Goal: Task Accomplishment & Management: Use online tool/utility

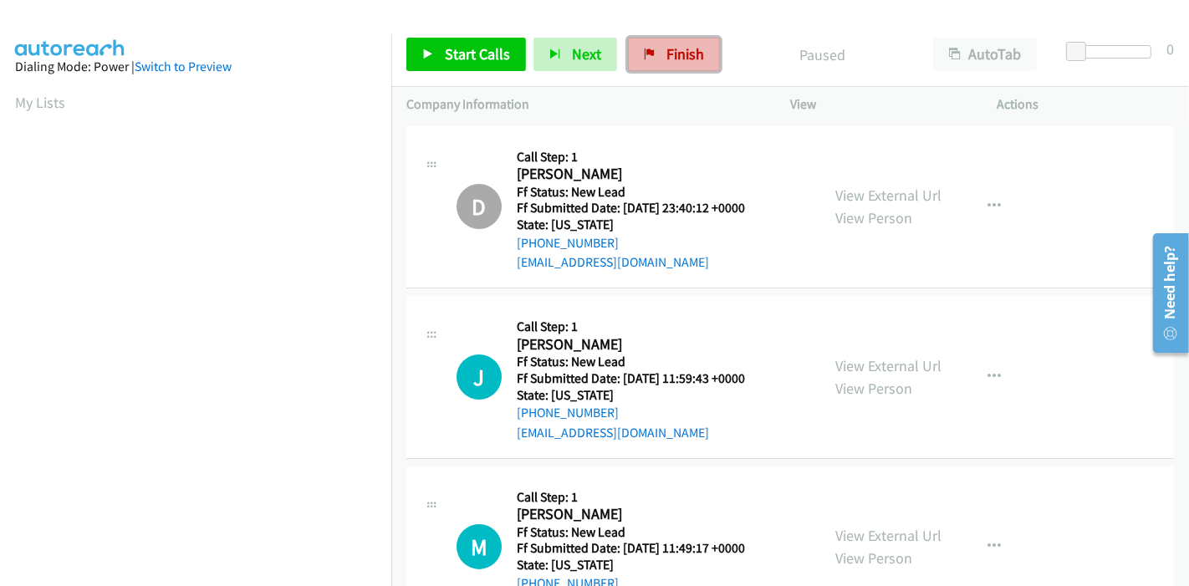
click at [670, 52] on span "Finish" at bounding box center [685, 53] width 38 height 19
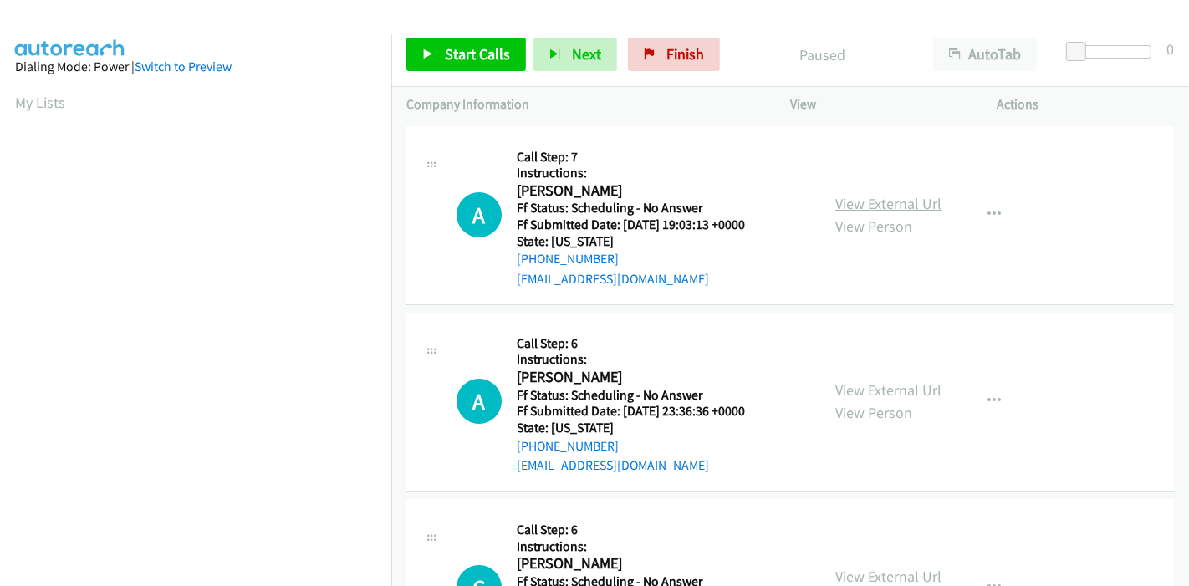
click at [864, 207] on link "View External Url" at bounding box center [888, 203] width 106 height 19
click at [848, 383] on link "View External Url" at bounding box center [888, 389] width 106 height 19
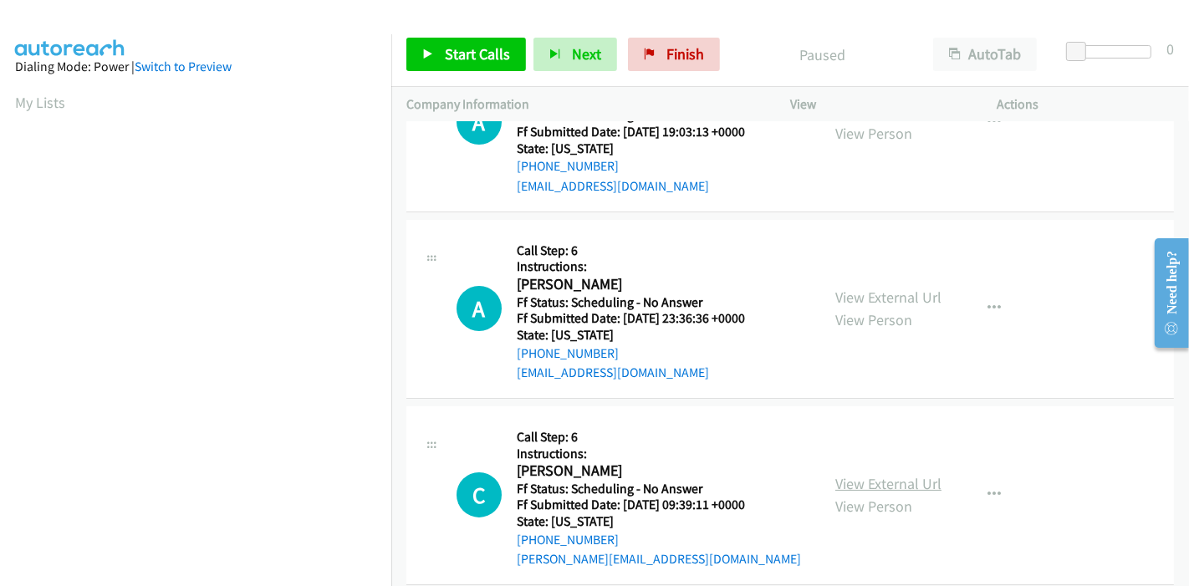
click at [857, 483] on link "View External Url" at bounding box center [888, 483] width 106 height 19
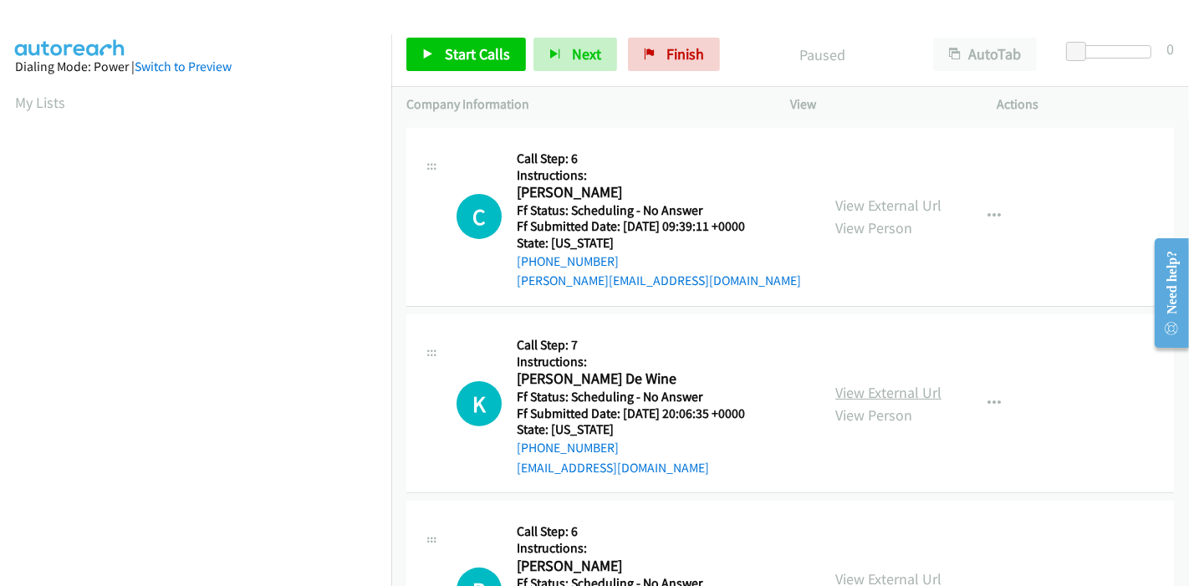
click at [864, 388] on link "View External Url" at bounding box center [888, 392] width 106 height 19
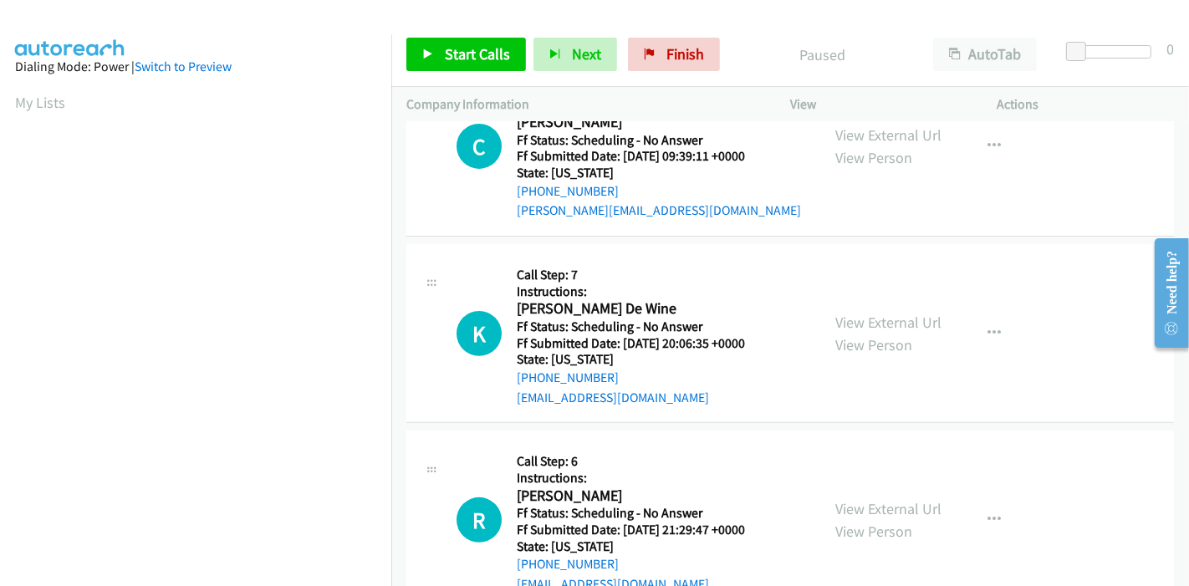
scroll to position [557, 0]
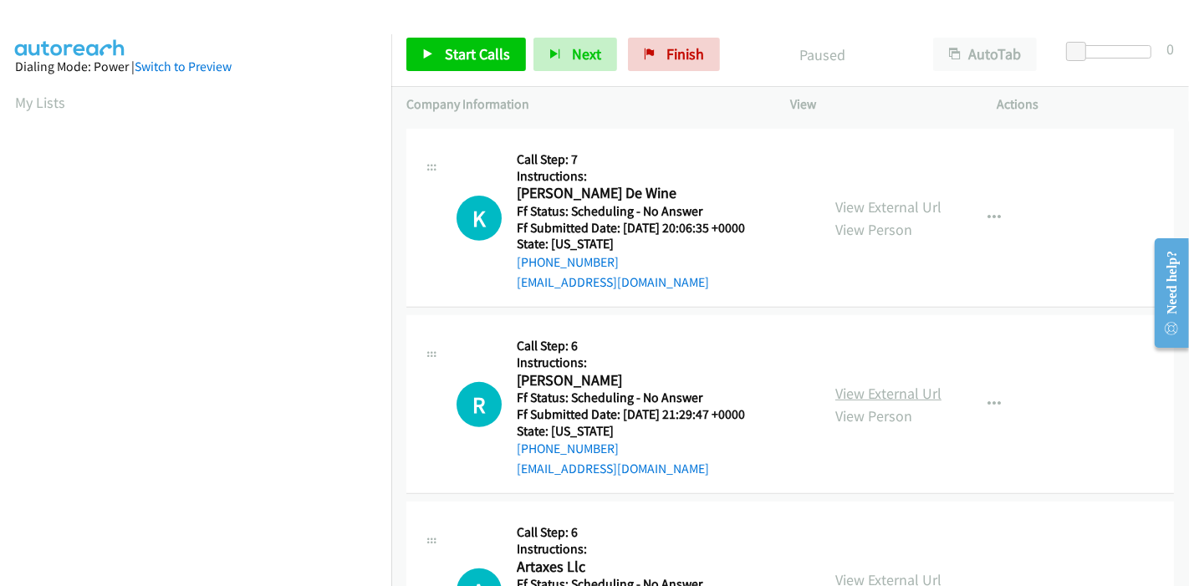
click at [838, 388] on link "View External Url" at bounding box center [888, 393] width 106 height 19
click at [675, 59] on span "Finish" at bounding box center [685, 53] width 38 height 19
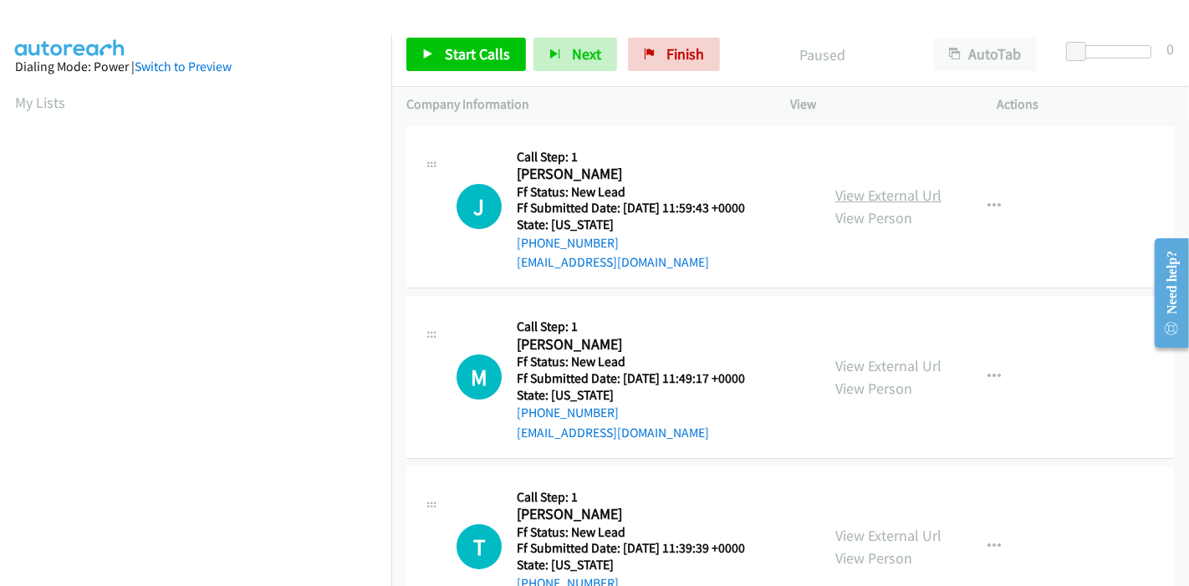
click at [911, 193] on link "View External Url" at bounding box center [888, 195] width 106 height 19
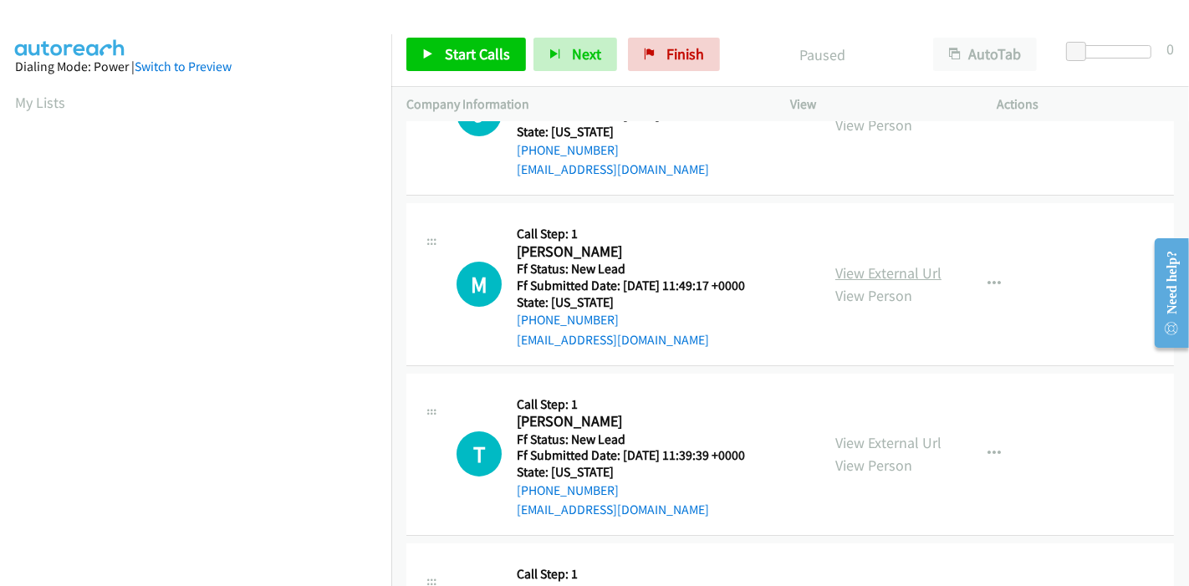
click at [879, 270] on link "View External Url" at bounding box center [888, 272] width 106 height 19
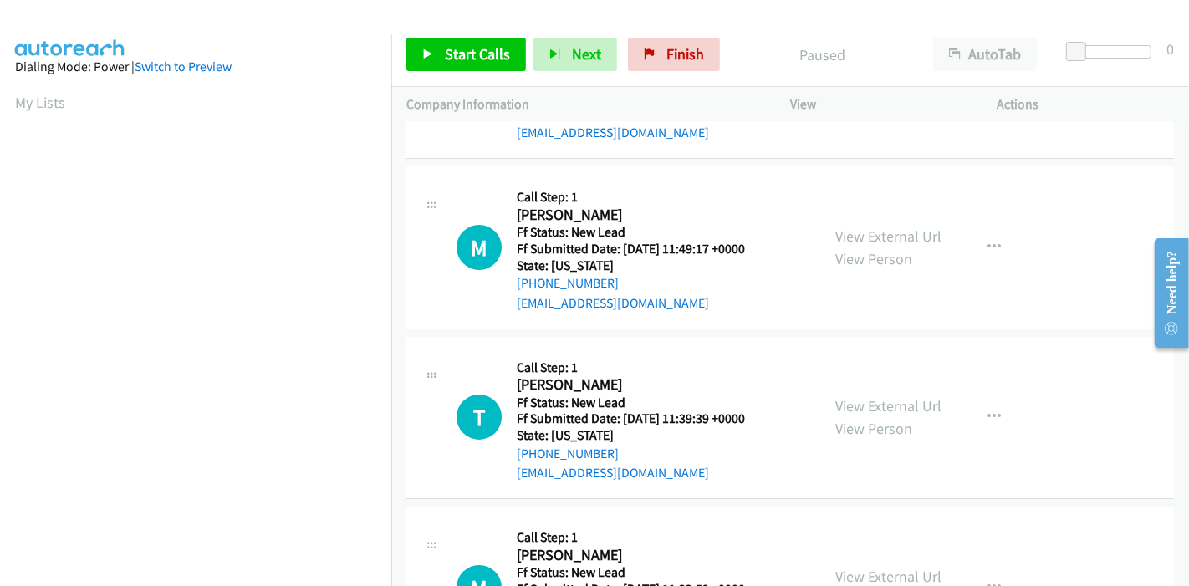
scroll to position [186, 0]
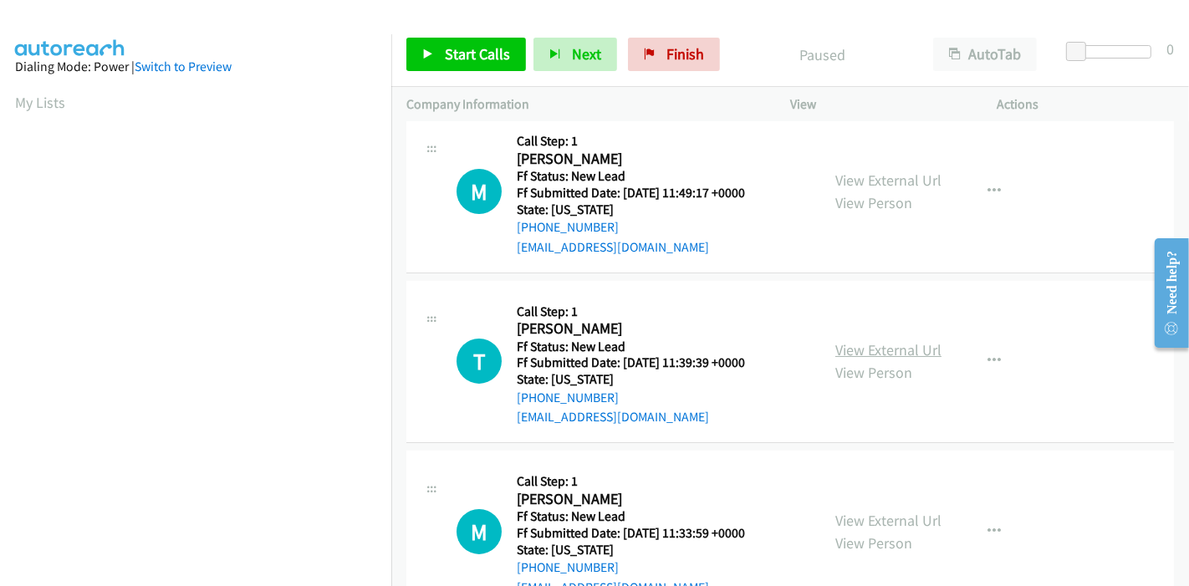
click at [879, 351] on link "View External Url" at bounding box center [888, 349] width 106 height 19
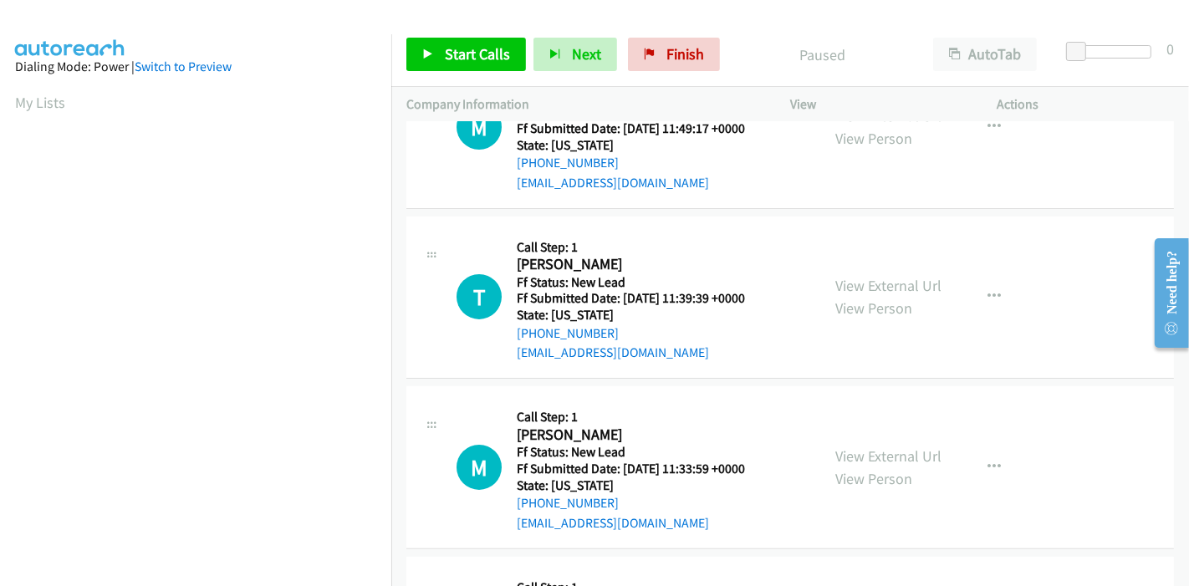
scroll to position [278, 0]
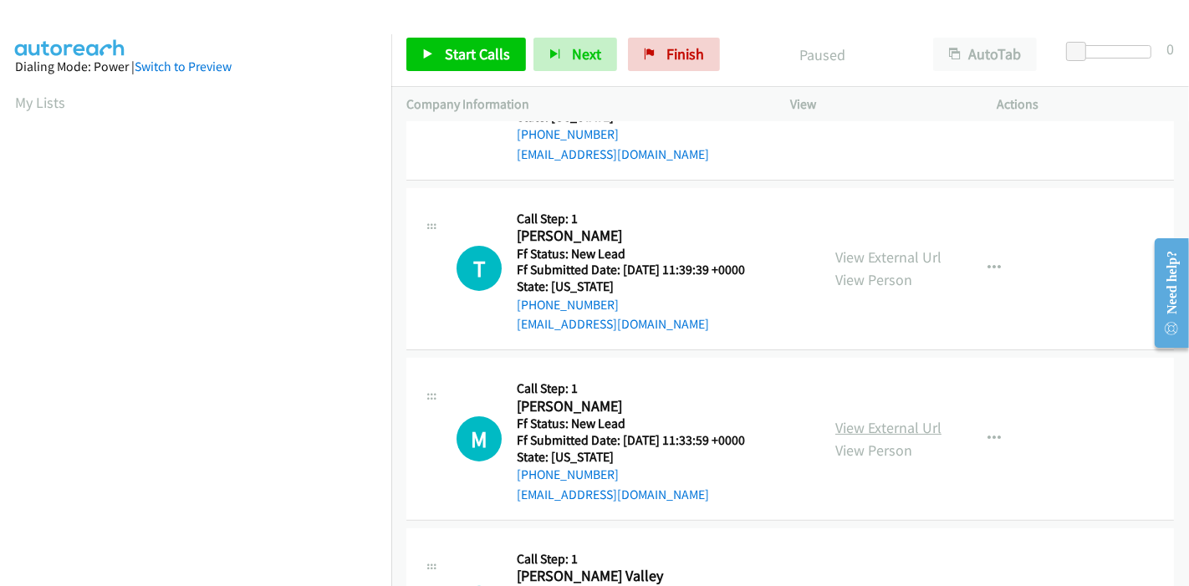
click at [838, 426] on link "View External Url" at bounding box center [888, 427] width 106 height 19
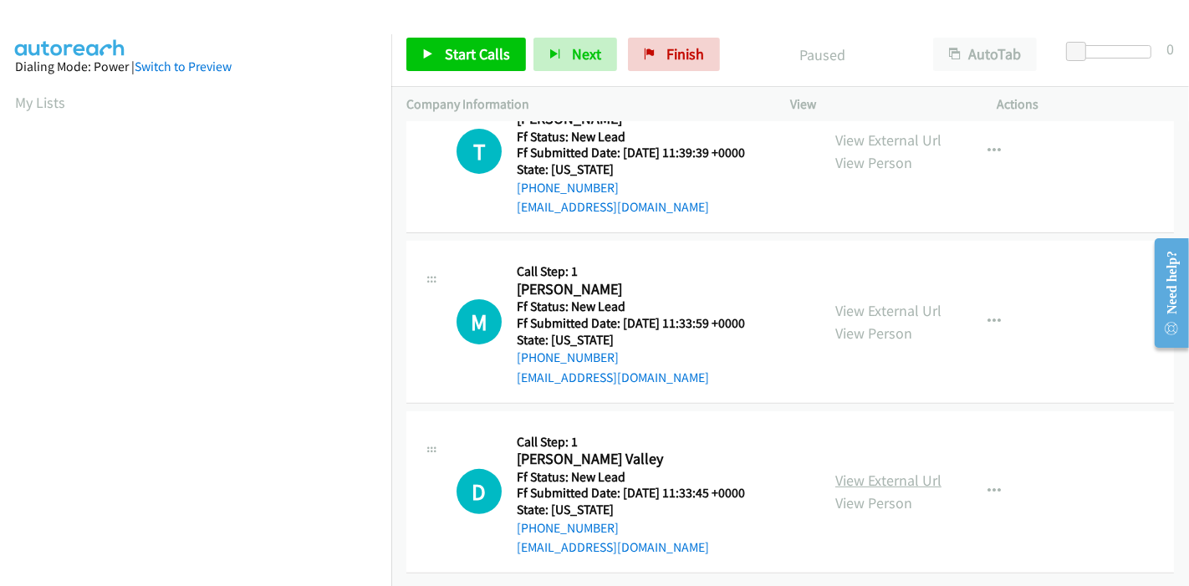
scroll to position [407, 0]
click at [871, 471] on link "View External Url" at bounding box center [888, 480] width 106 height 19
click at [439, 56] on link "Start Calls" at bounding box center [466, 54] width 120 height 33
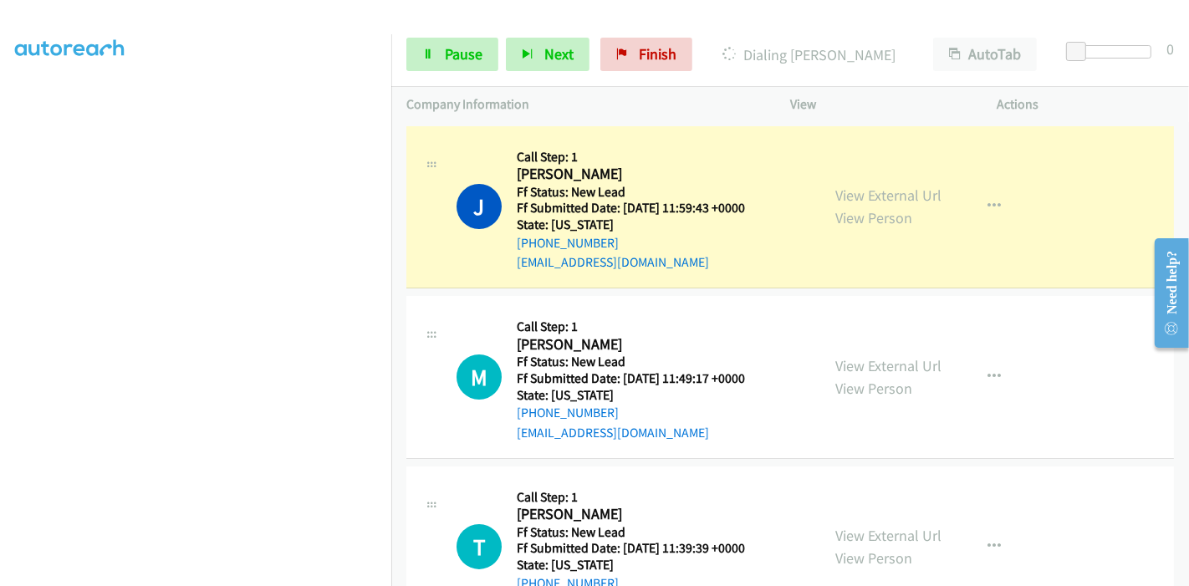
scroll to position [353, 0]
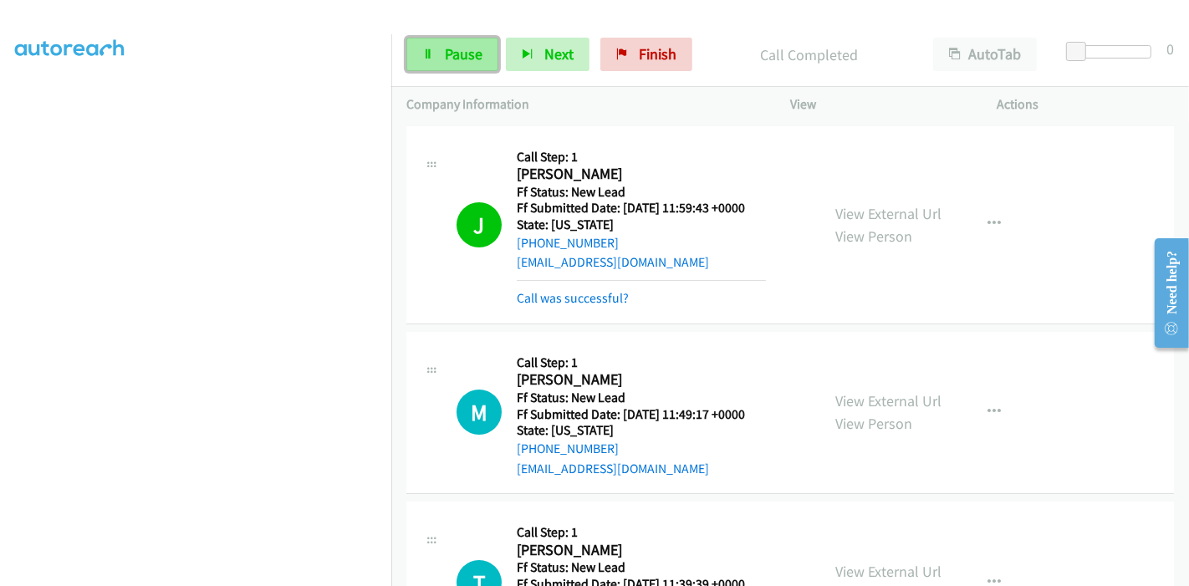
click at [463, 41] on link "Pause" at bounding box center [452, 54] width 92 height 33
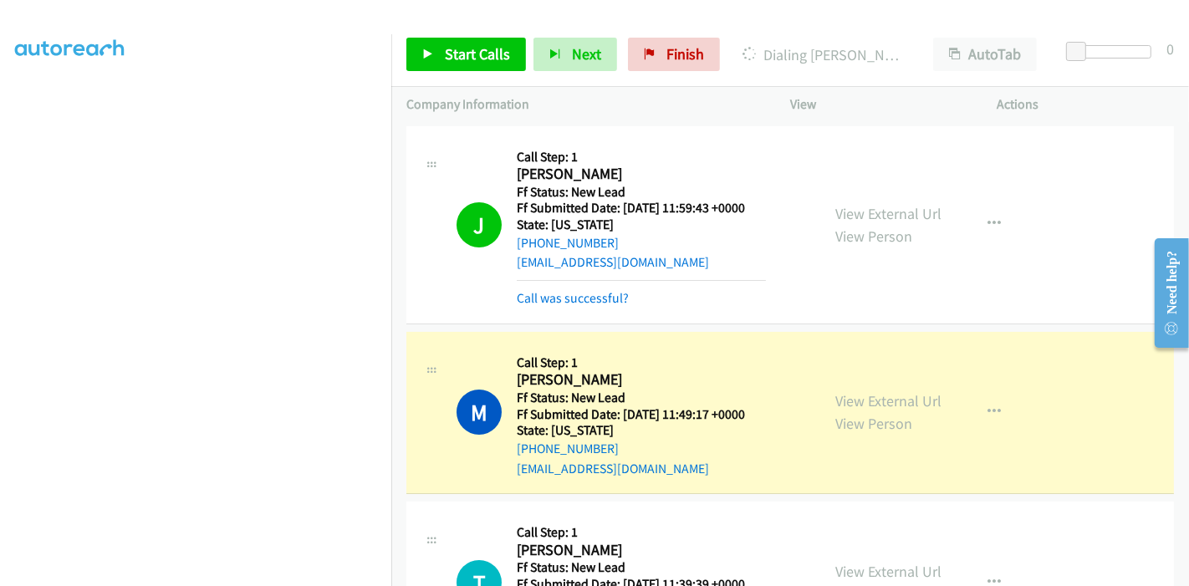
click at [609, 303] on link "Call was successful?" at bounding box center [573, 298] width 112 height 16
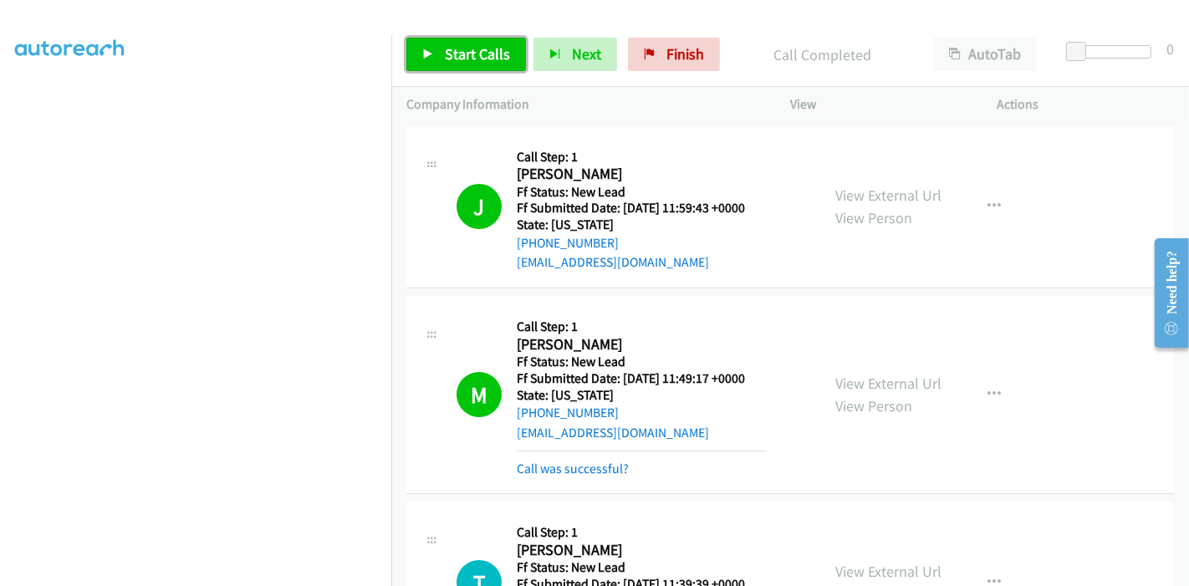
click at [435, 57] on link "Start Calls" at bounding box center [466, 54] width 120 height 33
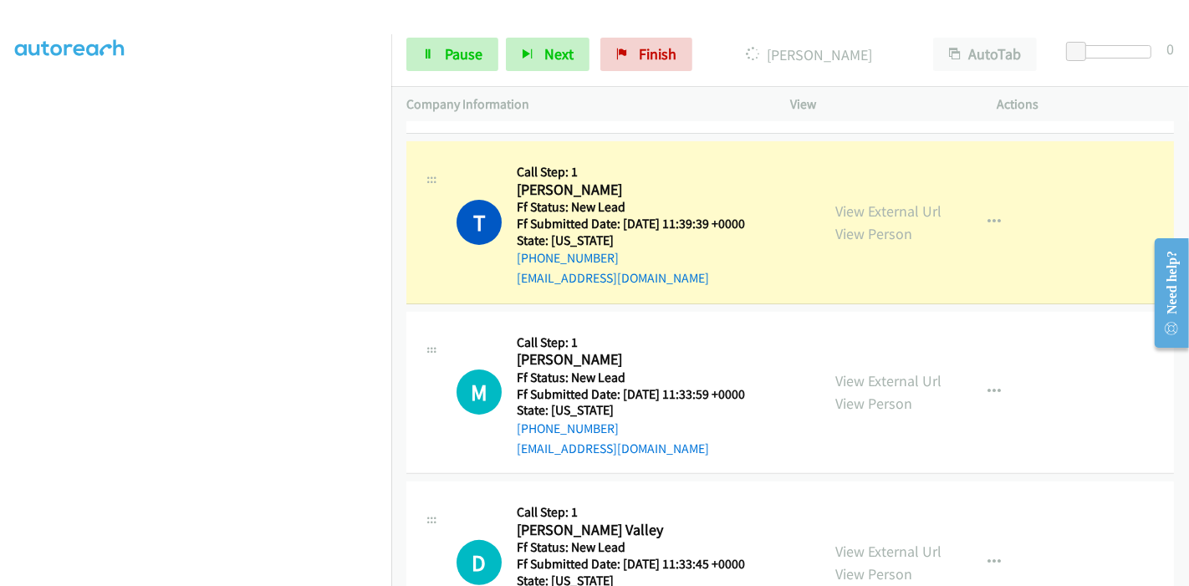
scroll to position [257, 0]
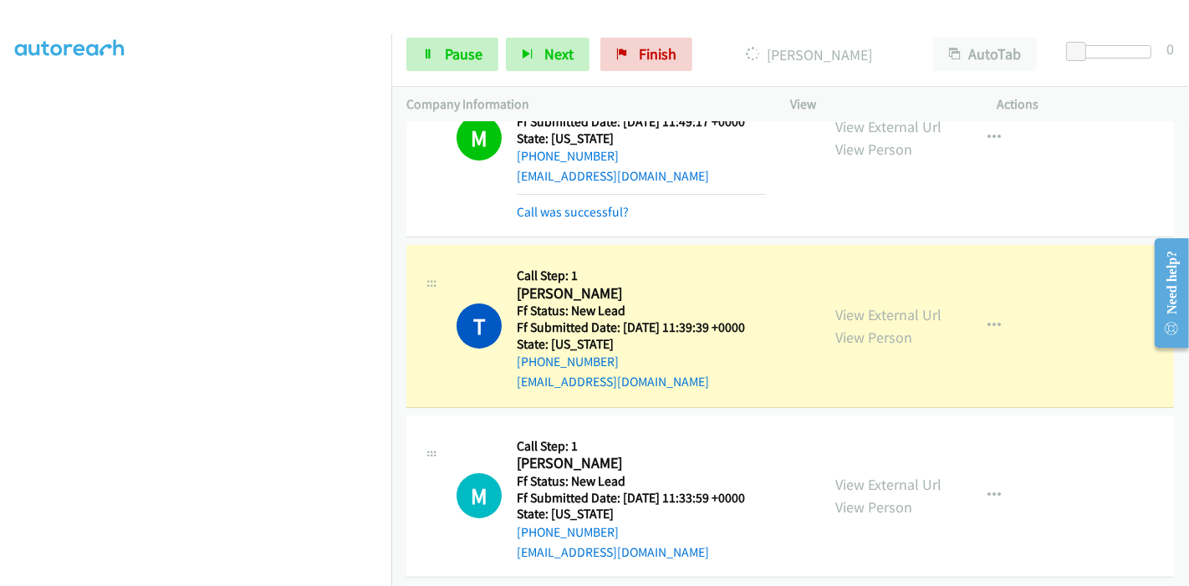
click at [572, 219] on div "Call was successful?" at bounding box center [641, 212] width 249 height 20
click at [575, 212] on link "Call was successful?" at bounding box center [573, 212] width 112 height 16
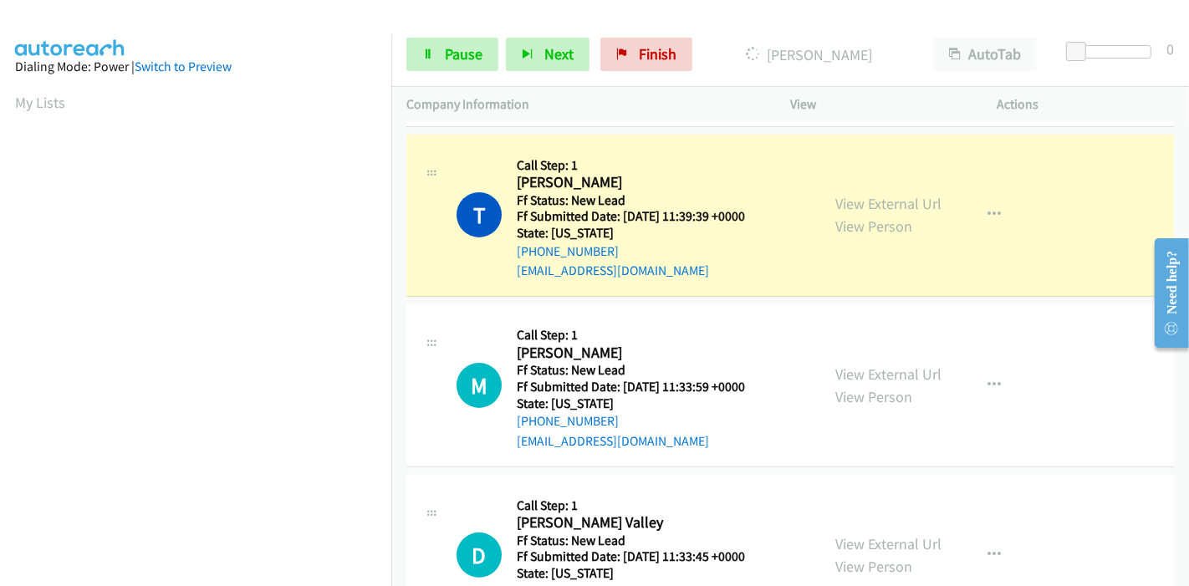
scroll to position [353, 0]
click at [429, 60] on link "Pause" at bounding box center [452, 54] width 92 height 33
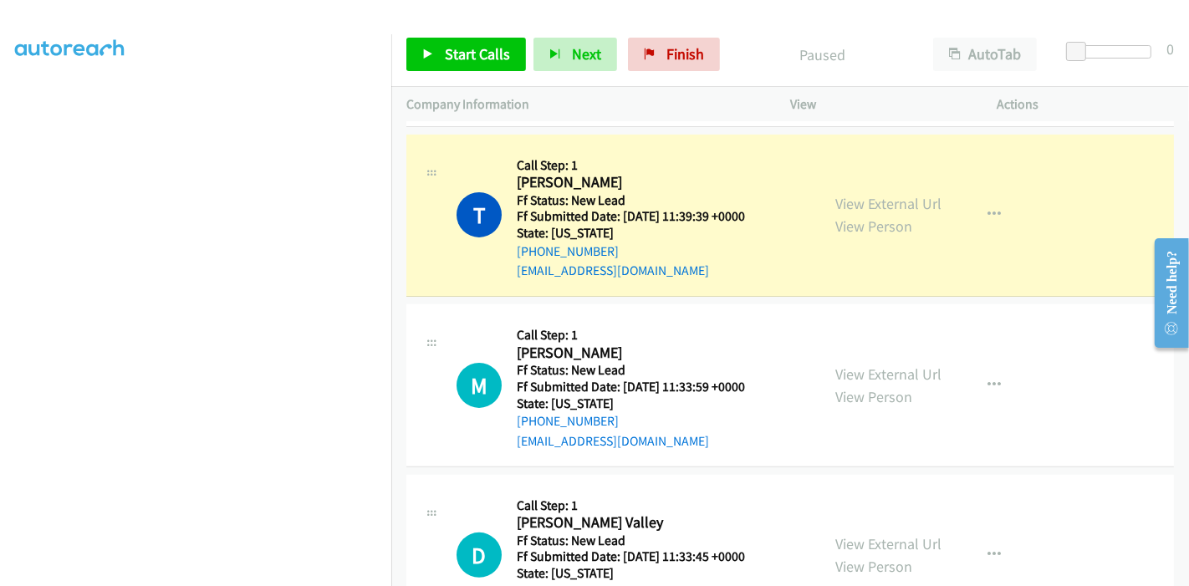
scroll to position [66, 0]
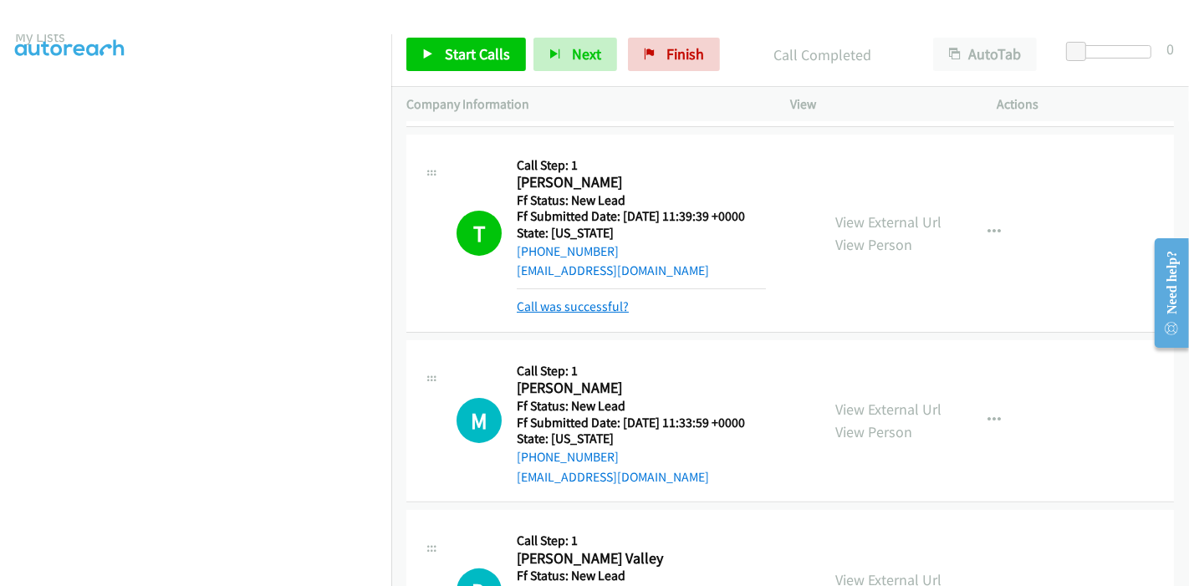
click at [567, 299] on link "Call was successful?" at bounding box center [573, 306] width 112 height 16
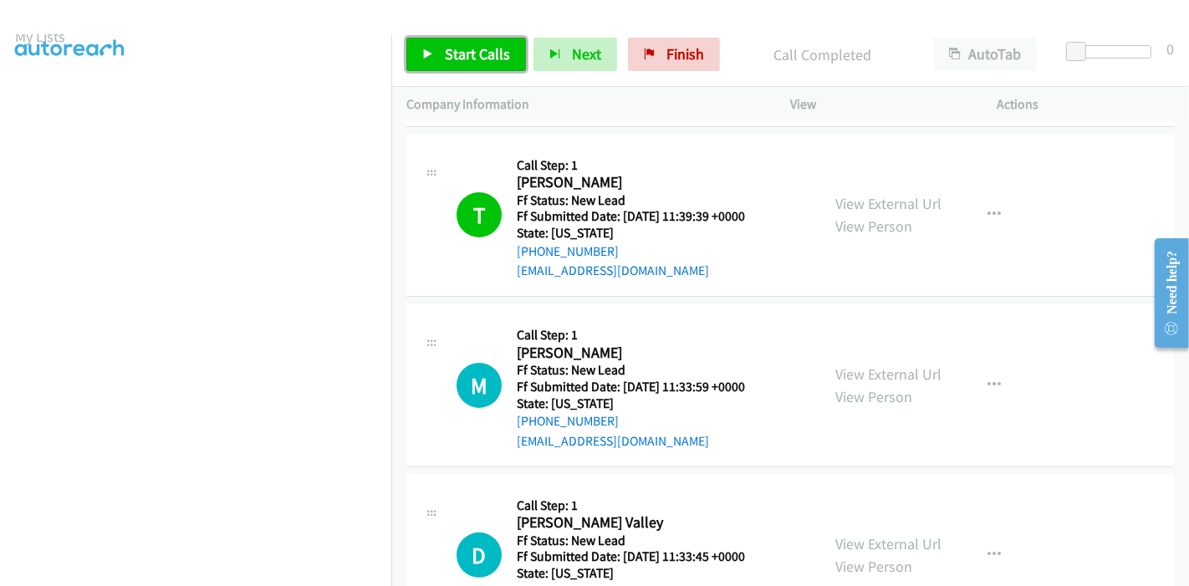
click at [483, 53] on span "Start Calls" at bounding box center [477, 53] width 65 height 19
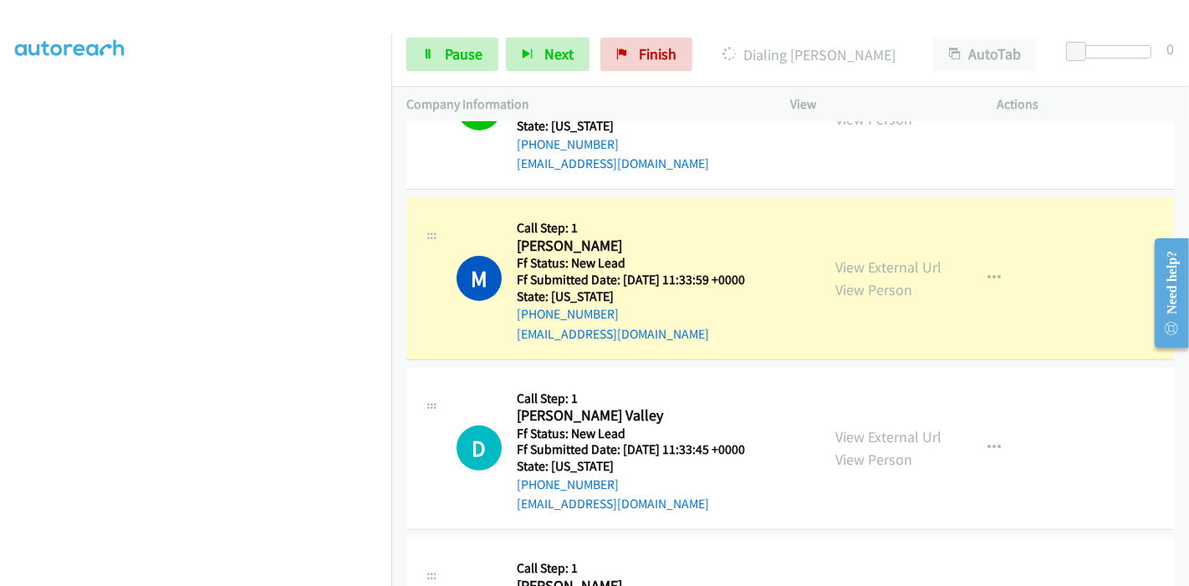
scroll to position [452, 0]
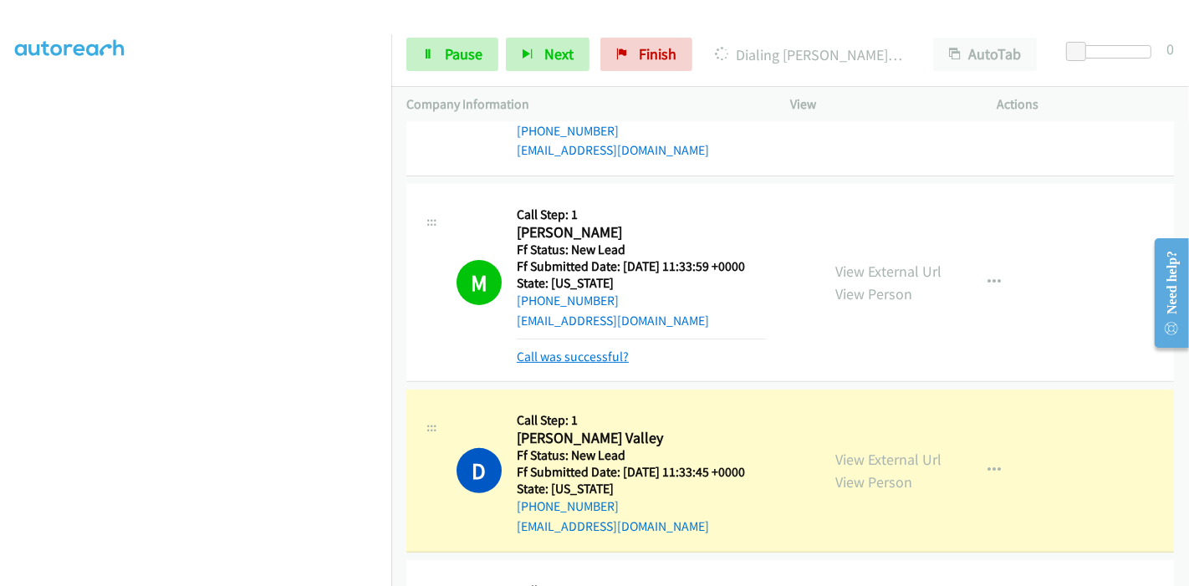
click at [587, 359] on link "Call was successful?" at bounding box center [573, 357] width 112 height 16
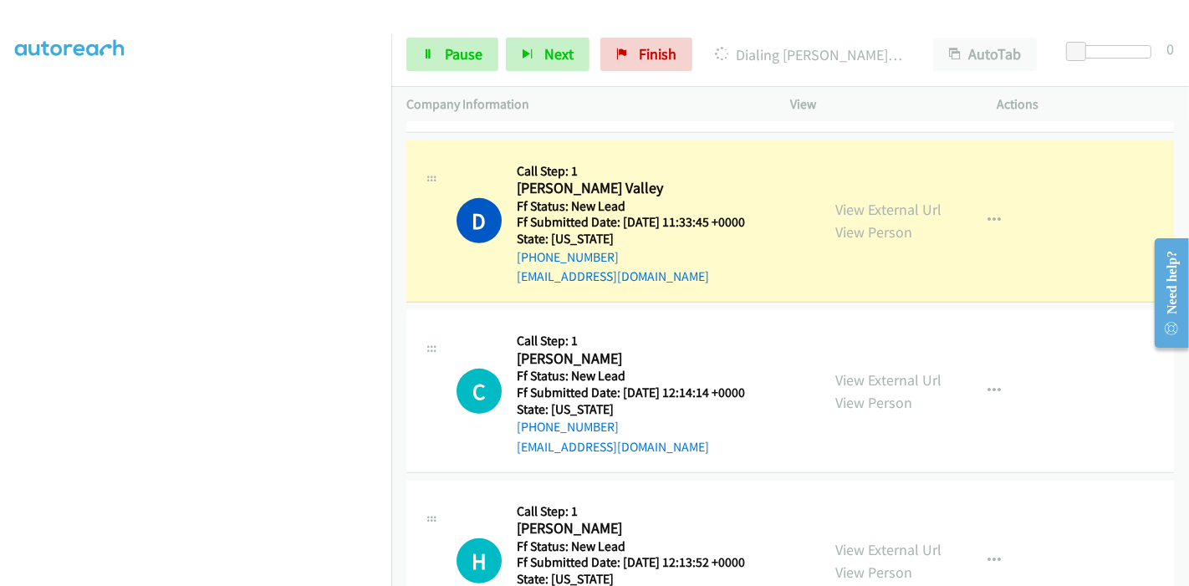
scroll to position [638, 0]
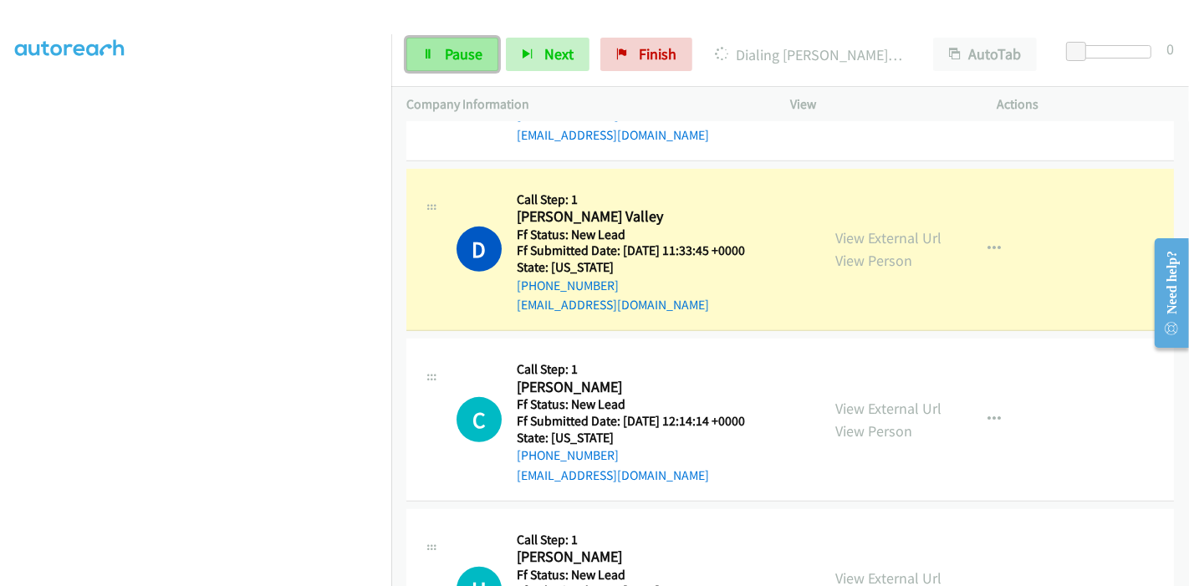
click at [454, 56] on span "Pause" at bounding box center [464, 53] width 38 height 19
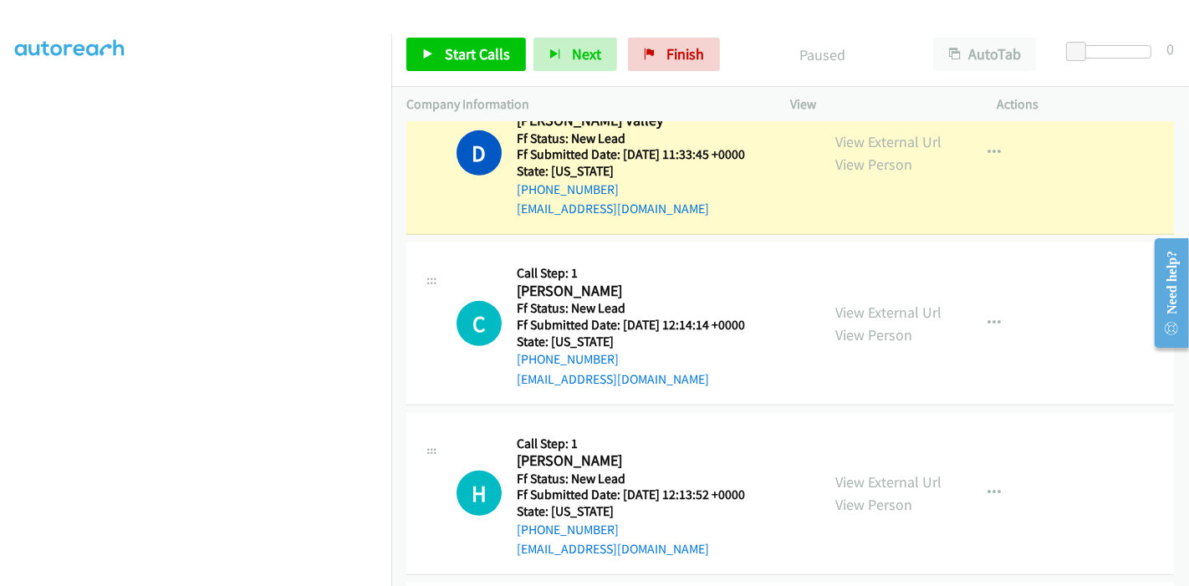
scroll to position [823, 0]
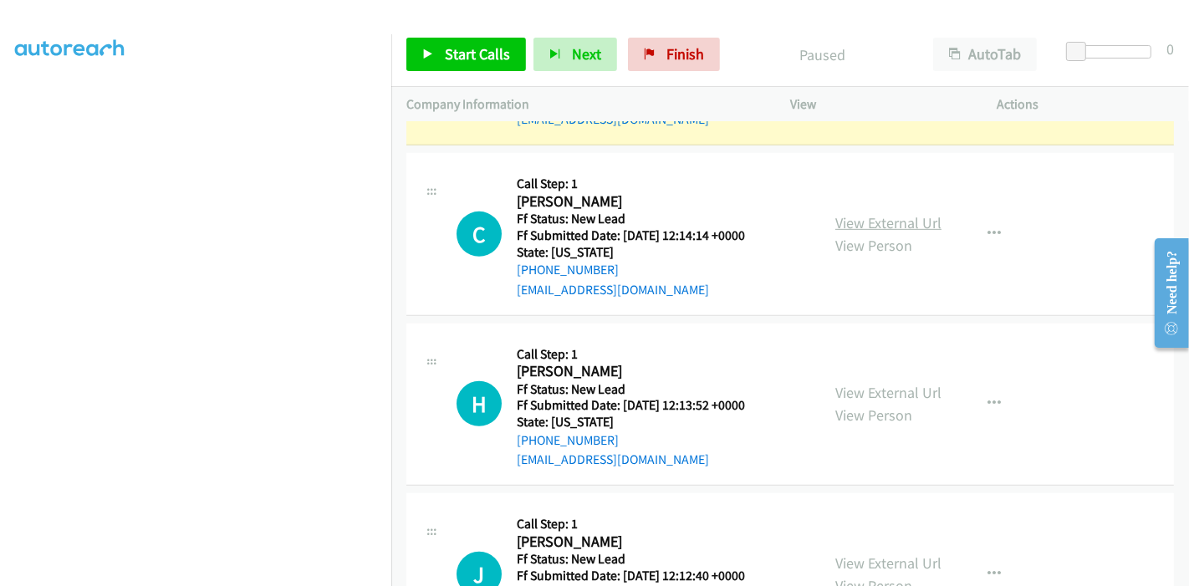
click at [872, 218] on link "View External Url" at bounding box center [888, 222] width 106 height 19
click at [864, 388] on link "View External Url" at bounding box center [888, 392] width 106 height 19
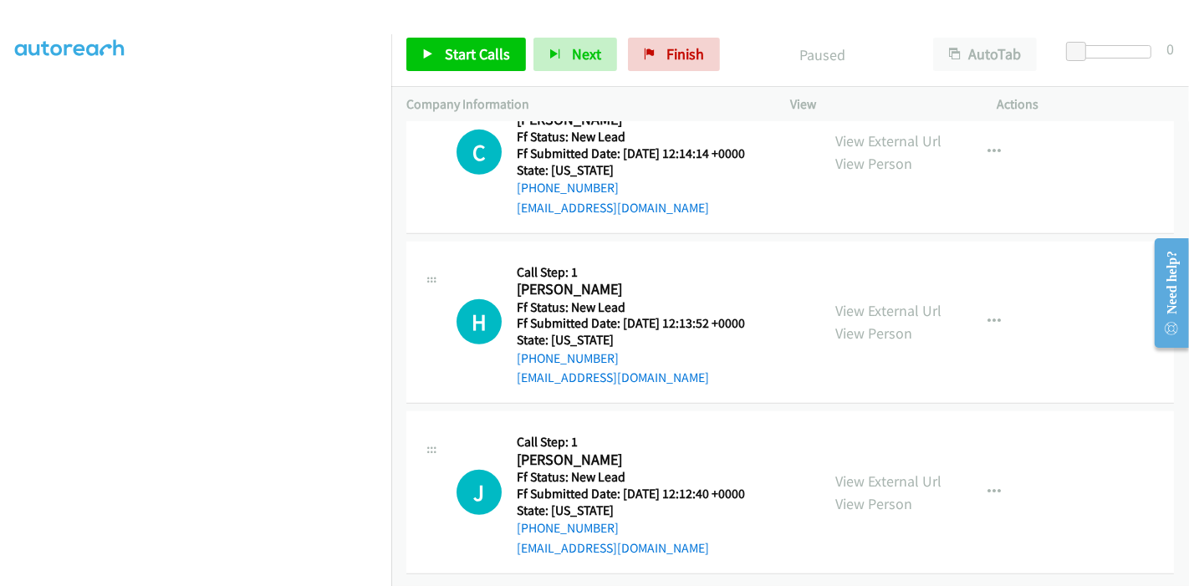
scroll to position [917, 0]
click at [852, 471] on link "View External Url" at bounding box center [888, 480] width 106 height 19
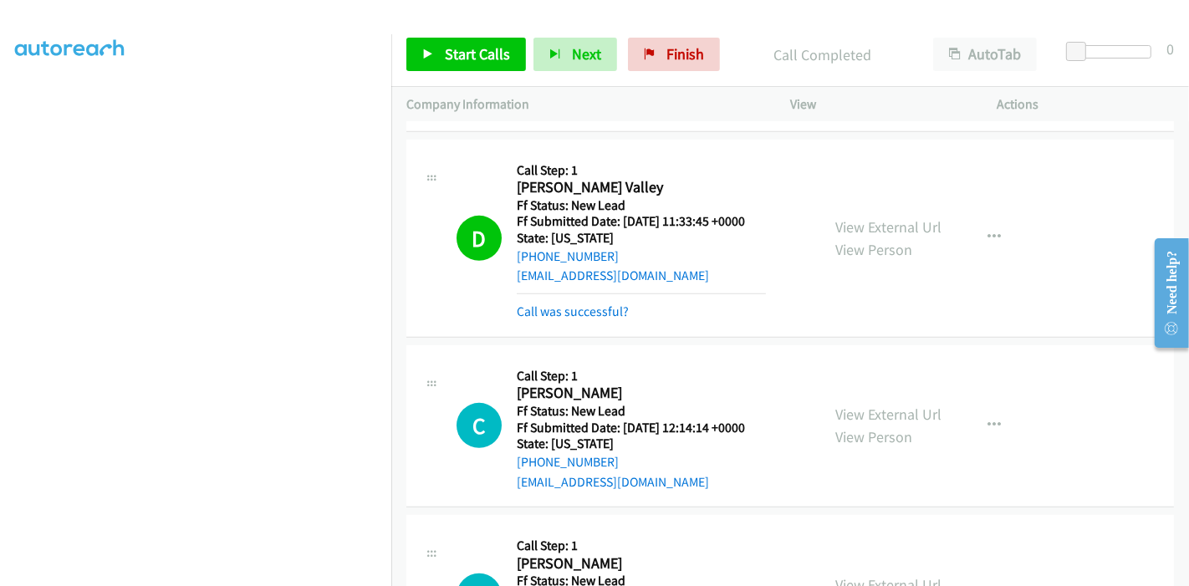
scroll to position [638, 0]
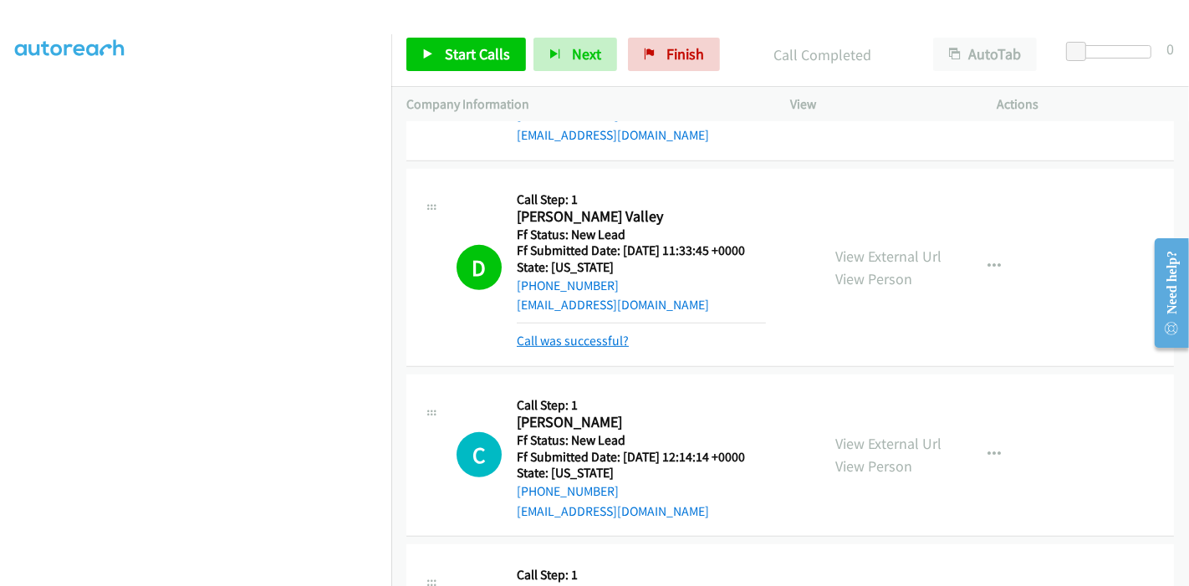
click at [604, 337] on link "Call was successful?" at bounding box center [573, 341] width 112 height 16
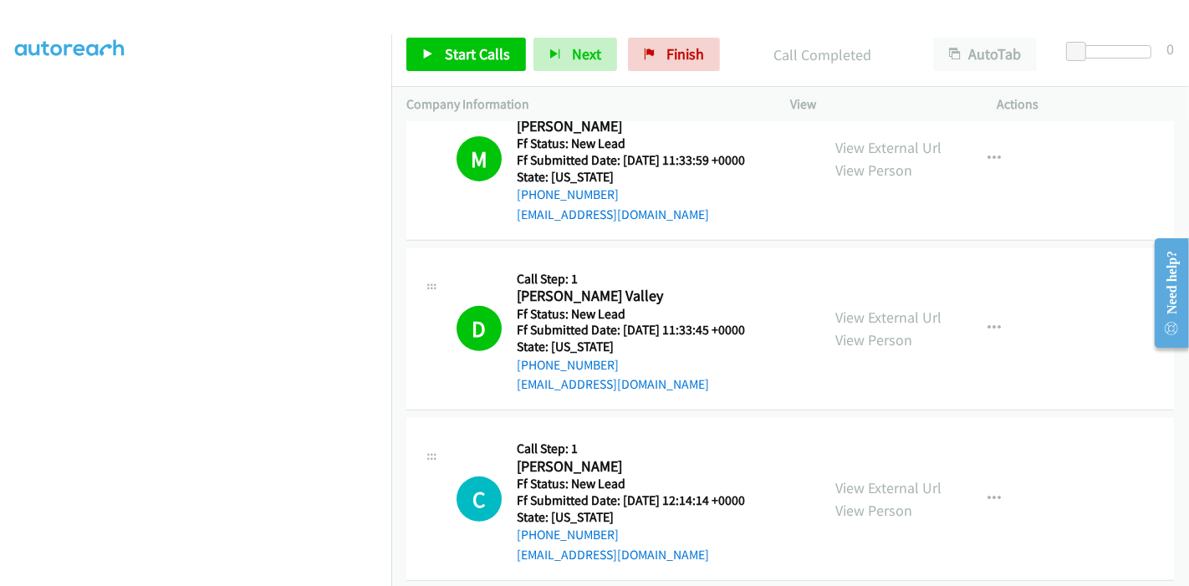
scroll to position [545, 0]
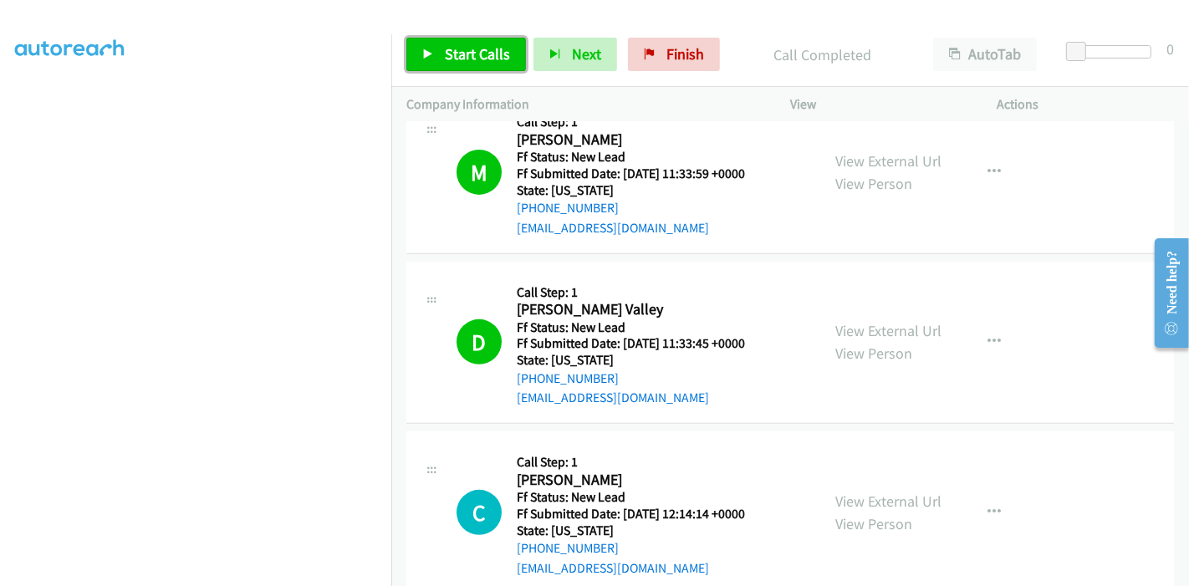
click at [449, 51] on span "Start Calls" at bounding box center [477, 53] width 65 height 19
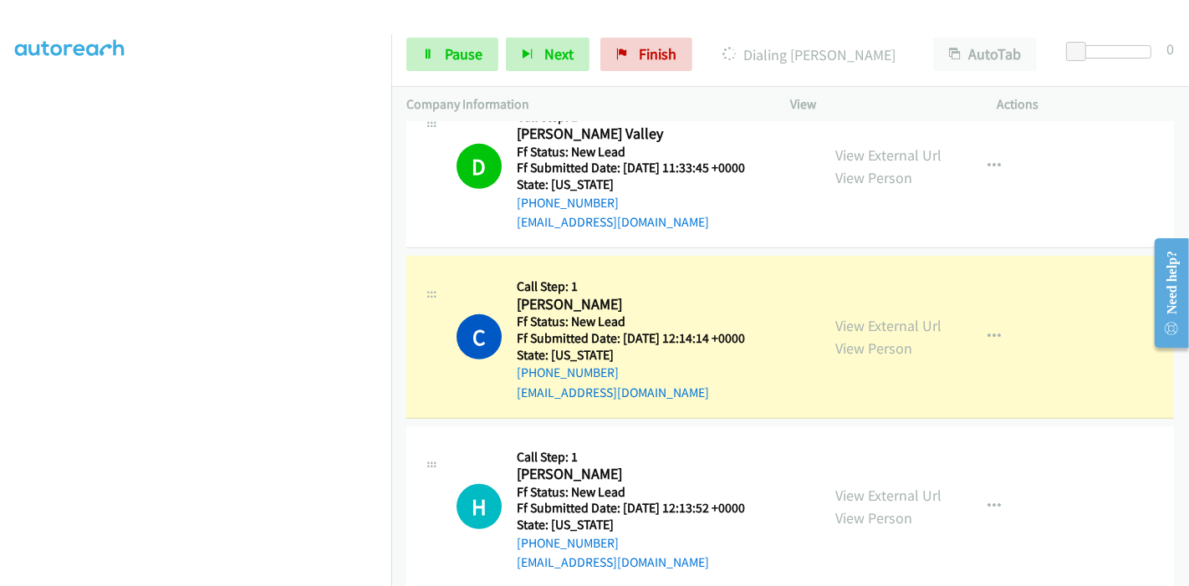
scroll to position [823, 0]
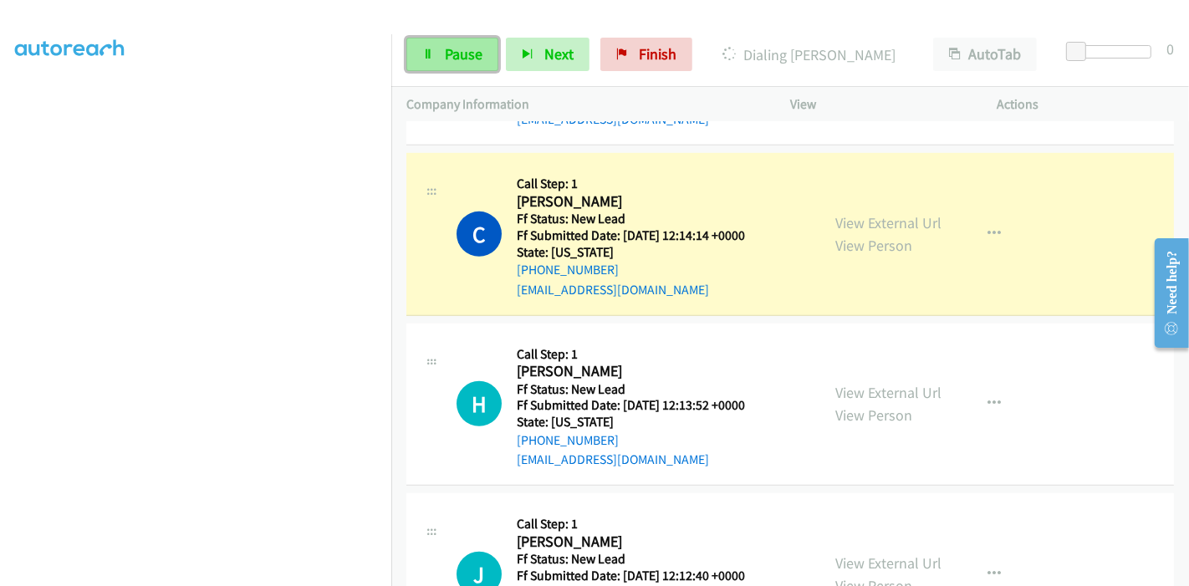
click at [456, 53] on span "Pause" at bounding box center [464, 53] width 38 height 19
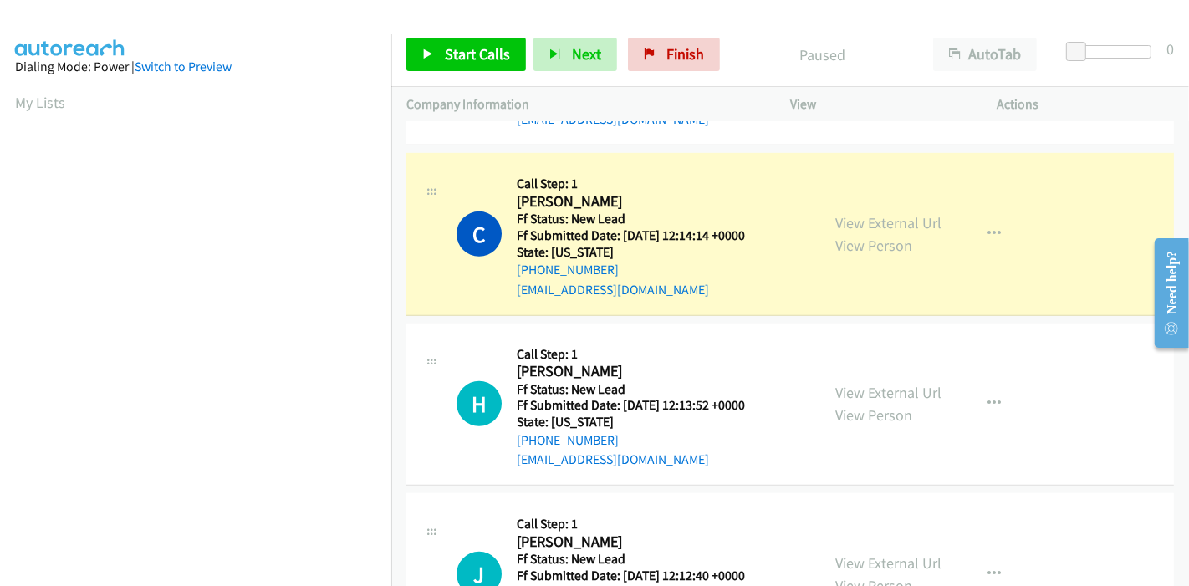
scroll to position [353, 0]
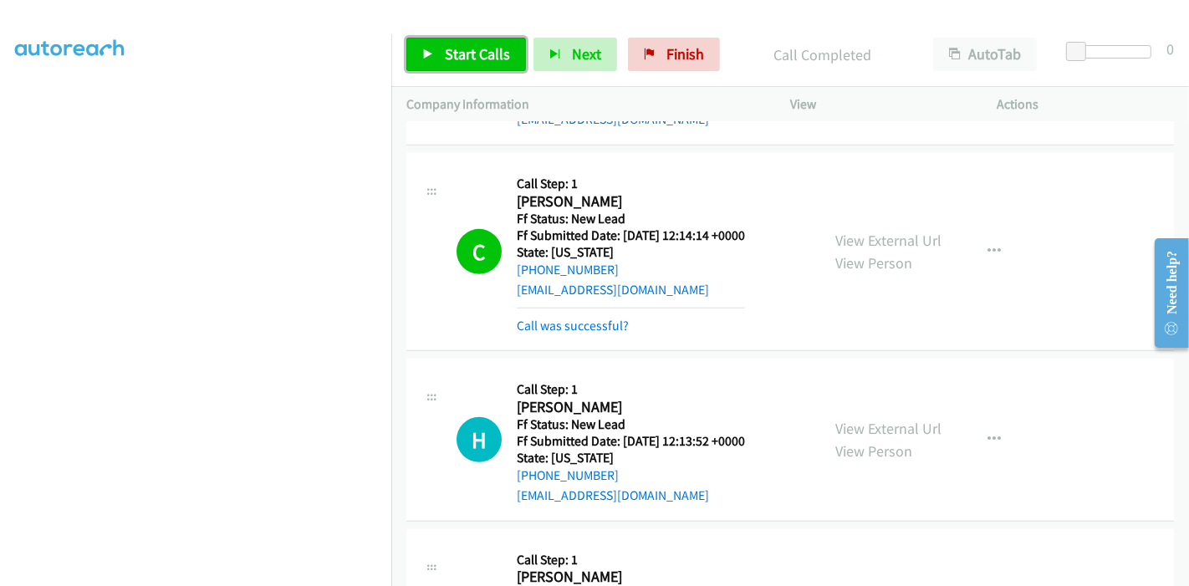
click at [458, 47] on span "Start Calls" at bounding box center [477, 53] width 65 height 19
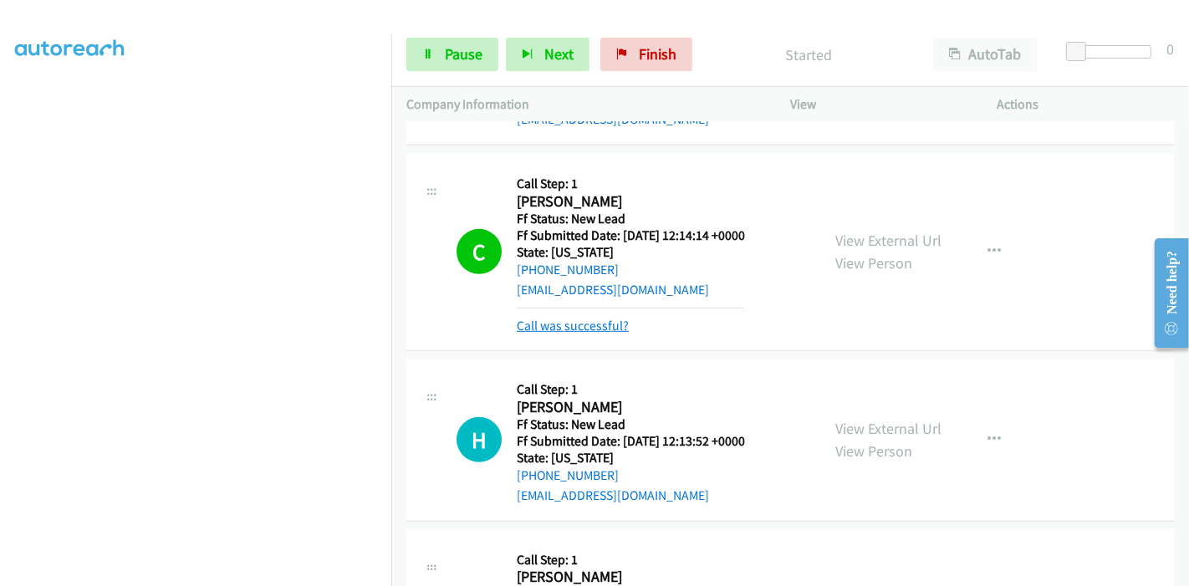
click at [532, 322] on link "Call was successful?" at bounding box center [573, 326] width 112 height 16
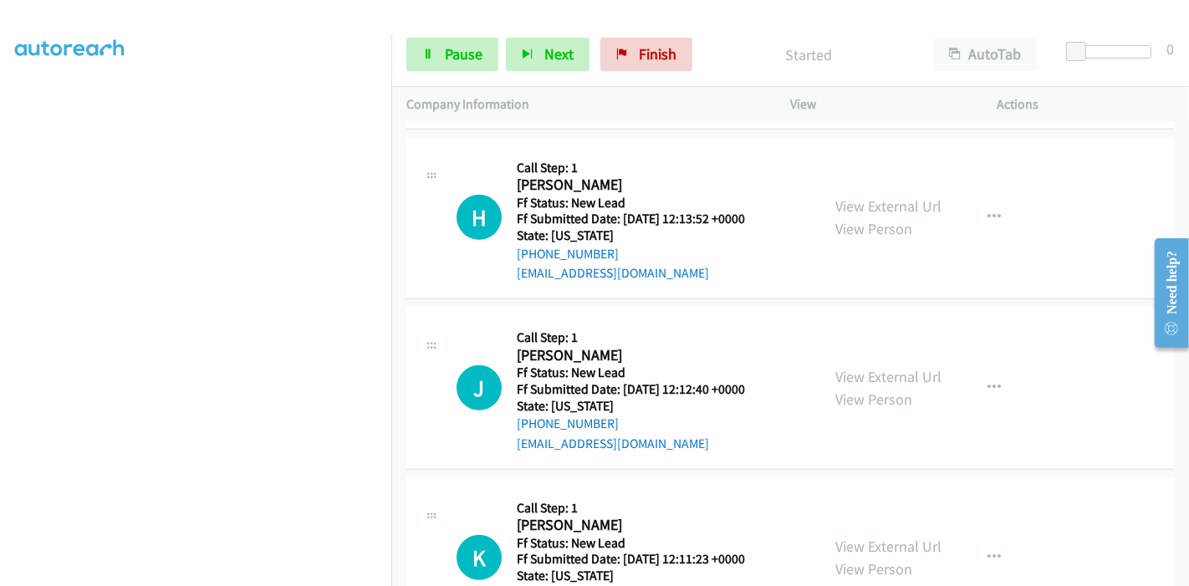
scroll to position [917, 0]
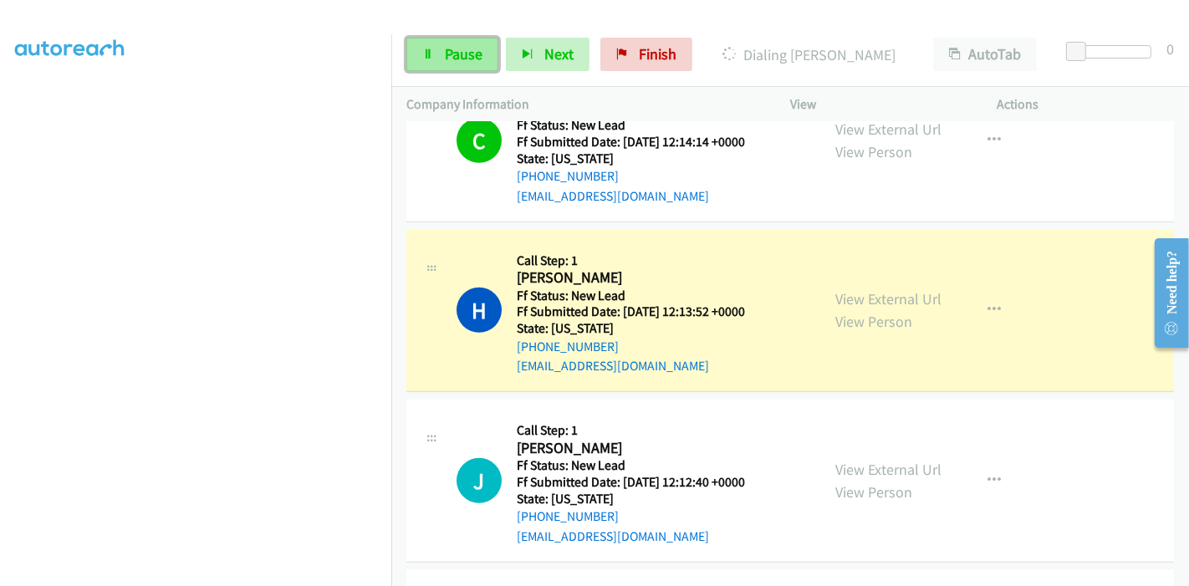
click at [458, 48] on span "Pause" at bounding box center [464, 53] width 38 height 19
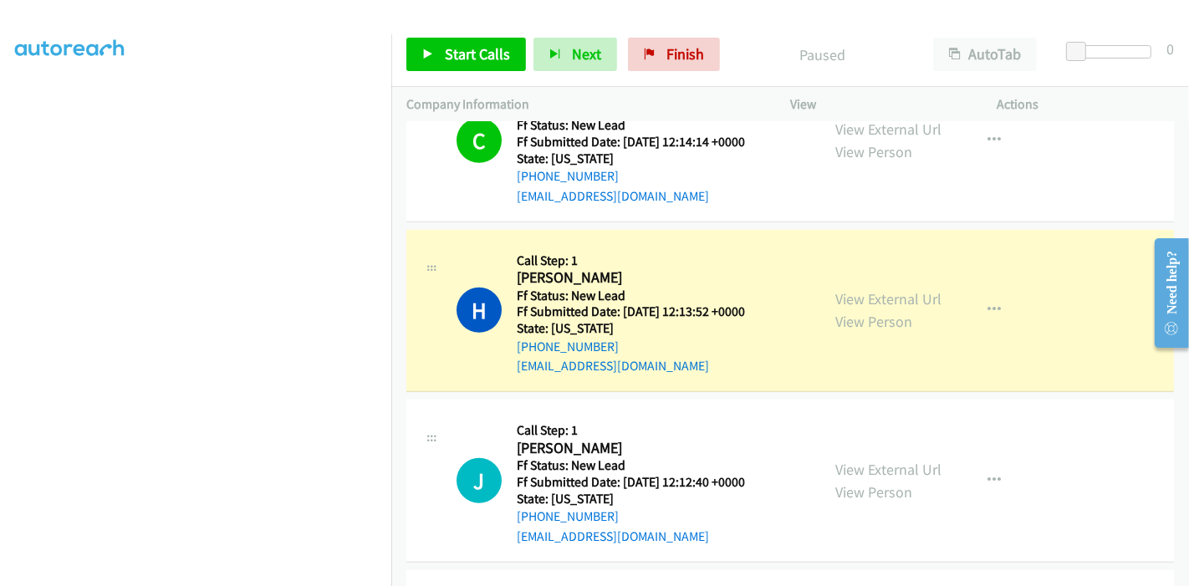
scroll to position [353, 0]
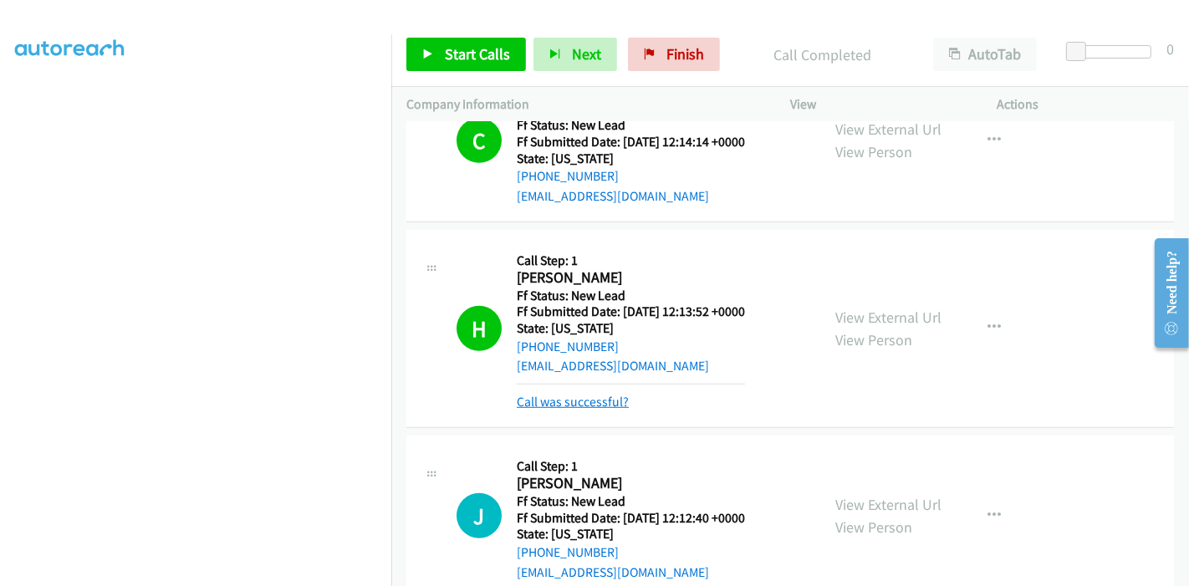
click at [572, 400] on link "Call was successful?" at bounding box center [573, 402] width 112 height 16
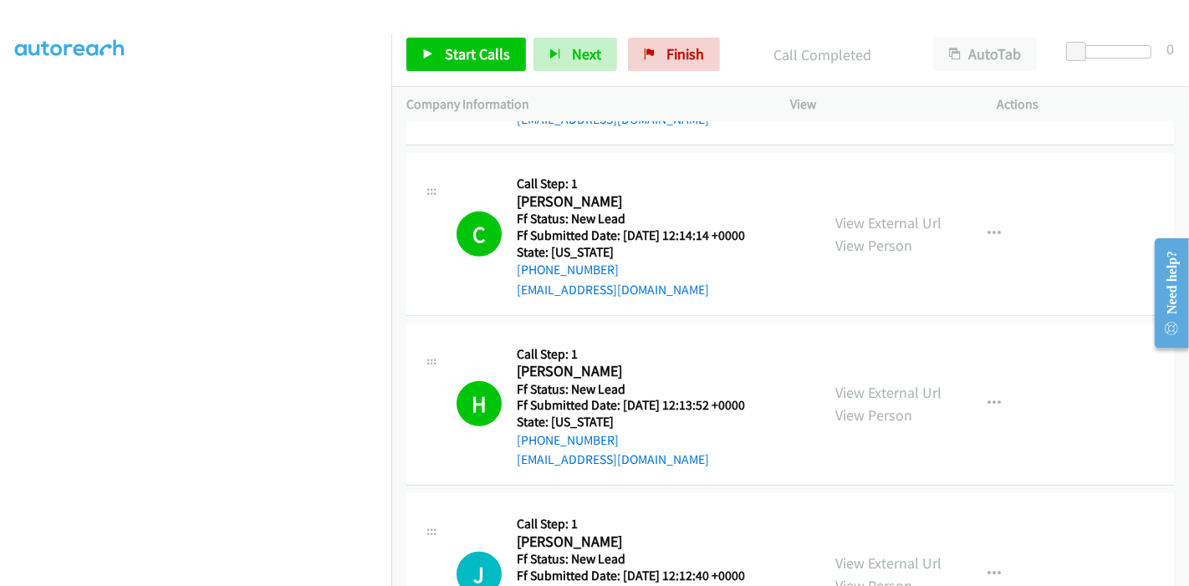
scroll to position [1010, 0]
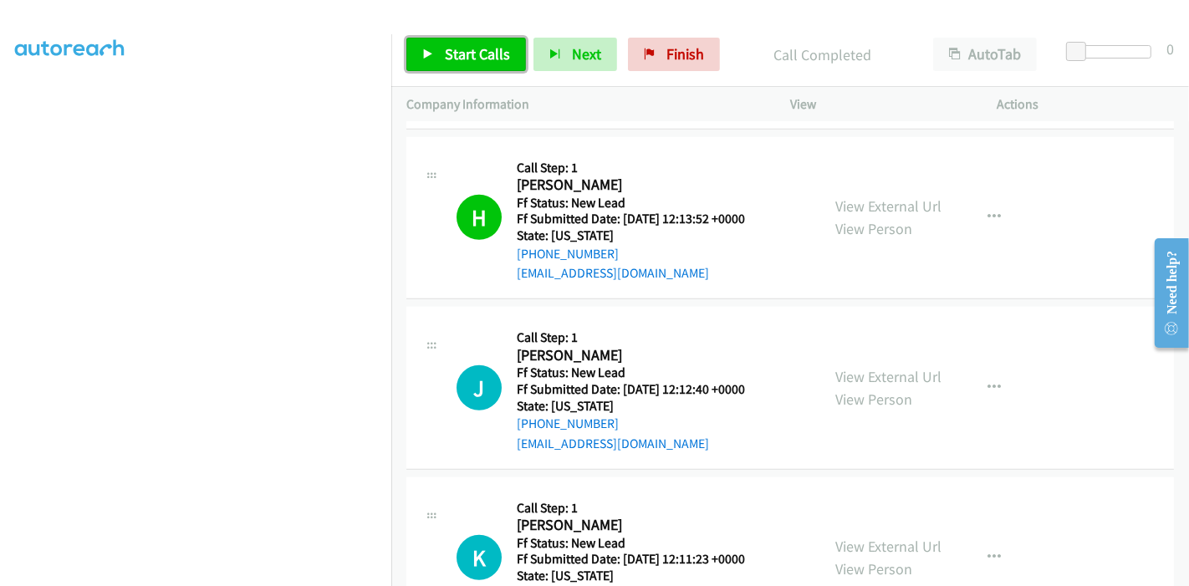
click at [461, 57] on span "Start Calls" at bounding box center [477, 53] width 65 height 19
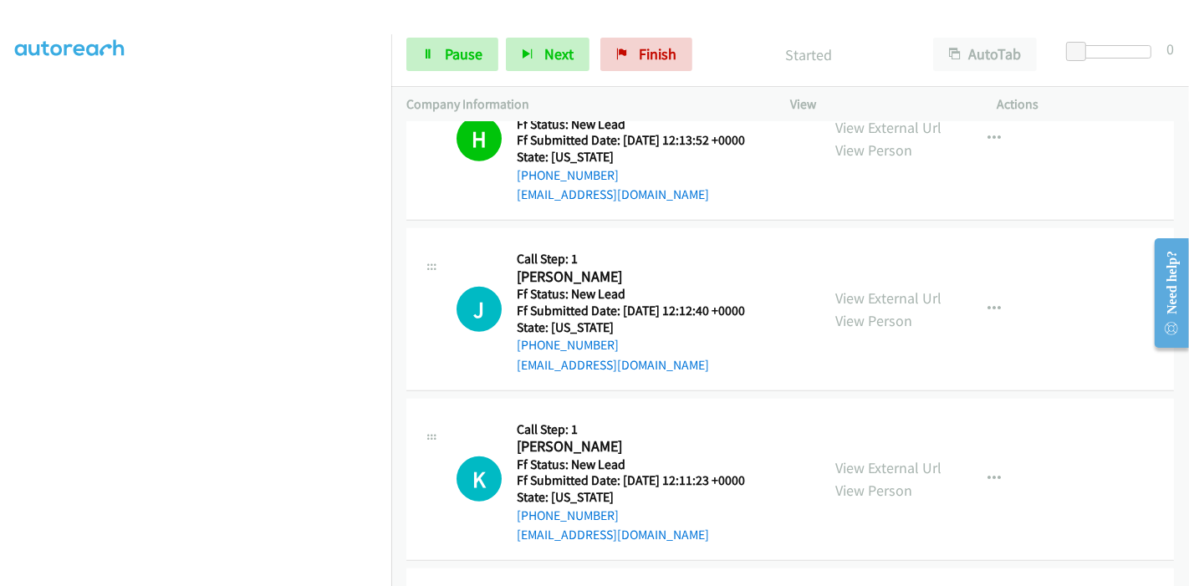
scroll to position [1195, 0]
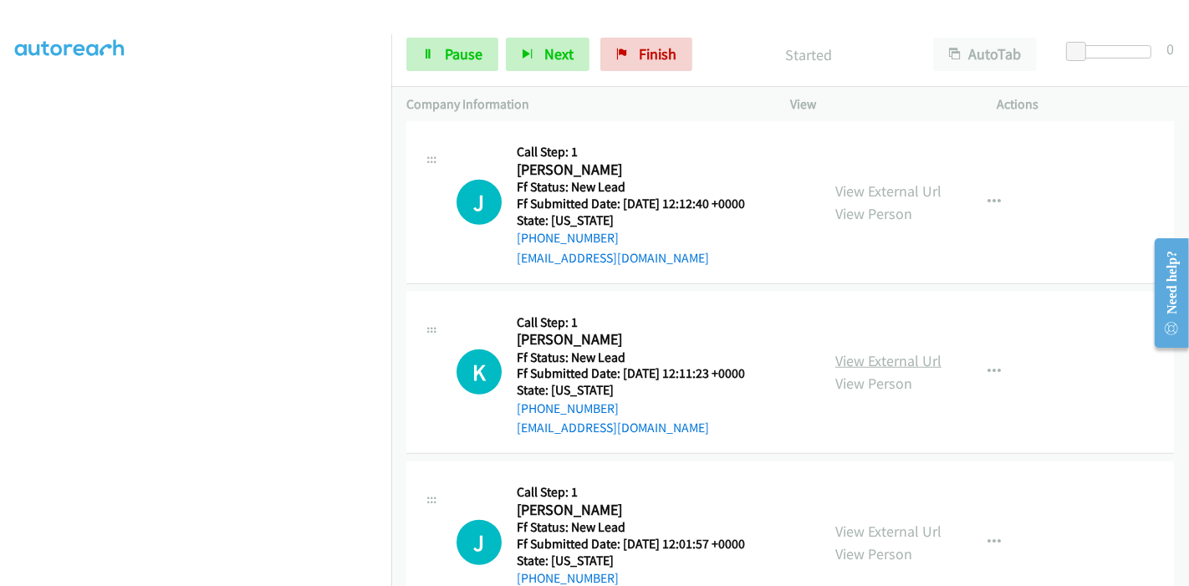
click at [897, 358] on link "View External Url" at bounding box center [888, 360] width 106 height 19
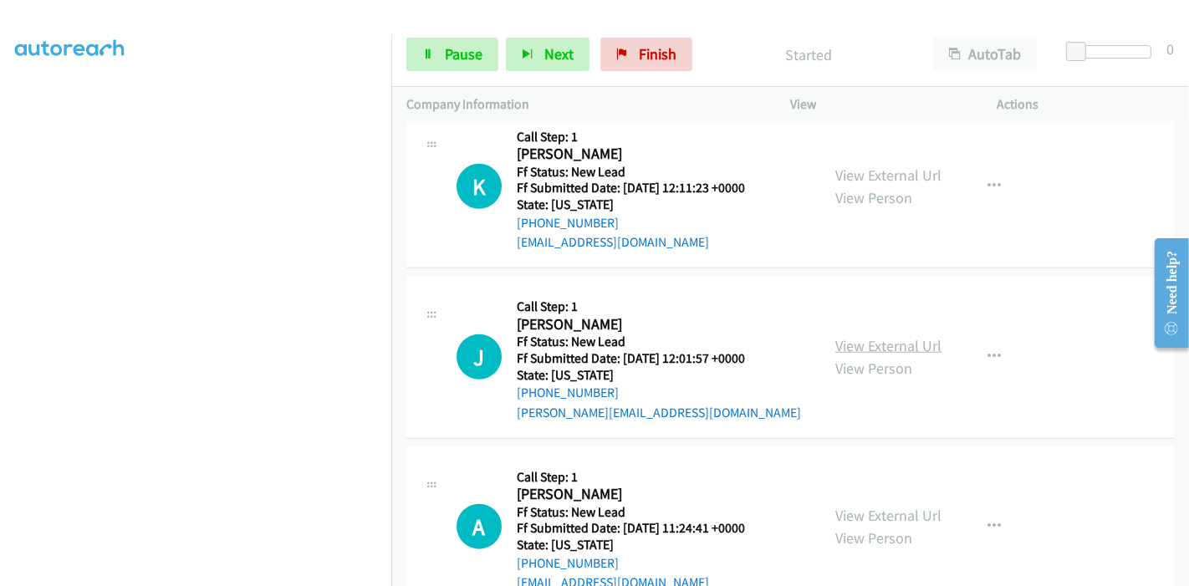
click at [842, 343] on link "View External Url" at bounding box center [888, 345] width 106 height 19
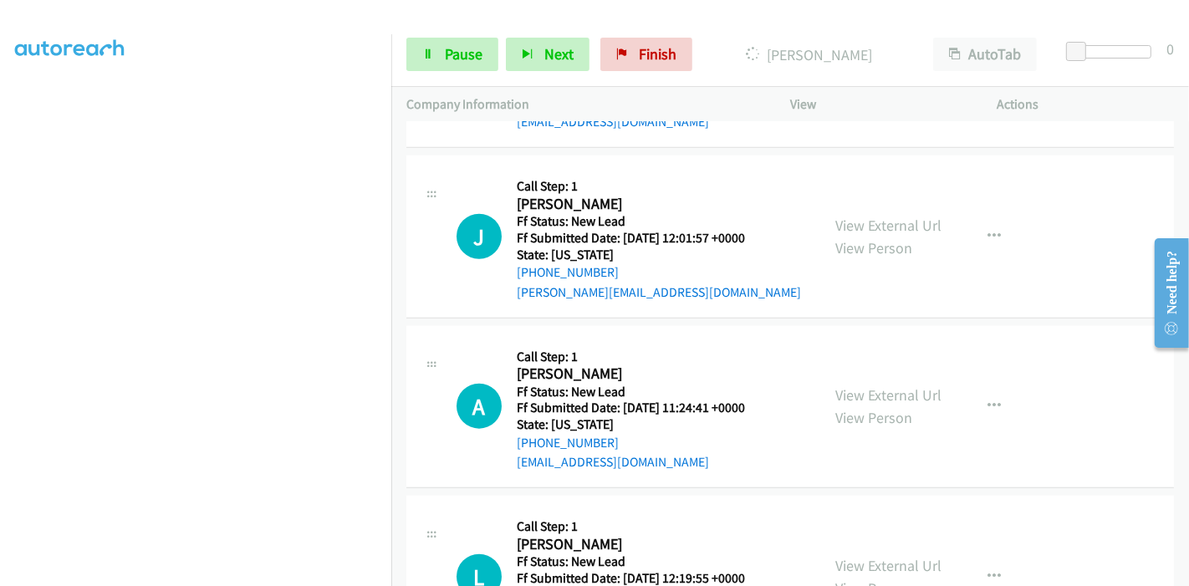
scroll to position [1596, 0]
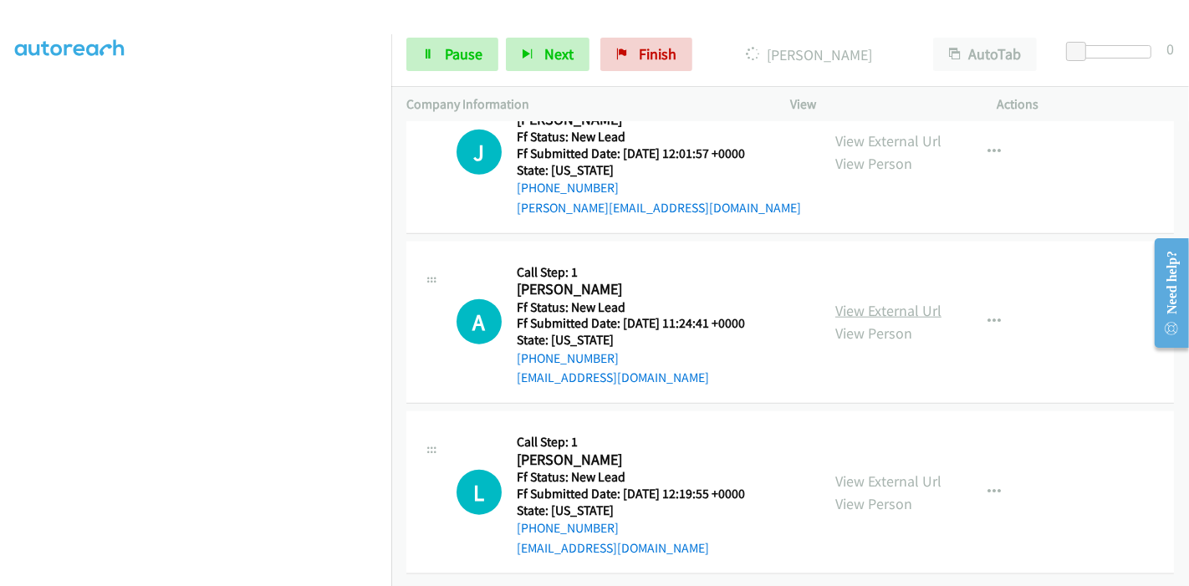
click at [902, 301] on link "View External Url" at bounding box center [888, 310] width 106 height 19
click at [860, 471] on link "View External Url" at bounding box center [888, 480] width 106 height 19
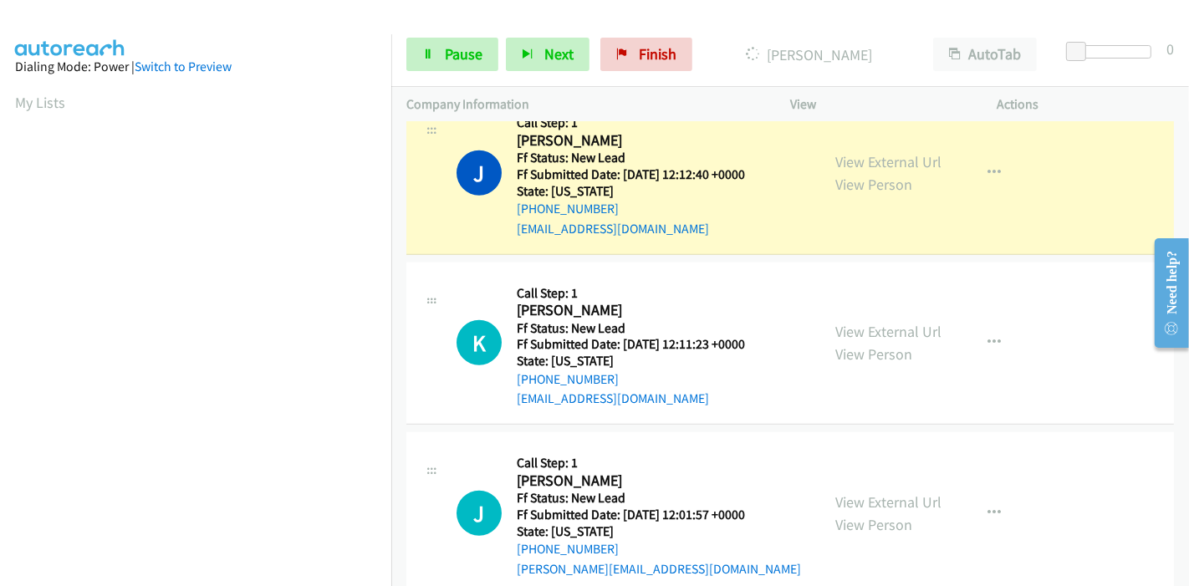
scroll to position [353, 0]
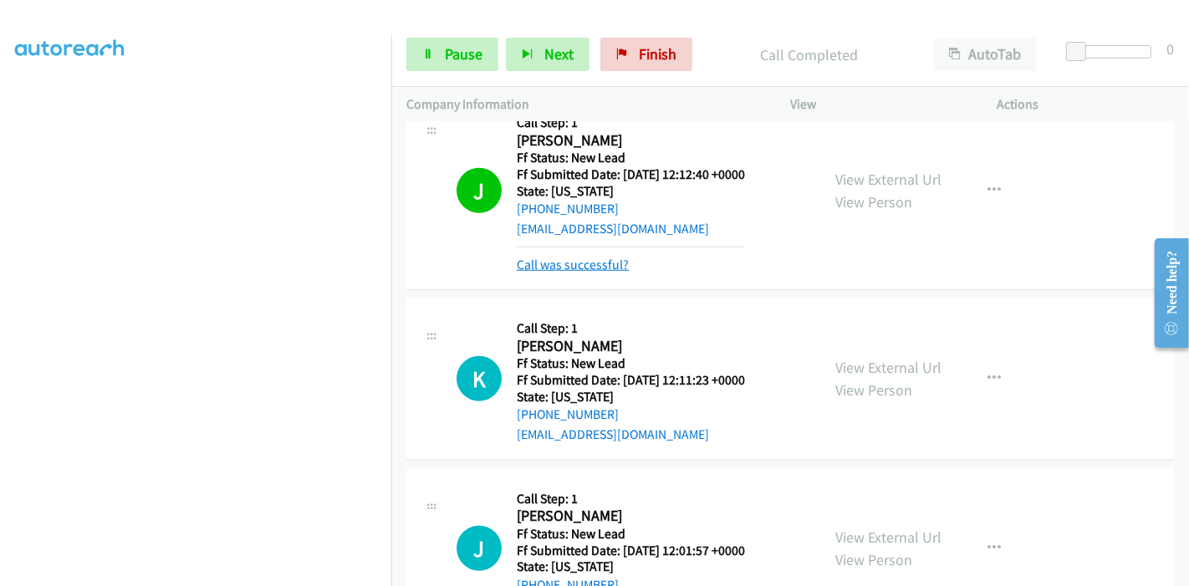
click at [546, 266] on link "Call was successful?" at bounding box center [573, 265] width 112 height 16
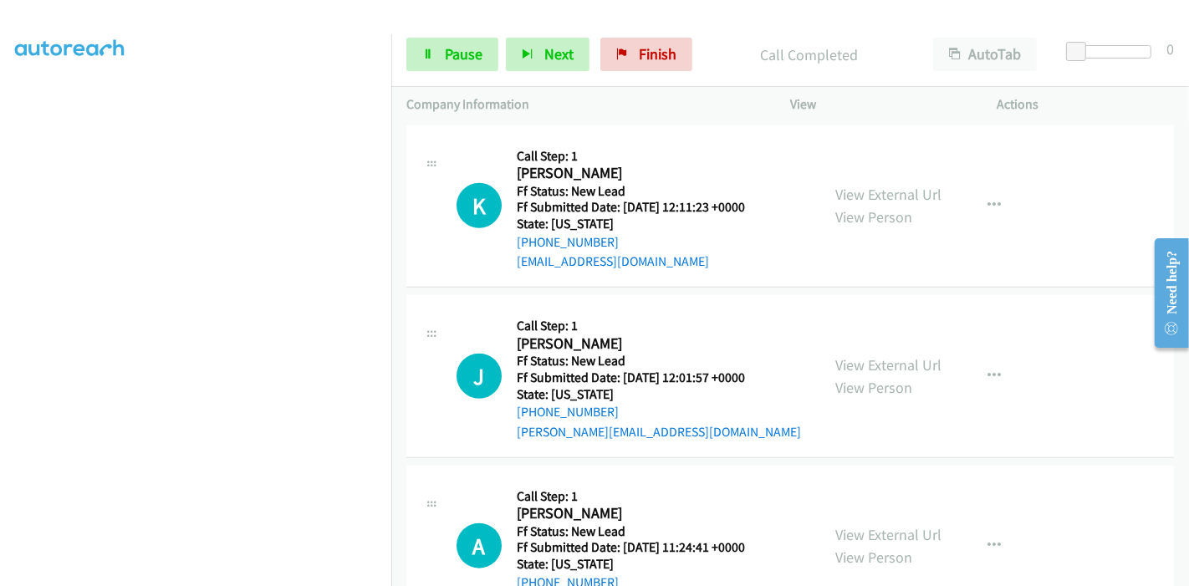
scroll to position [1410, 0]
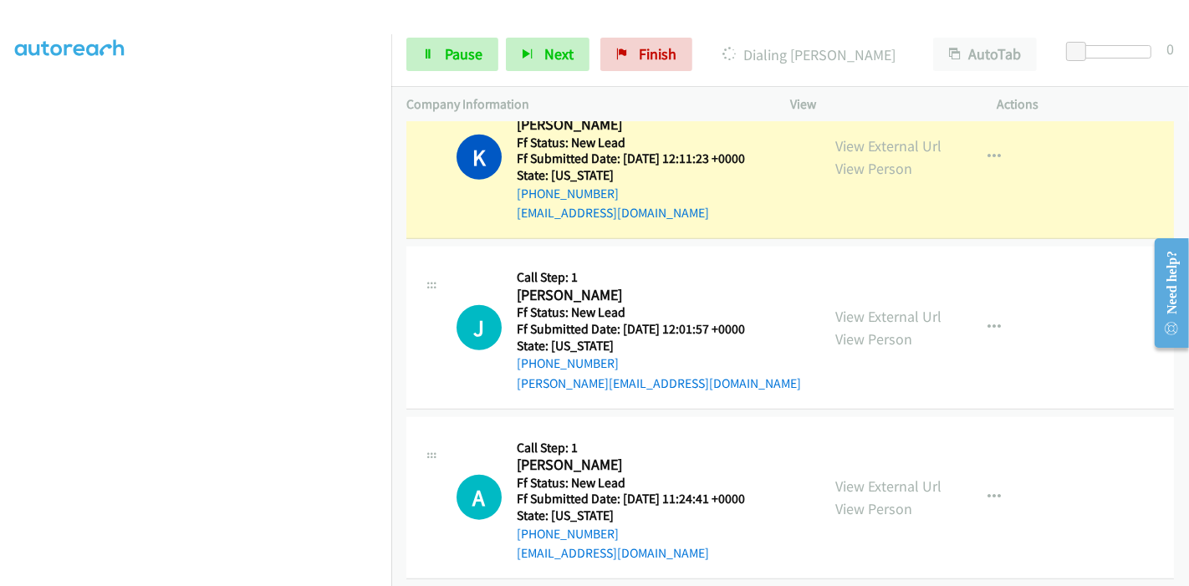
drag, startPoint x: 191, startPoint y: 578, endPoint x: 193, endPoint y: 560, distance: 18.5
click at [191, 577] on aside "Dialing Mode: Power | Switch to Preview My Lists" at bounding box center [195, 157] width 391 height 925
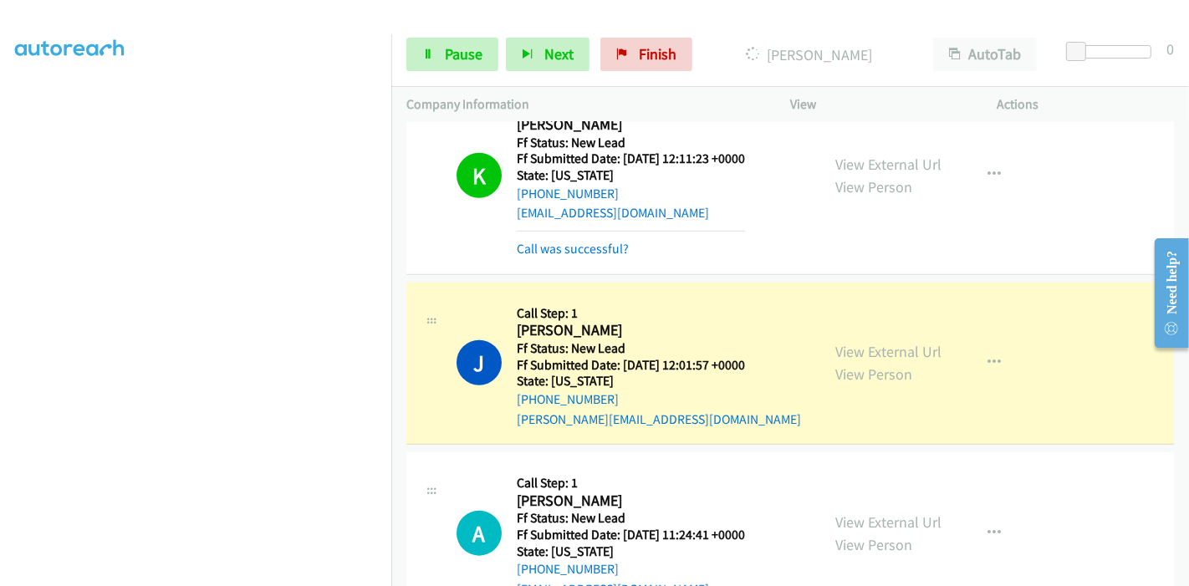
scroll to position [353, 0]
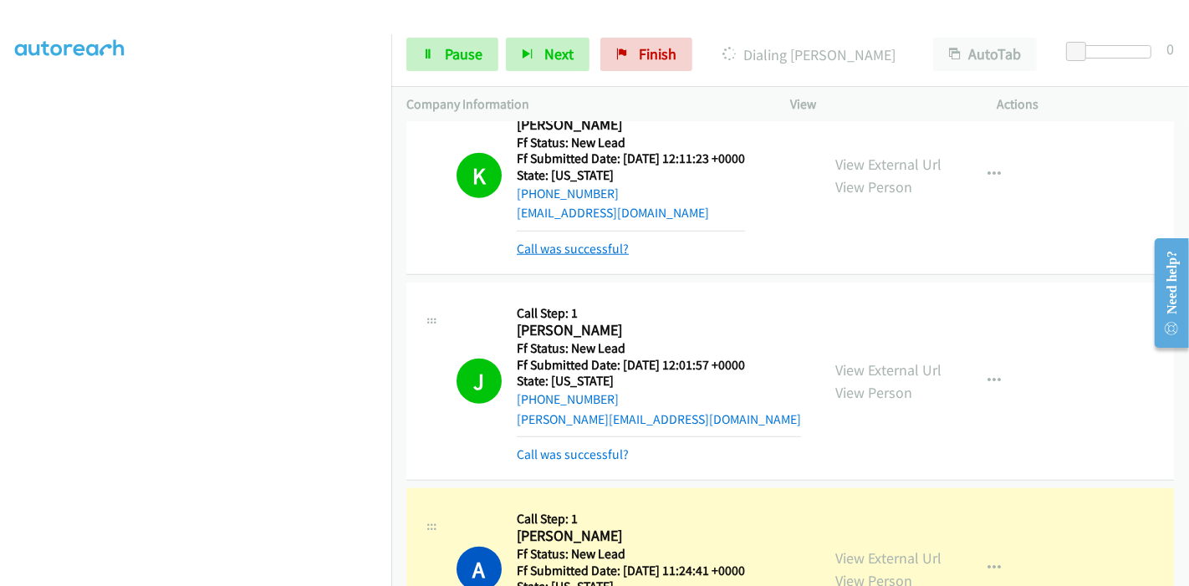
click at [588, 249] on link "Call was successful?" at bounding box center [573, 249] width 112 height 16
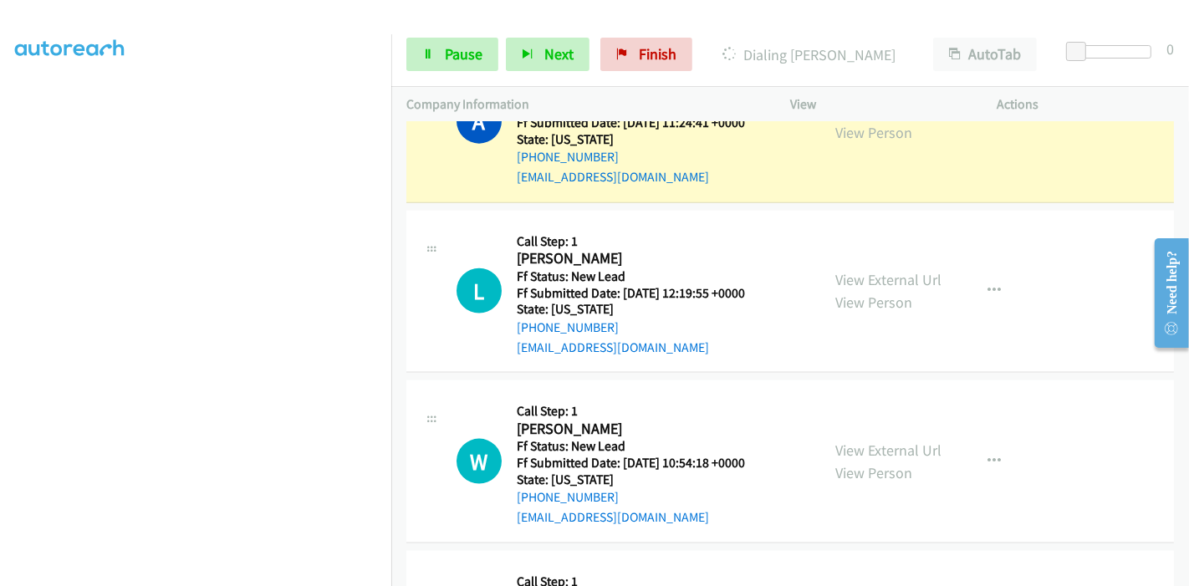
scroll to position [1874, 0]
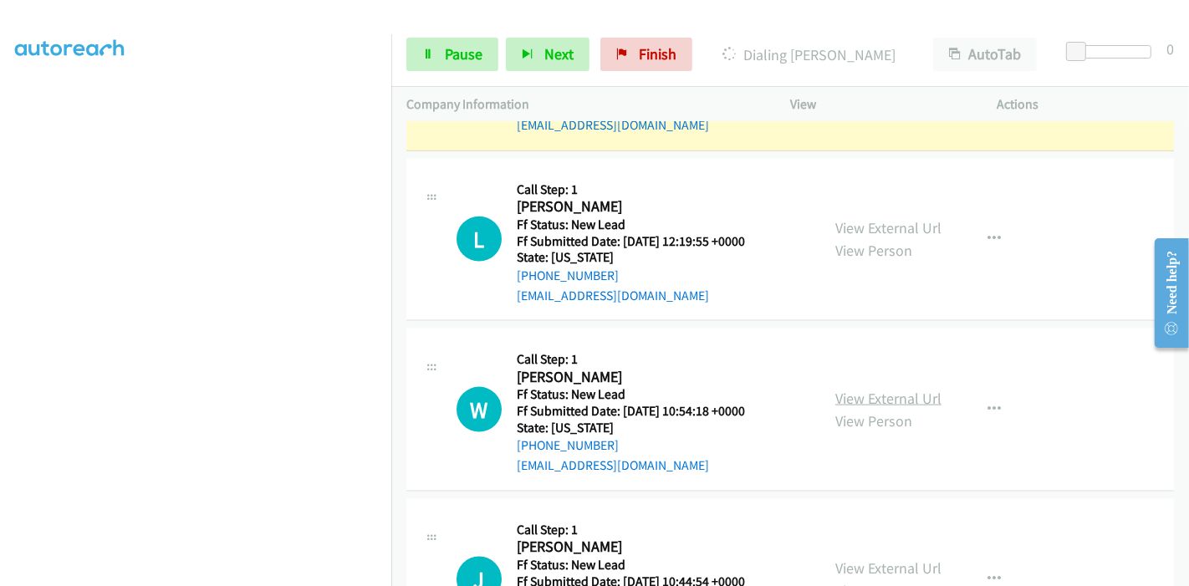
click at [869, 395] on link "View External Url" at bounding box center [888, 398] width 106 height 19
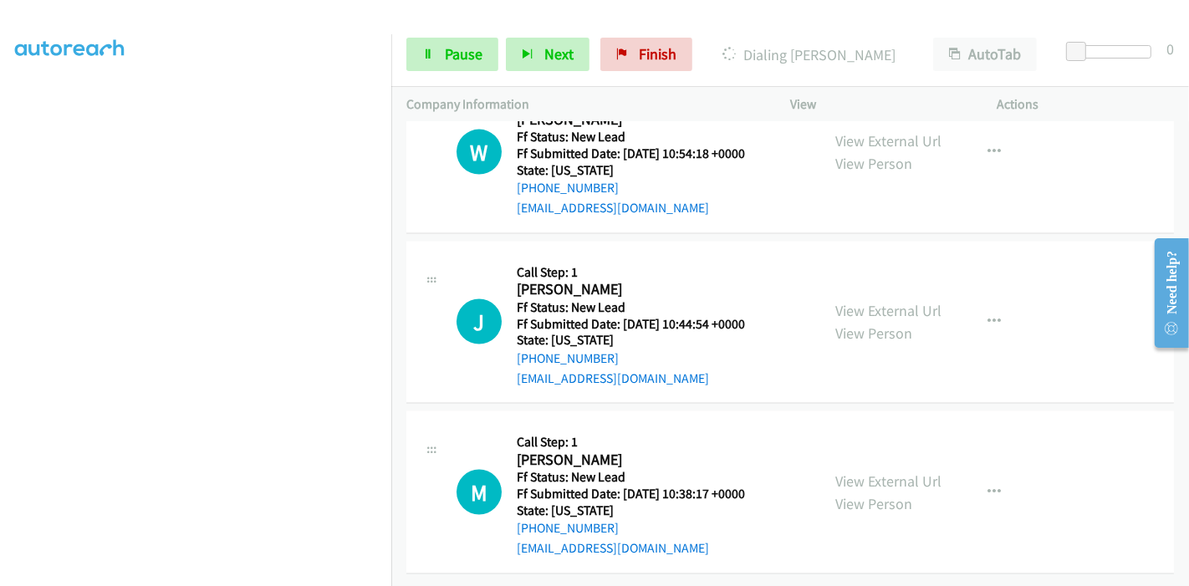
scroll to position [2141, 0]
click at [852, 301] on link "View External Url" at bounding box center [888, 310] width 106 height 19
click at [868, 471] on link "View External Url" at bounding box center [888, 480] width 106 height 19
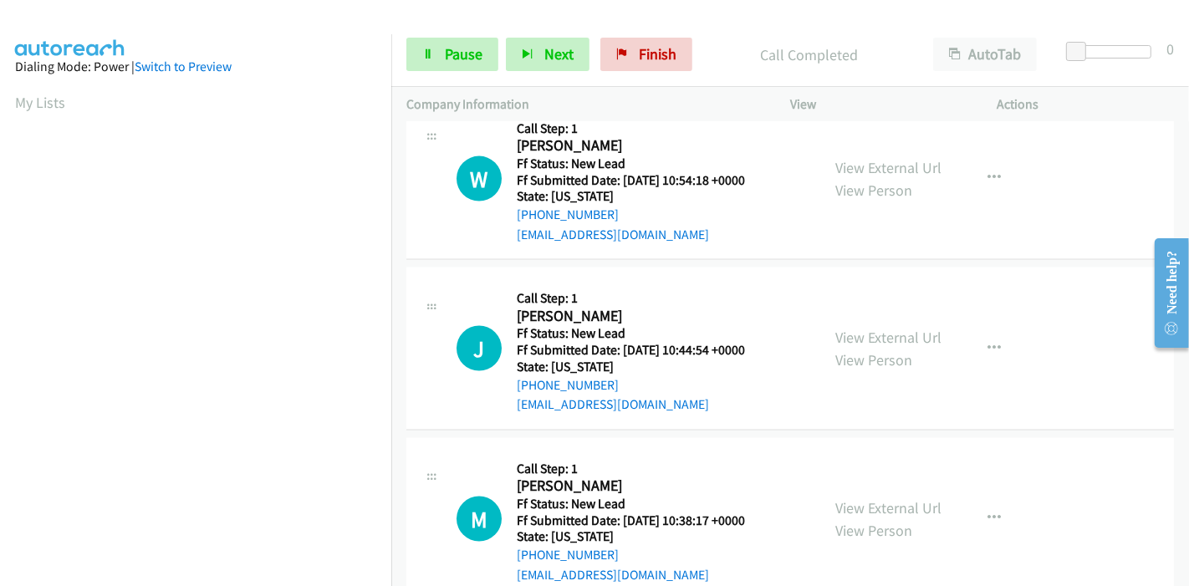
scroll to position [2176, 0]
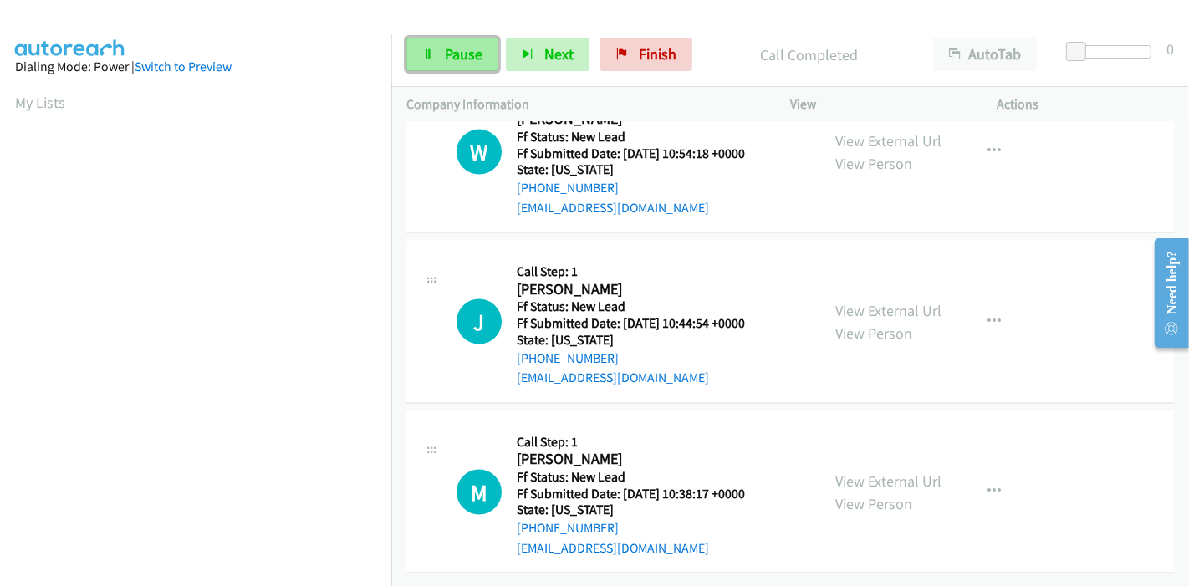
click at [440, 46] on link "Pause" at bounding box center [452, 54] width 92 height 33
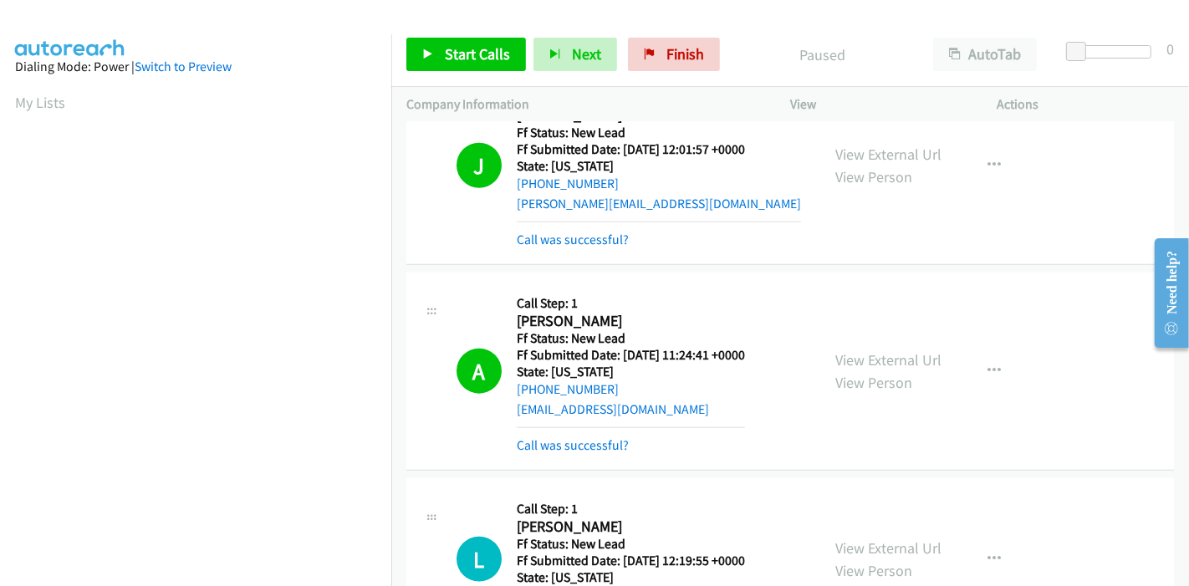
scroll to position [1712, 0]
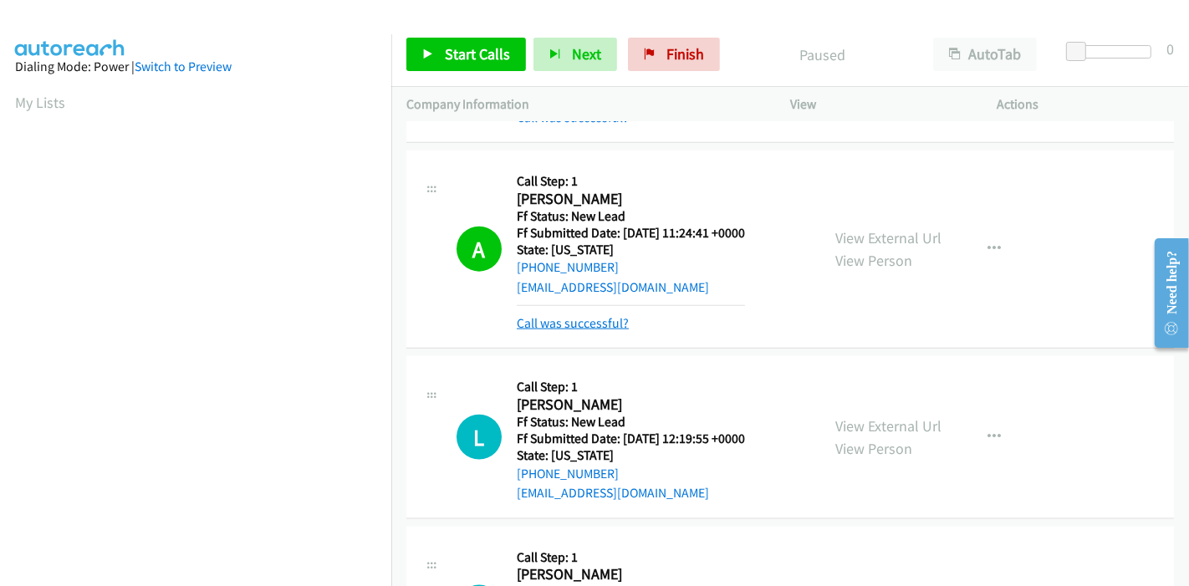
click at [618, 326] on link "Call was successful?" at bounding box center [573, 323] width 112 height 16
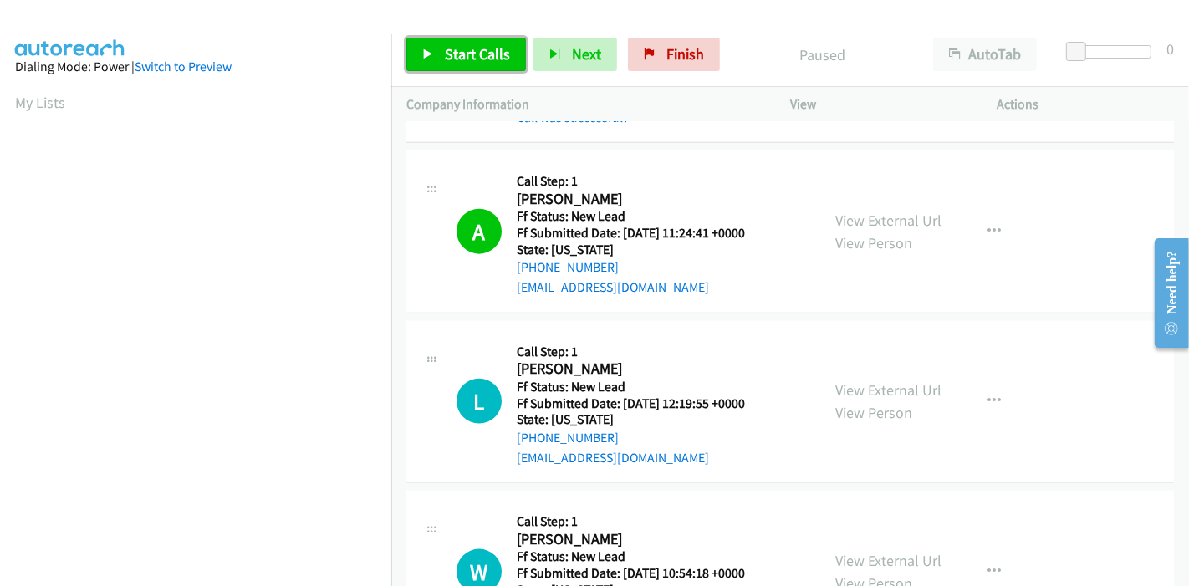
click at [456, 59] on span "Start Calls" at bounding box center [477, 53] width 65 height 19
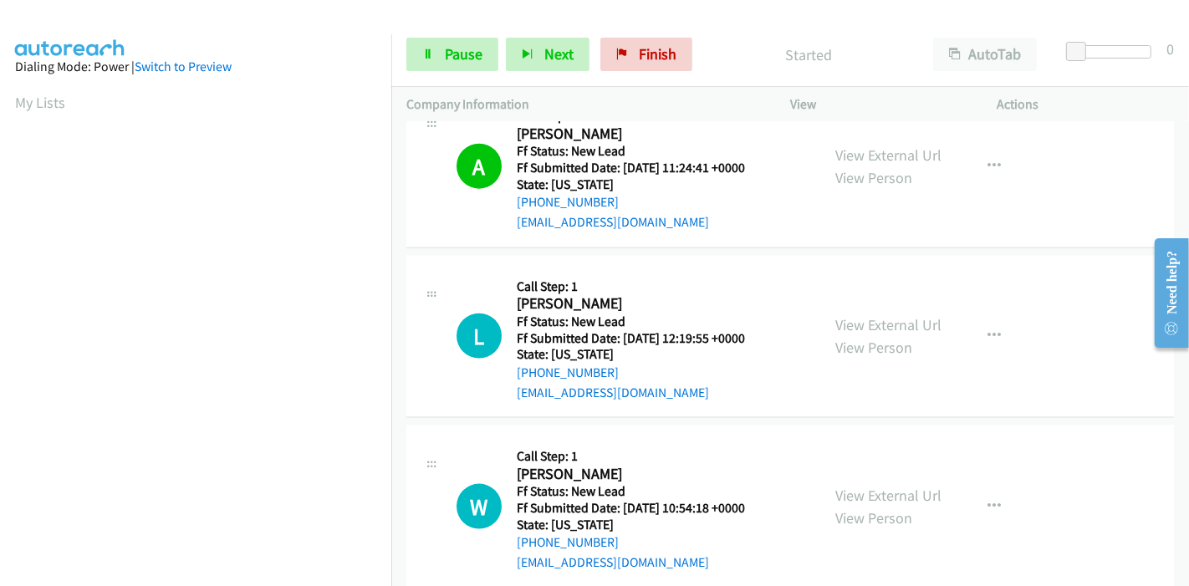
scroll to position [1805, 0]
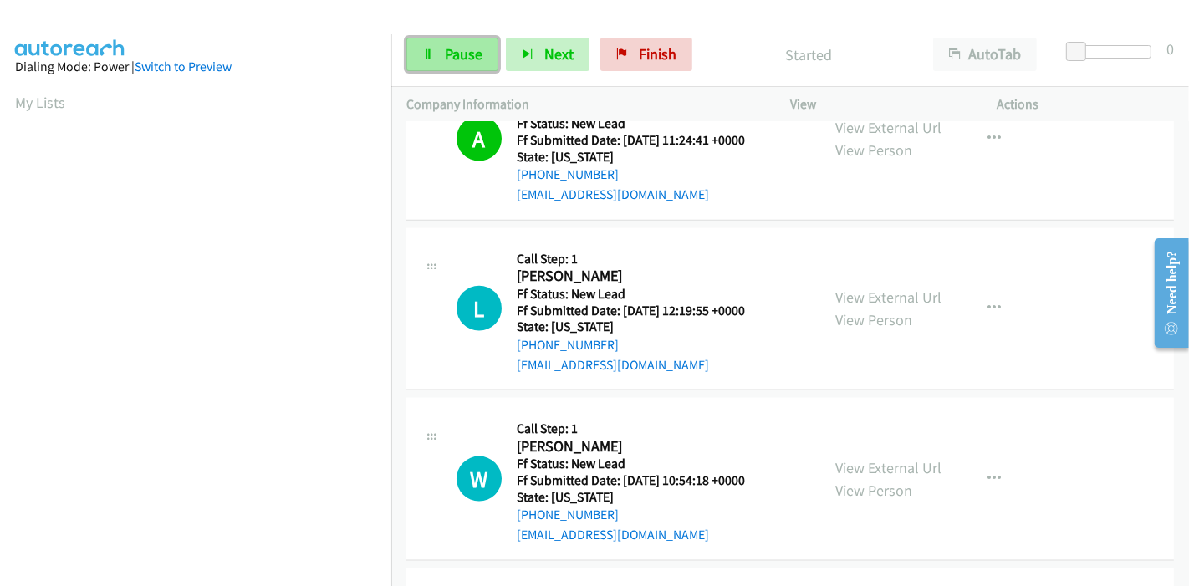
click at [420, 43] on link "Pause" at bounding box center [452, 54] width 92 height 33
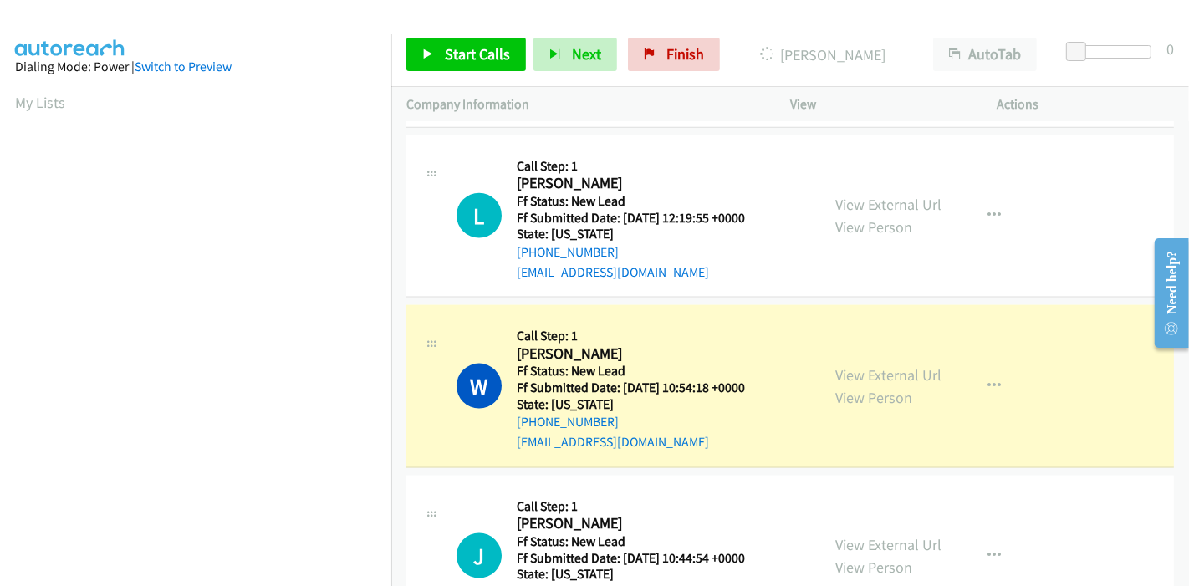
scroll to position [353, 0]
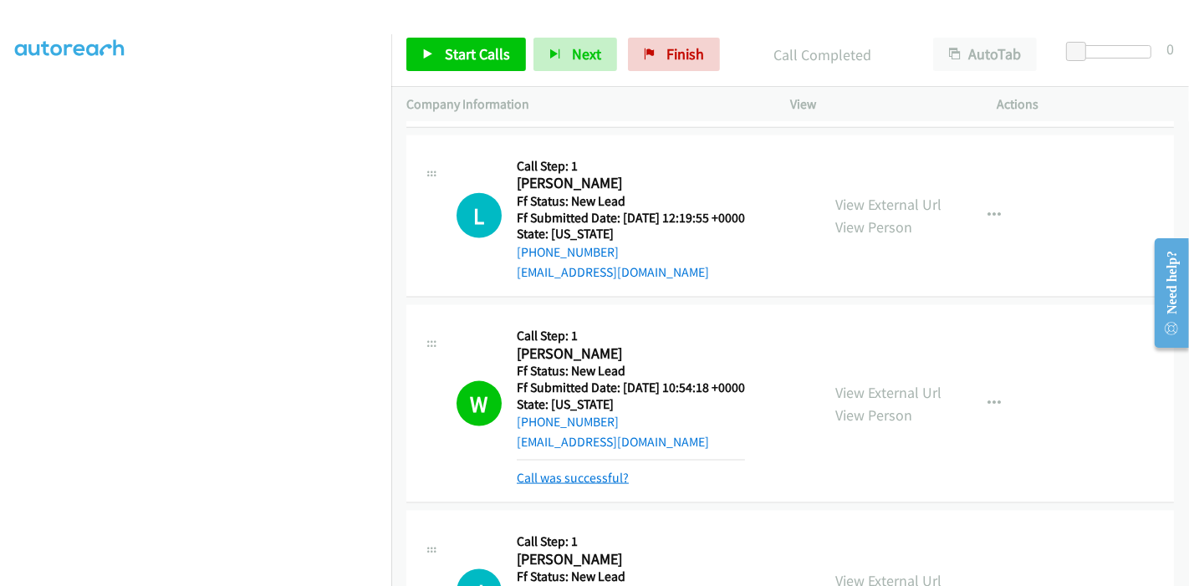
click at [593, 470] on link "Call was successful?" at bounding box center [573, 478] width 112 height 16
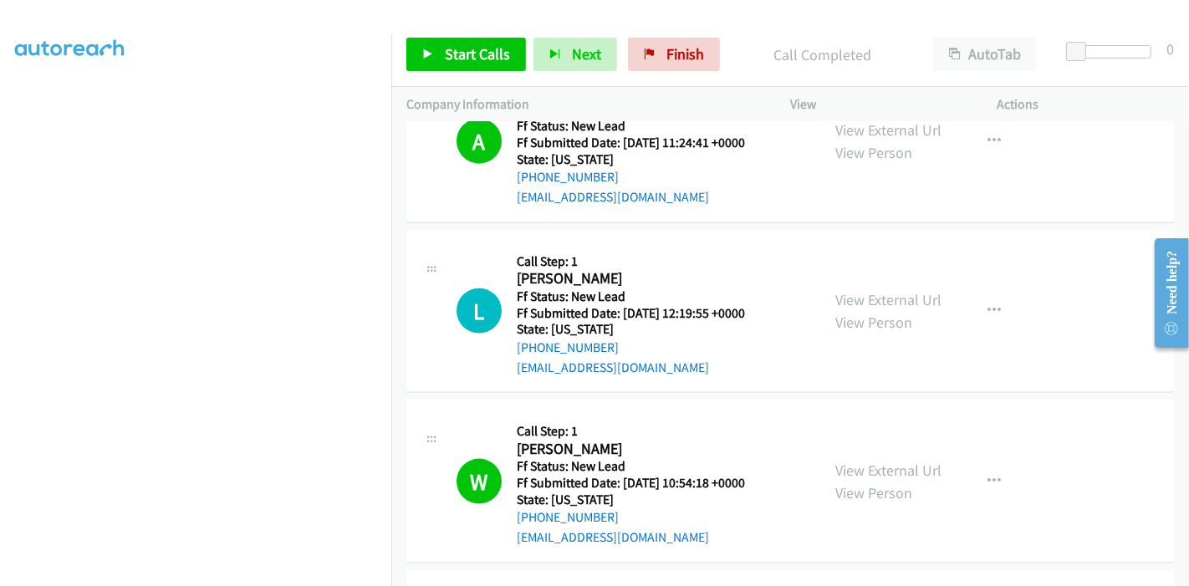
scroll to position [1805, 0]
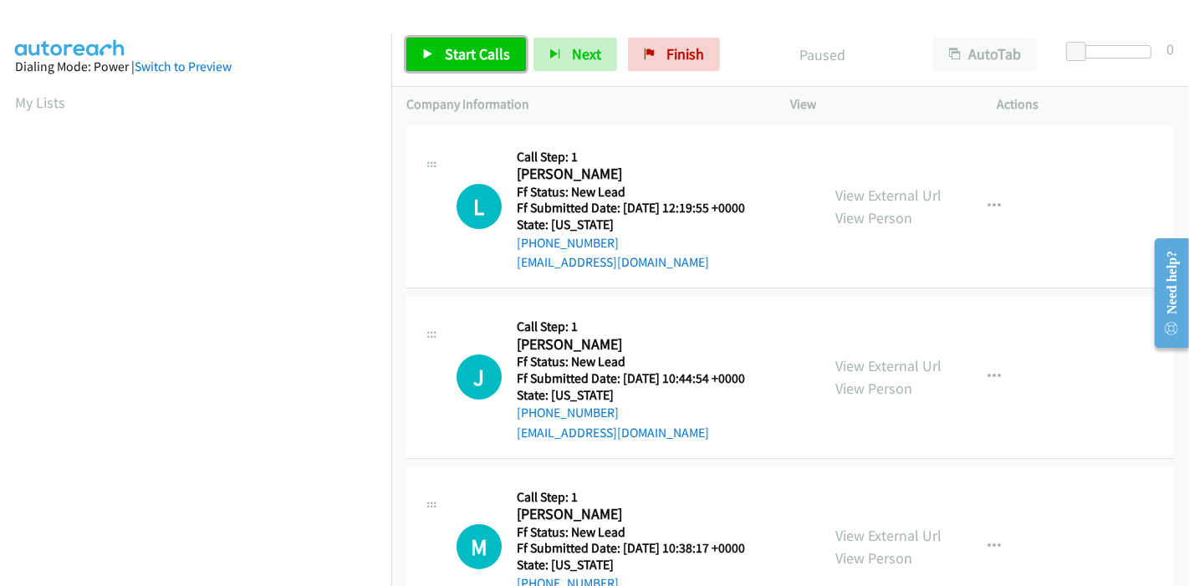
click at [441, 59] on link "Start Calls" at bounding box center [466, 54] width 120 height 33
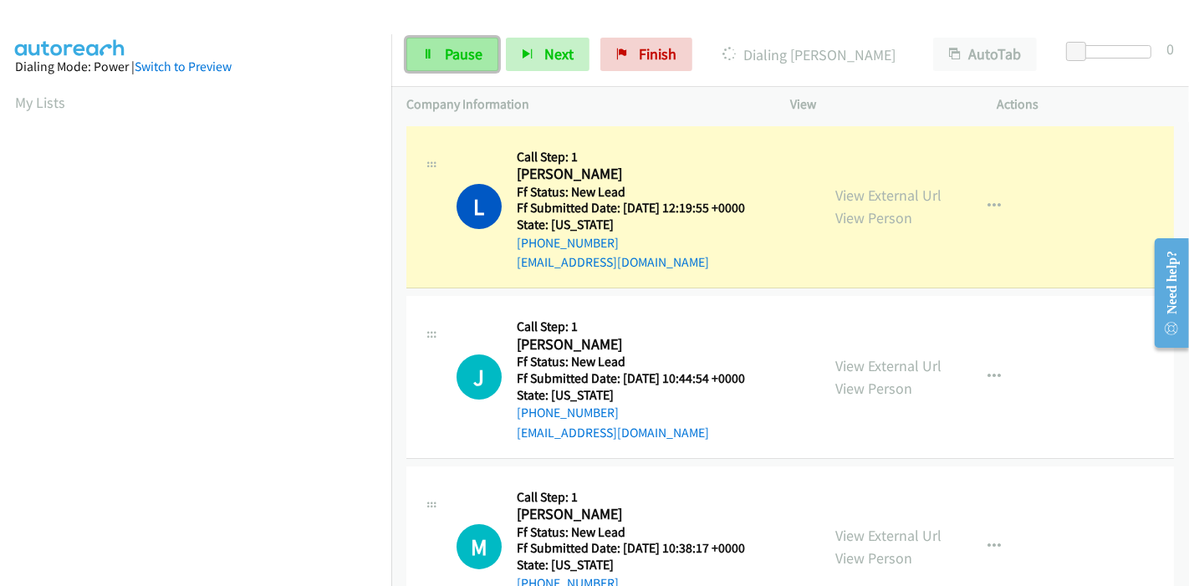
click at [451, 56] on span "Pause" at bounding box center [464, 53] width 38 height 19
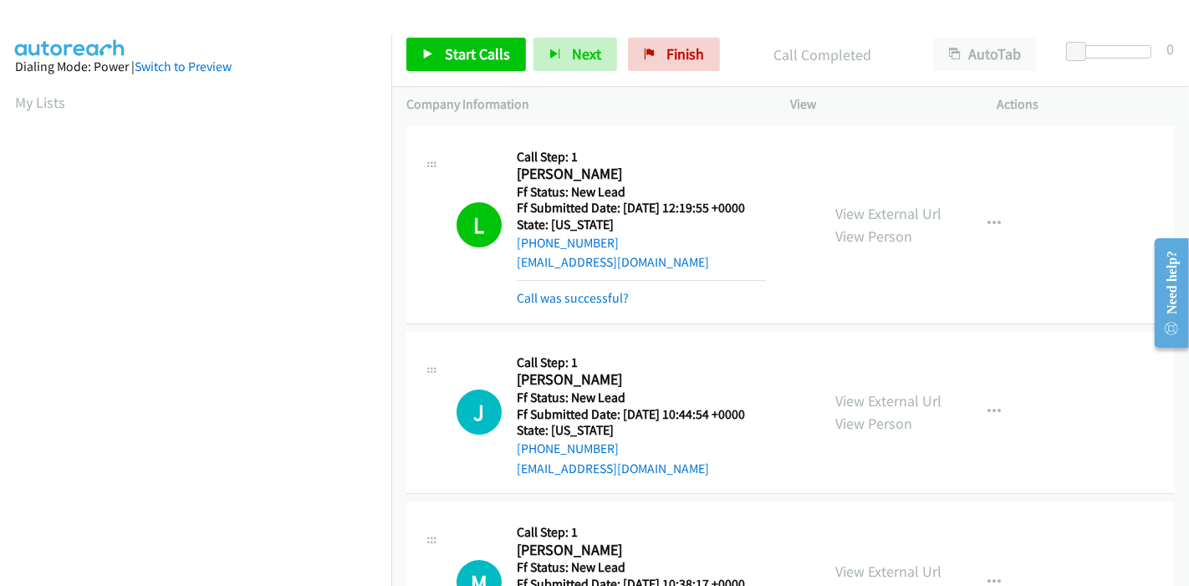
scroll to position [353, 0]
click at [615, 296] on link "Call was successful?" at bounding box center [573, 298] width 112 height 16
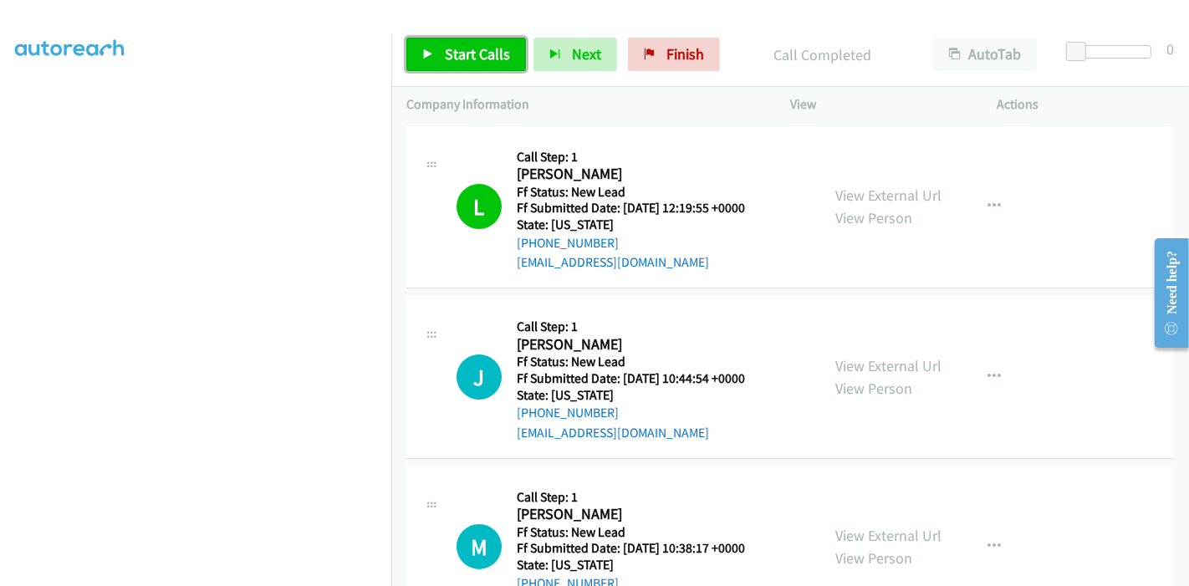
click at [488, 68] on link "Start Calls" at bounding box center [466, 54] width 120 height 33
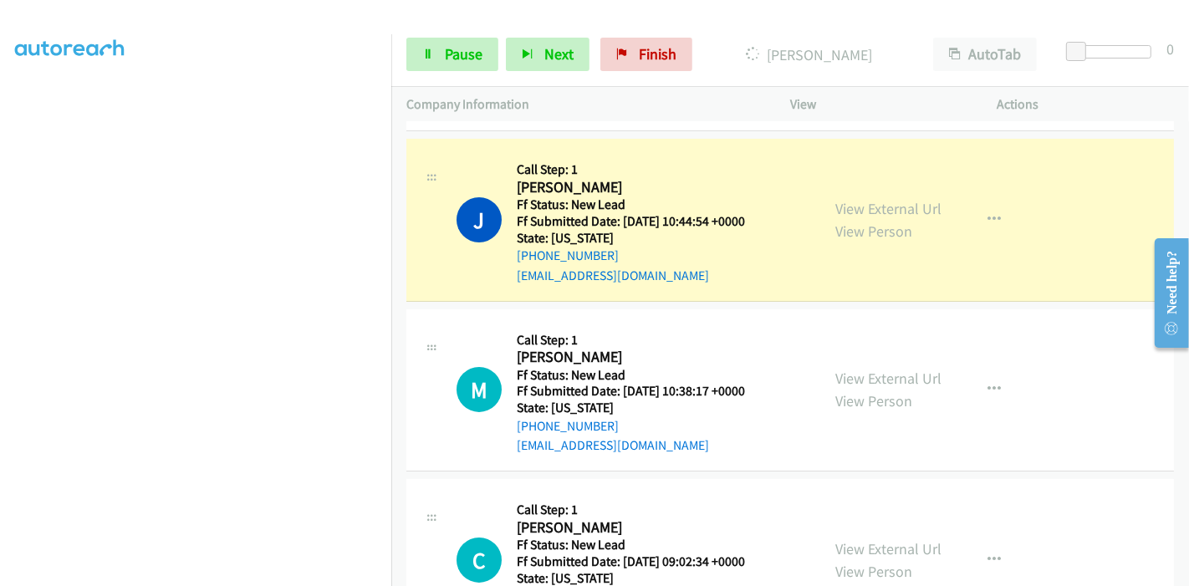
scroll to position [186, 0]
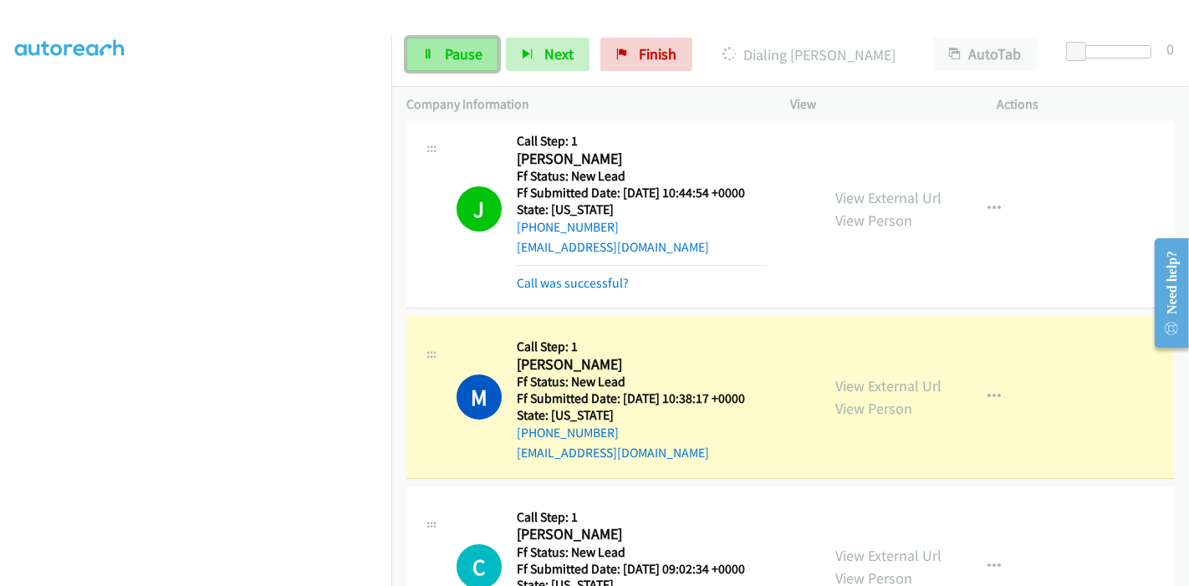
click at [434, 57] on link "Pause" at bounding box center [452, 54] width 92 height 33
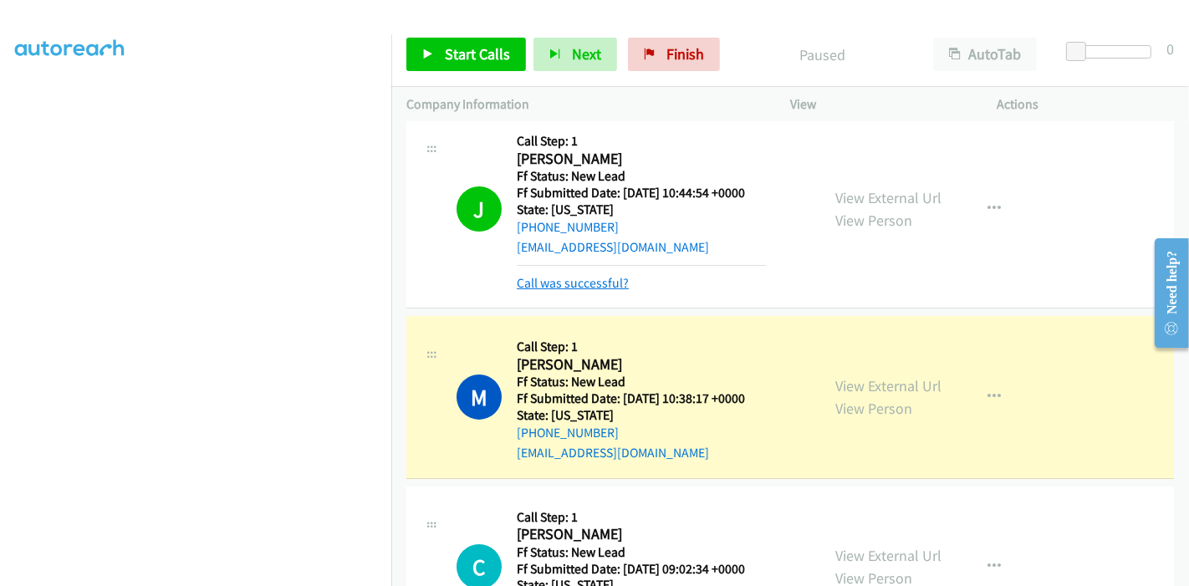
click at [542, 283] on link "Call was successful?" at bounding box center [573, 283] width 112 height 16
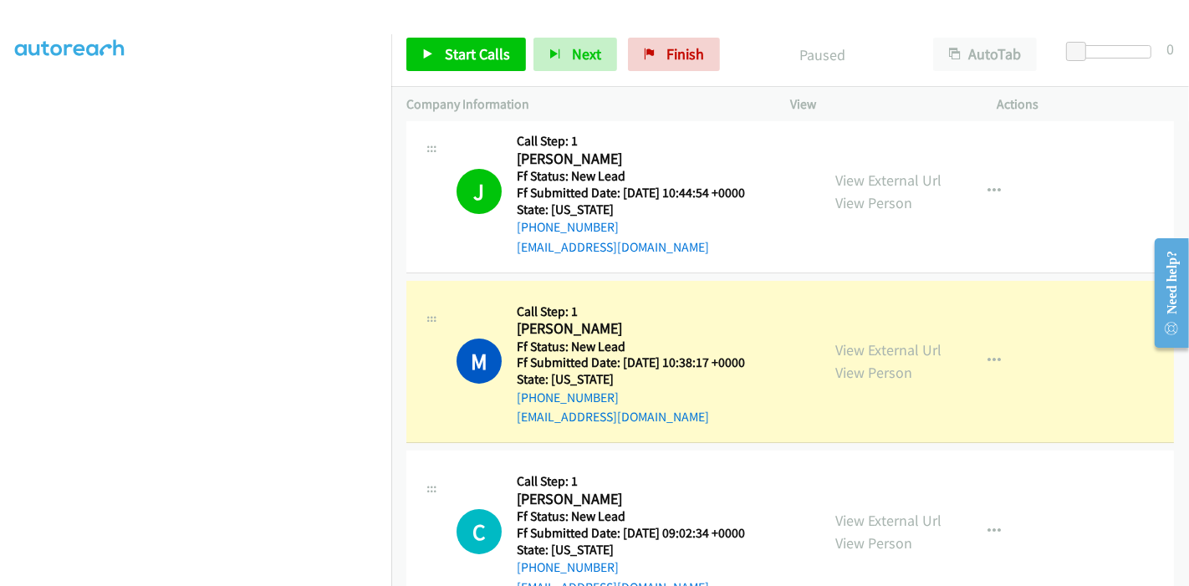
scroll to position [0, 0]
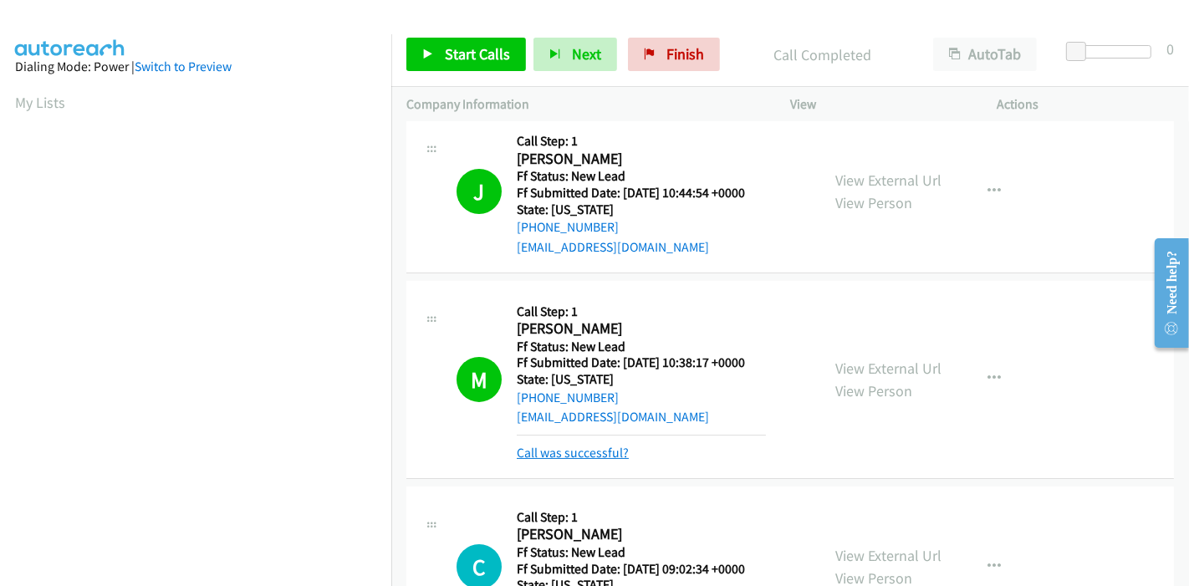
click at [584, 452] on link "Call was successful?" at bounding box center [573, 453] width 112 height 16
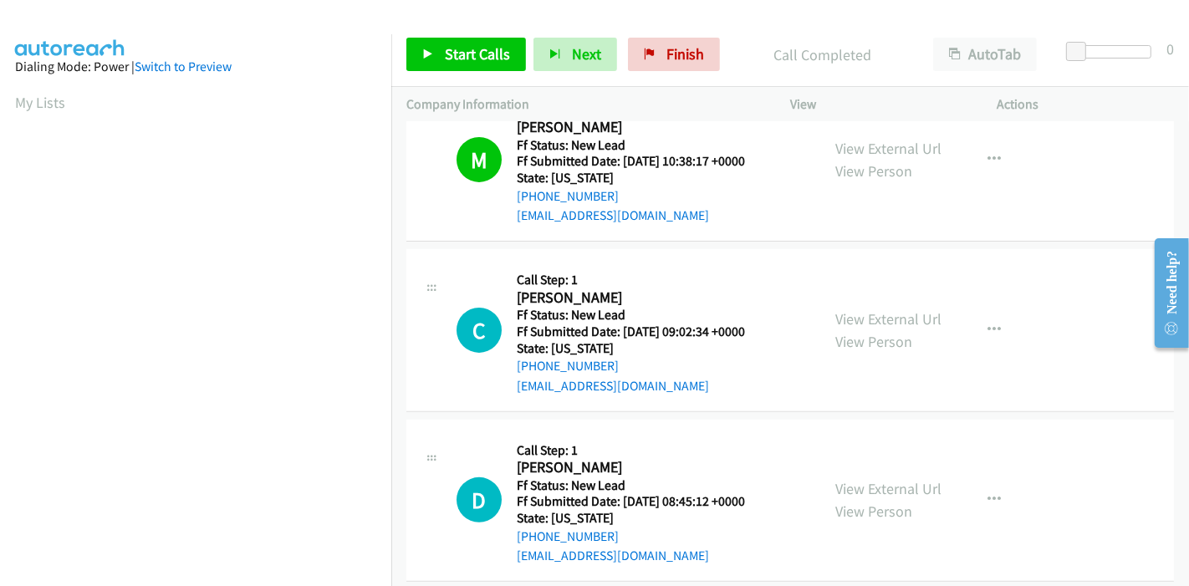
scroll to position [359, 0]
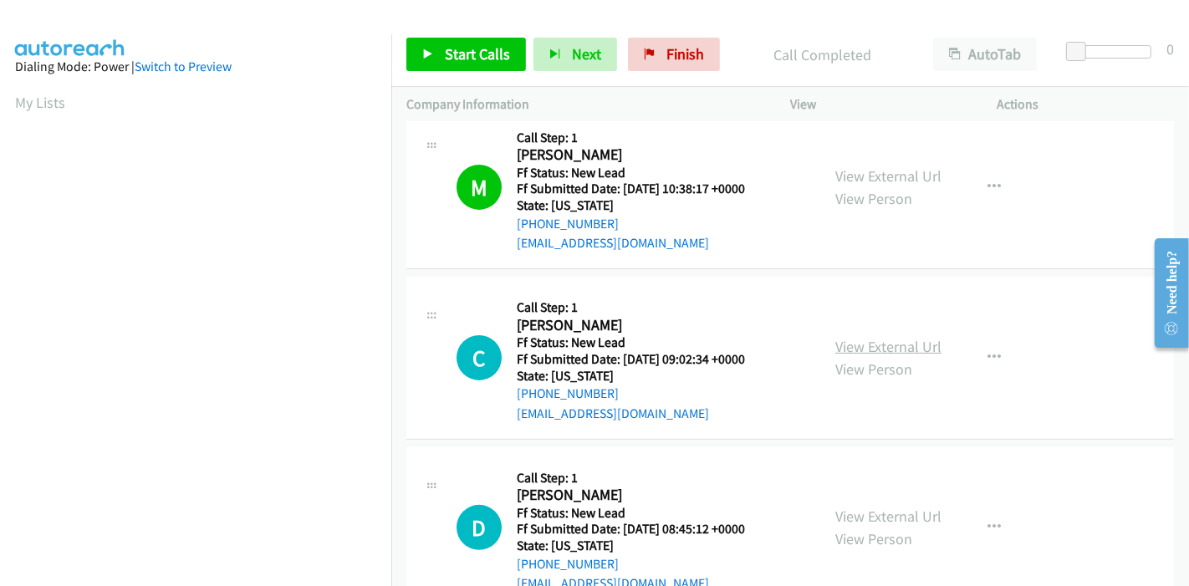
click at [884, 349] on link "View External Url" at bounding box center [888, 346] width 106 height 19
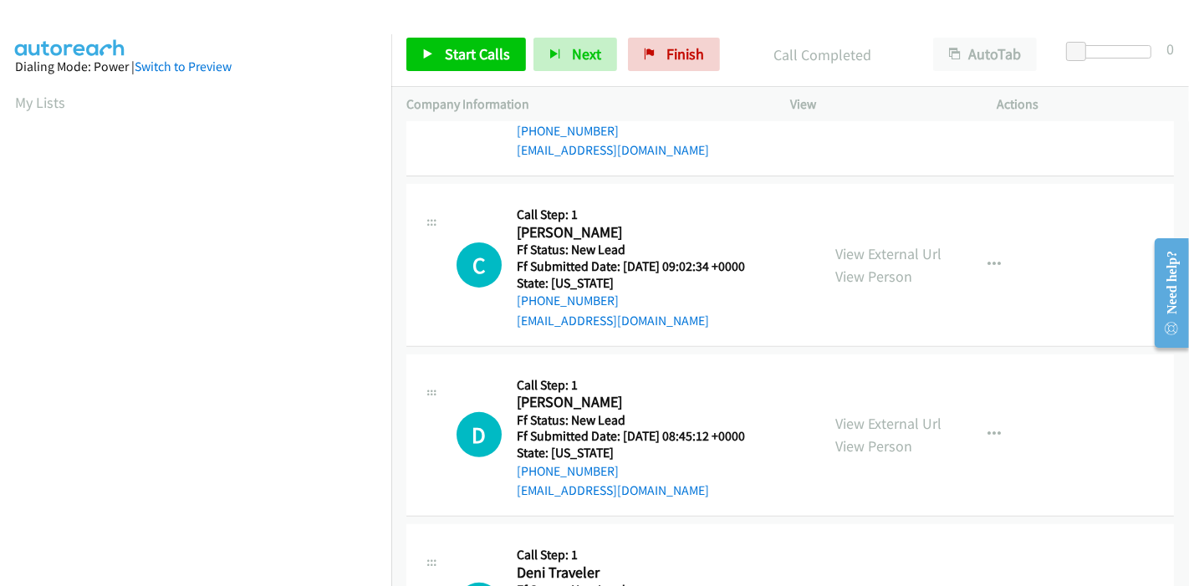
click at [847, 404] on div "View External Url View Person View External Url Email Schedule/Manage Callback …" at bounding box center [931, 435] width 222 height 132
click at [853, 422] on link "View External Url" at bounding box center [888, 423] width 106 height 19
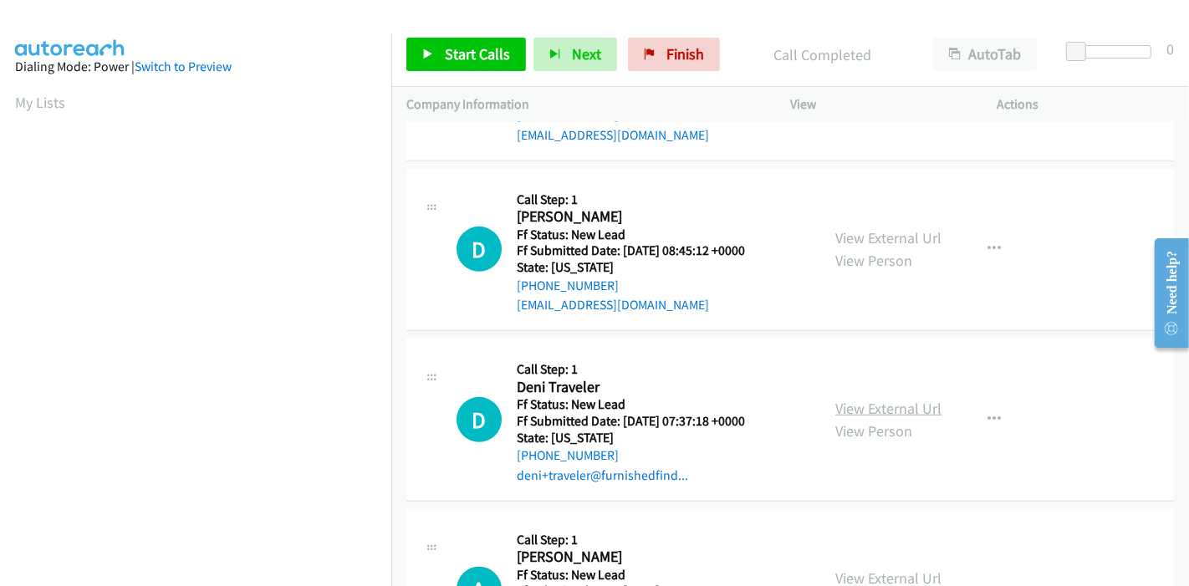
click at [854, 411] on link "View External Url" at bounding box center [888, 408] width 106 height 19
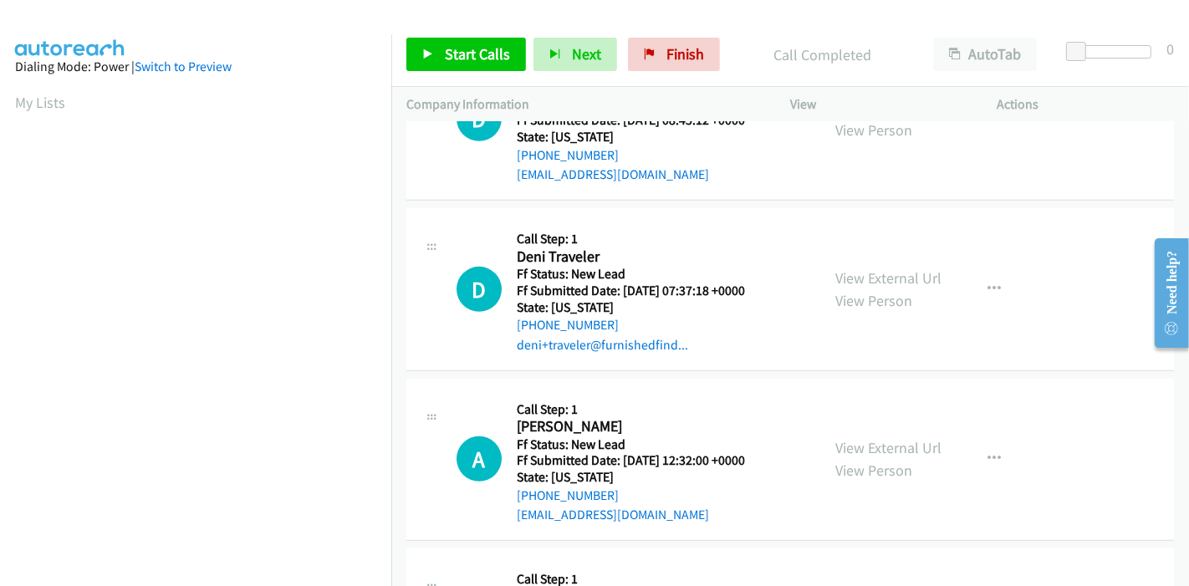
scroll to position [823, 0]
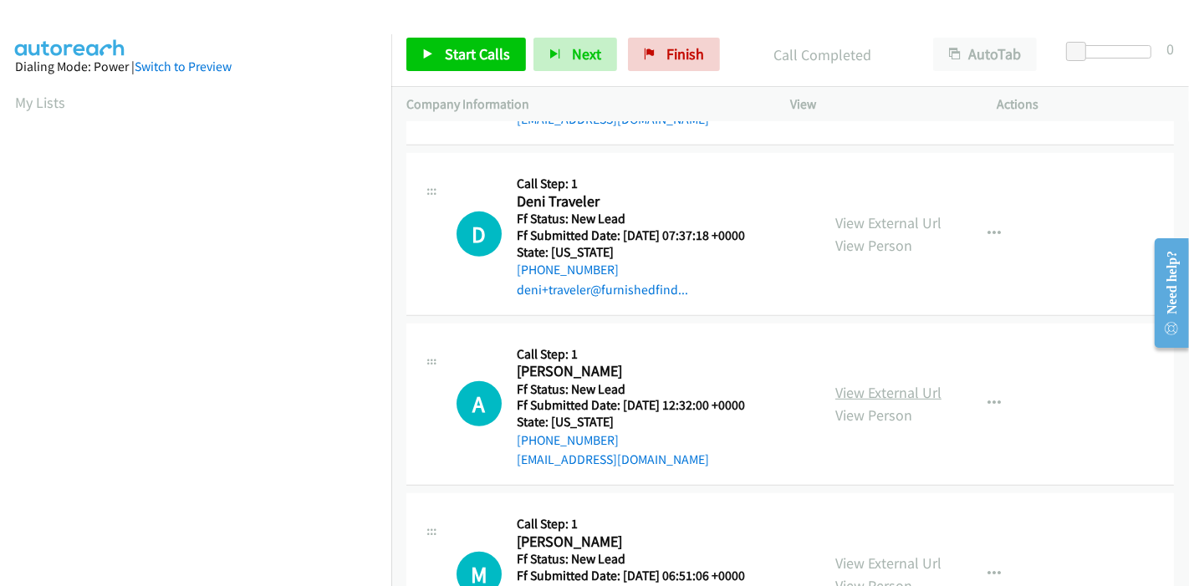
click at [863, 390] on link "View External Url" at bounding box center [888, 392] width 106 height 19
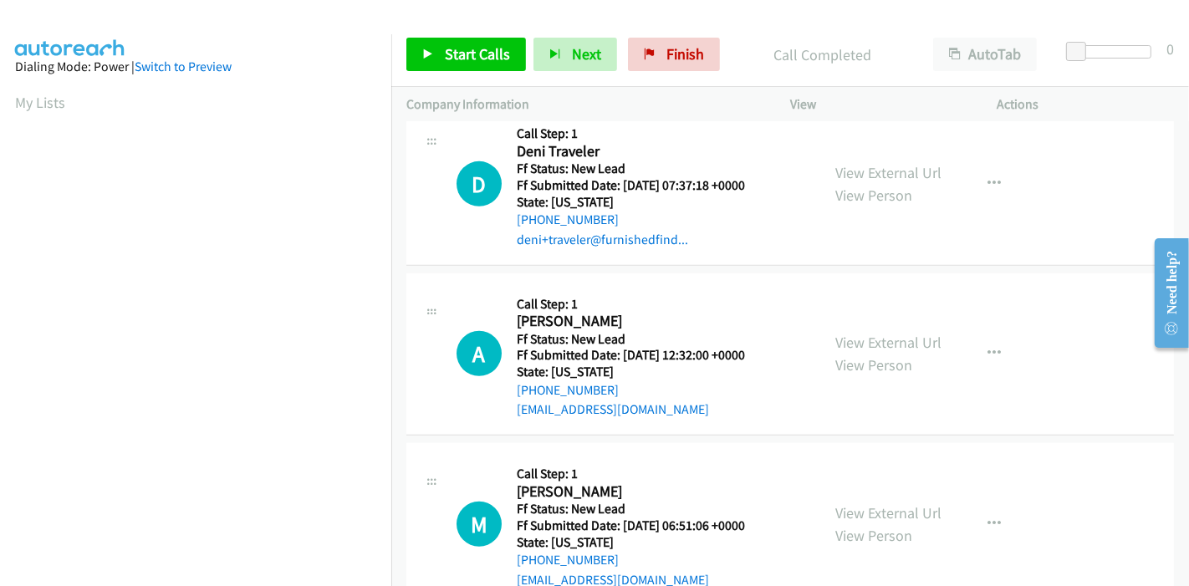
scroll to position [917, 0]
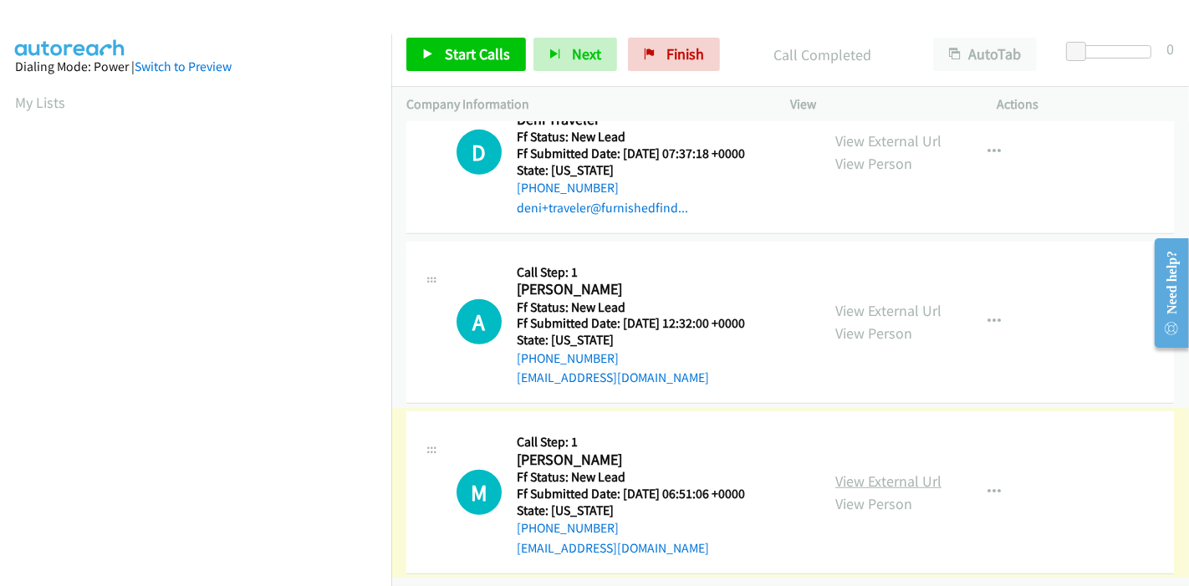
click at [838, 471] on link "View External Url" at bounding box center [888, 480] width 106 height 19
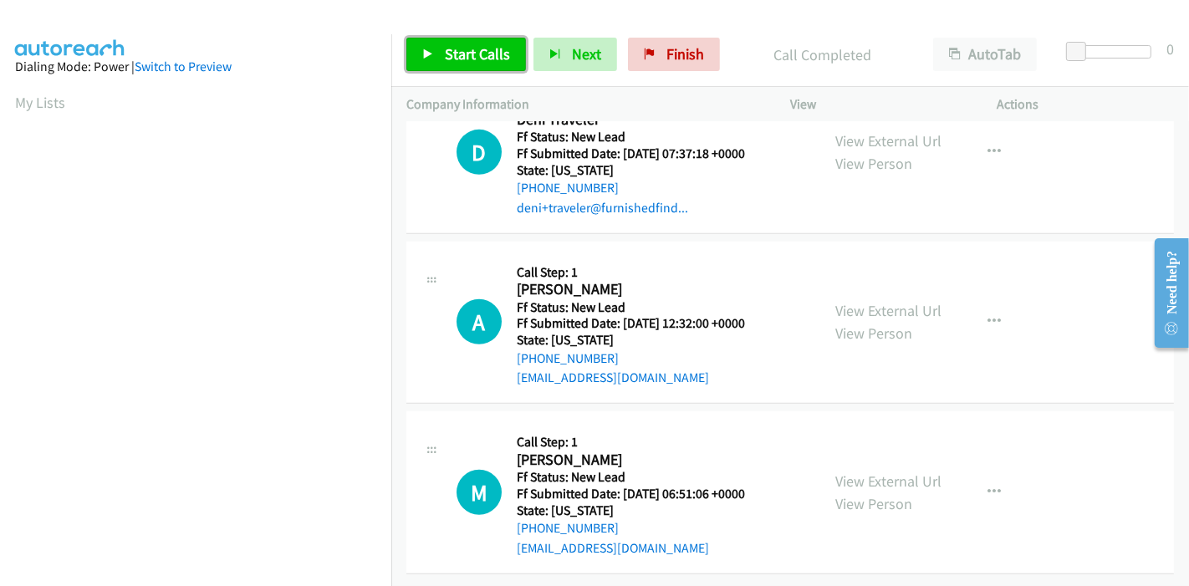
click at [466, 48] on span "Start Calls" at bounding box center [477, 53] width 65 height 19
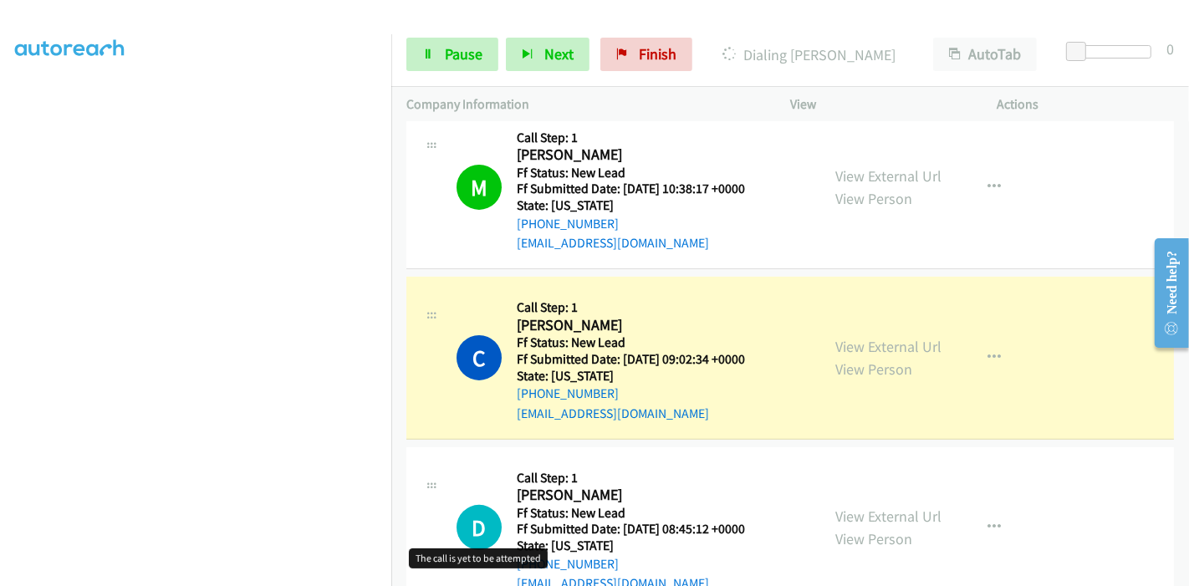
scroll to position [353, 0]
drag, startPoint x: 470, startPoint y: 53, endPoint x: 495, endPoint y: 89, distance: 43.8
click at [470, 53] on span "Pause" at bounding box center [464, 53] width 38 height 19
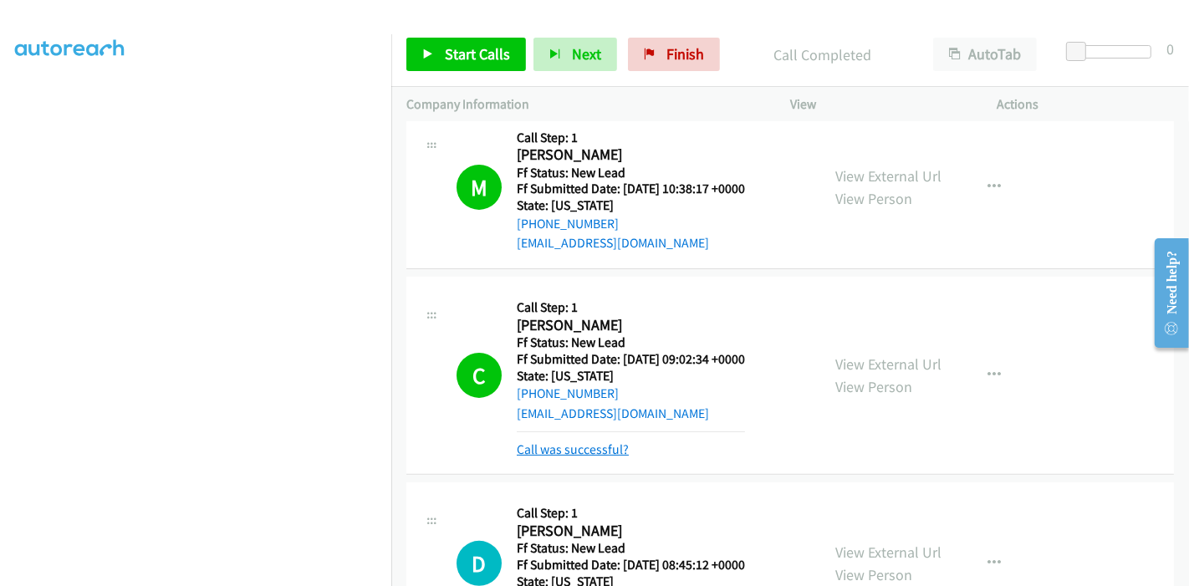
click at [573, 446] on link "Call was successful?" at bounding box center [573, 449] width 112 height 16
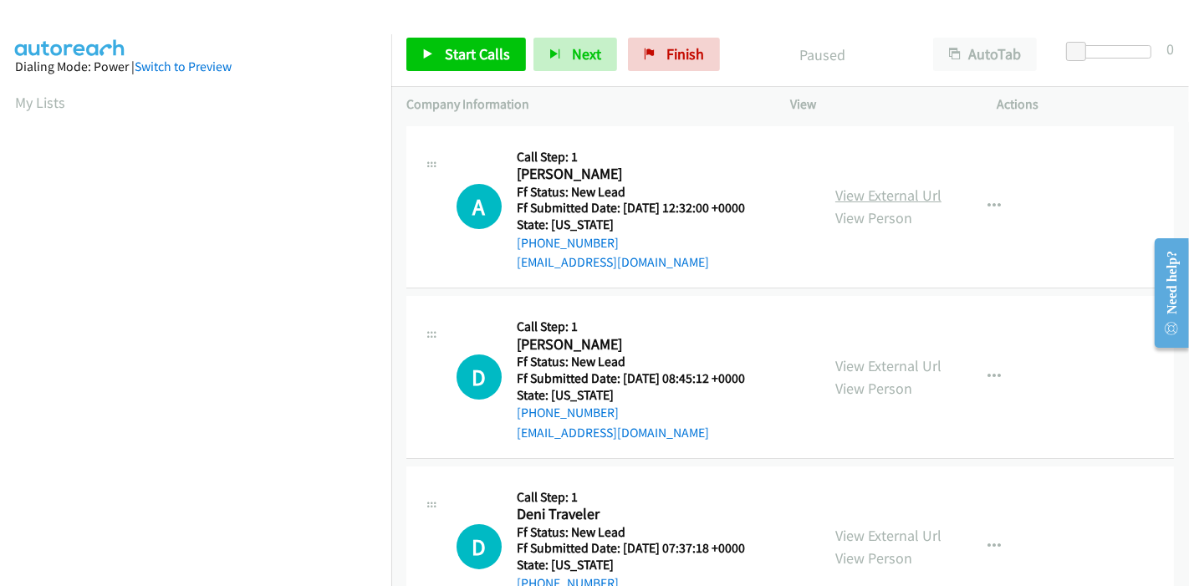
click at [907, 200] on link "View External Url" at bounding box center [888, 195] width 106 height 19
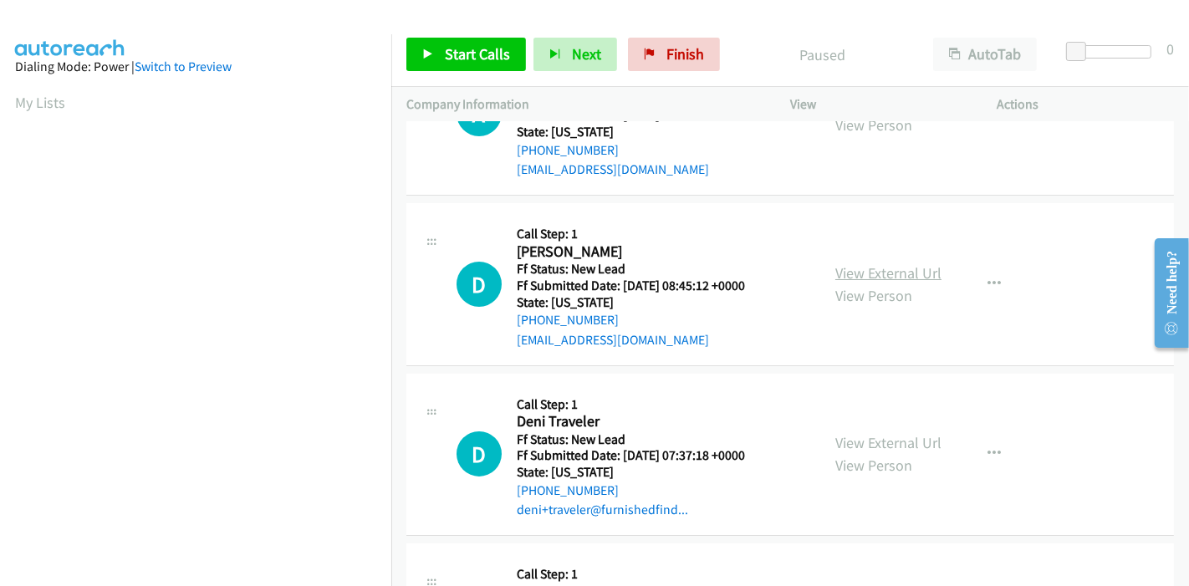
click at [889, 270] on link "View External Url" at bounding box center [888, 272] width 106 height 19
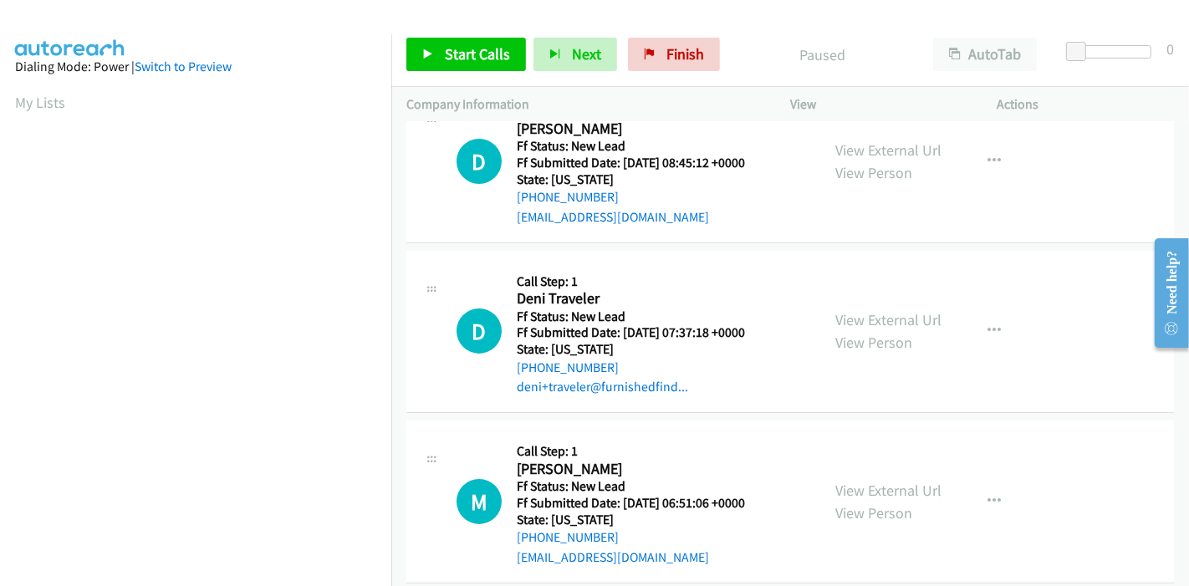
scroll to position [237, 0]
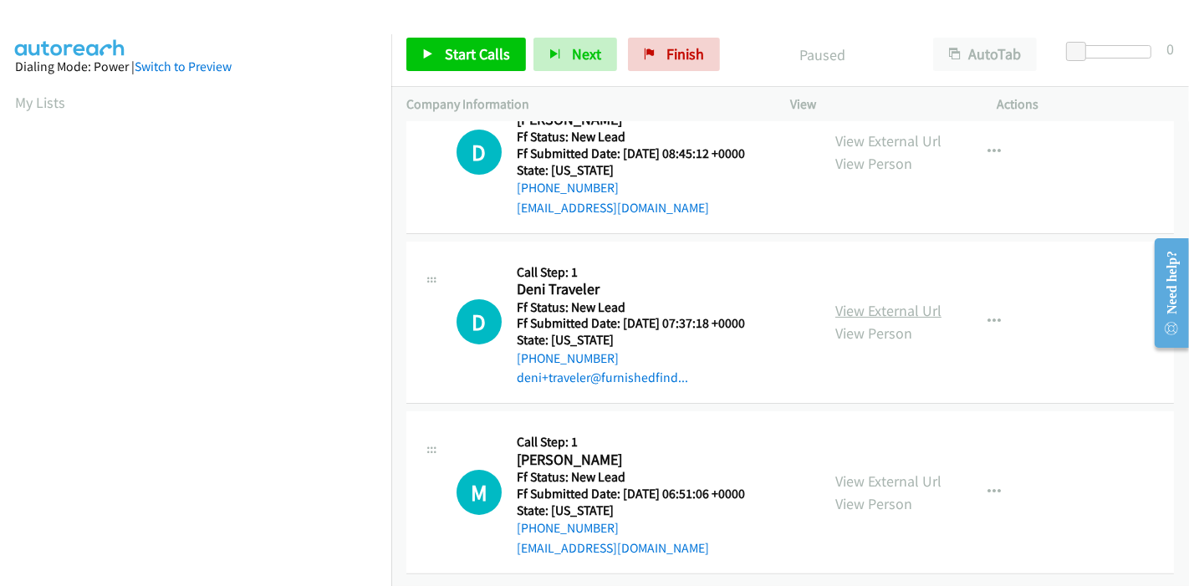
click at [893, 301] on link "View External Url" at bounding box center [888, 310] width 106 height 19
click at [870, 471] on link "View External Url" at bounding box center [888, 480] width 106 height 19
click at [449, 65] on link "Start Calls" at bounding box center [466, 54] width 120 height 33
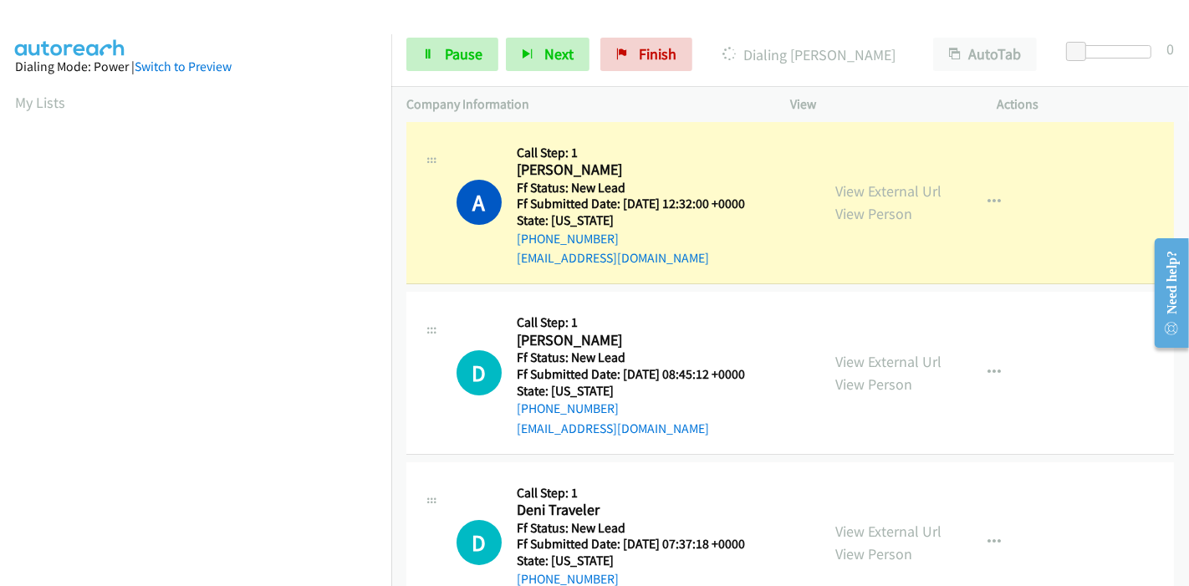
scroll to position [0, 0]
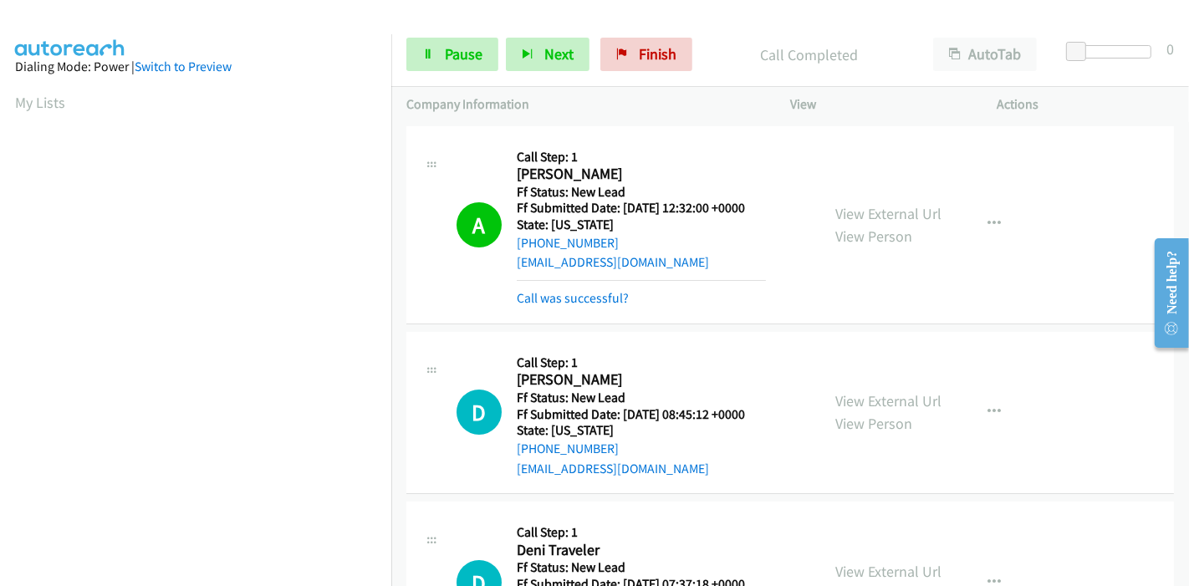
click at [601, 307] on div "Call was successful?" at bounding box center [641, 298] width 249 height 20
click at [603, 297] on link "Call was successful?" at bounding box center [573, 298] width 112 height 16
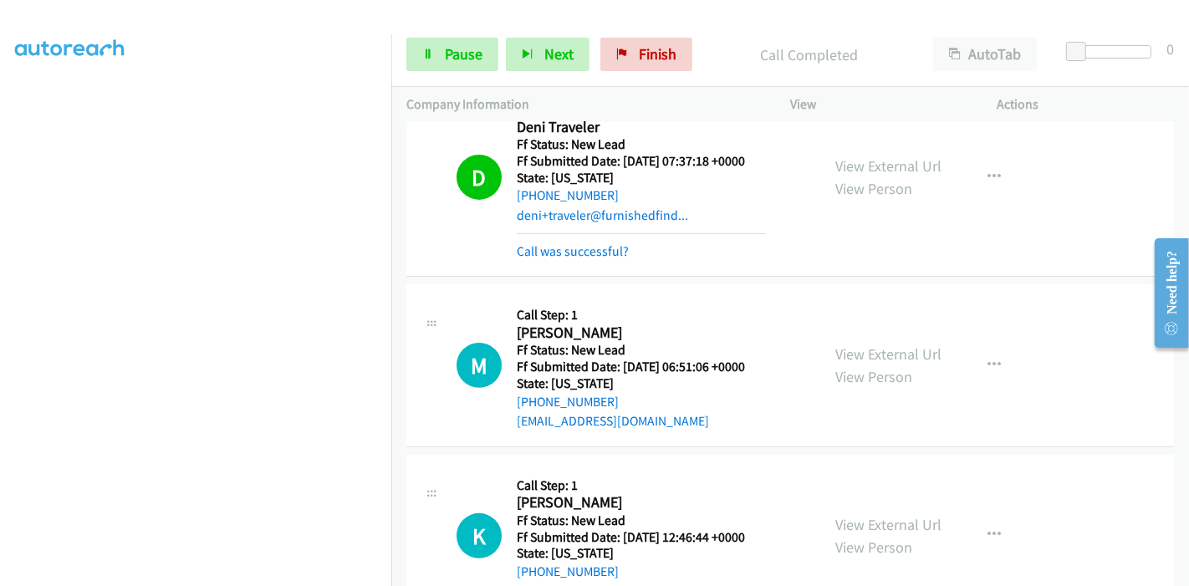
scroll to position [464, 0]
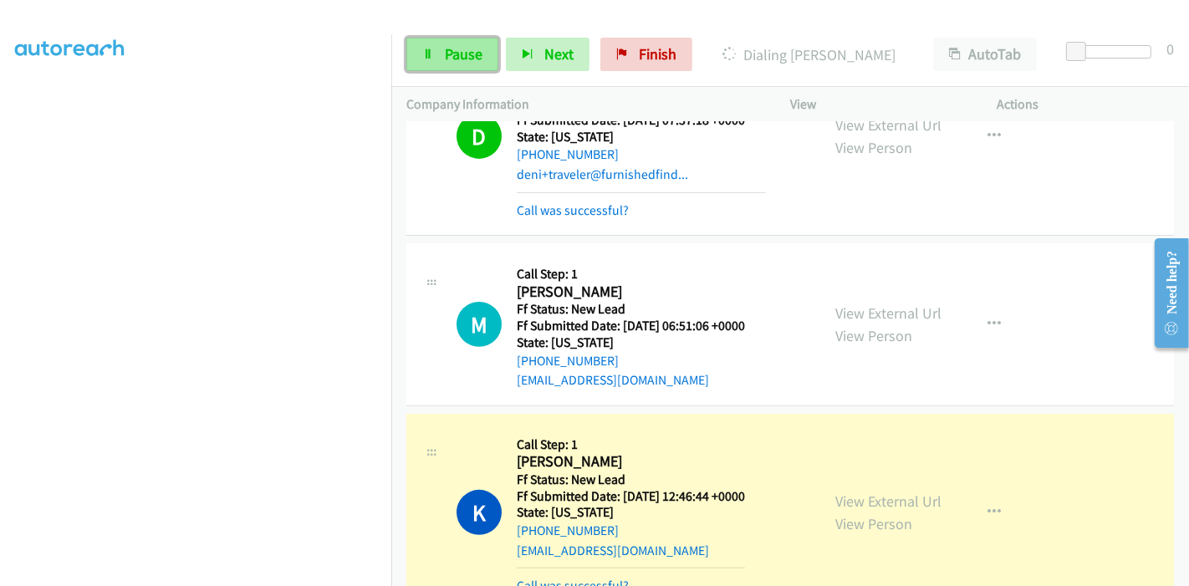
click at [471, 51] on span "Pause" at bounding box center [464, 53] width 38 height 19
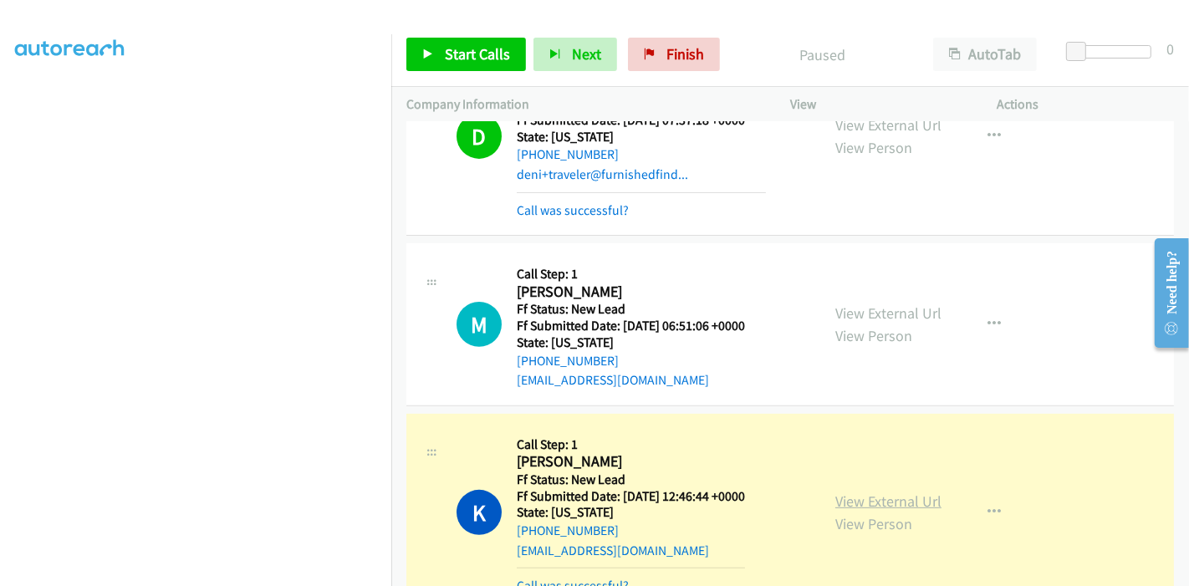
click at [858, 496] on link "View External Url" at bounding box center [888, 500] width 106 height 19
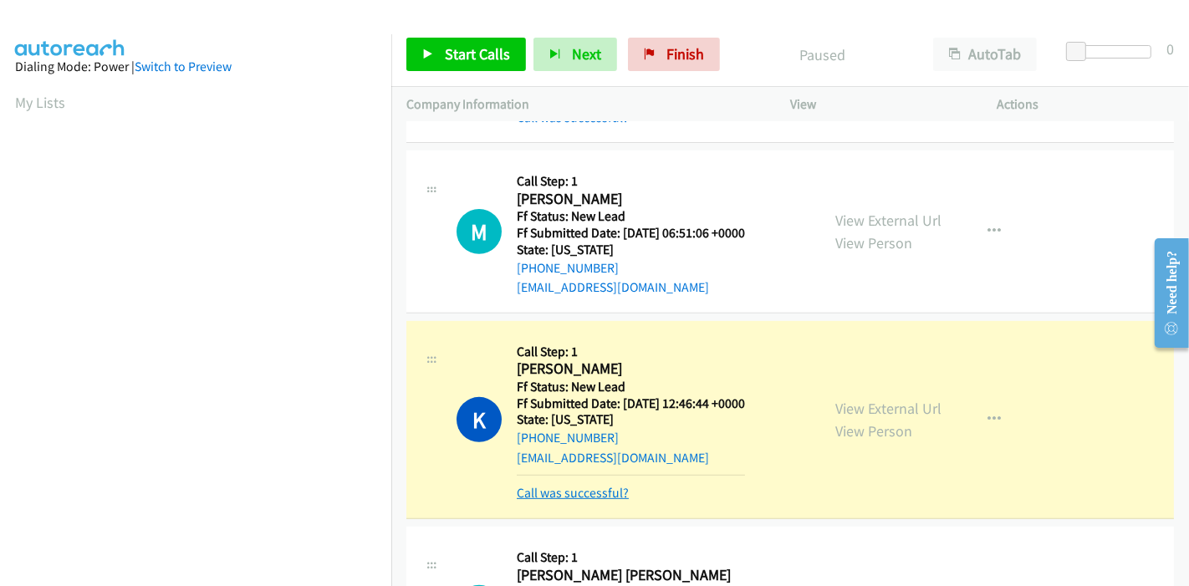
scroll to position [353, 0]
click at [599, 491] on link "Call was successful?" at bounding box center [573, 493] width 112 height 16
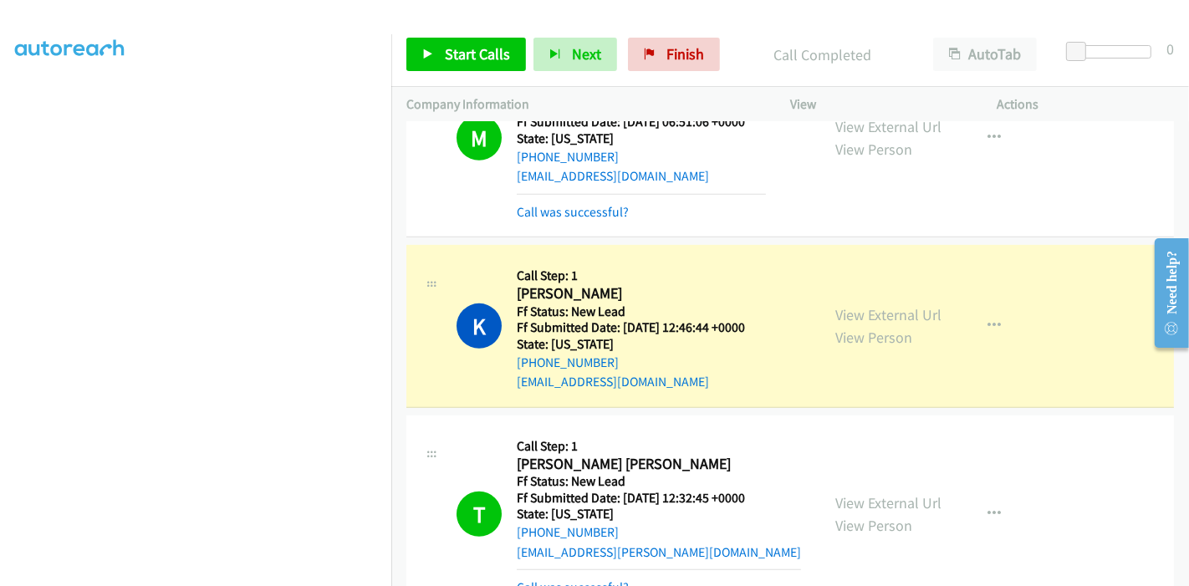
scroll to position [557, 0]
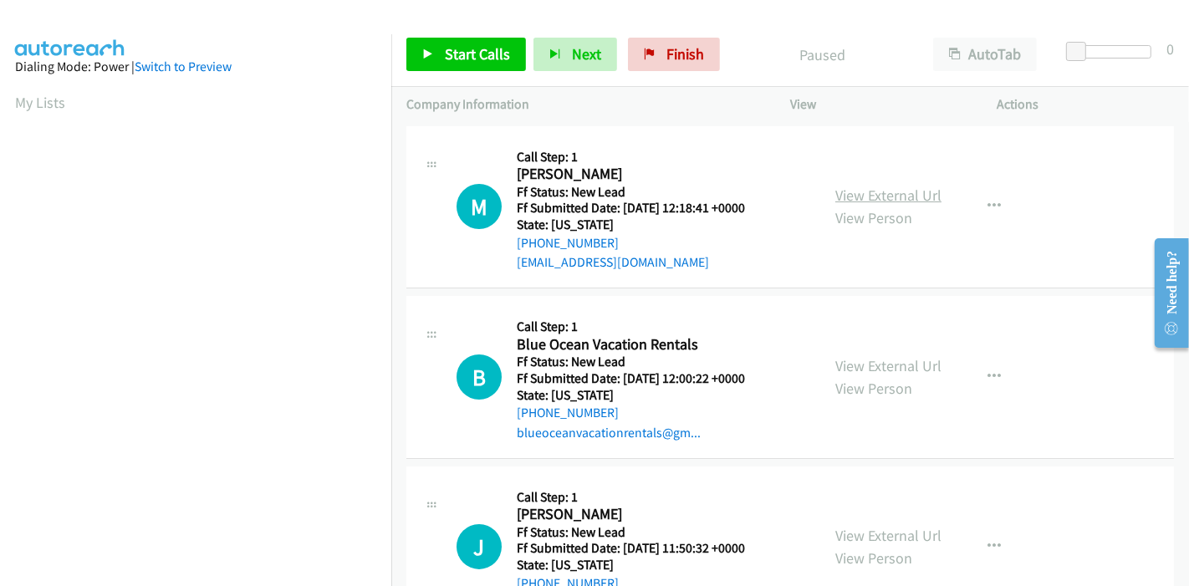
click at [899, 200] on link "View External Url" at bounding box center [888, 195] width 106 height 19
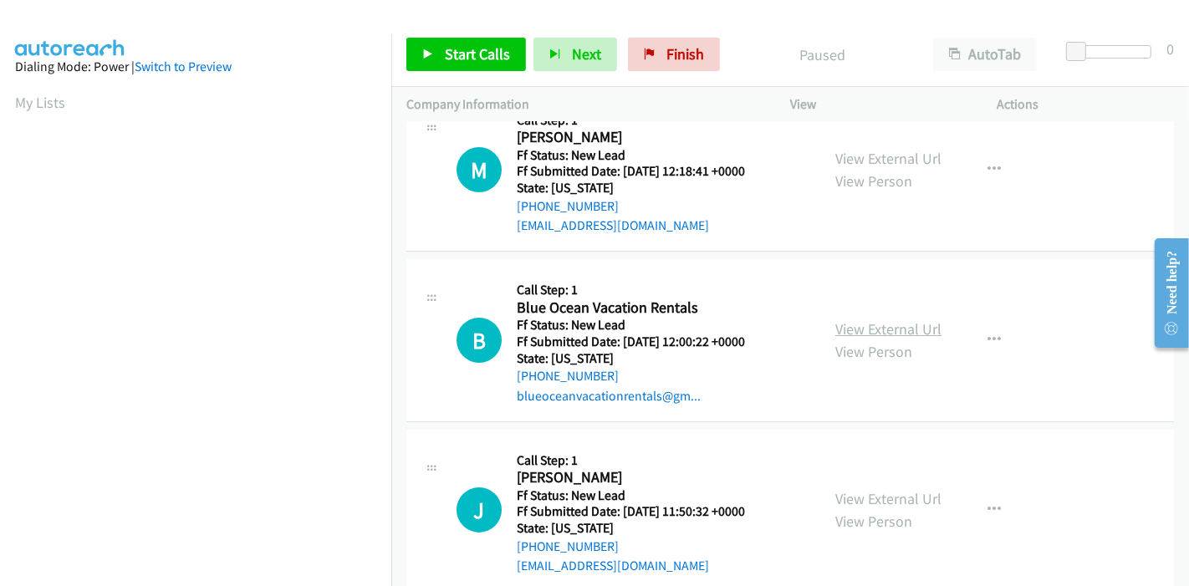
scroll to position [93, 0]
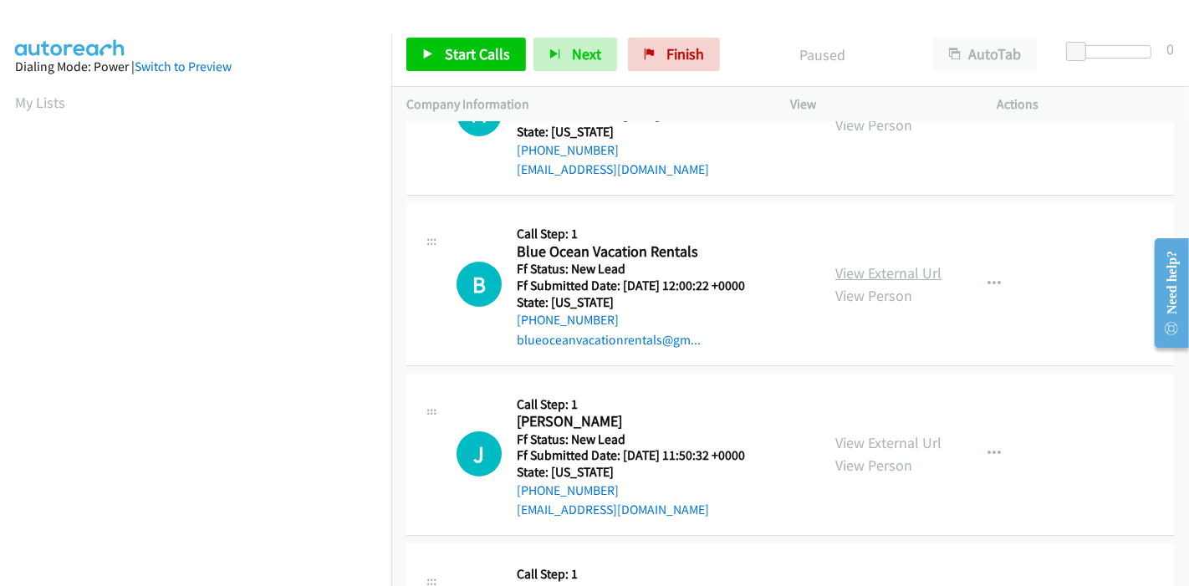
click at [888, 268] on link "View External Url" at bounding box center [888, 272] width 106 height 19
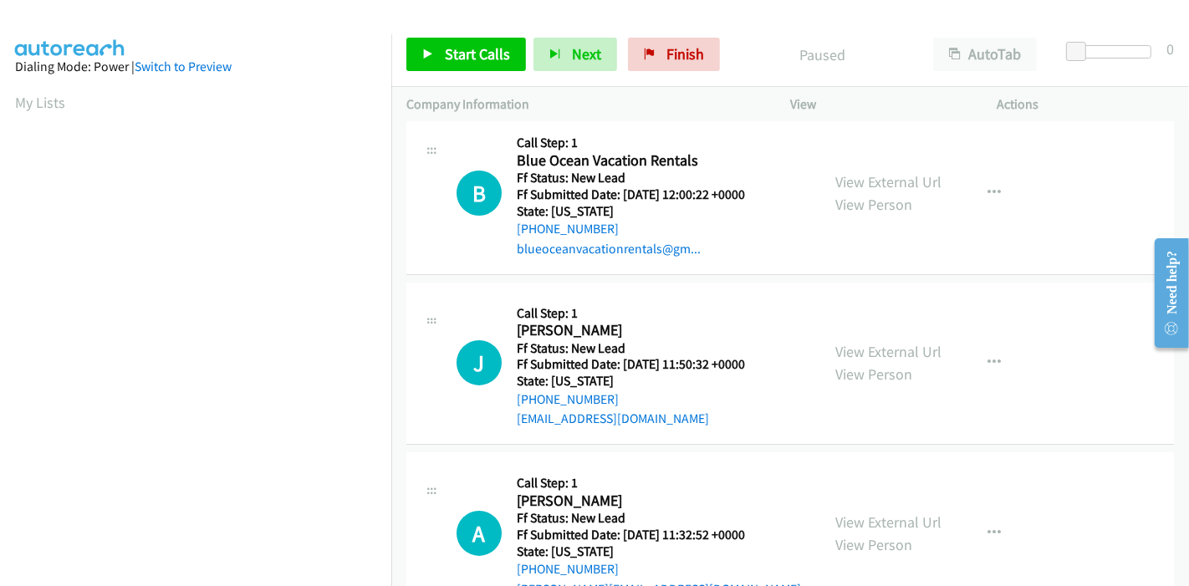
scroll to position [278, 0]
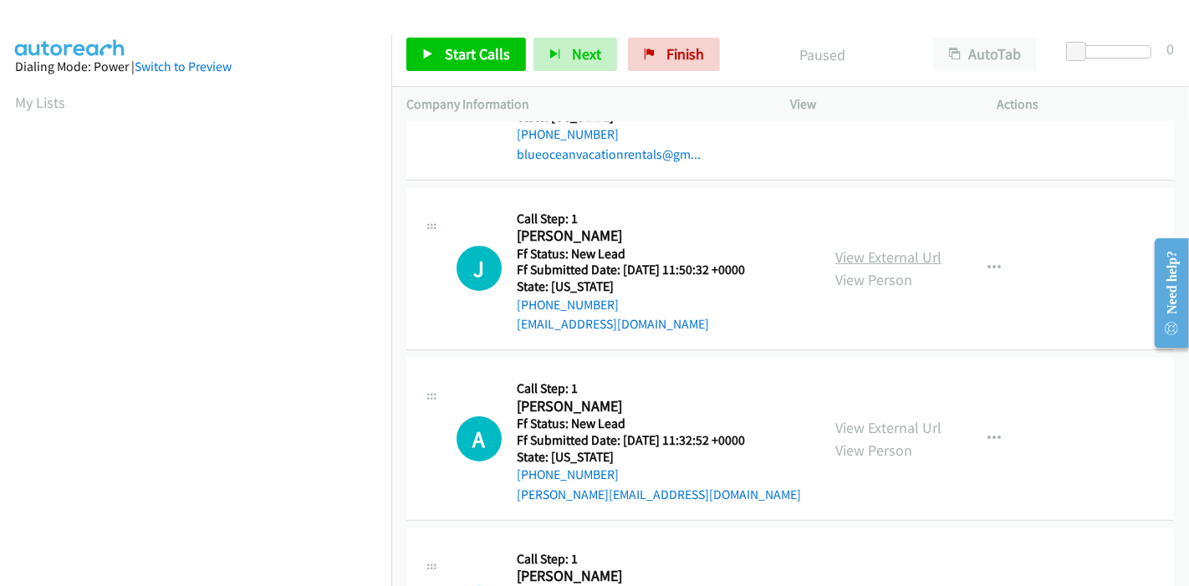
click at [872, 254] on link "View External Url" at bounding box center [888, 256] width 106 height 19
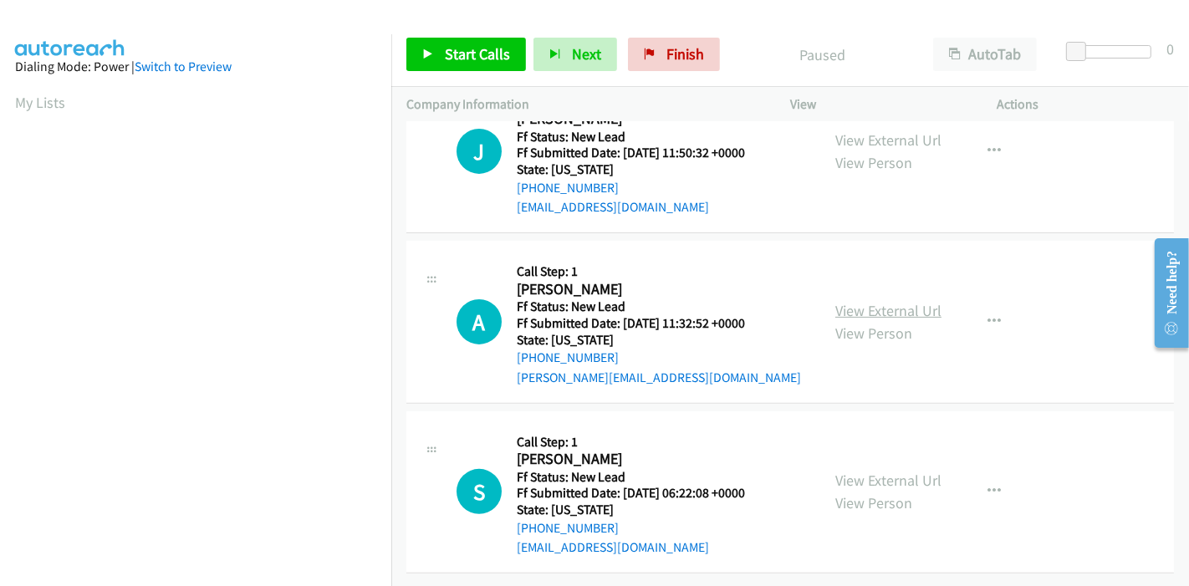
scroll to position [407, 0]
click at [862, 301] on link "View External Url" at bounding box center [888, 310] width 106 height 19
click at [853, 474] on link "View External Url" at bounding box center [888, 480] width 106 height 19
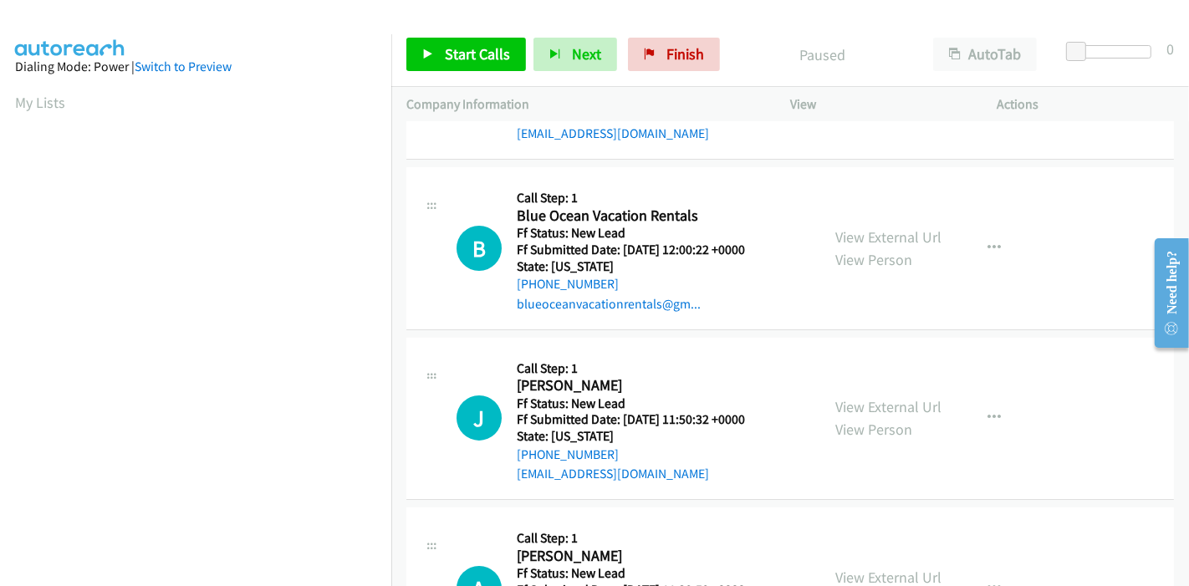
scroll to position [0, 0]
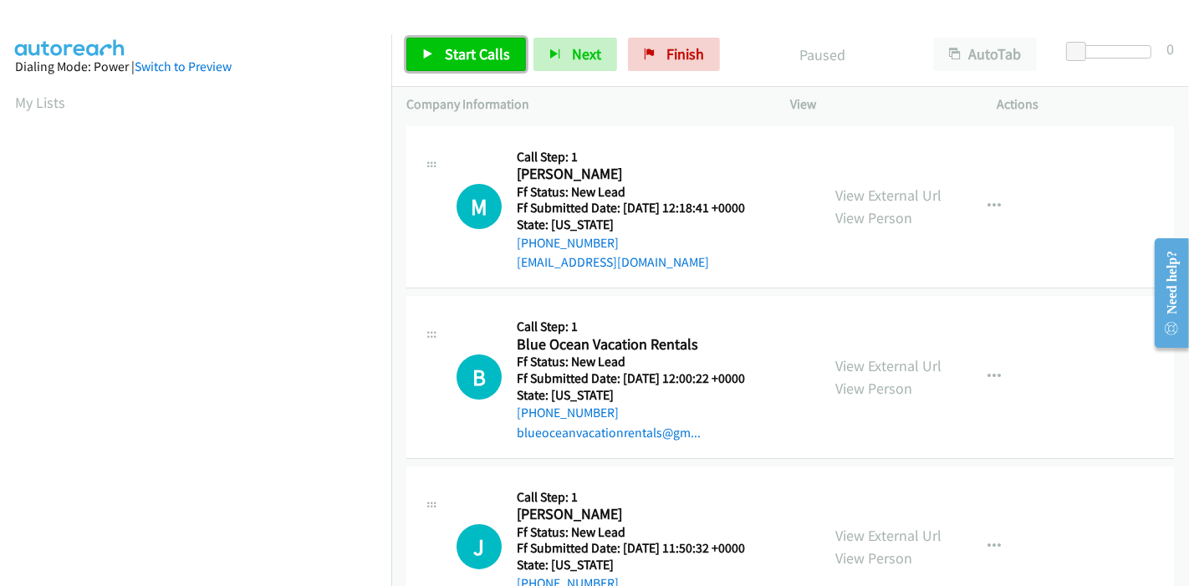
click at [472, 64] on link "Start Calls" at bounding box center [466, 54] width 120 height 33
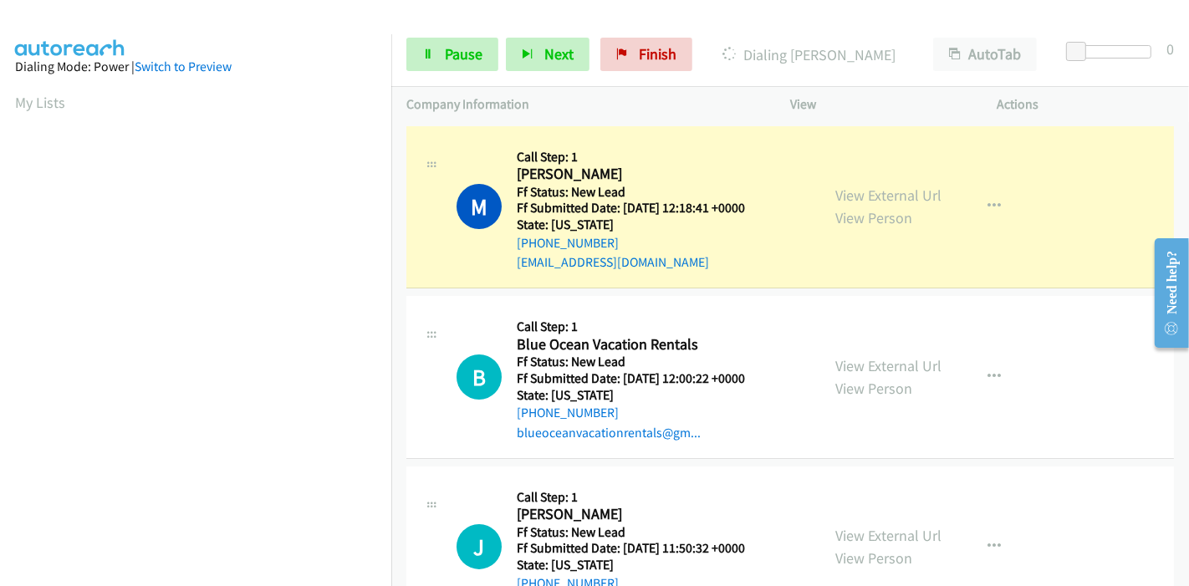
scroll to position [353, 0]
click at [423, 63] on link "Pause" at bounding box center [452, 54] width 92 height 33
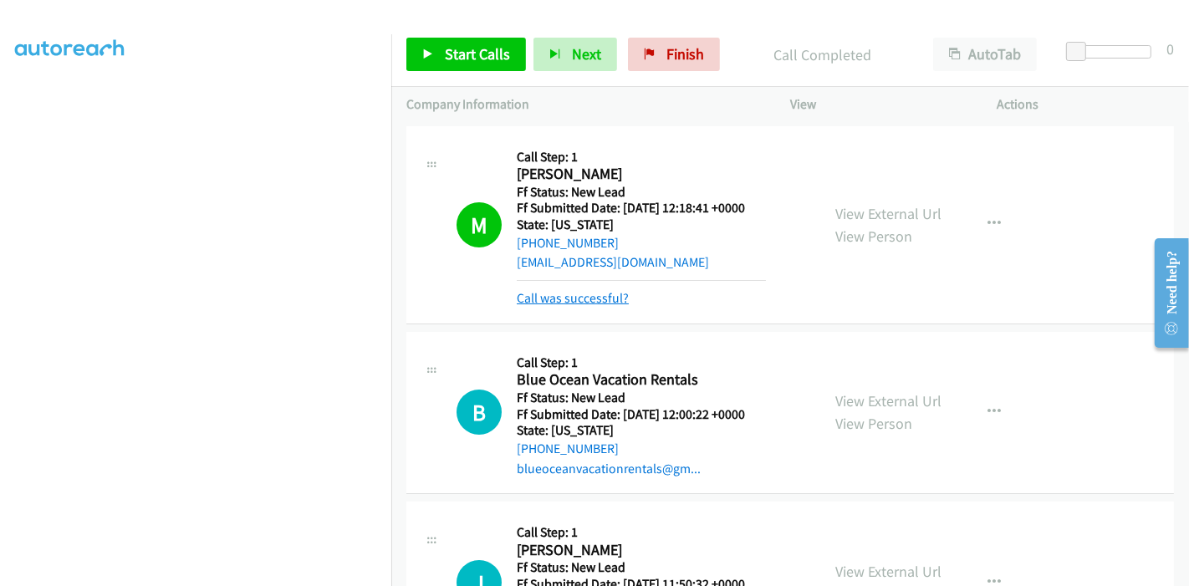
click at [598, 301] on link "Call was successful?" at bounding box center [573, 298] width 112 height 16
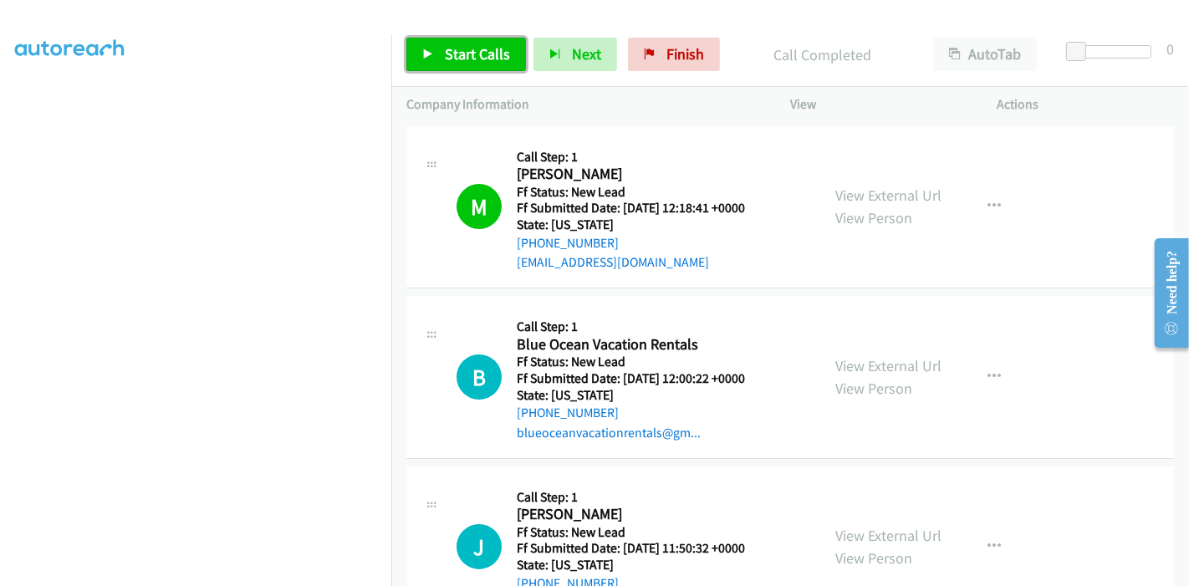
click at [459, 53] on span "Start Calls" at bounding box center [477, 53] width 65 height 19
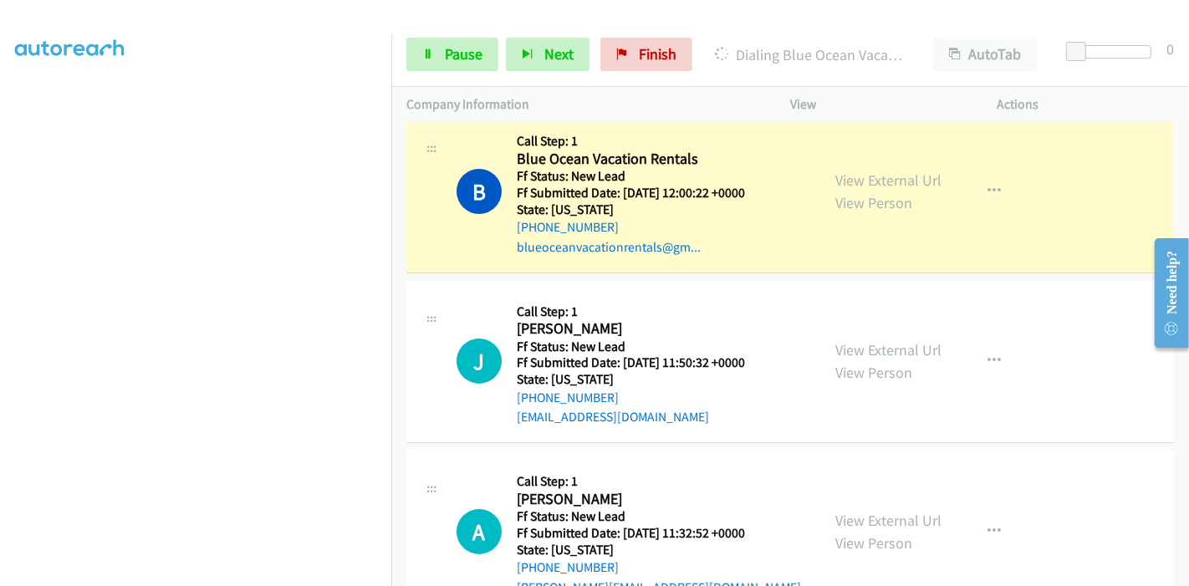
scroll to position [0, 0]
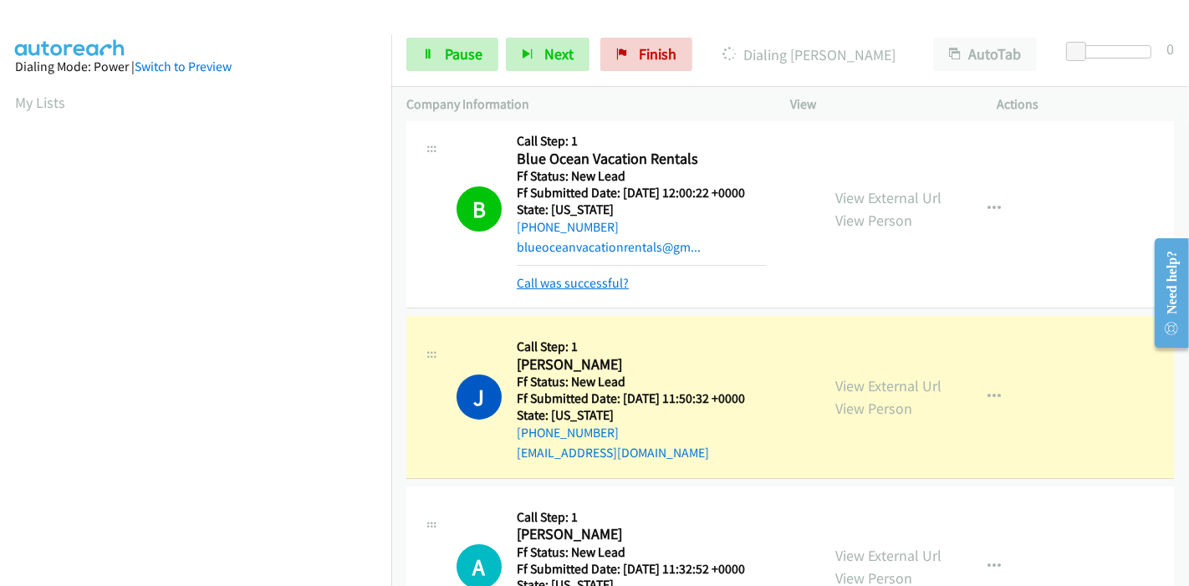
click at [594, 275] on link "Call was successful?" at bounding box center [573, 283] width 112 height 16
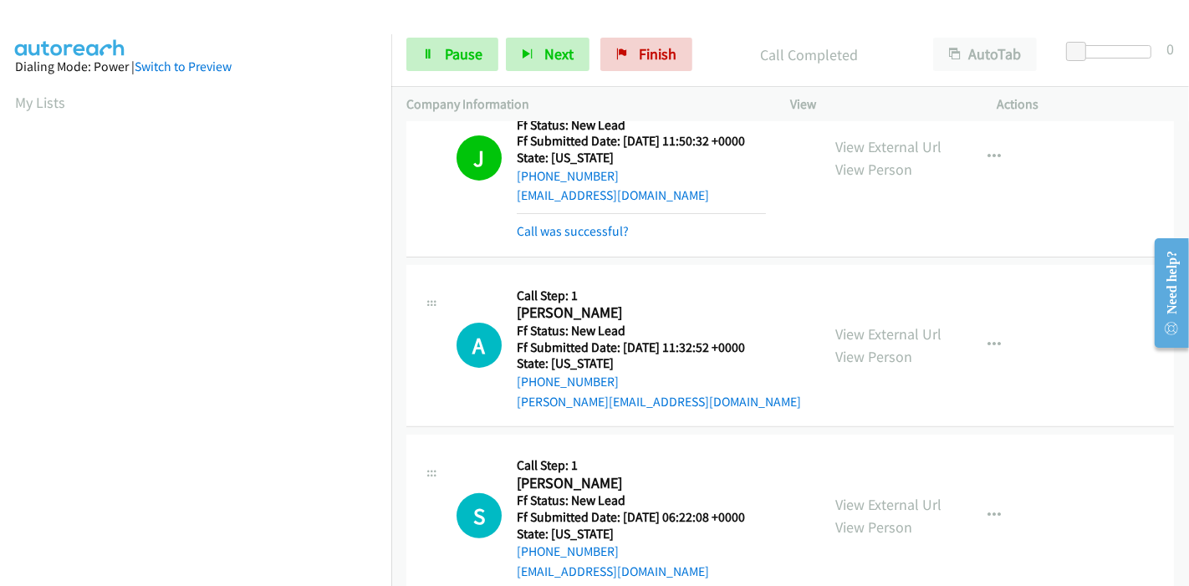
scroll to position [425, 0]
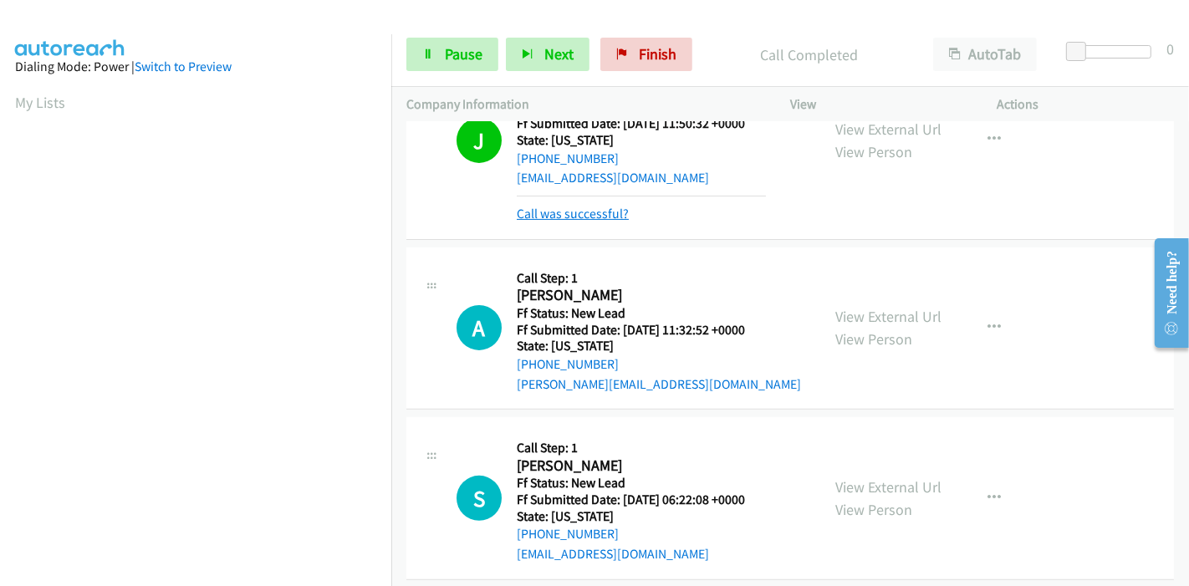
click at [563, 215] on link "Call was successful?" at bounding box center [573, 214] width 112 height 16
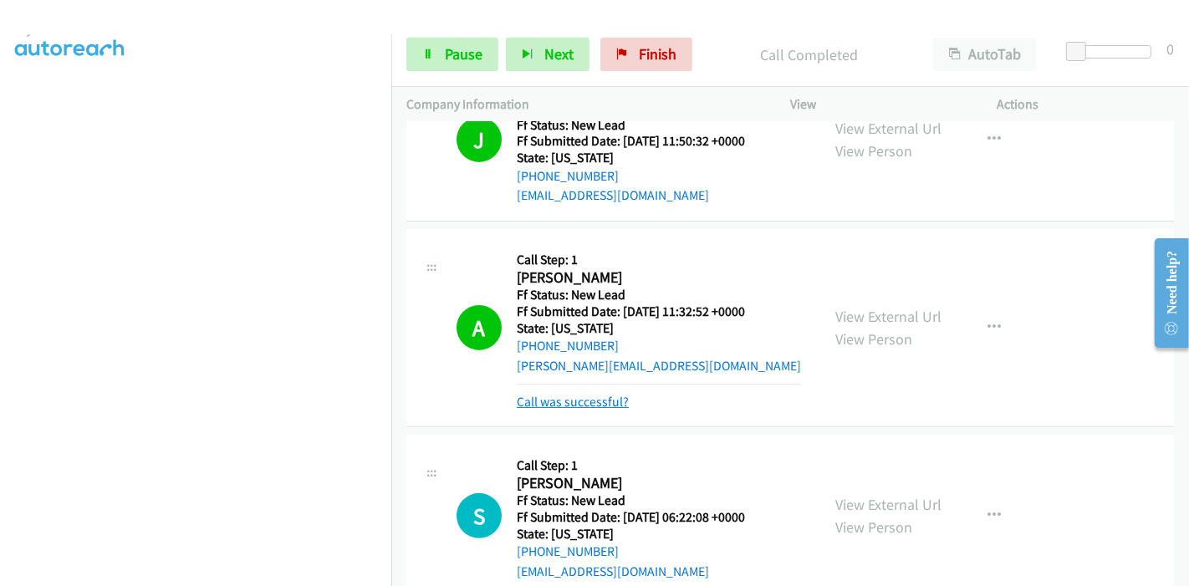
scroll to position [407, 0]
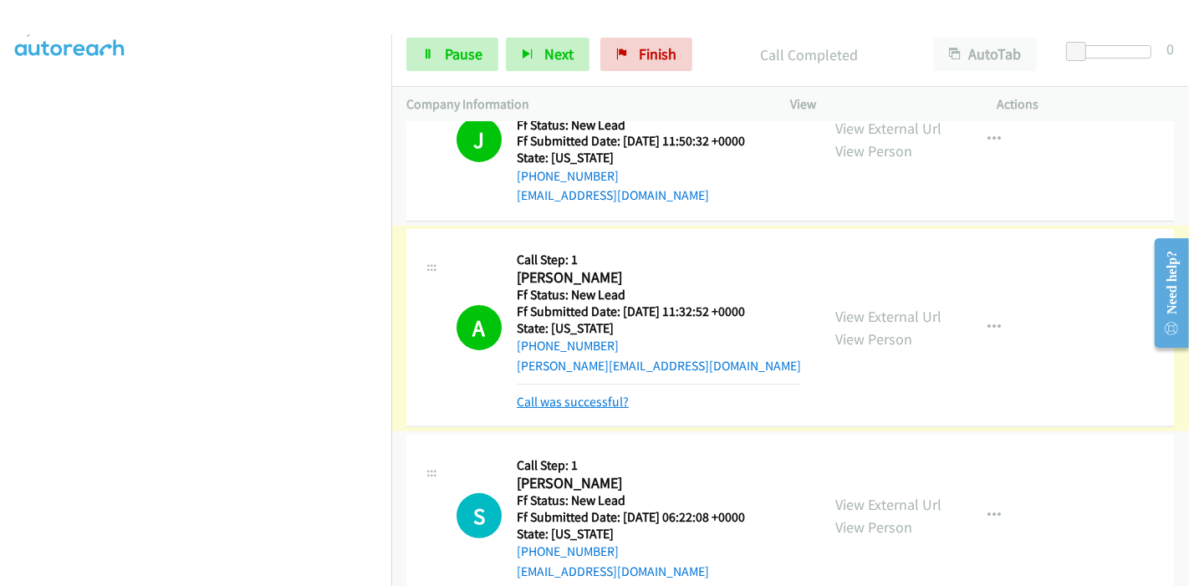
click at [612, 401] on link "Call was successful?" at bounding box center [573, 402] width 112 height 16
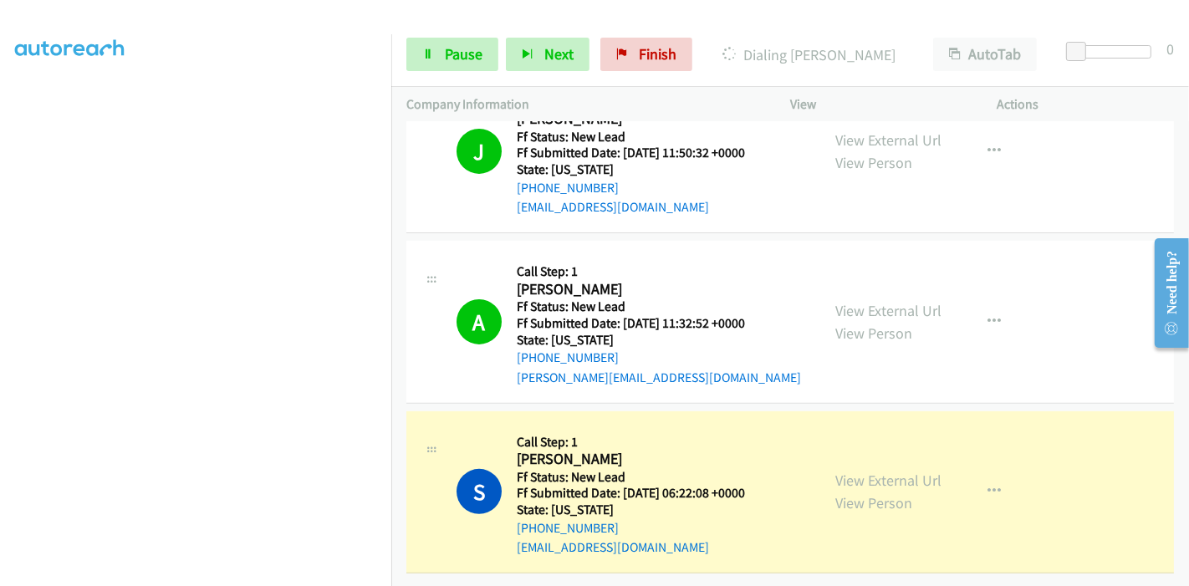
scroll to position [0, 0]
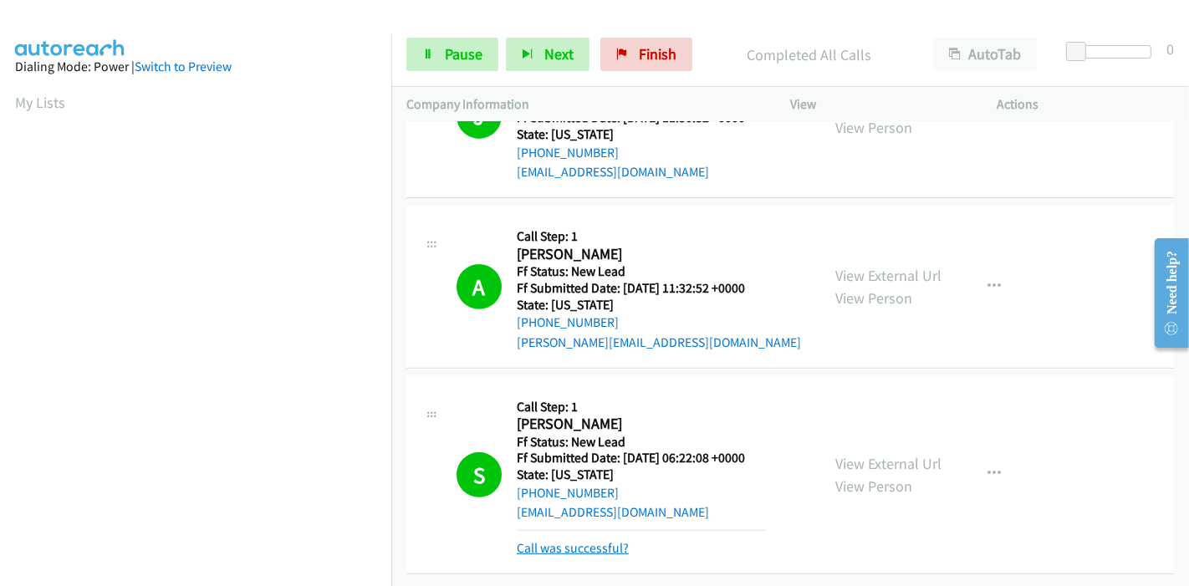
click at [576, 540] on link "Call was successful?" at bounding box center [573, 548] width 112 height 16
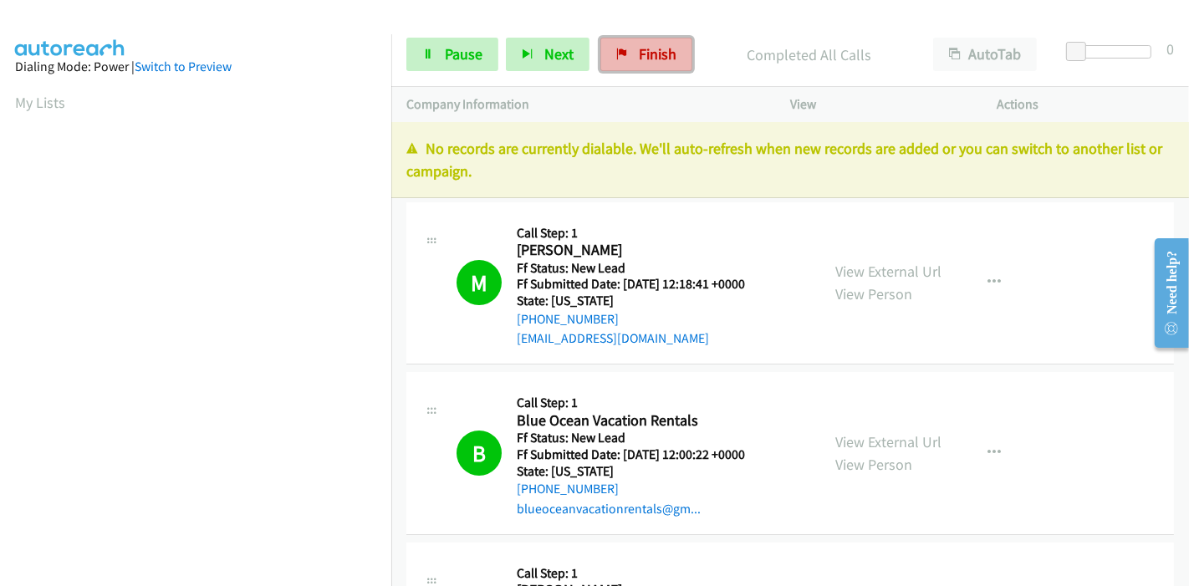
click at [659, 56] on span "Finish" at bounding box center [658, 53] width 38 height 19
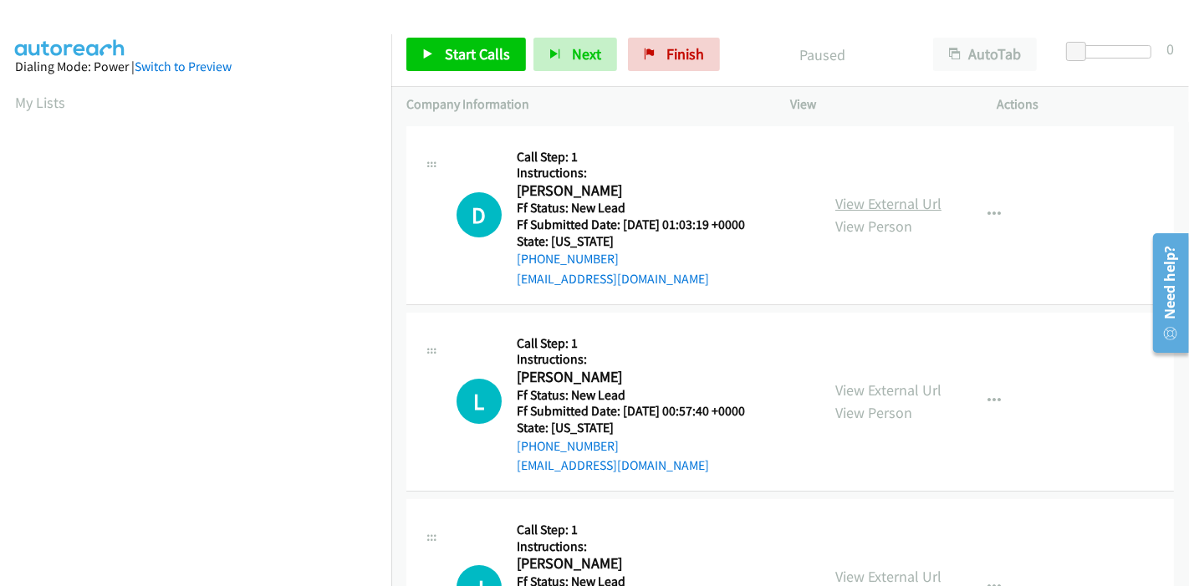
click at [890, 204] on link "View External Url" at bounding box center [888, 203] width 106 height 19
click at [857, 392] on link "View External Url" at bounding box center [888, 389] width 106 height 19
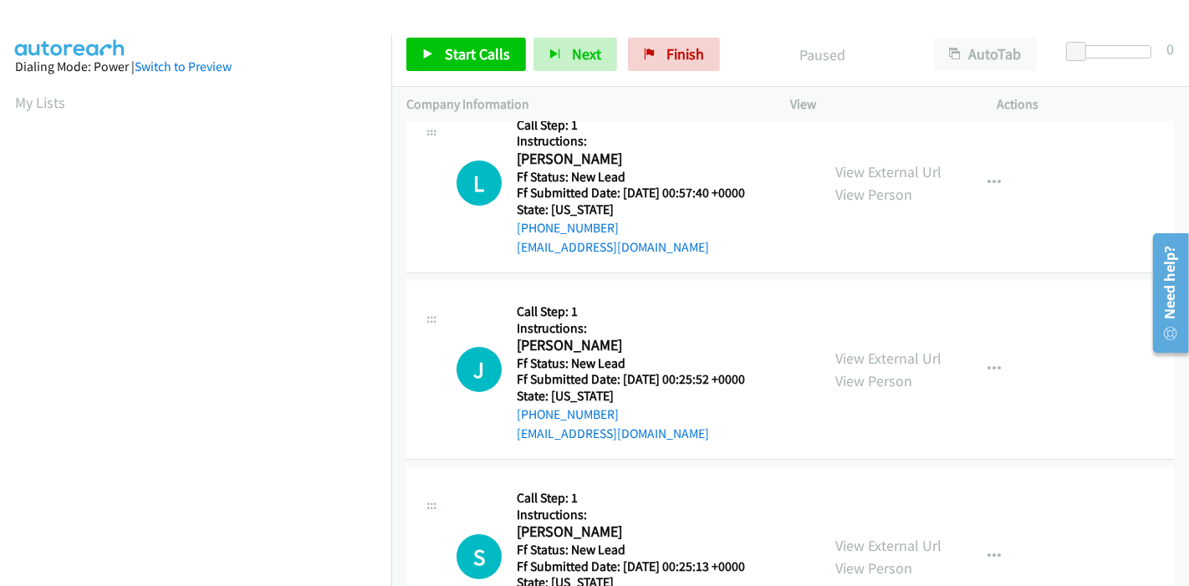
scroll to position [278, 0]
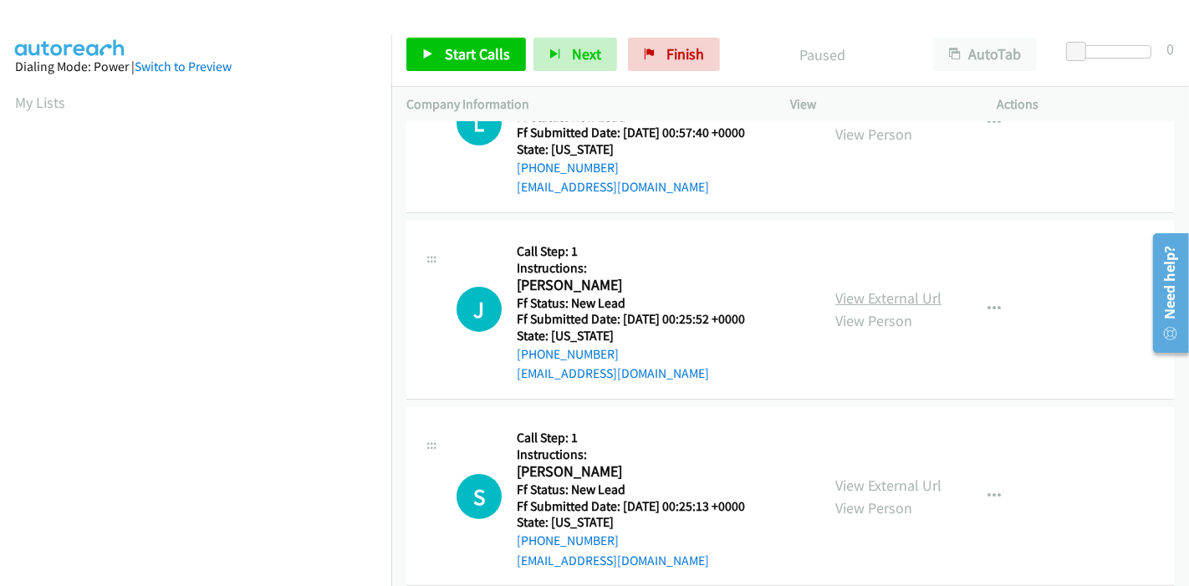
click at [884, 304] on link "View External Url" at bounding box center [888, 297] width 106 height 19
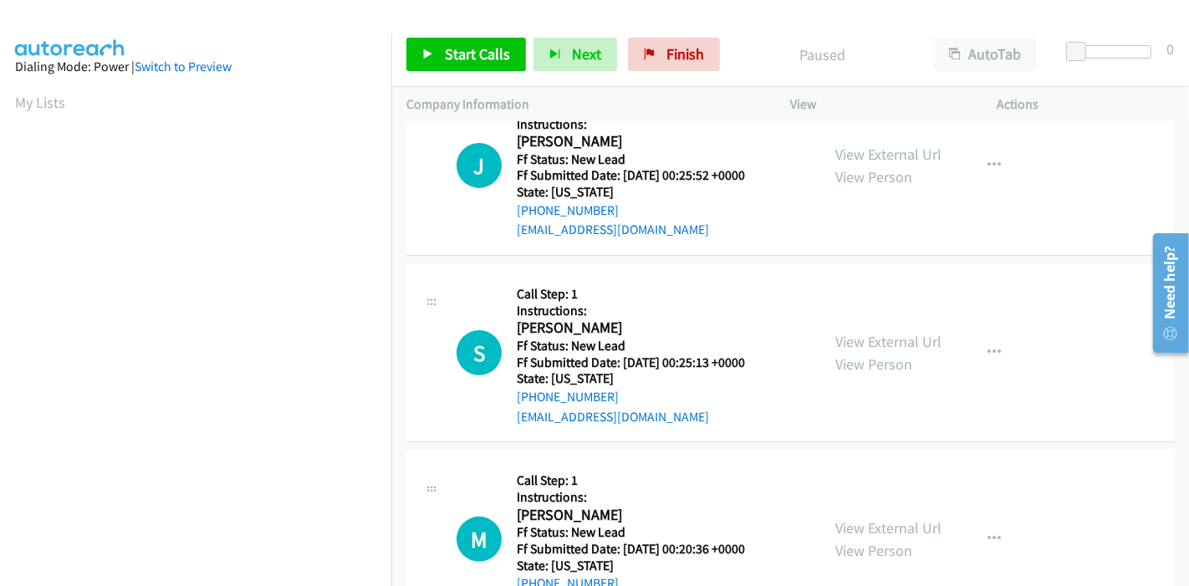
scroll to position [464, 0]
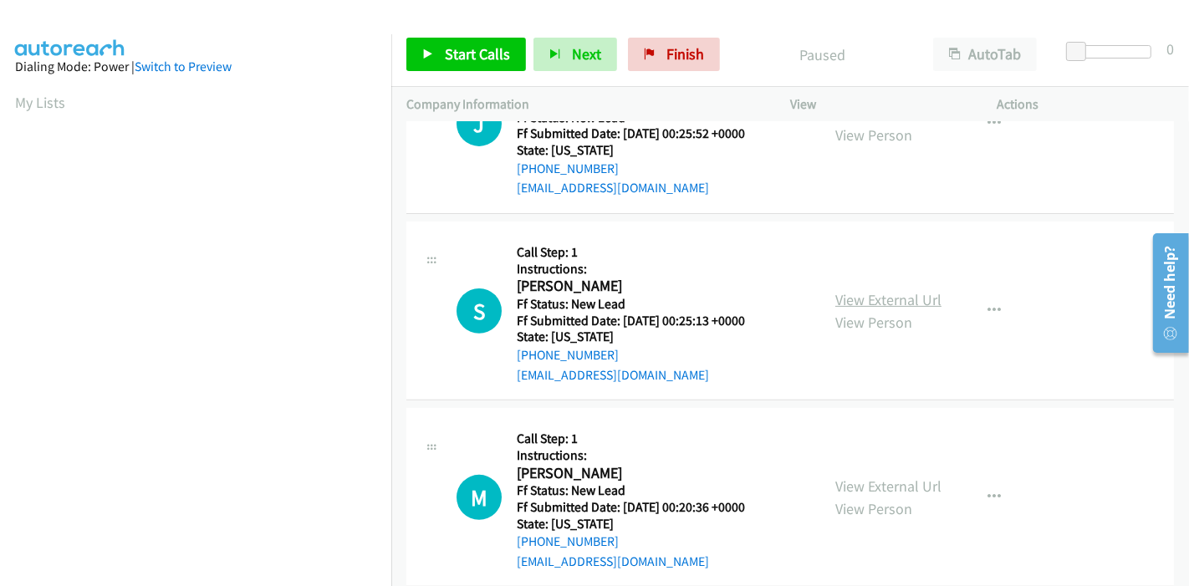
click at [849, 301] on link "View External Url" at bounding box center [888, 299] width 106 height 19
click at [850, 478] on link "View External Url" at bounding box center [888, 485] width 106 height 19
click at [453, 56] on span "Start Calls" at bounding box center [477, 53] width 65 height 19
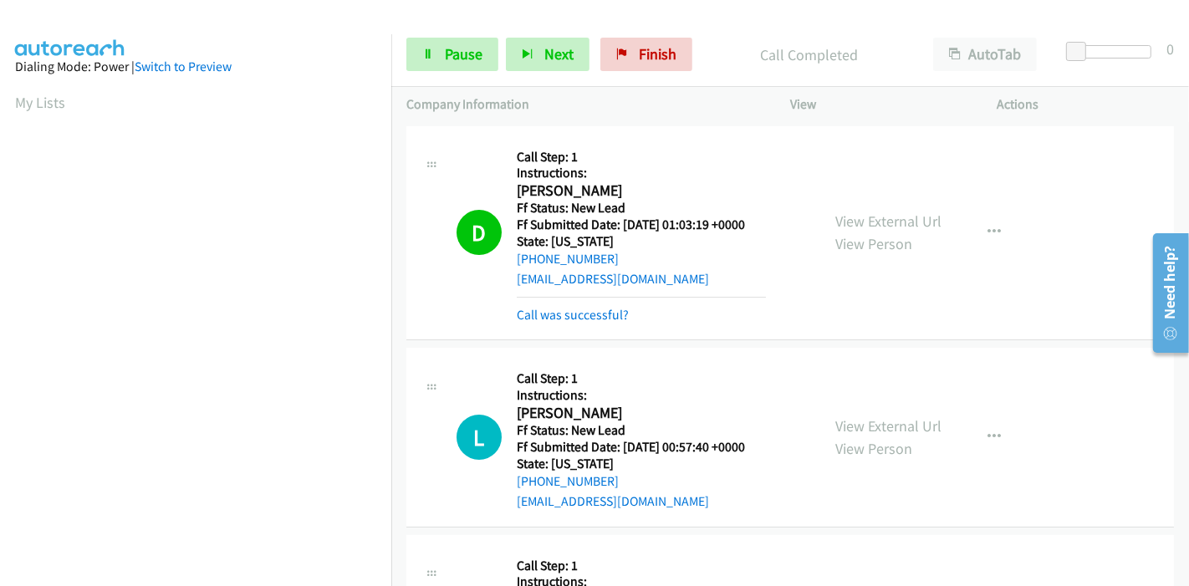
scroll to position [353, 0]
click at [592, 319] on link "Call was successful?" at bounding box center [573, 315] width 112 height 16
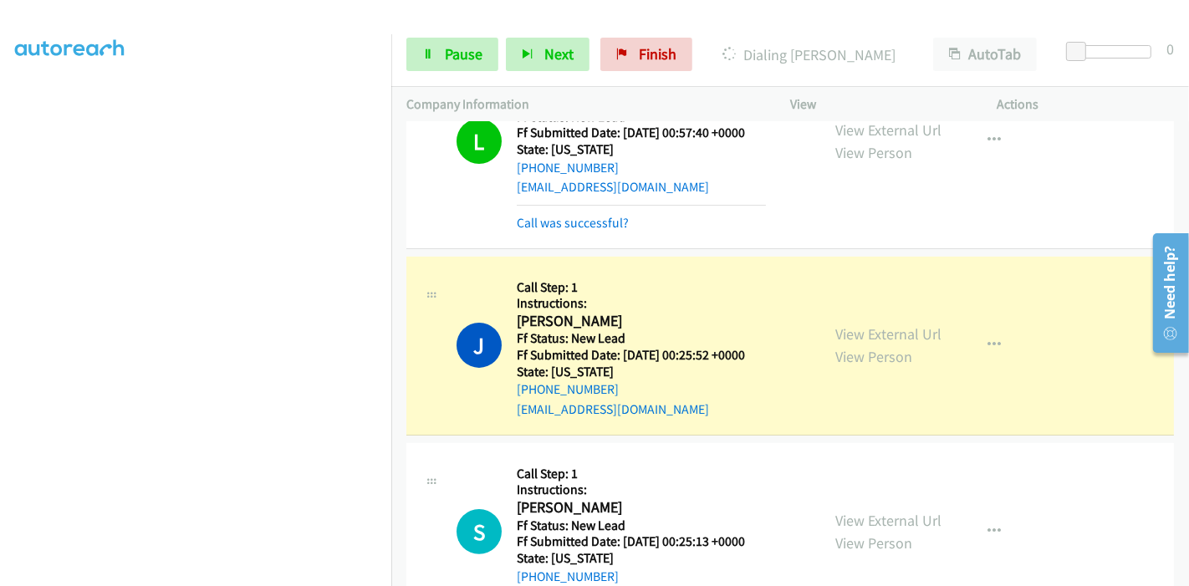
scroll to position [296, 0]
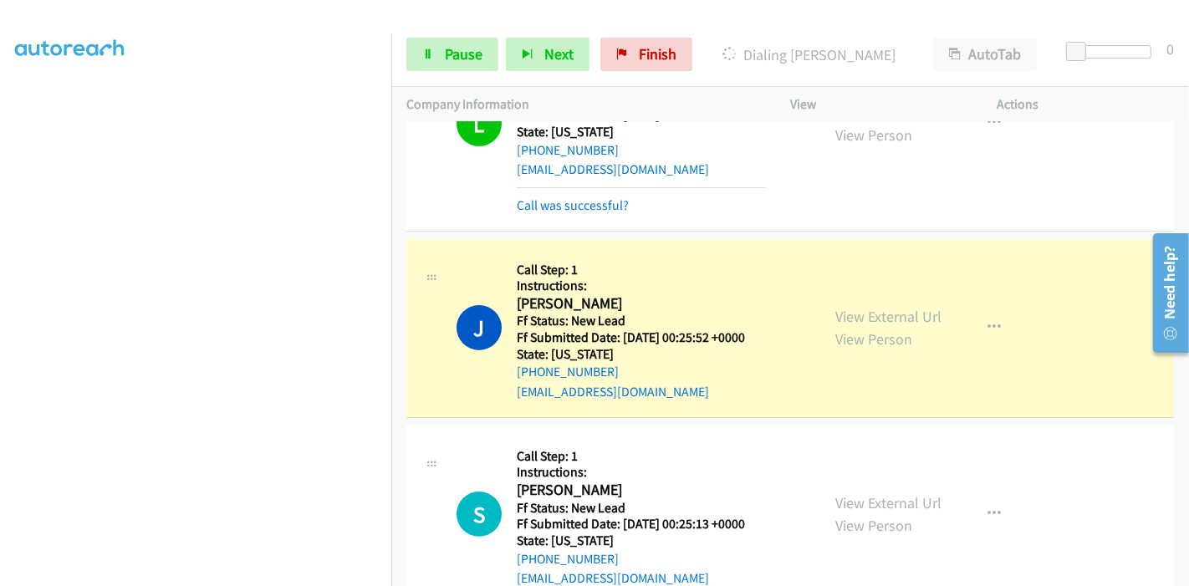
click at [591, 212] on div "Call was successful?" at bounding box center [641, 206] width 249 height 20
click at [592, 209] on link "Call was successful?" at bounding box center [573, 205] width 112 height 16
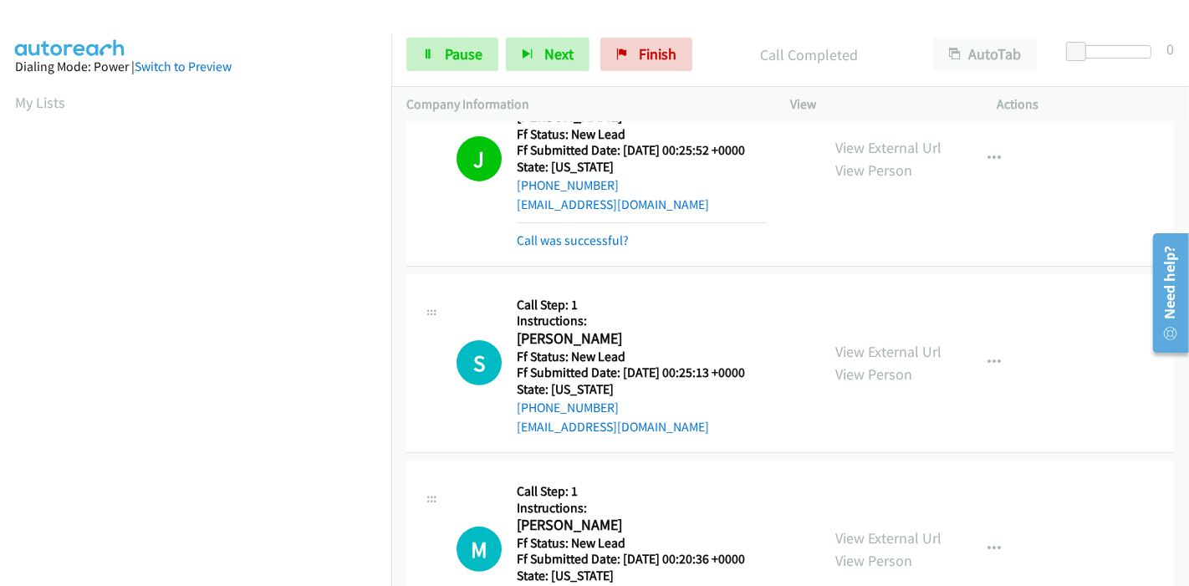
scroll to position [406, 0]
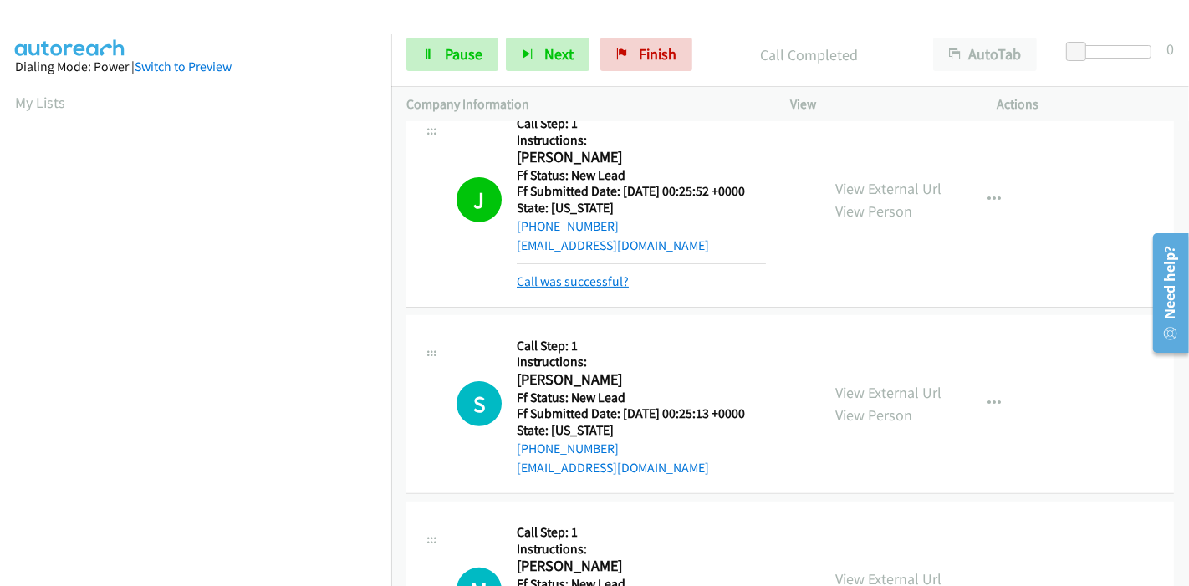
click at [604, 280] on link "Call was successful?" at bounding box center [573, 281] width 112 height 16
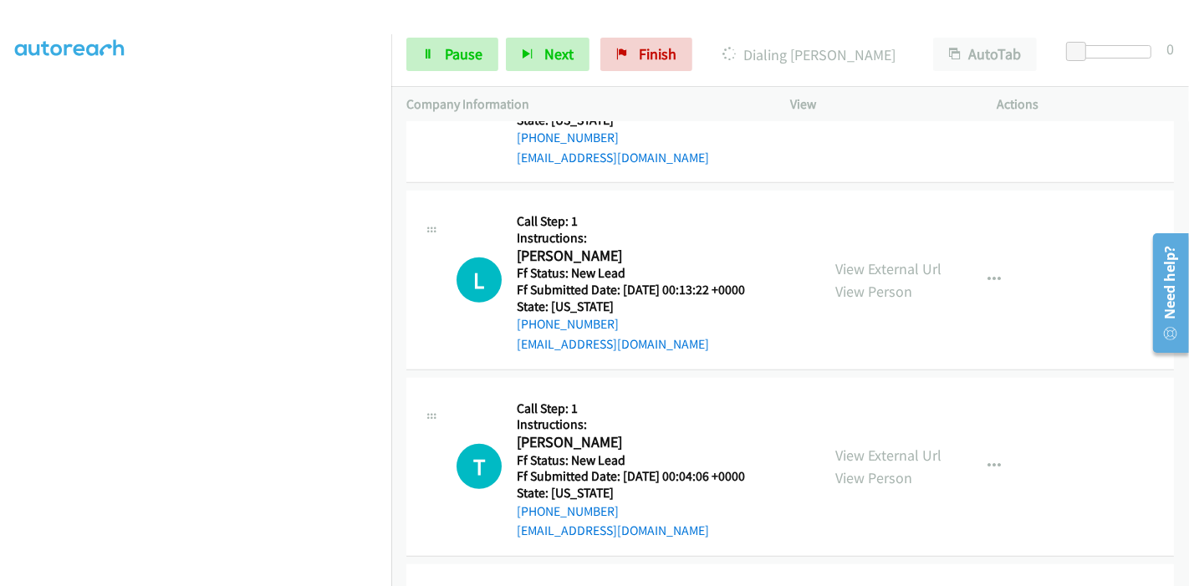
scroll to position [871, 0]
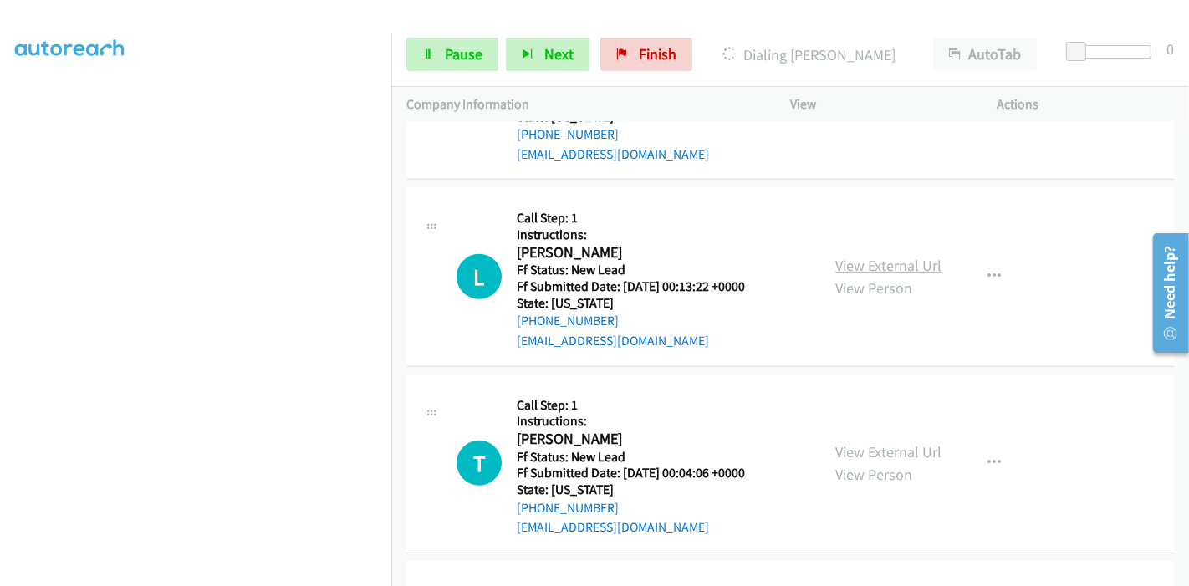
click at [869, 263] on link "View External Url" at bounding box center [888, 265] width 106 height 19
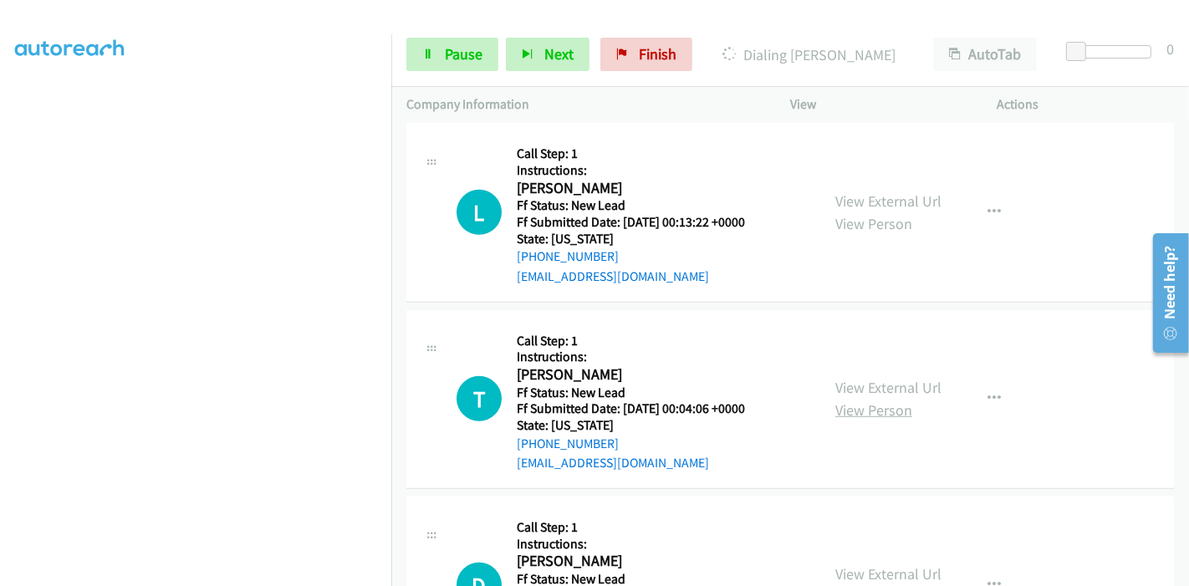
scroll to position [1057, 0]
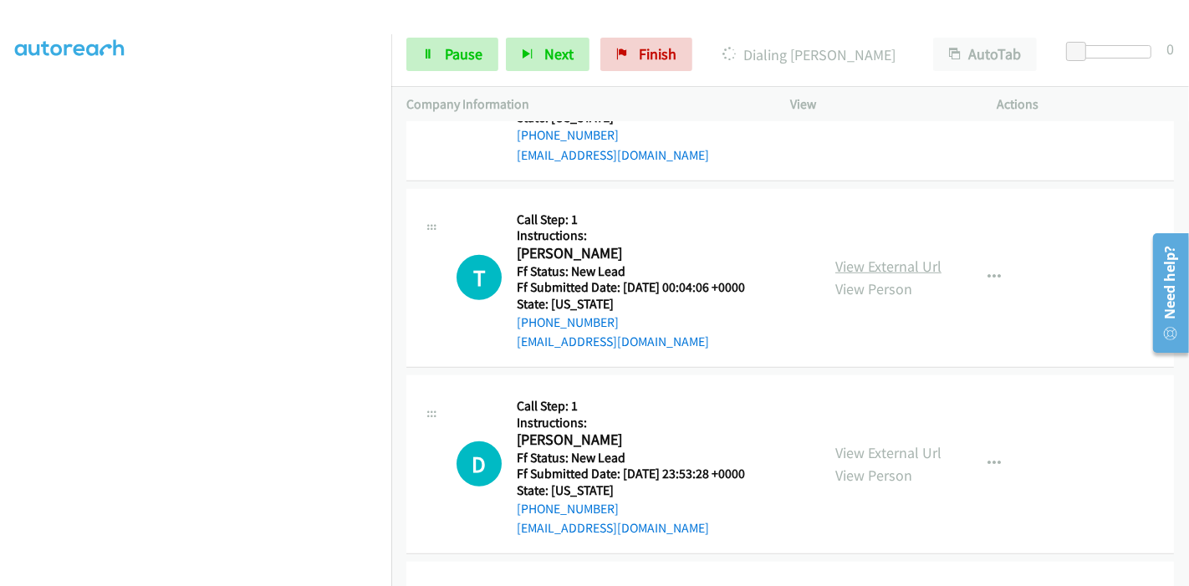
click at [862, 268] on link "View External Url" at bounding box center [888, 266] width 106 height 19
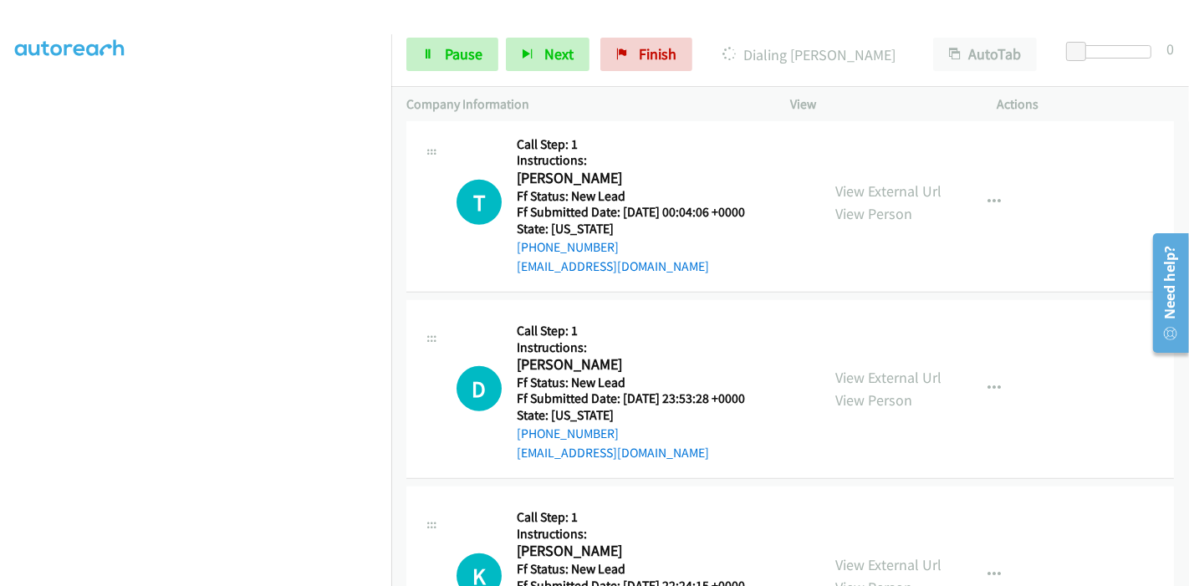
scroll to position [1149, 0]
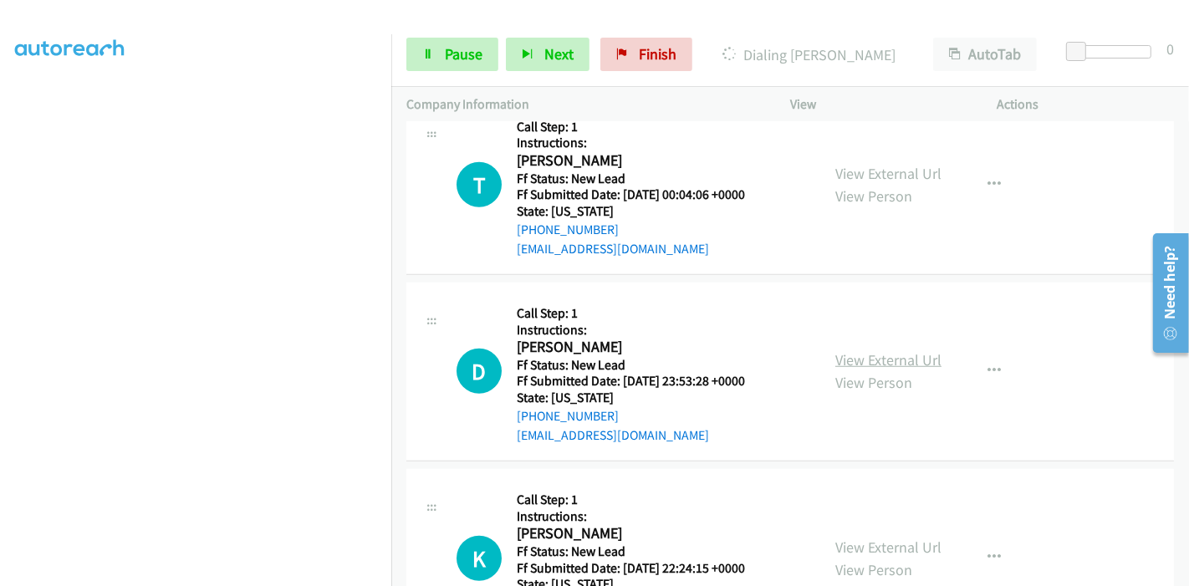
click at [847, 350] on link "View External Url" at bounding box center [888, 359] width 106 height 19
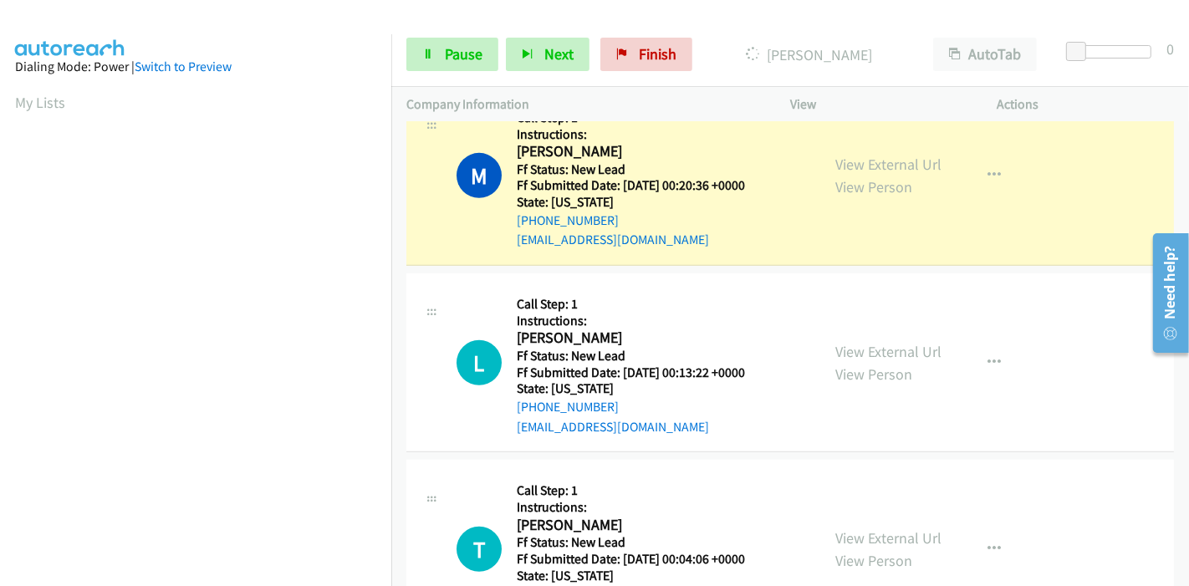
scroll to position [721, 0]
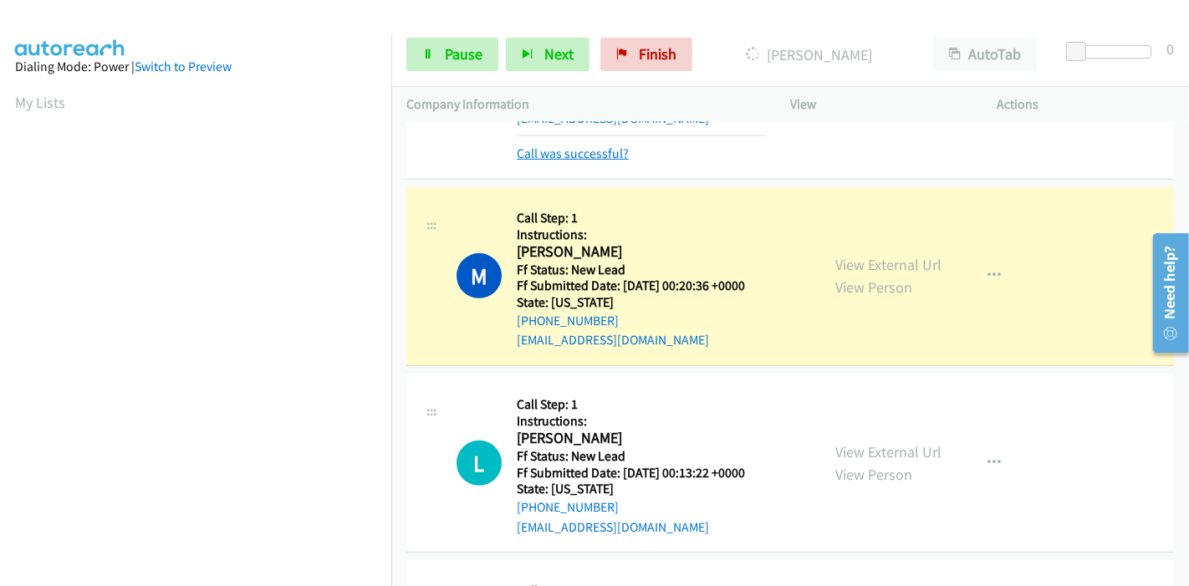
click at [583, 145] on link "Call was successful?" at bounding box center [573, 153] width 112 height 16
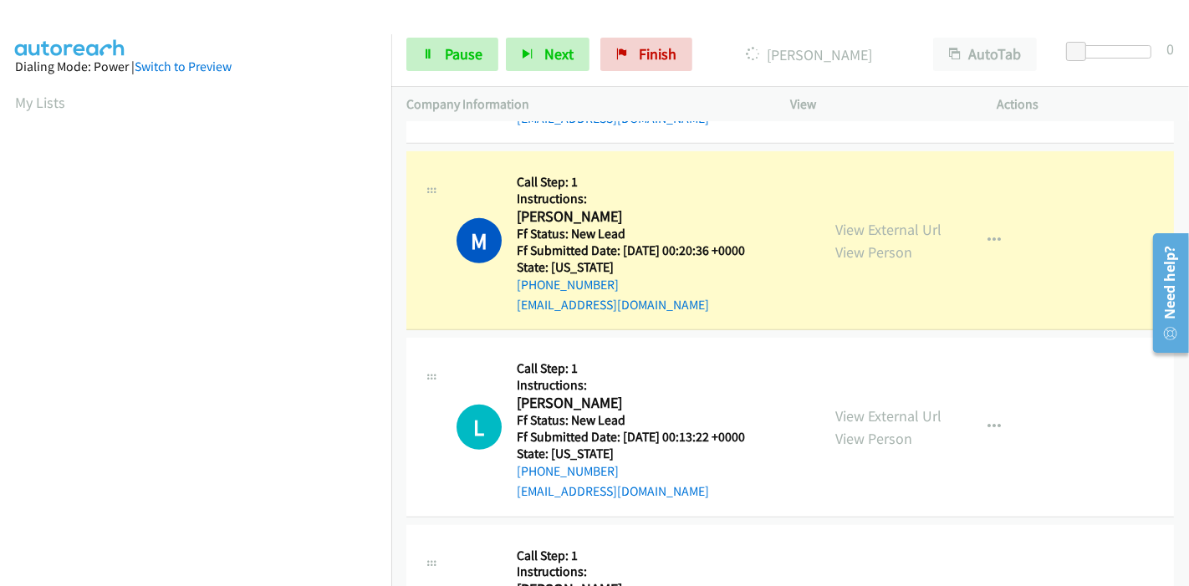
scroll to position [353, 0]
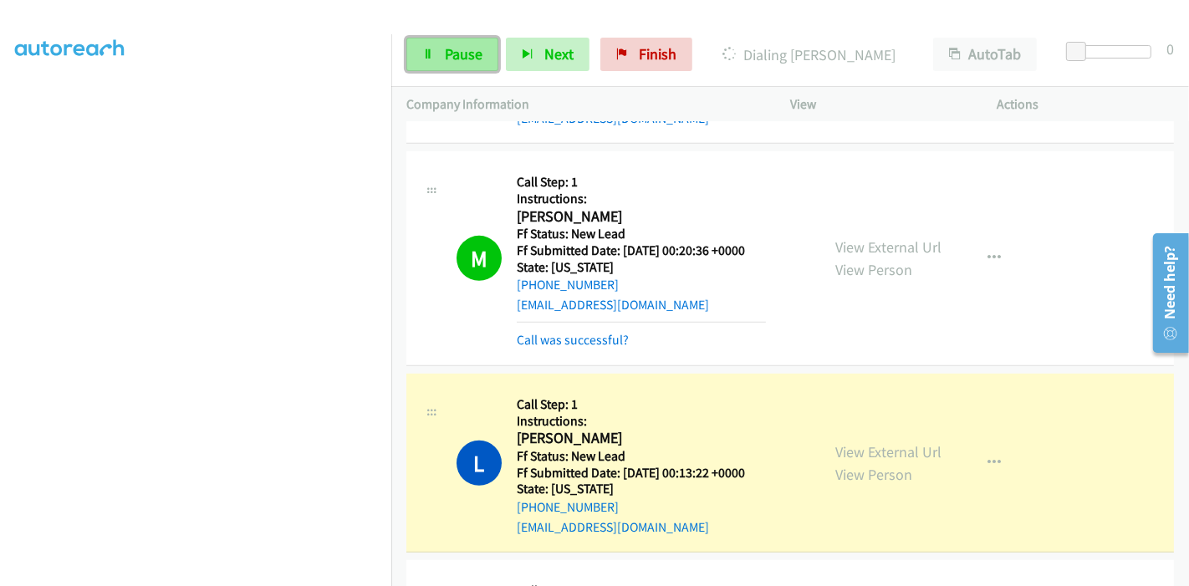
click at [456, 53] on span "Pause" at bounding box center [464, 53] width 38 height 19
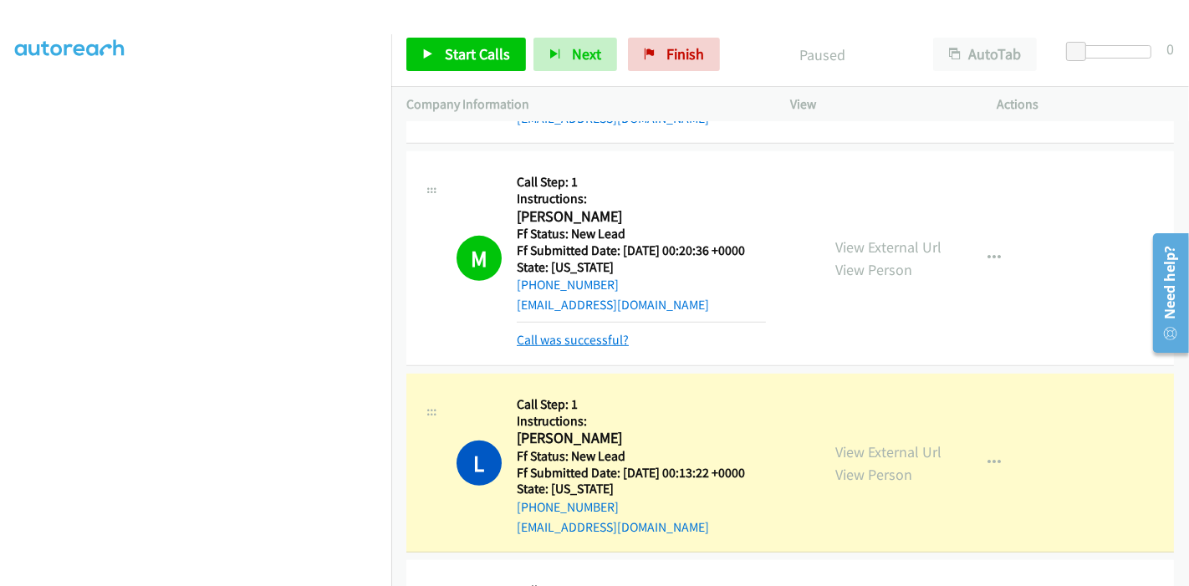
click at [585, 338] on link "Call was successful?" at bounding box center [573, 340] width 112 height 16
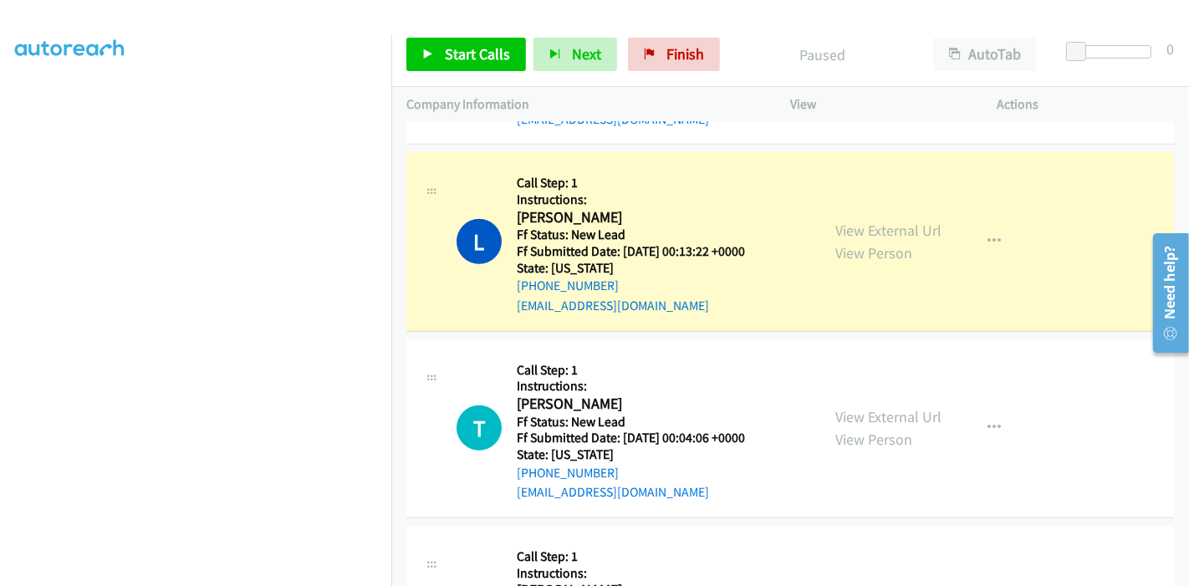
scroll to position [261, 0]
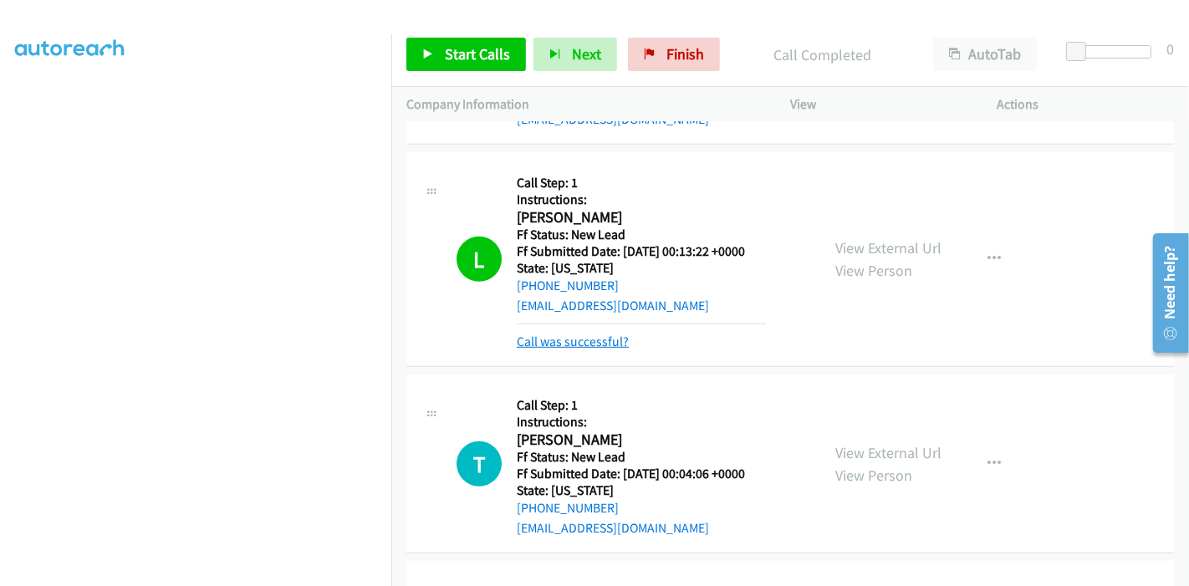
click at [565, 335] on link "Call was successful?" at bounding box center [573, 342] width 112 height 16
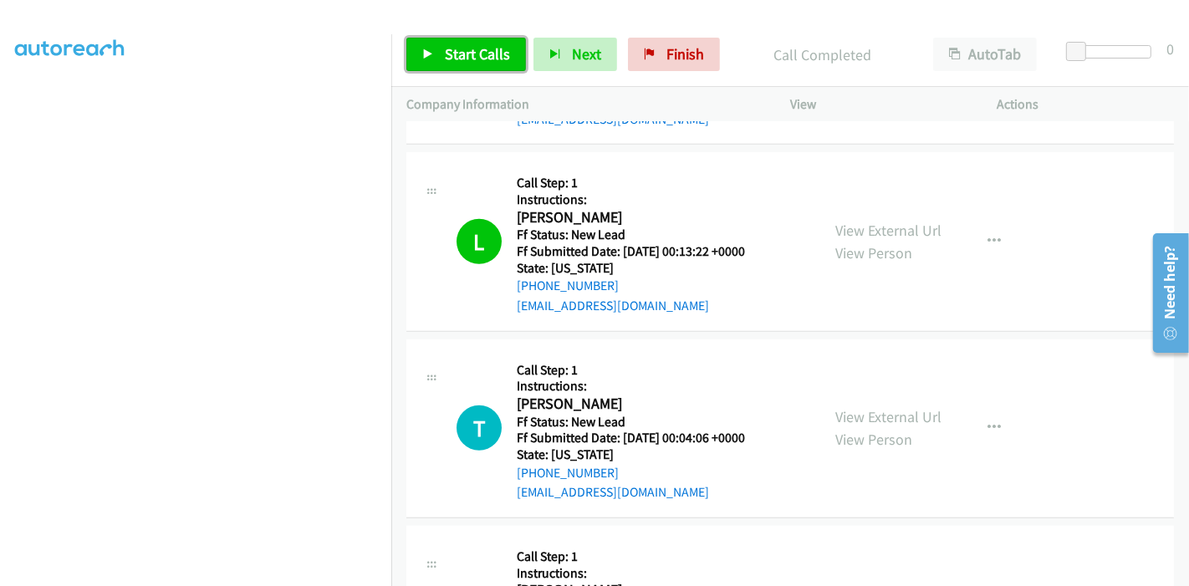
click at [453, 49] on span "Start Calls" at bounding box center [477, 53] width 65 height 19
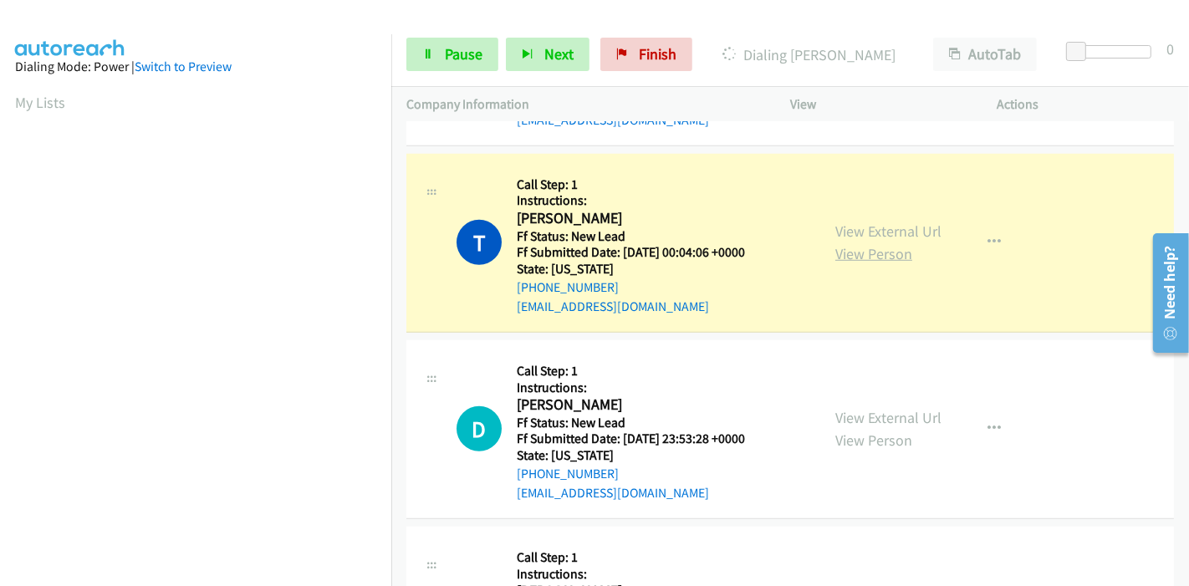
scroll to position [353, 0]
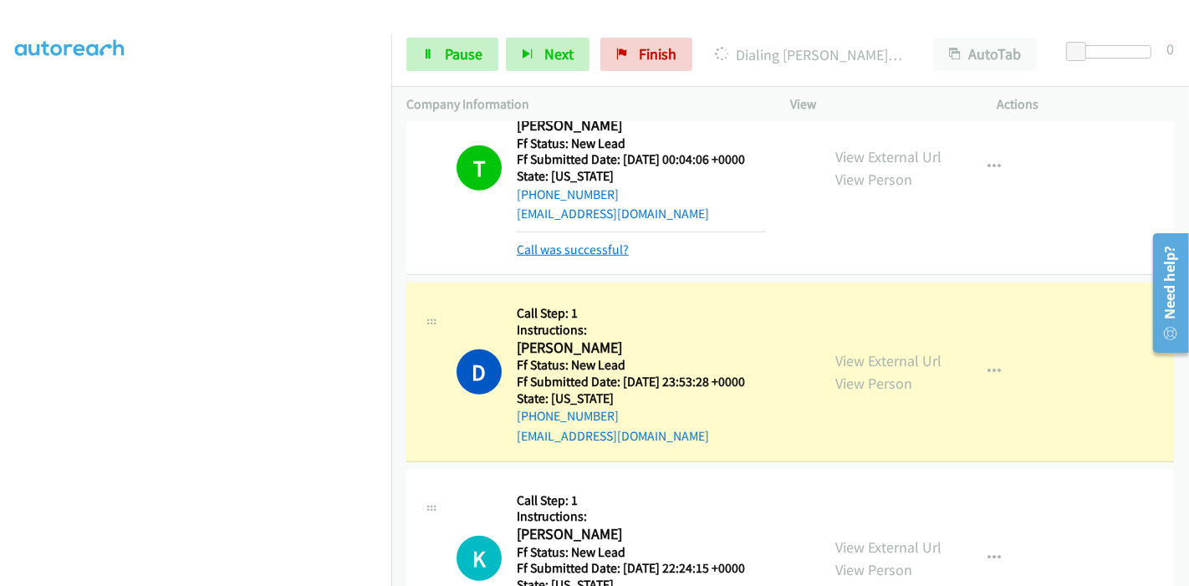
click at [616, 248] on link "Call was successful?" at bounding box center [573, 250] width 112 height 16
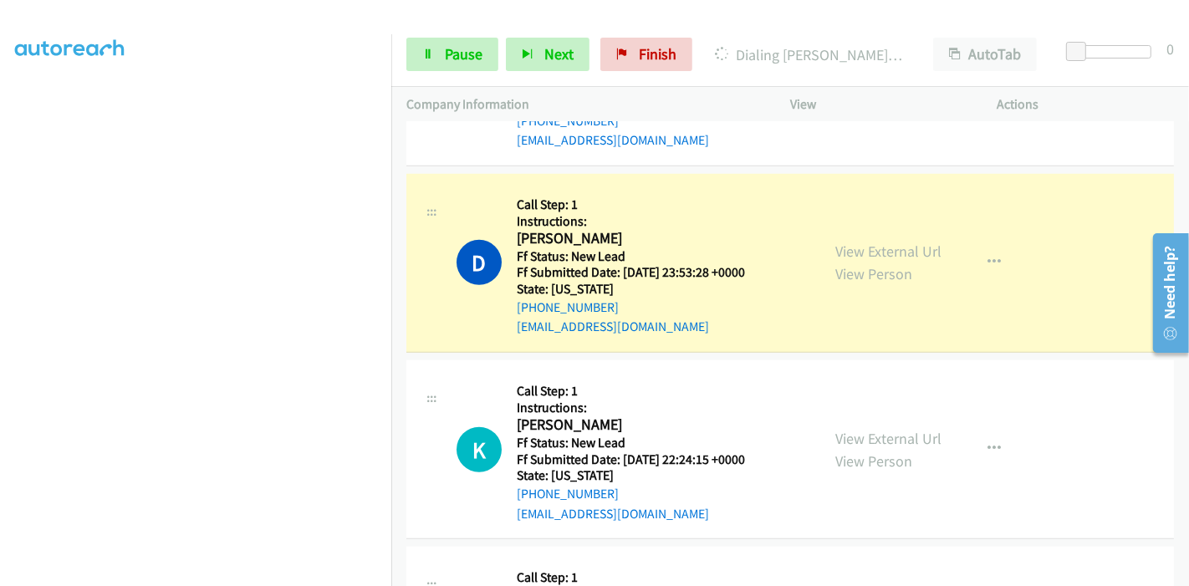
scroll to position [1261, 0]
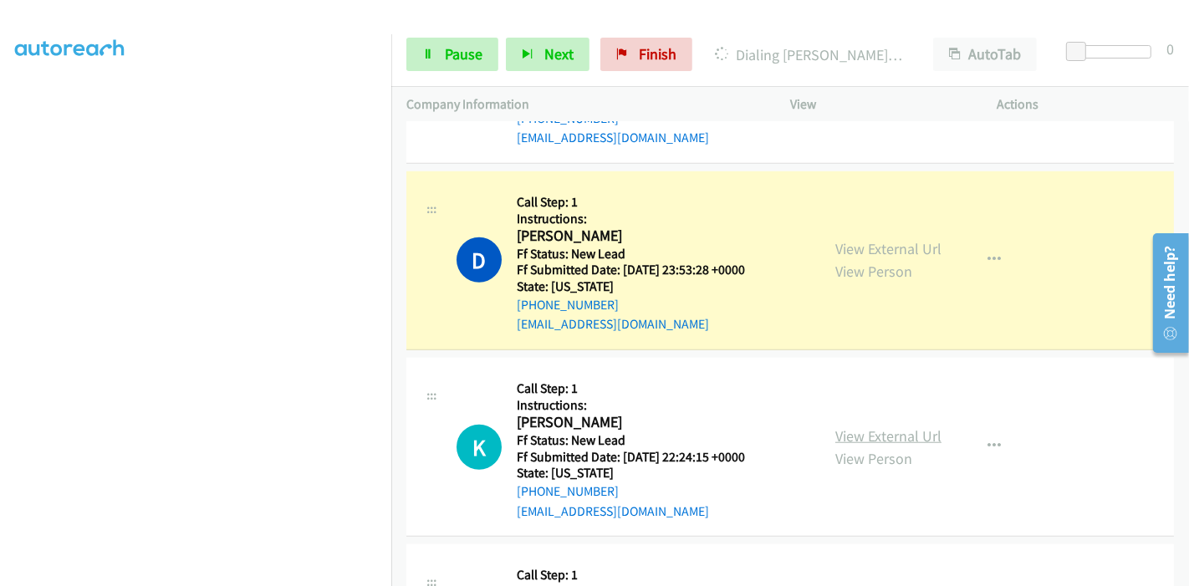
click at [862, 436] on link "View External Url" at bounding box center [888, 435] width 106 height 19
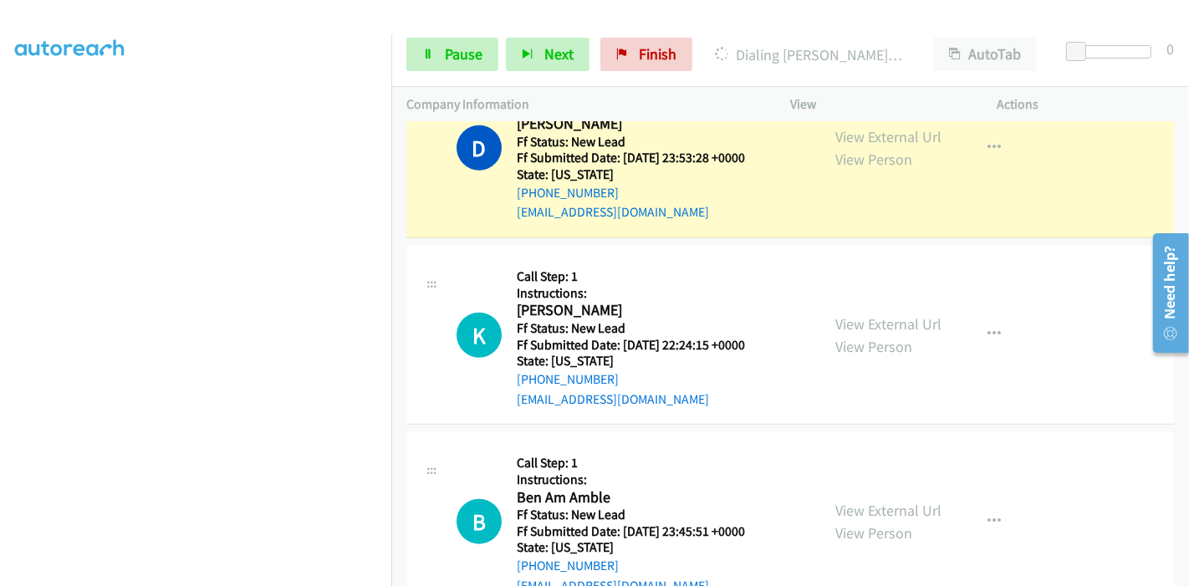
scroll to position [1446, 0]
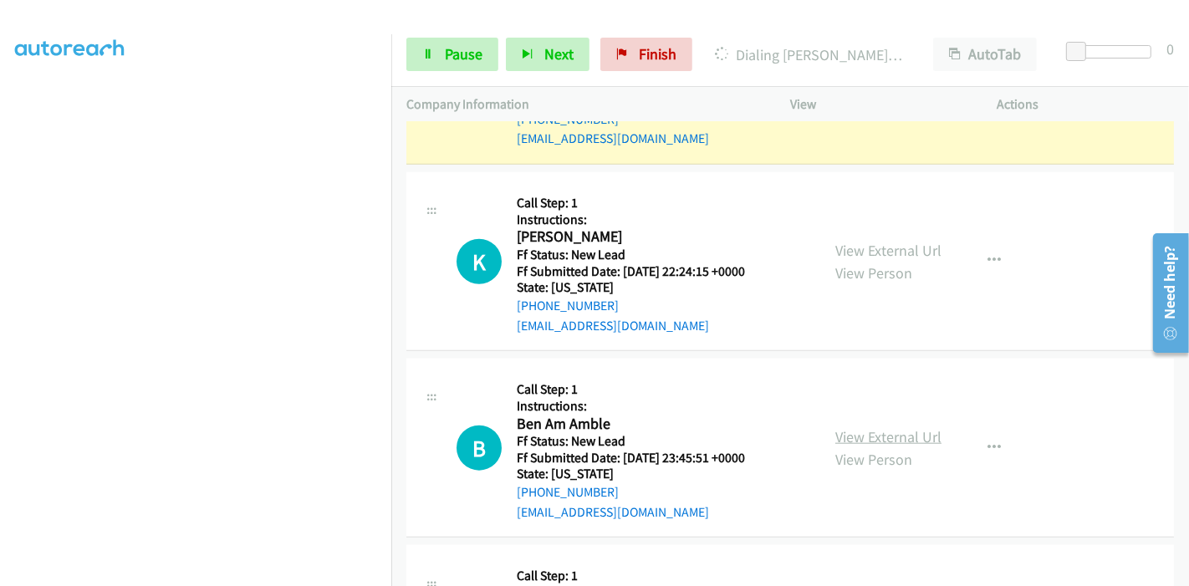
click at [845, 433] on link "View External Url" at bounding box center [888, 436] width 106 height 19
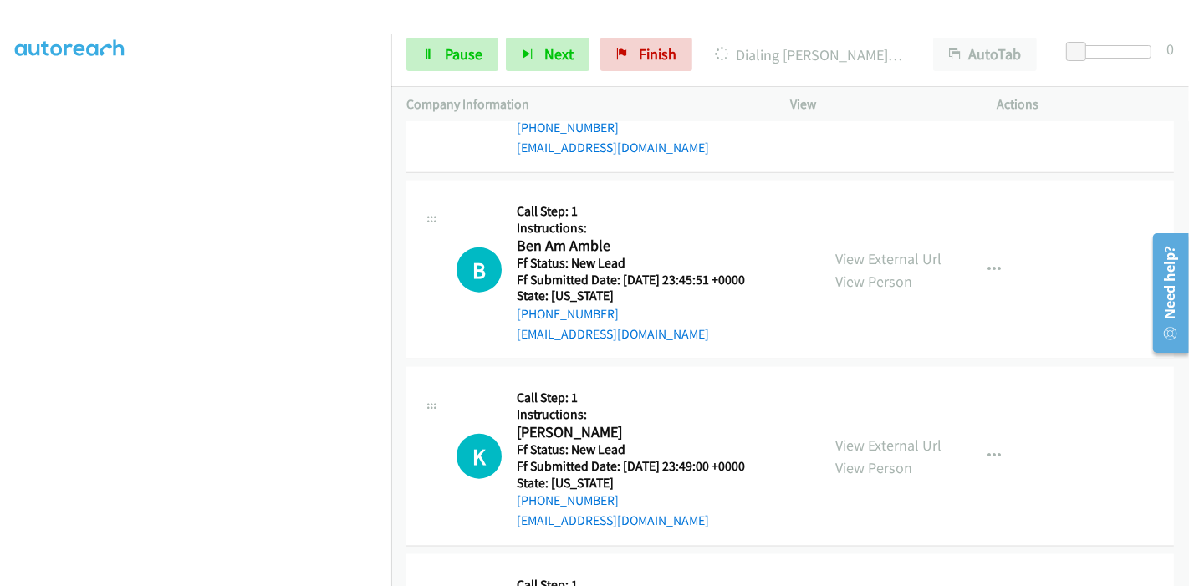
scroll to position [1632, 0]
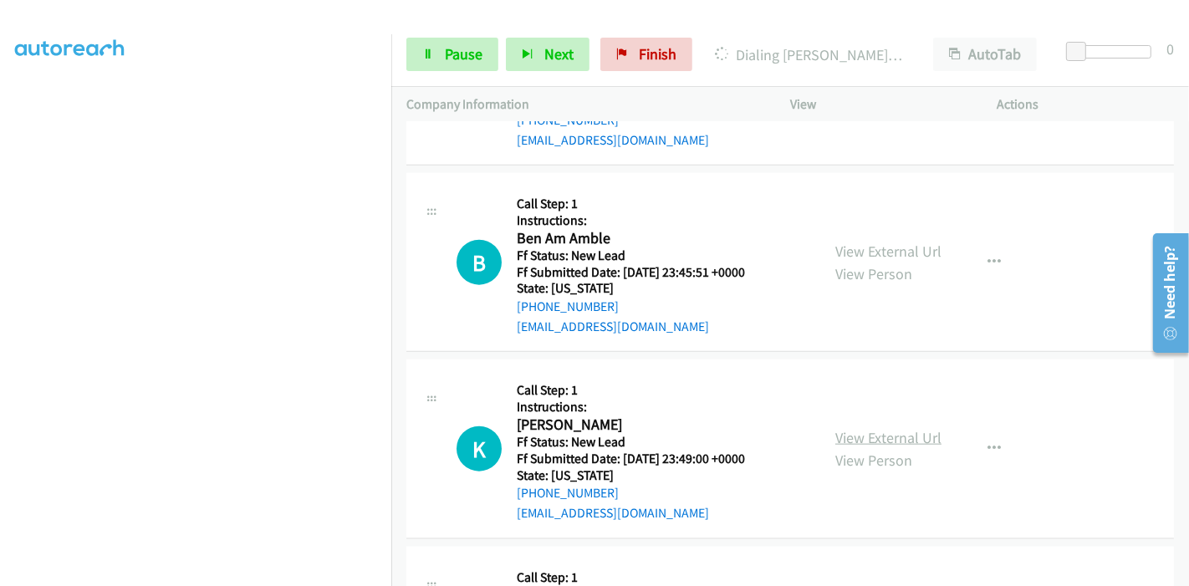
click at [860, 430] on link "View External Url" at bounding box center [888, 437] width 106 height 19
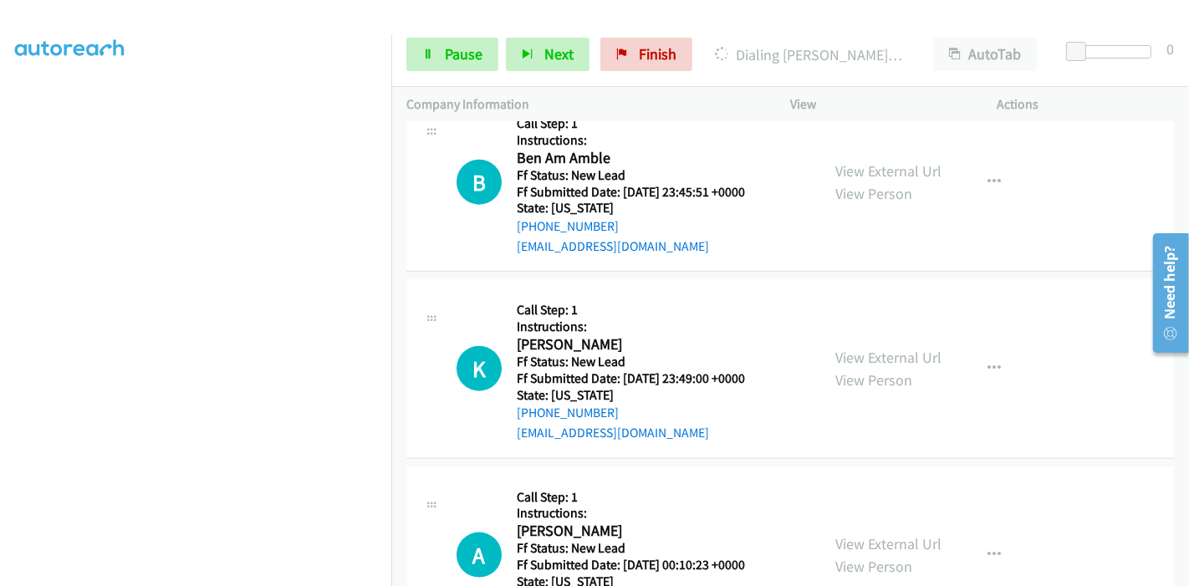
scroll to position [1817, 0]
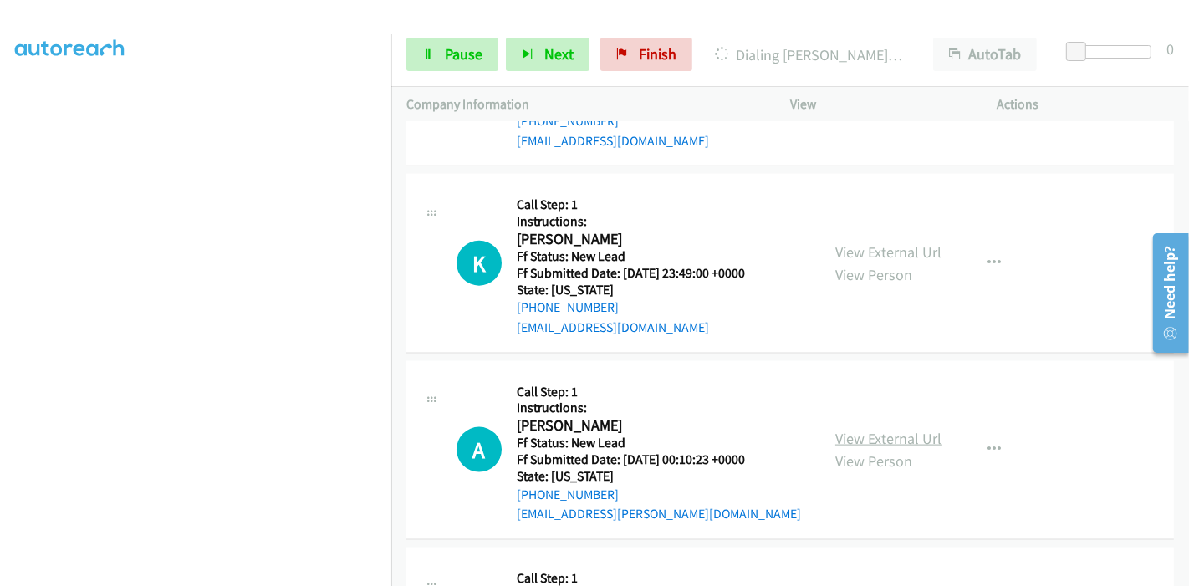
click at [853, 435] on link "View External Url" at bounding box center [888, 438] width 106 height 19
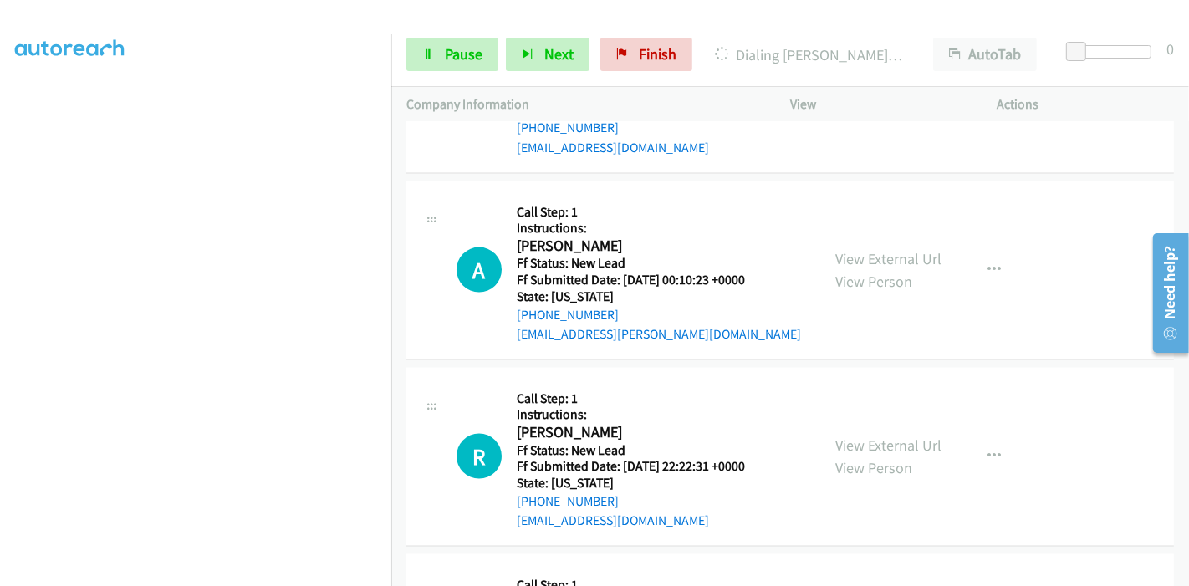
scroll to position [2004, 0]
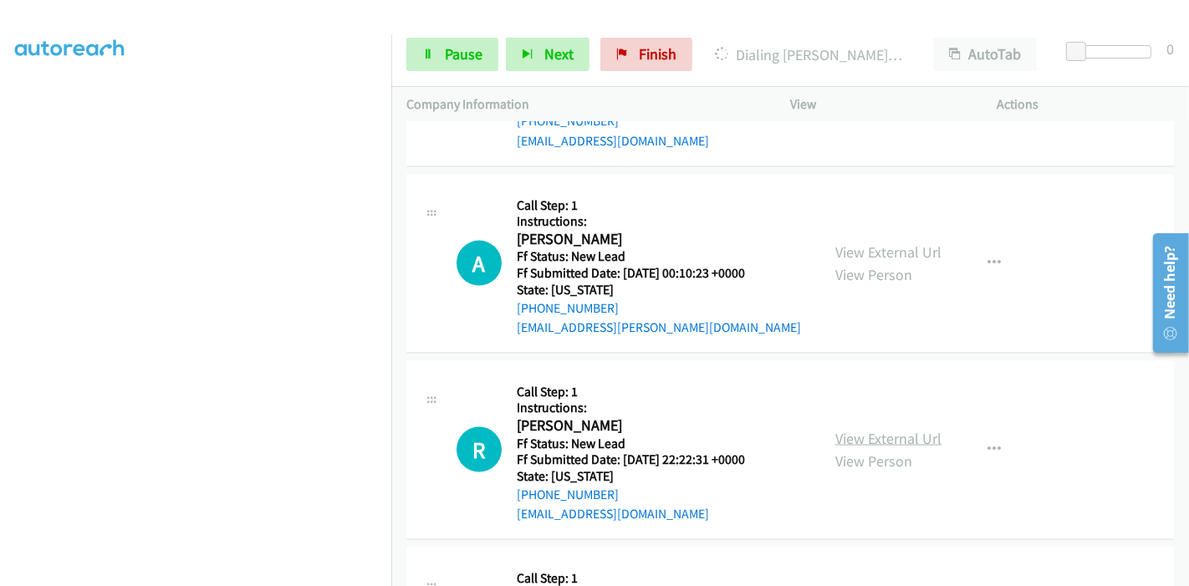
click at [857, 430] on link "View External Url" at bounding box center [888, 438] width 106 height 19
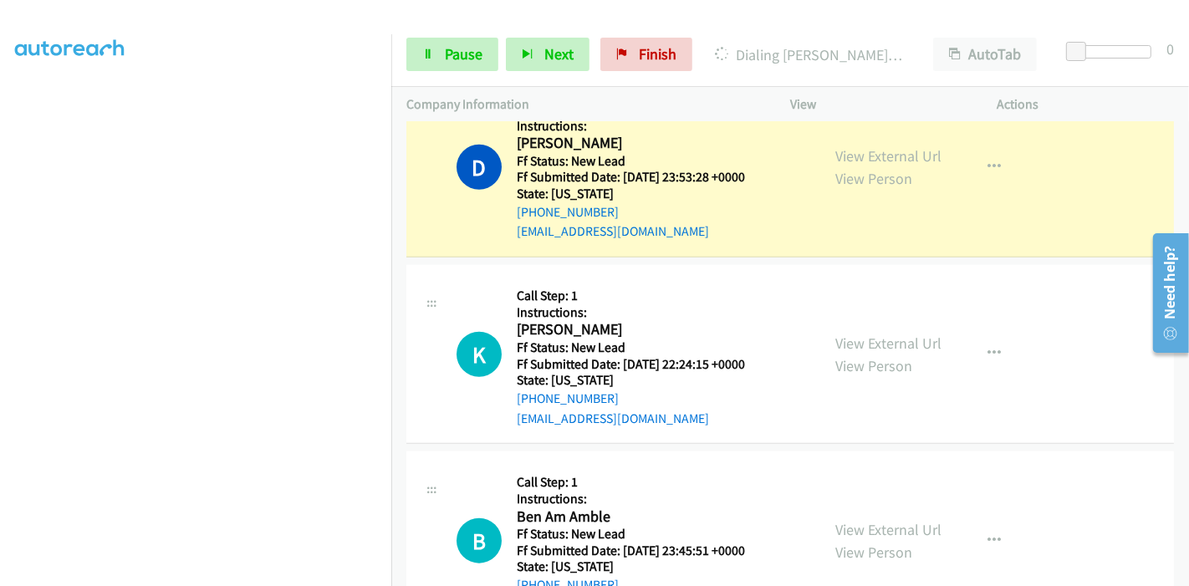
scroll to position [0, 0]
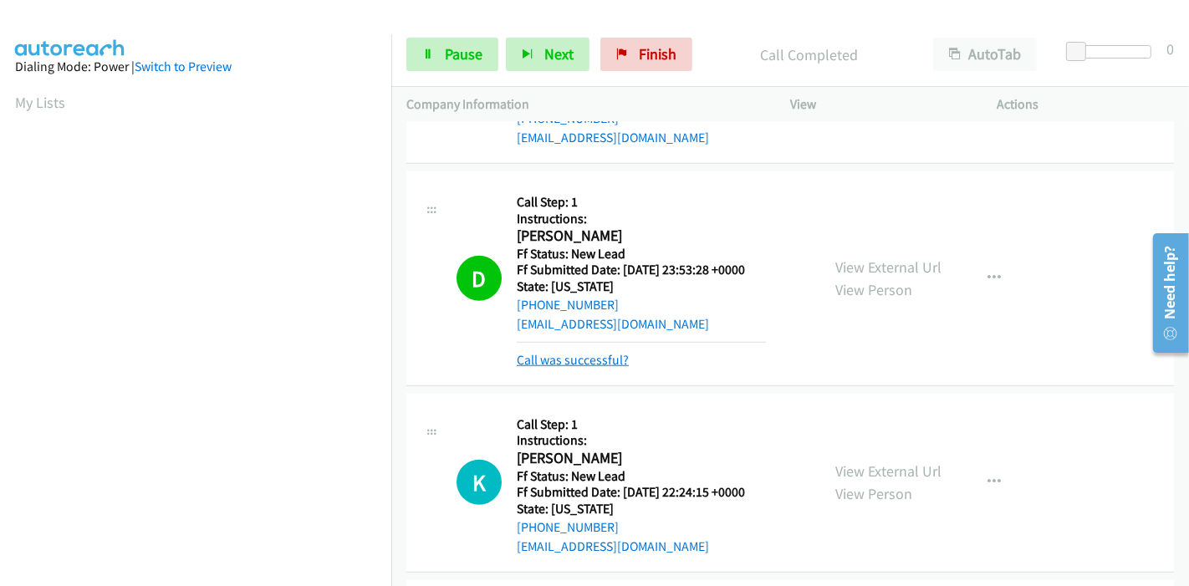
click at [567, 354] on link "Call was successful?" at bounding box center [573, 360] width 112 height 16
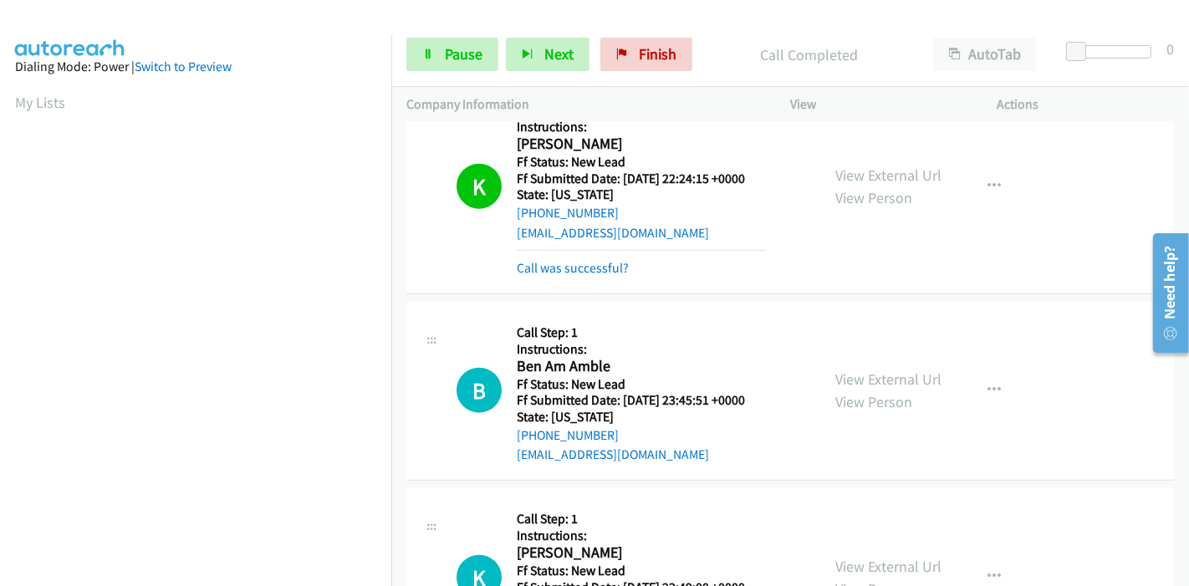
scroll to position [353, 0]
click at [540, 527] on h5 "Instructions:" at bounding box center [641, 535] width 249 height 17
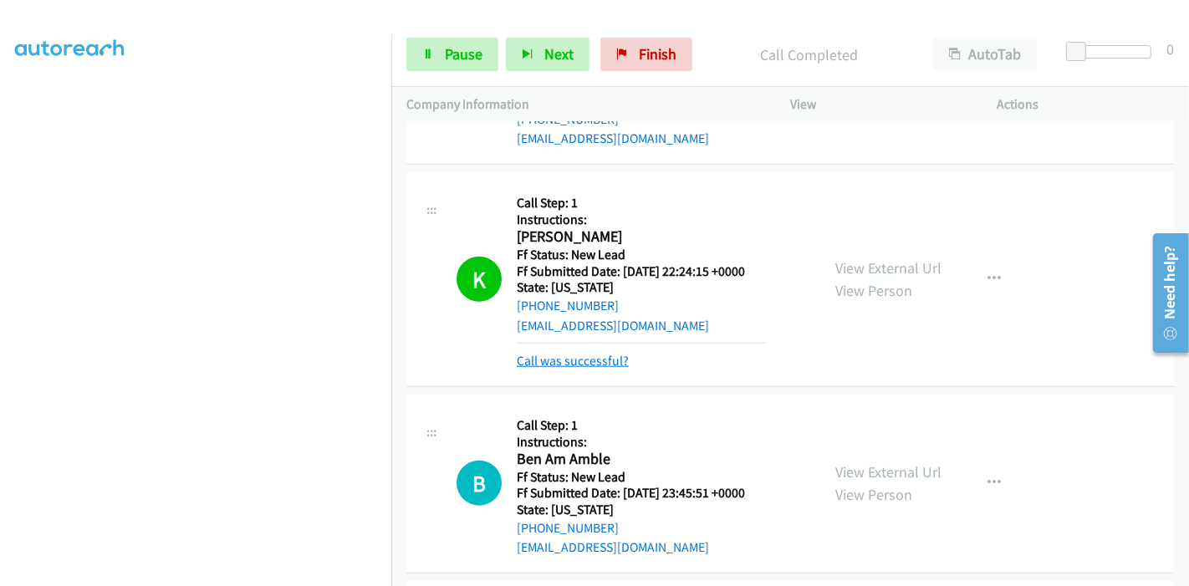
click at [586, 361] on link "Call was successful?" at bounding box center [573, 361] width 112 height 16
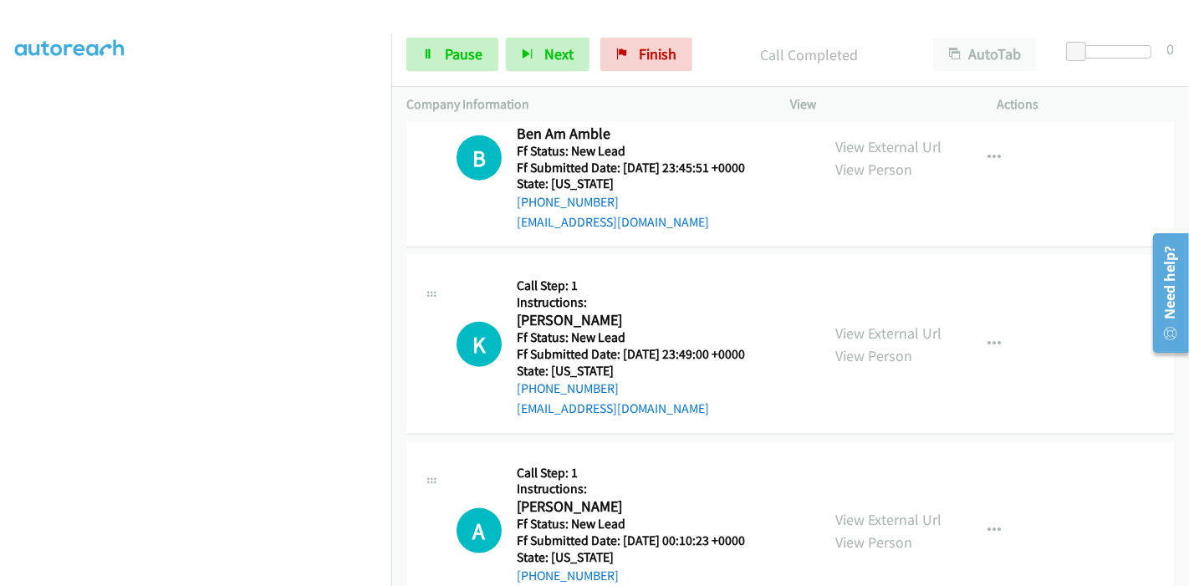
scroll to position [1539, 0]
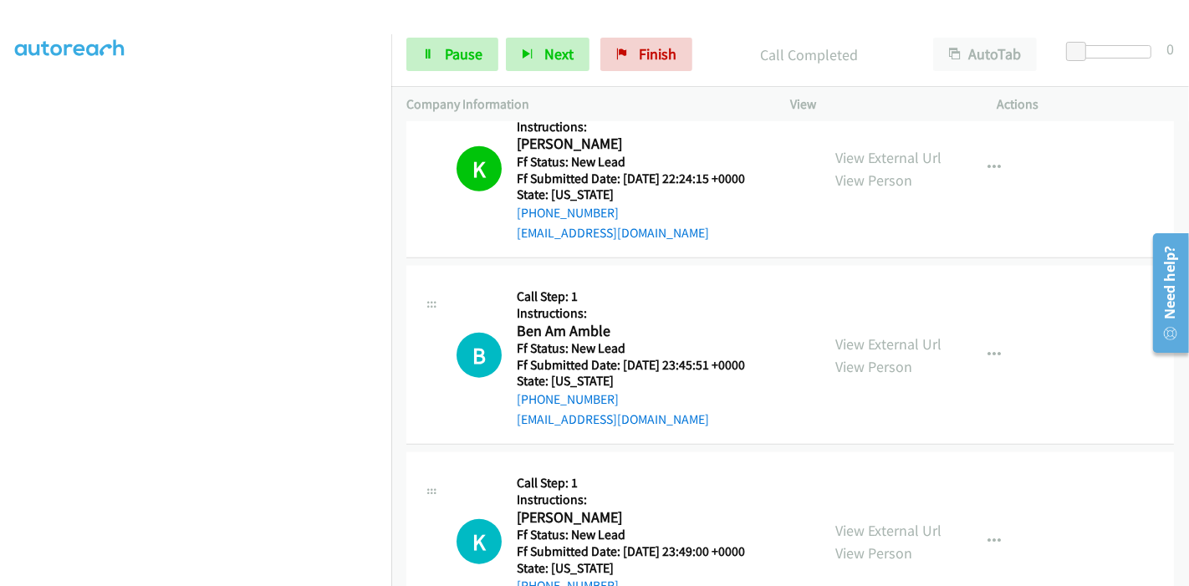
click at [447, 79] on div "Start Calls Pause Next Finish Call Completed AutoTab AutoTab 0" at bounding box center [789, 55] width 797 height 64
click at [441, 42] on link "Pause" at bounding box center [452, 54] width 92 height 33
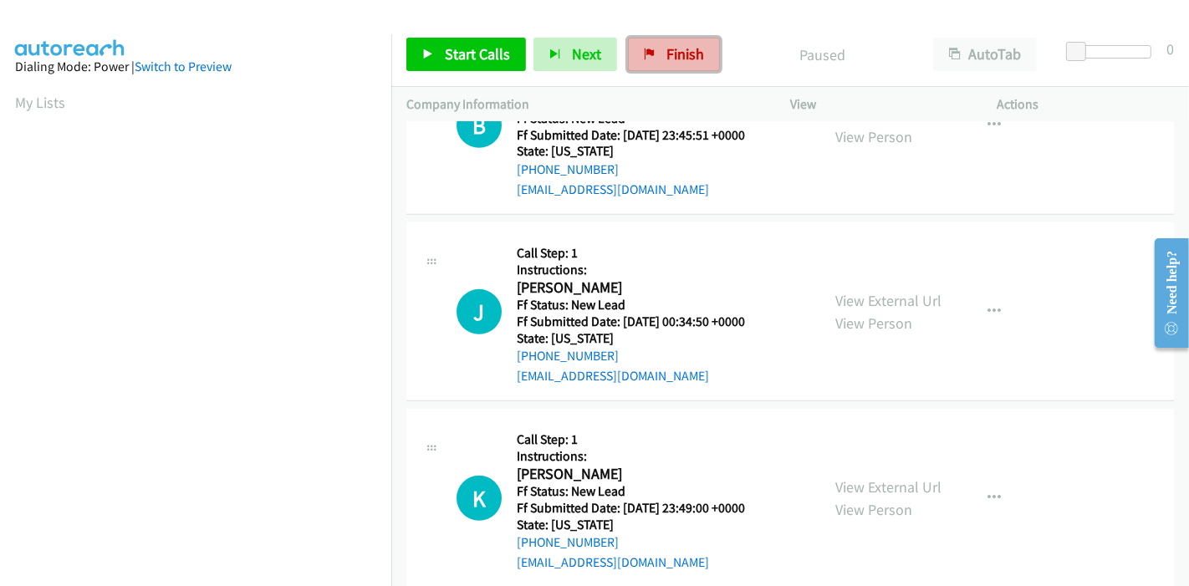
click at [678, 60] on span "Finish" at bounding box center [685, 53] width 38 height 19
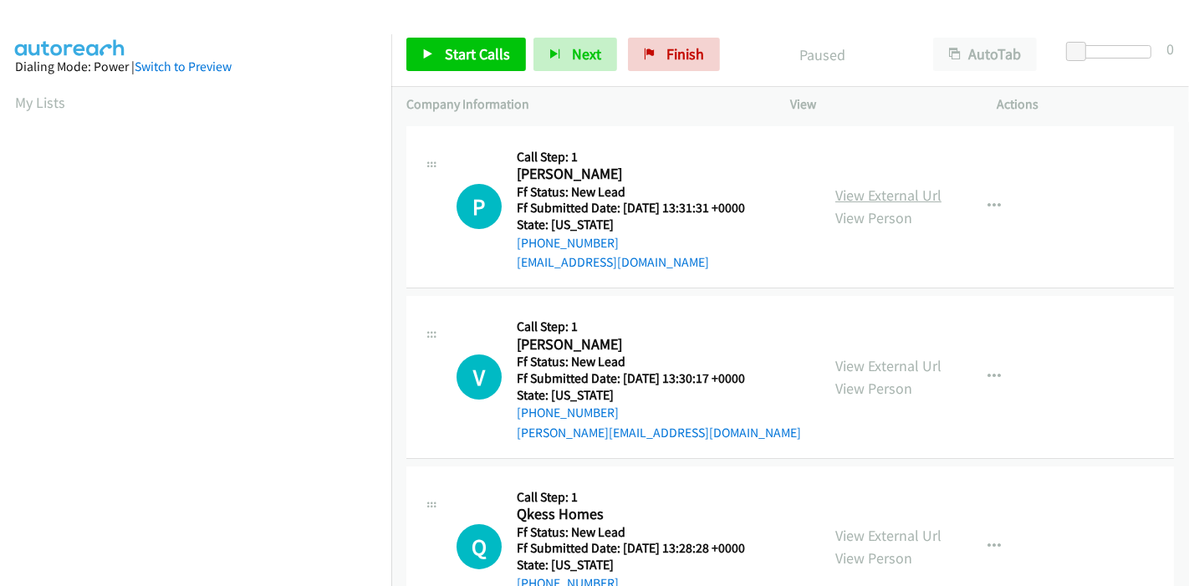
click at [869, 191] on link "View External Url" at bounding box center [888, 195] width 106 height 19
click at [879, 369] on link "View External Url" at bounding box center [888, 365] width 106 height 19
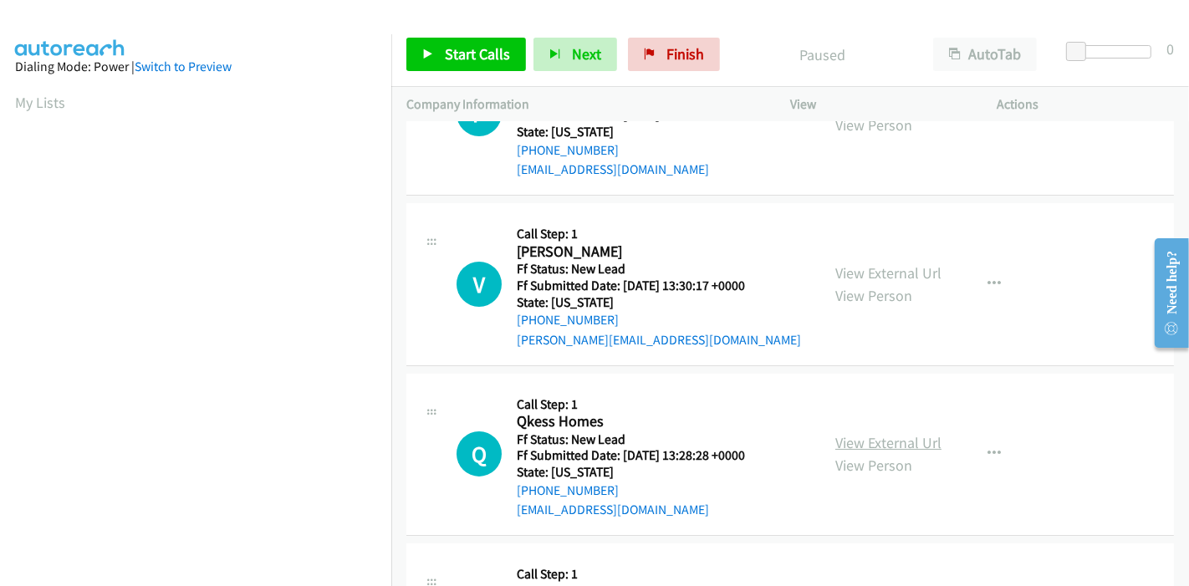
click at [876, 441] on link "View External Url" at bounding box center [888, 442] width 106 height 19
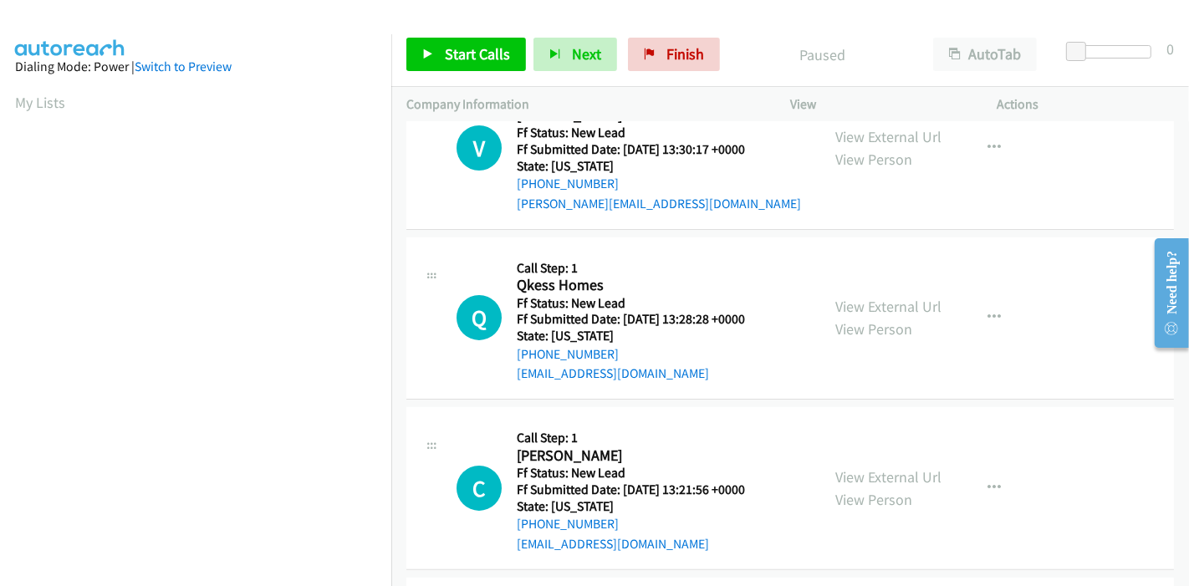
scroll to position [278, 0]
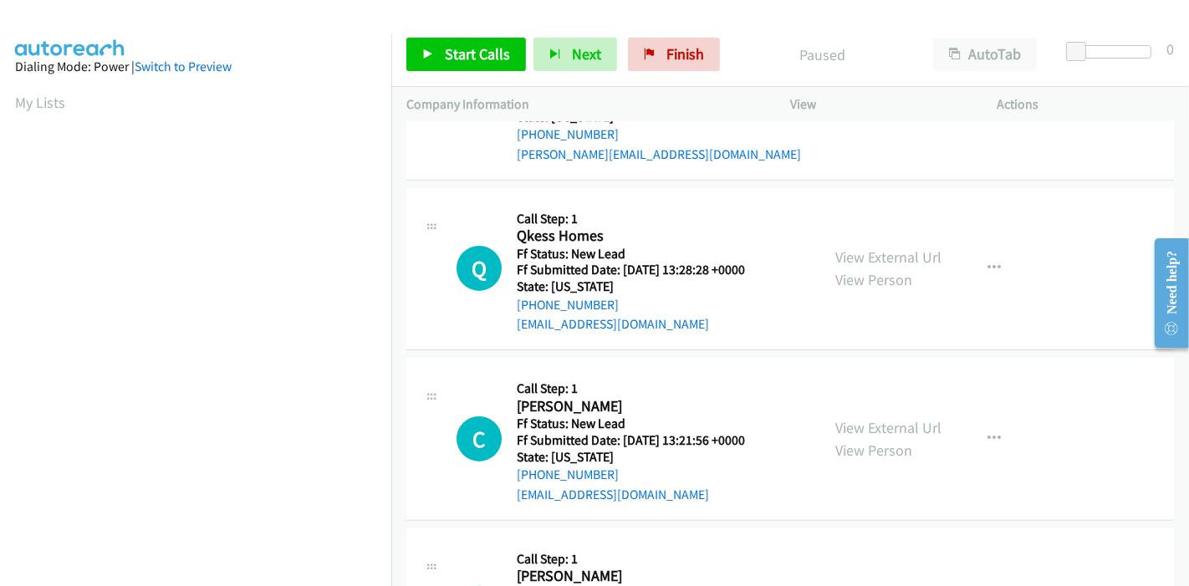
click at [854, 437] on div "View External Url View Person" at bounding box center [888, 438] width 106 height 45
click at [858, 430] on link "View External Url" at bounding box center [888, 427] width 106 height 19
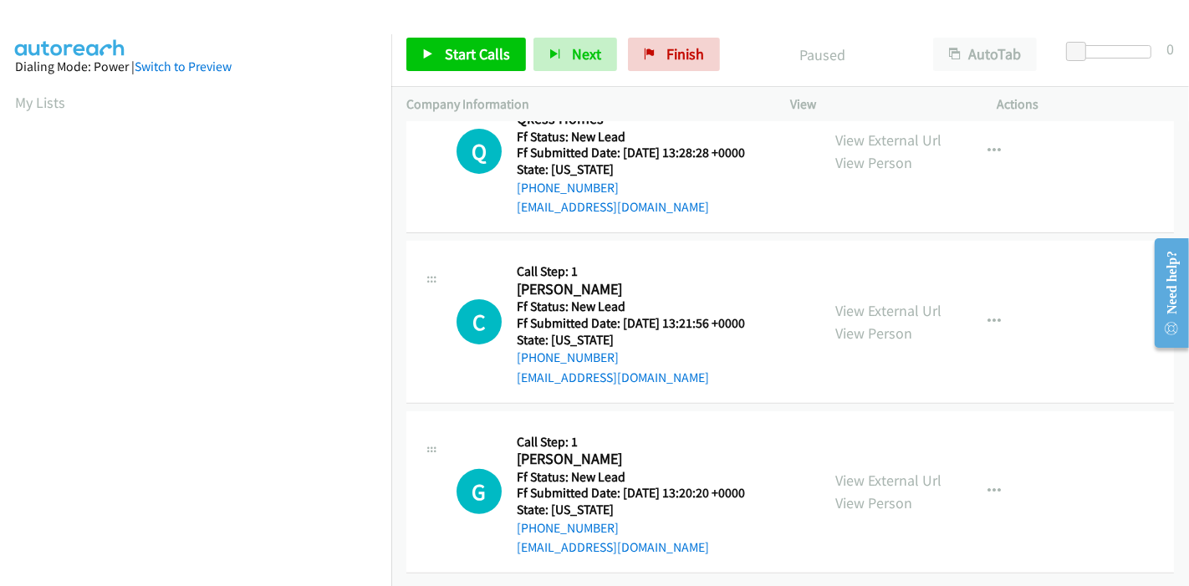
scroll to position [407, 0]
click at [850, 471] on link "View External Url" at bounding box center [888, 480] width 106 height 19
click at [468, 56] on span "Start Calls" at bounding box center [477, 53] width 65 height 19
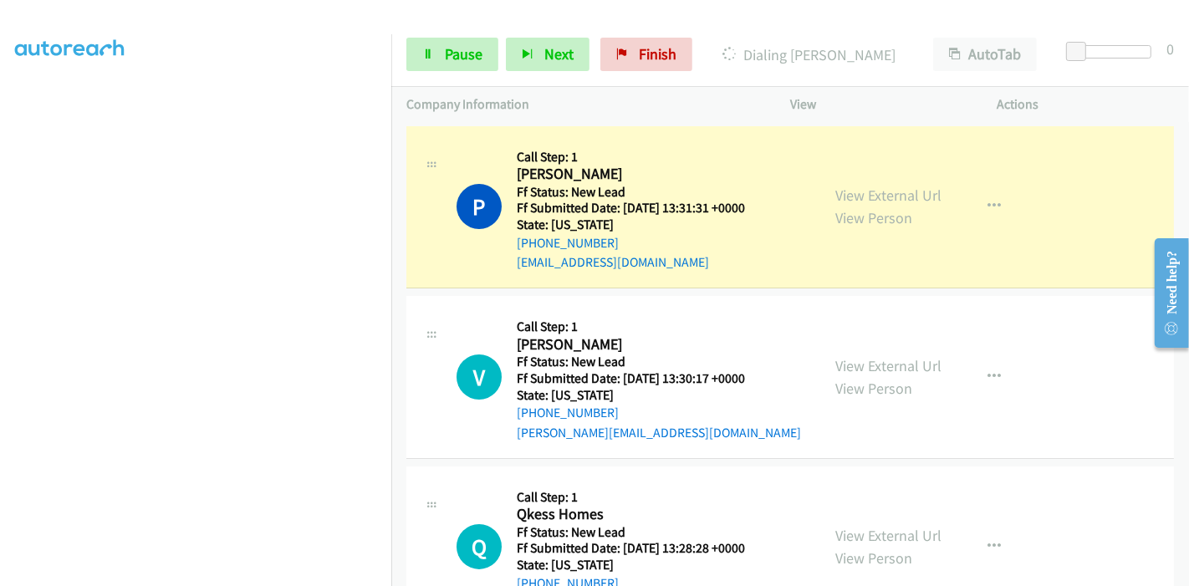
scroll to position [0, 0]
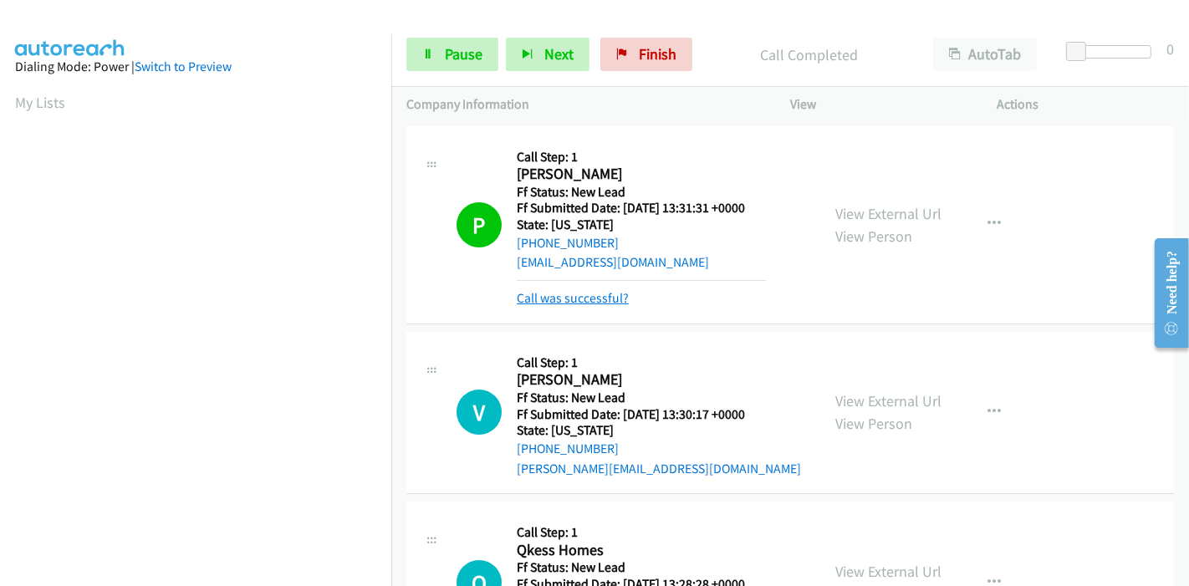
click at [599, 299] on link "Call was successful?" at bounding box center [573, 298] width 112 height 16
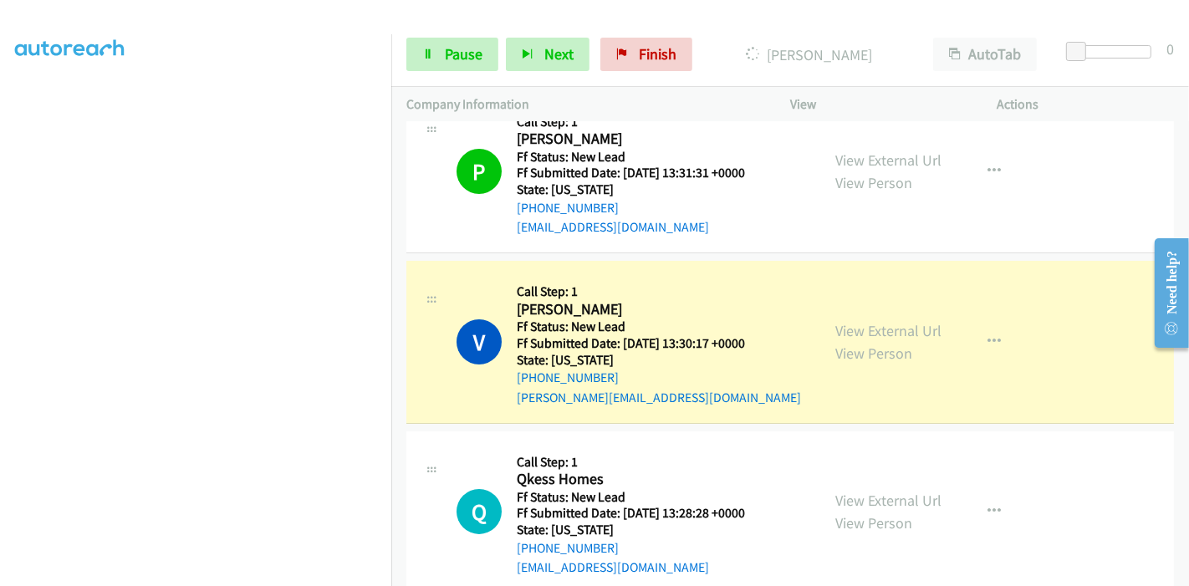
scroll to position [353, 0]
click at [427, 53] on icon at bounding box center [428, 55] width 12 height 12
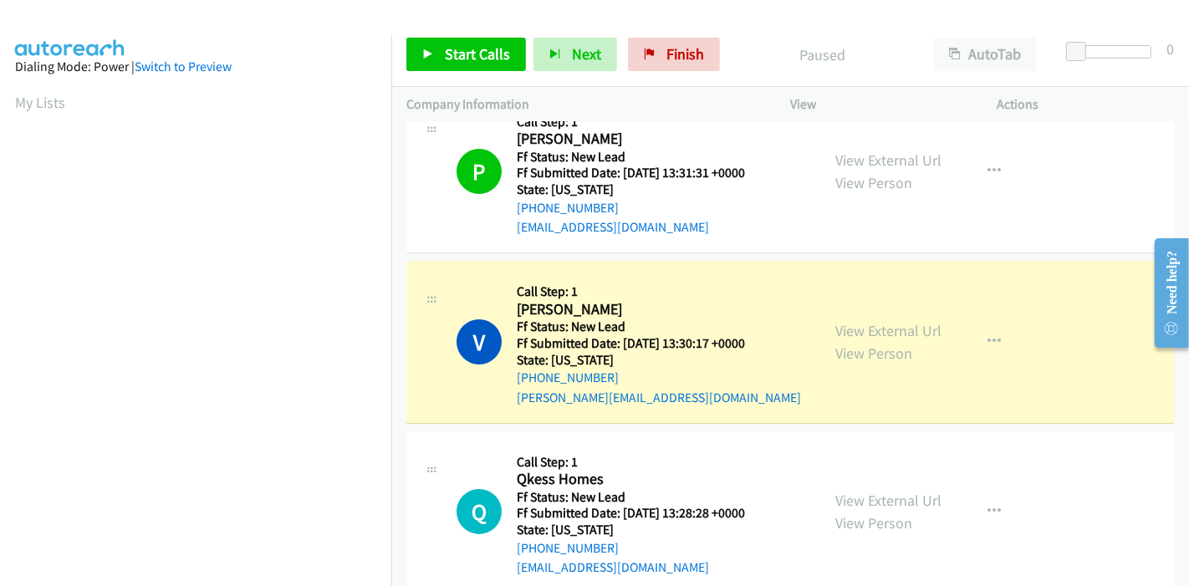
scroll to position [186, 0]
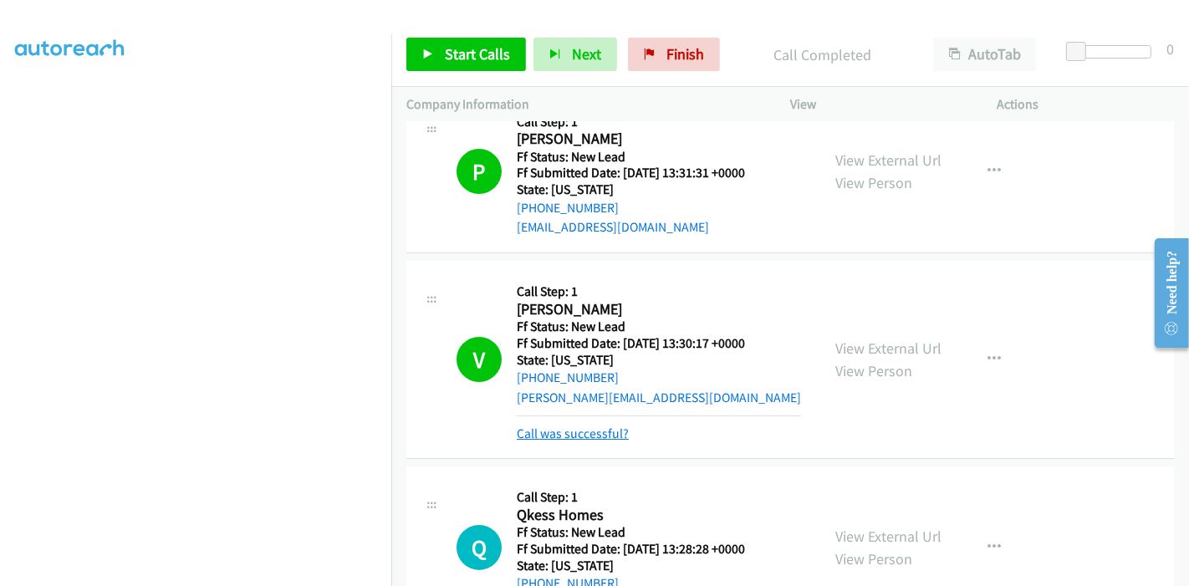
click at [556, 438] on link "Call was successful?" at bounding box center [573, 433] width 112 height 16
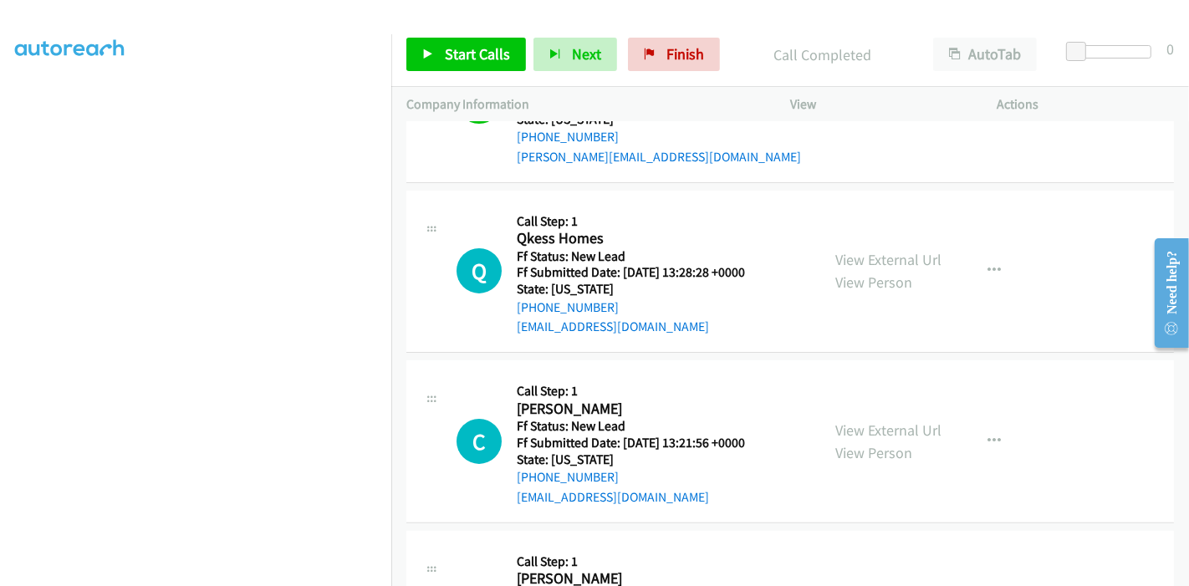
scroll to position [314, 0]
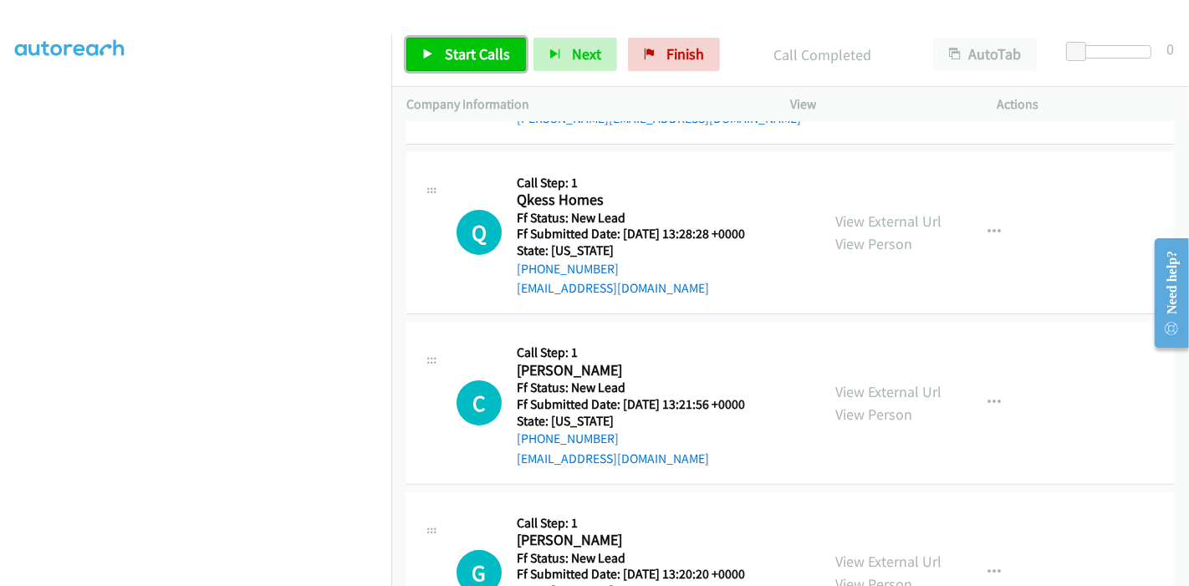
click at [464, 68] on link "Start Calls" at bounding box center [466, 54] width 120 height 33
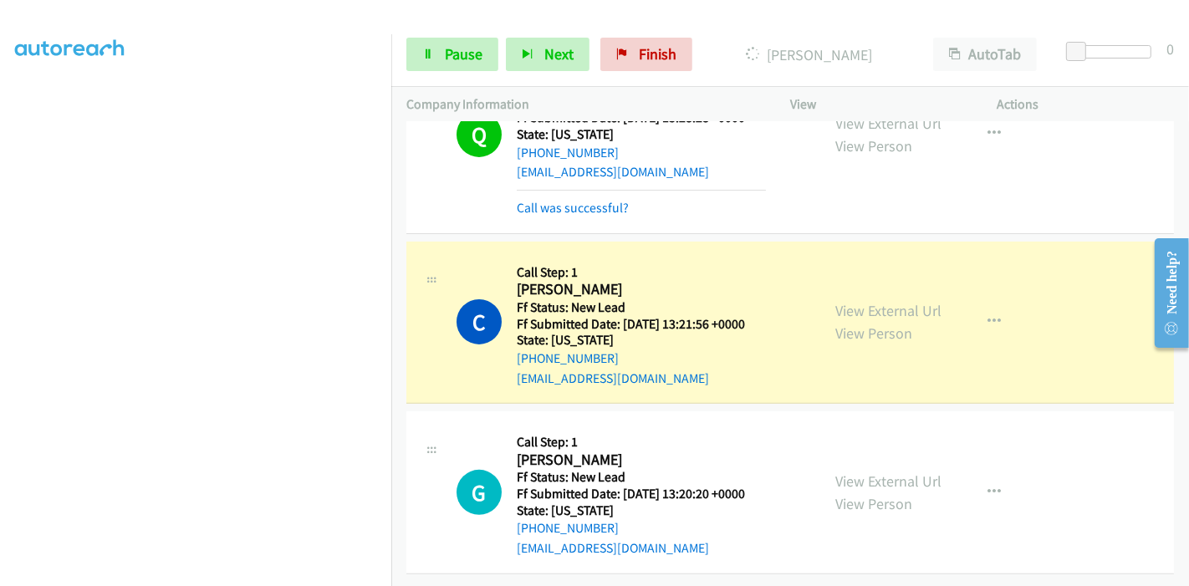
scroll to position [353, 0]
click at [460, 40] on link "Pause" at bounding box center [452, 54] width 92 height 33
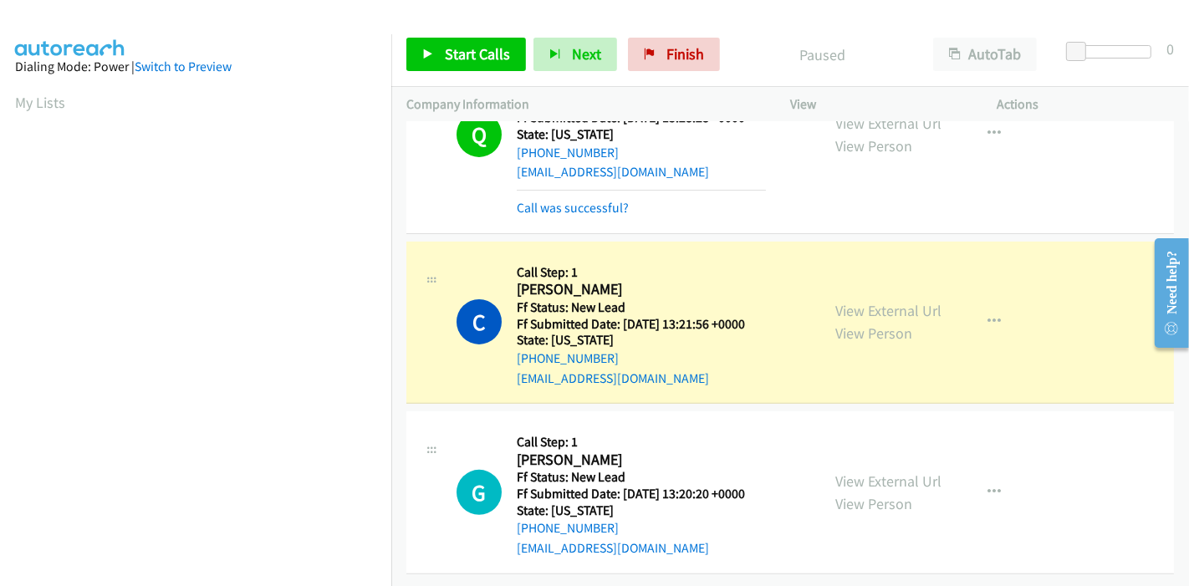
scroll to position [0, 0]
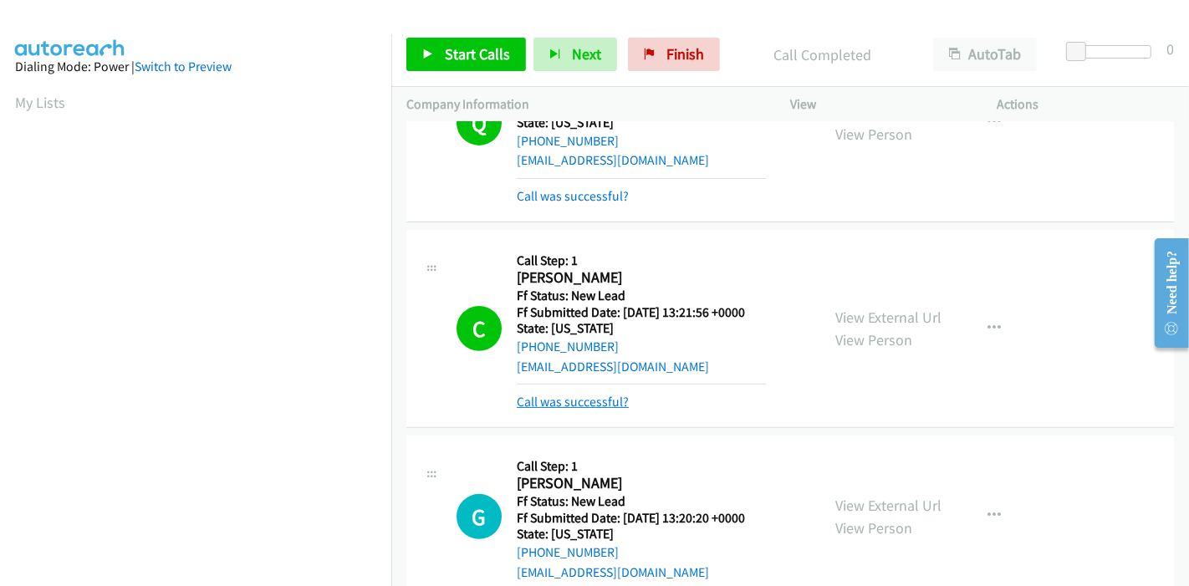
click at [560, 405] on link "Call was successful?" at bounding box center [573, 402] width 112 height 16
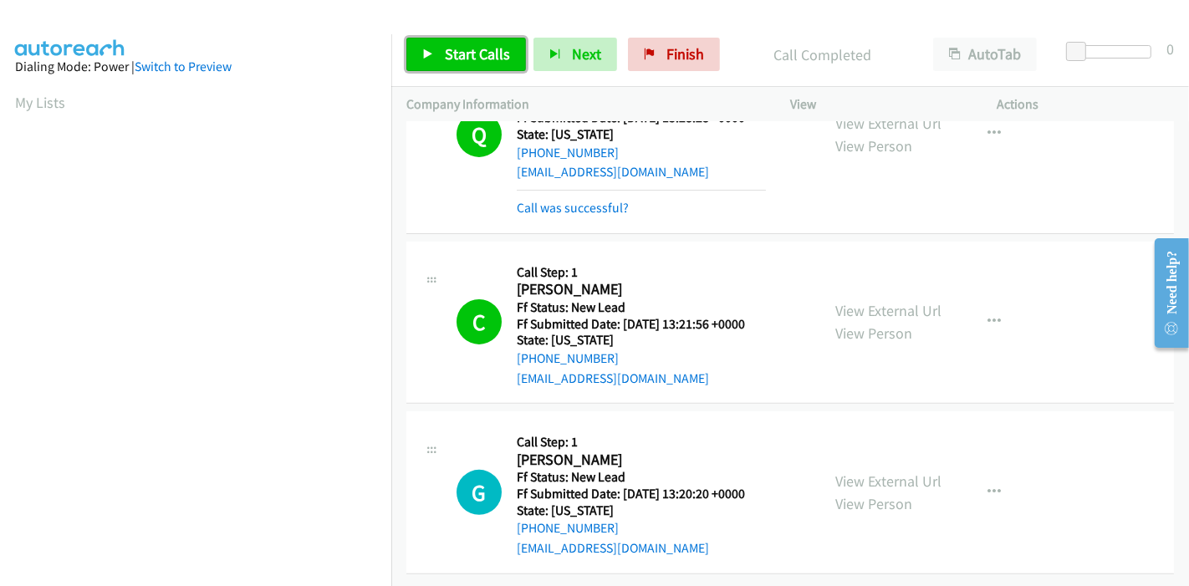
click at [481, 64] on link "Start Calls" at bounding box center [466, 54] width 120 height 33
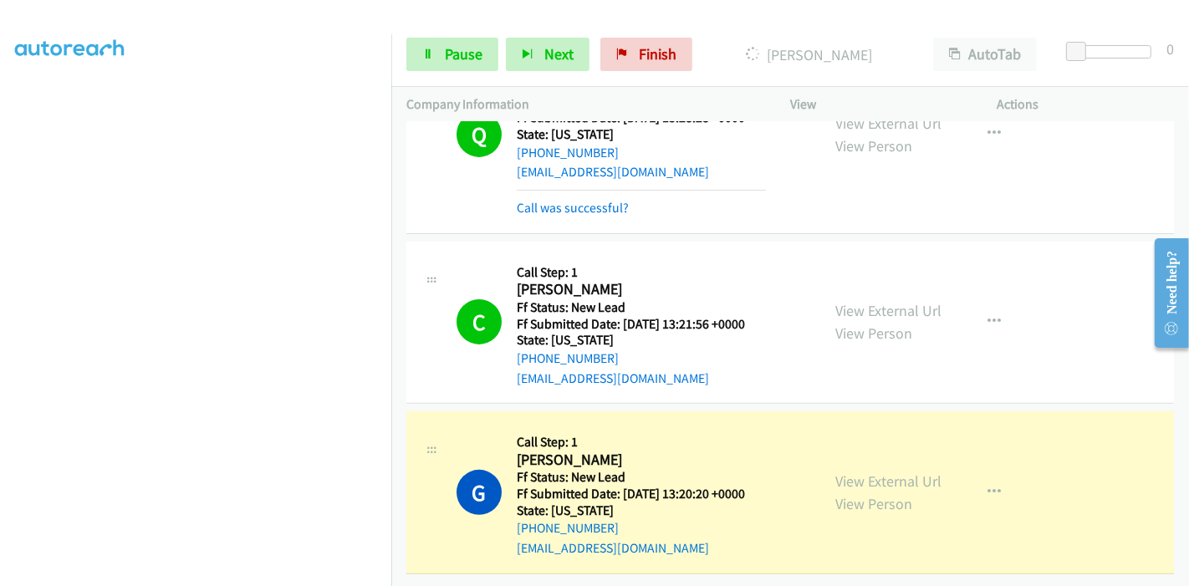
scroll to position [353, 0]
click at [477, 44] on span "Pause" at bounding box center [464, 53] width 38 height 19
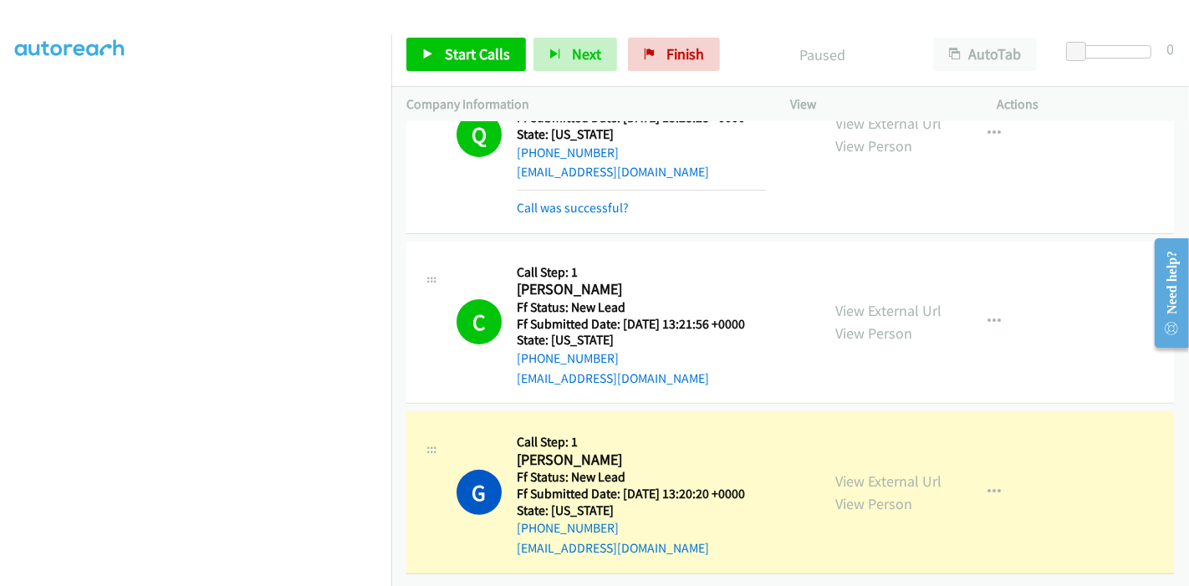
scroll to position [74, 0]
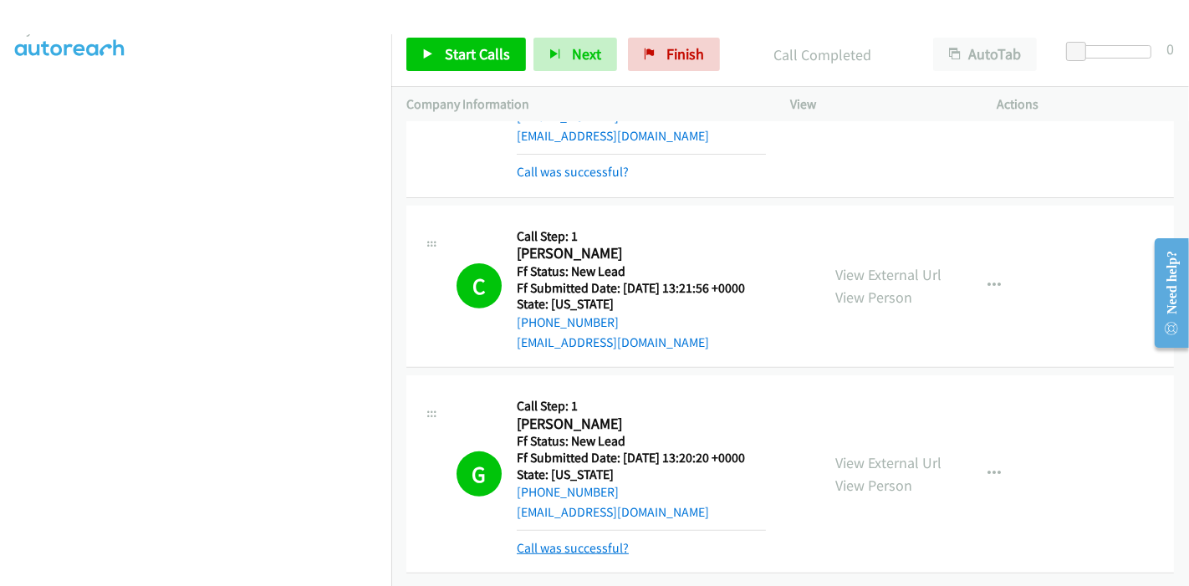
click at [592, 540] on link "Call was successful?" at bounding box center [573, 548] width 112 height 16
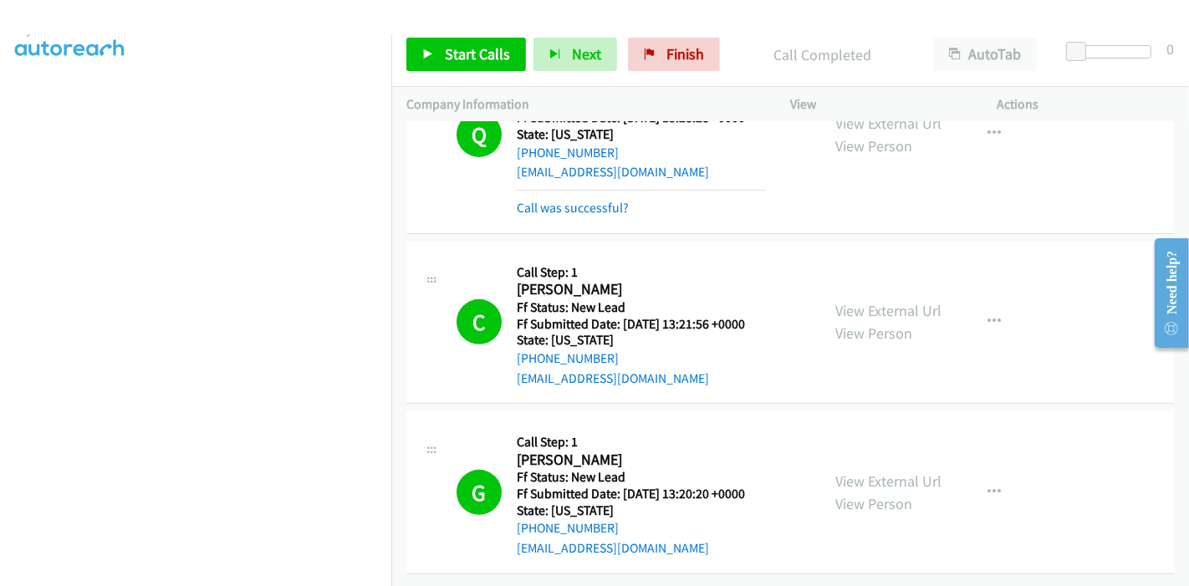
scroll to position [518, 0]
click at [682, 53] on span "Finish" at bounding box center [685, 53] width 38 height 19
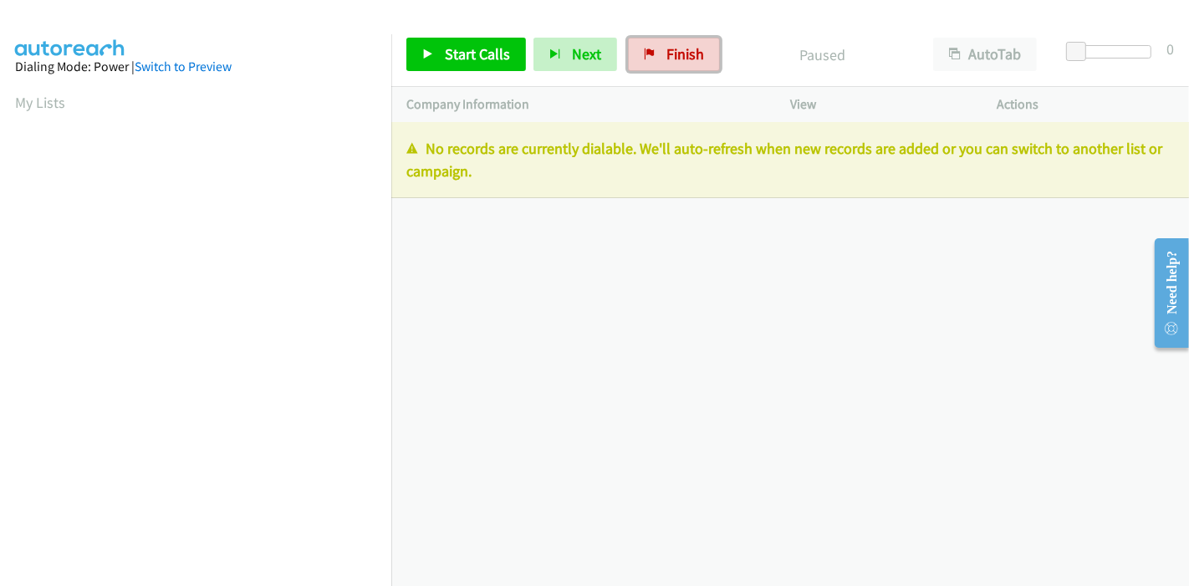
click at [683, 53] on span "Finish" at bounding box center [685, 53] width 38 height 19
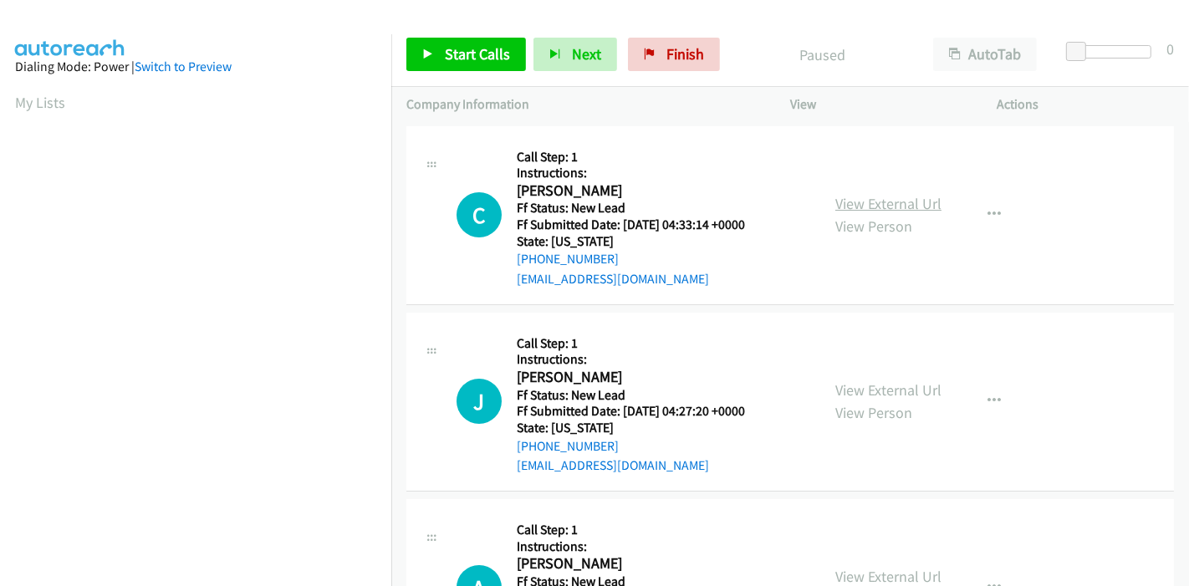
click at [881, 202] on link "View External Url" at bounding box center [888, 203] width 106 height 19
click at [859, 383] on link "View External Url" at bounding box center [888, 389] width 106 height 19
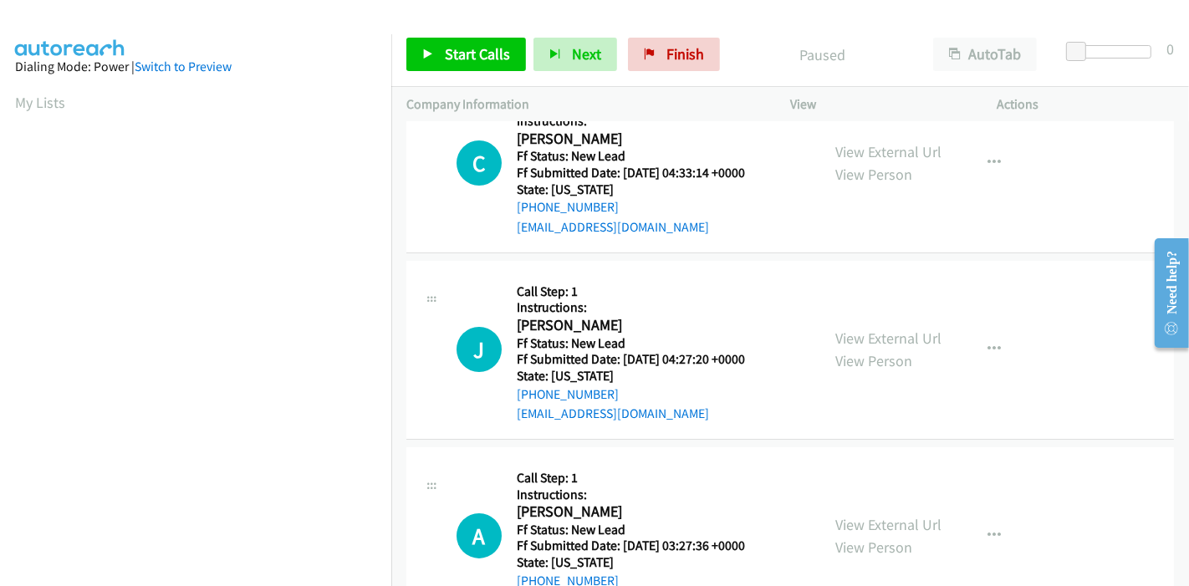
scroll to position [93, 0]
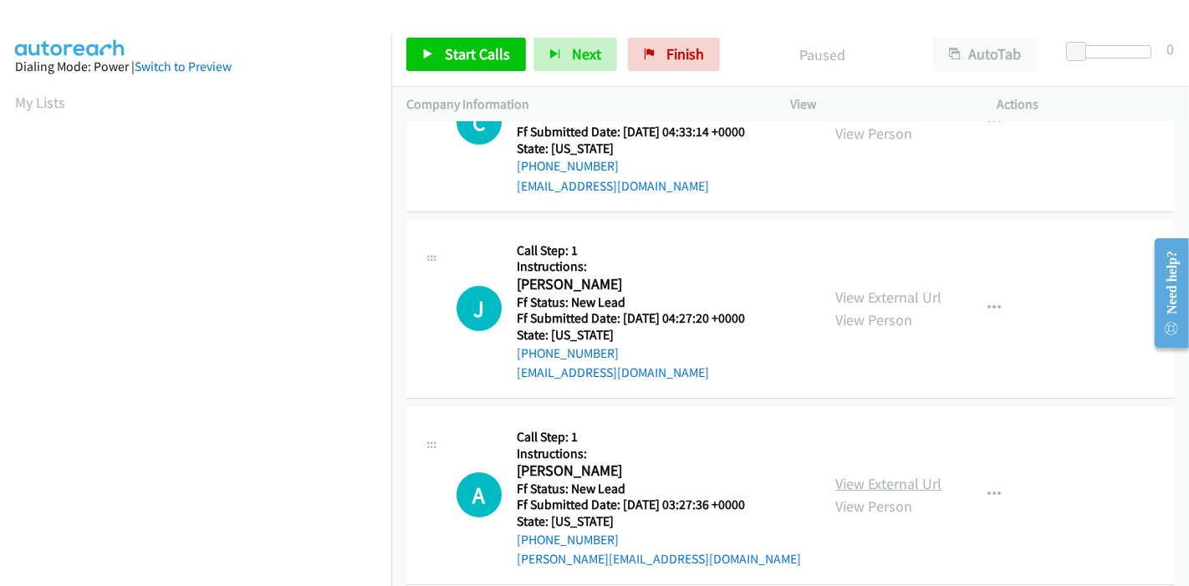
click at [884, 474] on link "View External Url" at bounding box center [888, 483] width 106 height 19
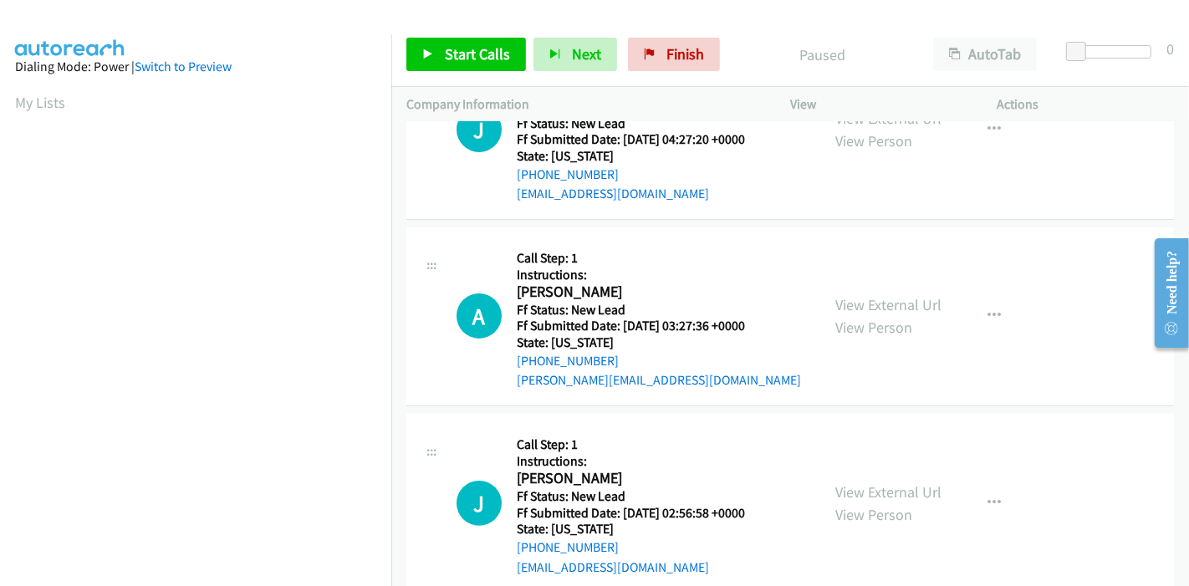
scroll to position [278, 0]
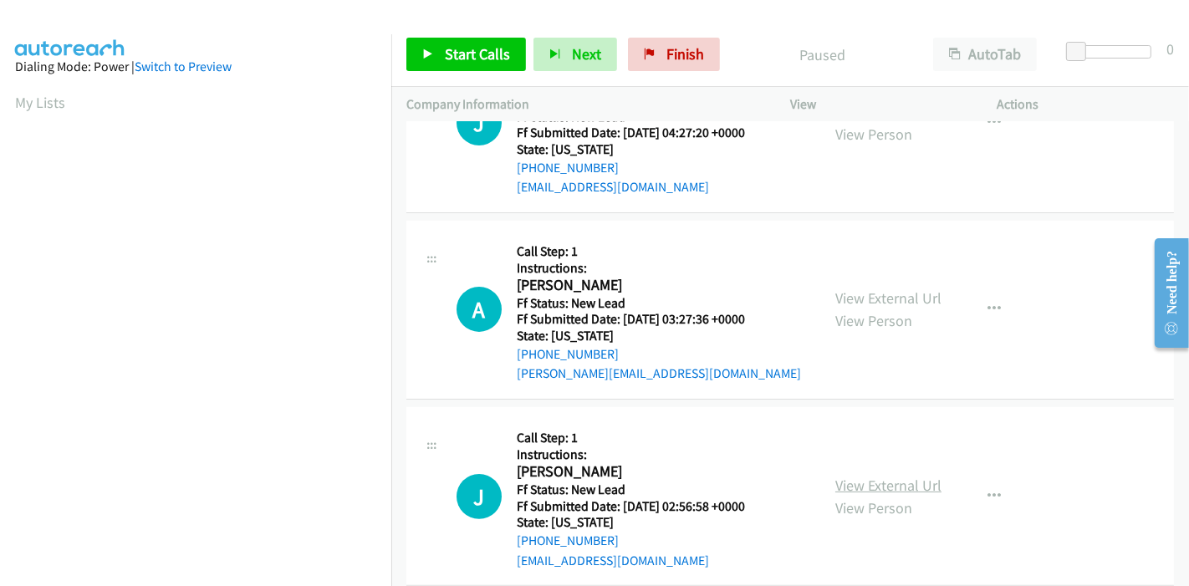
click at [871, 481] on link "View External Url" at bounding box center [888, 485] width 106 height 19
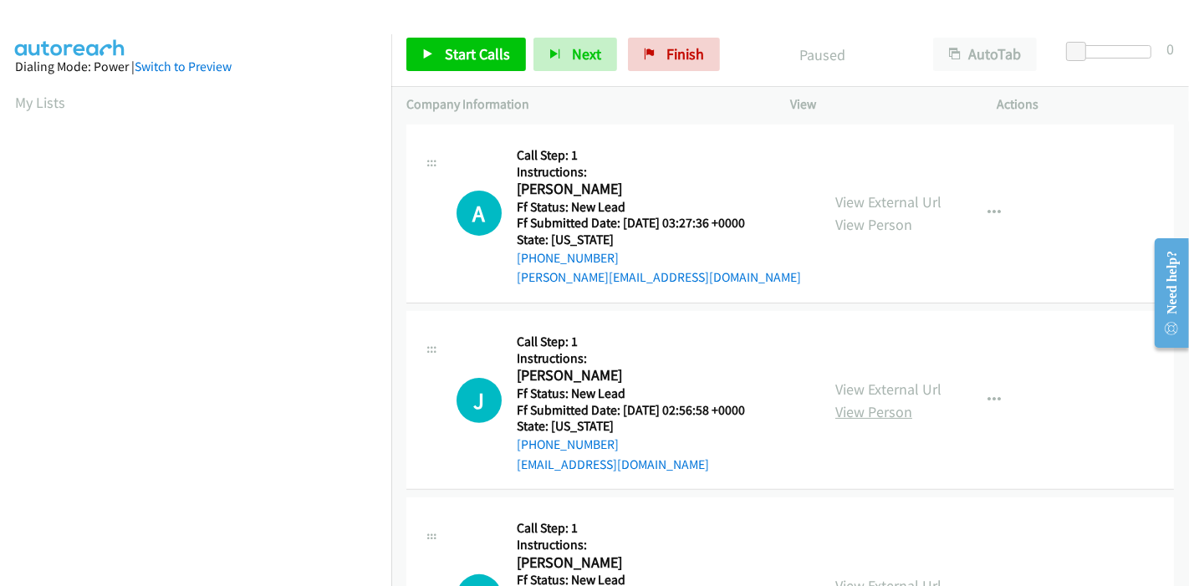
scroll to position [464, 0]
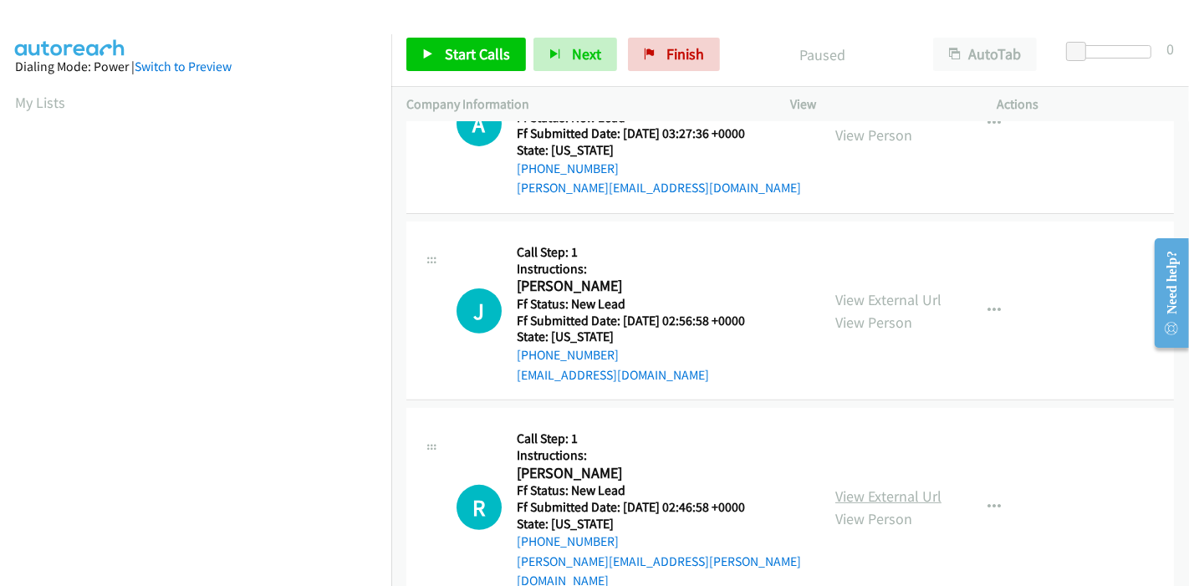
click at [846, 486] on link "View External Url" at bounding box center [888, 495] width 106 height 19
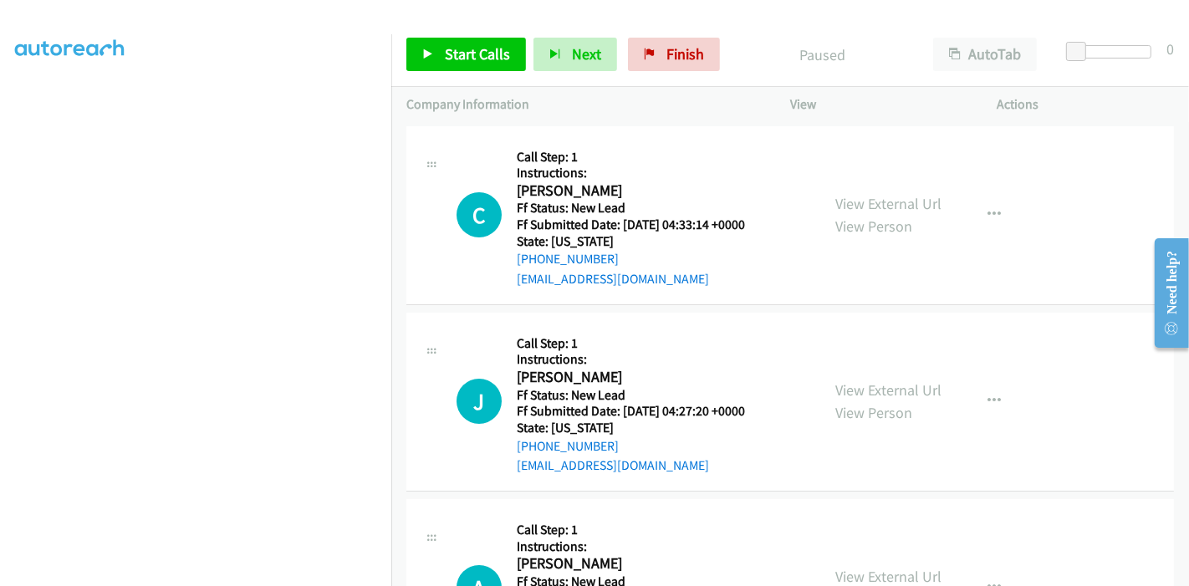
scroll to position [353, 0]
click at [451, 56] on span "Start Calls" at bounding box center [477, 53] width 65 height 19
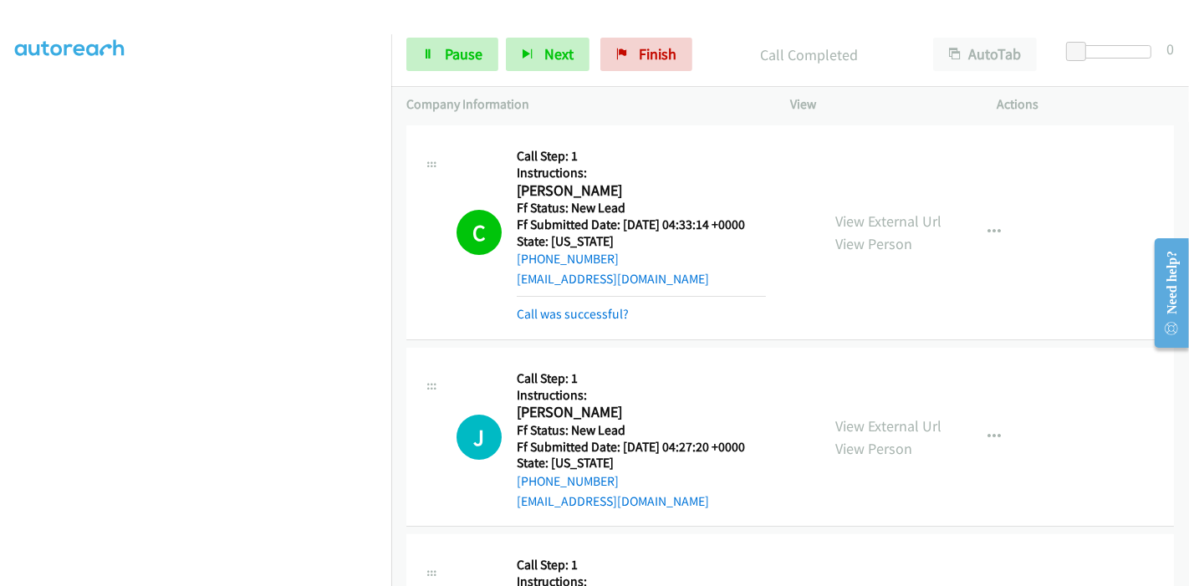
scroll to position [167, 0]
click at [573, 314] on link "Call was successful?" at bounding box center [573, 314] width 112 height 16
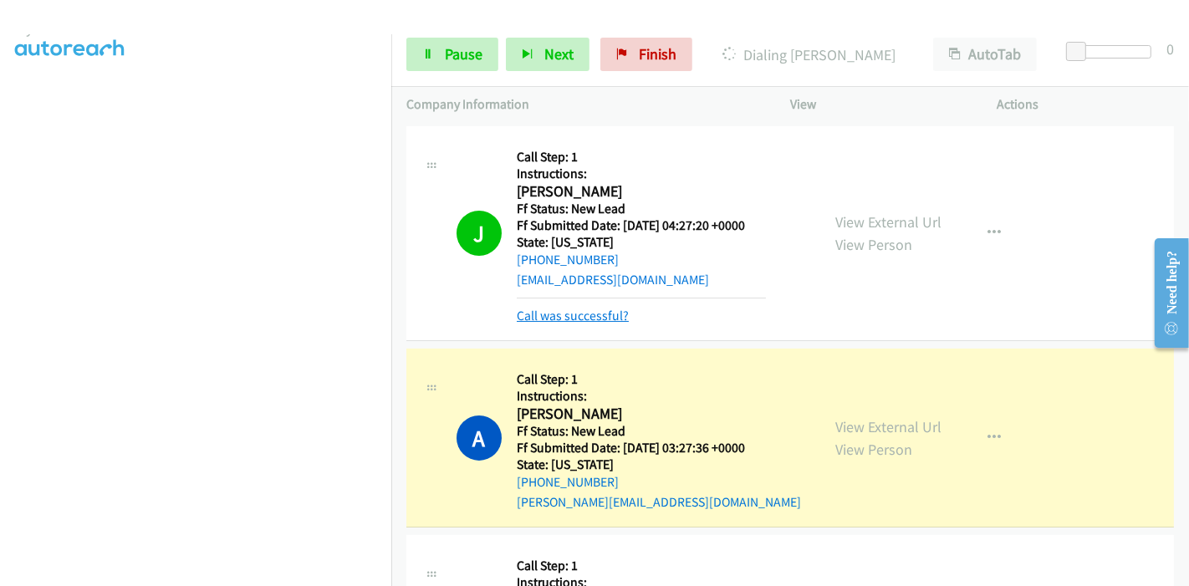
click at [568, 319] on link "Call was successful?" at bounding box center [573, 316] width 112 height 16
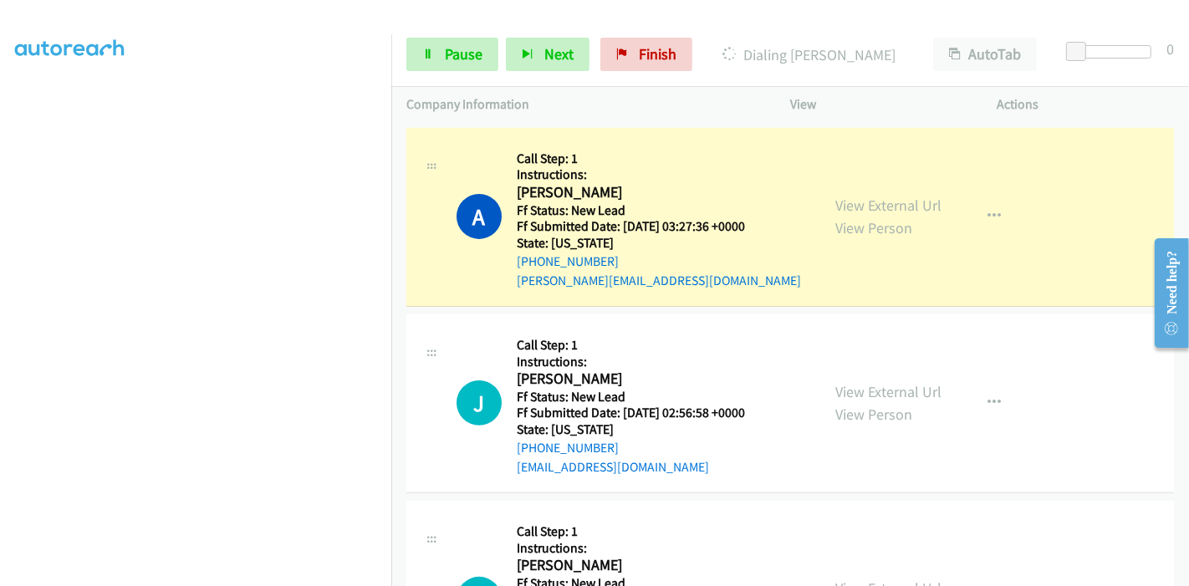
scroll to position [0, 0]
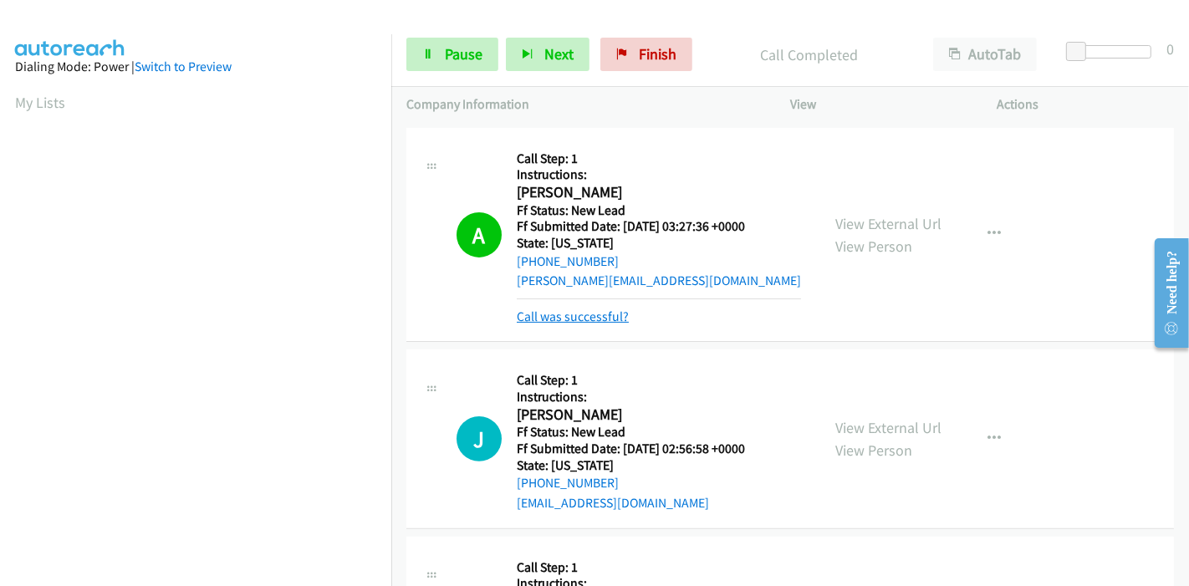
click at [594, 321] on link "Call was successful?" at bounding box center [573, 316] width 112 height 16
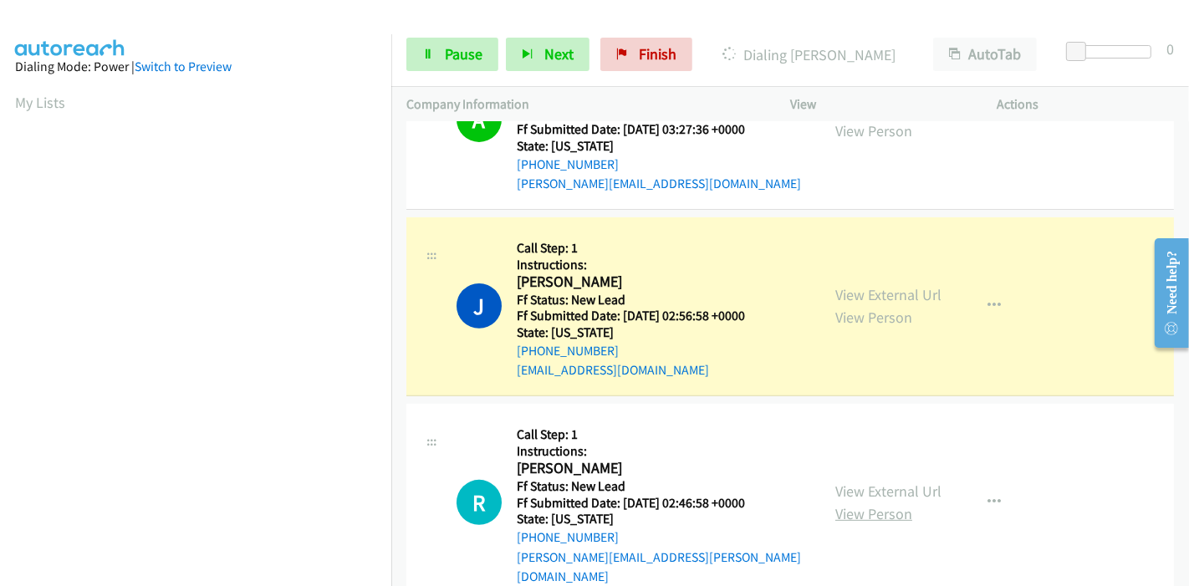
scroll to position [464, 0]
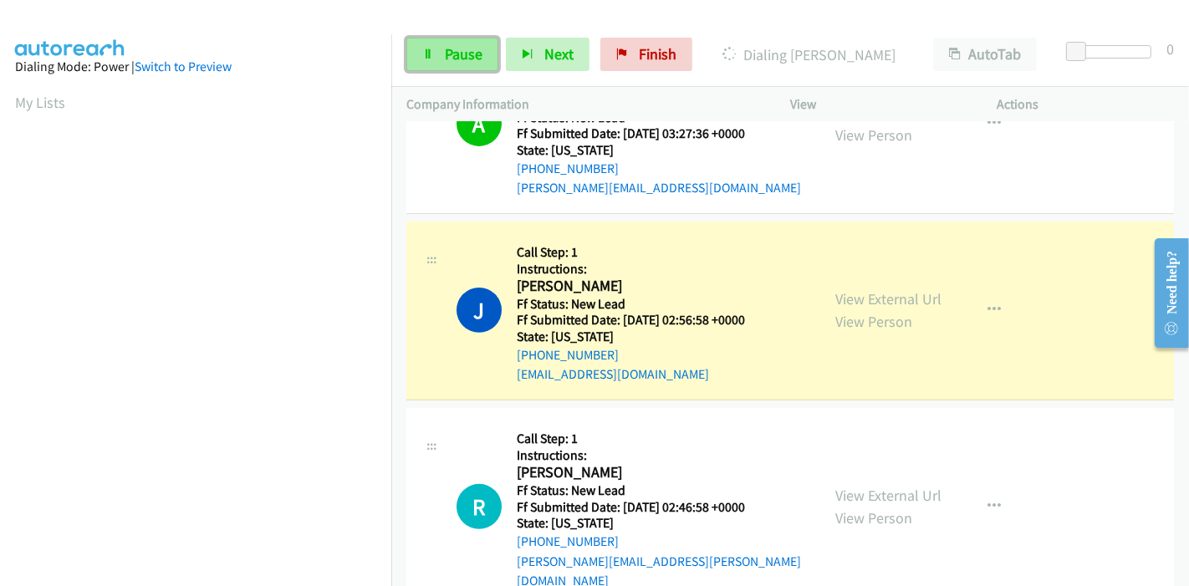
click at [439, 63] on link "Pause" at bounding box center [452, 54] width 92 height 33
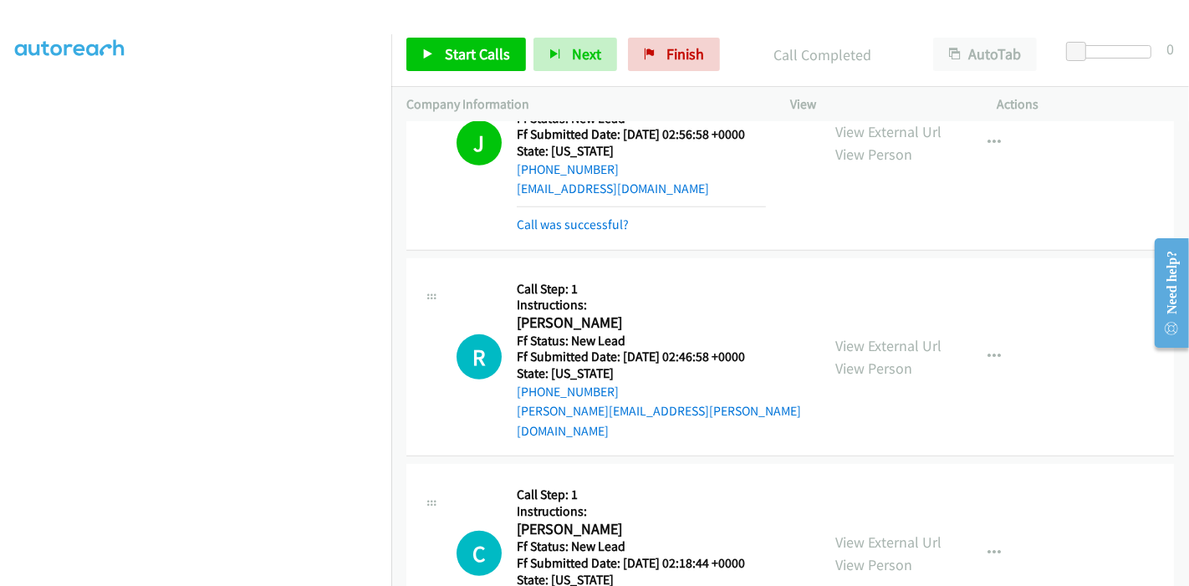
scroll to position [557, 0]
click at [589, 226] on link "Call was successful?" at bounding box center [573, 224] width 112 height 16
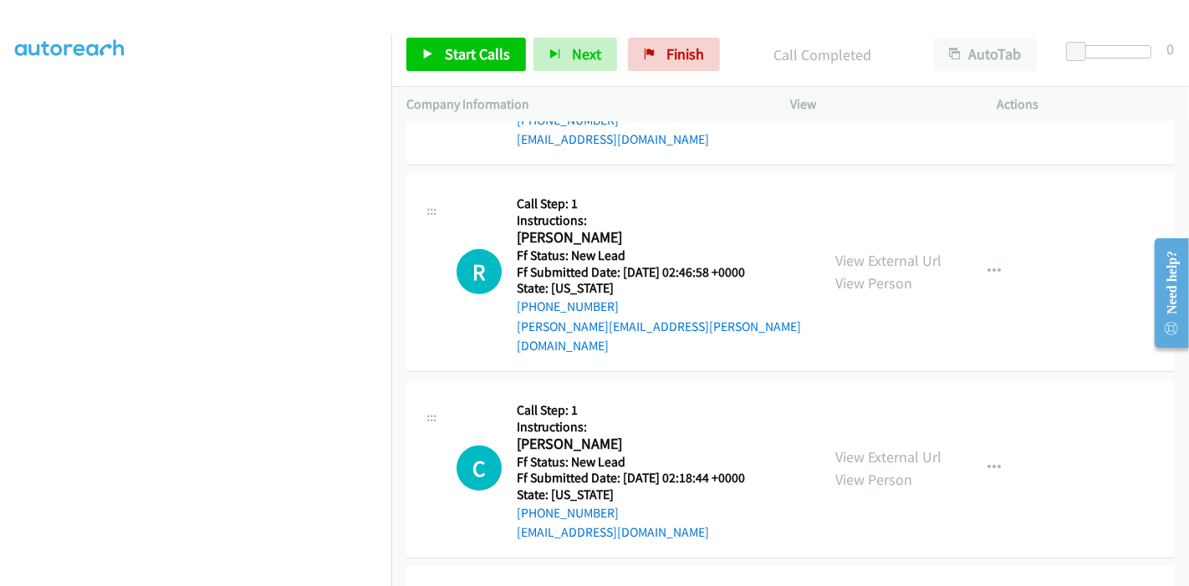
scroll to position [725, 0]
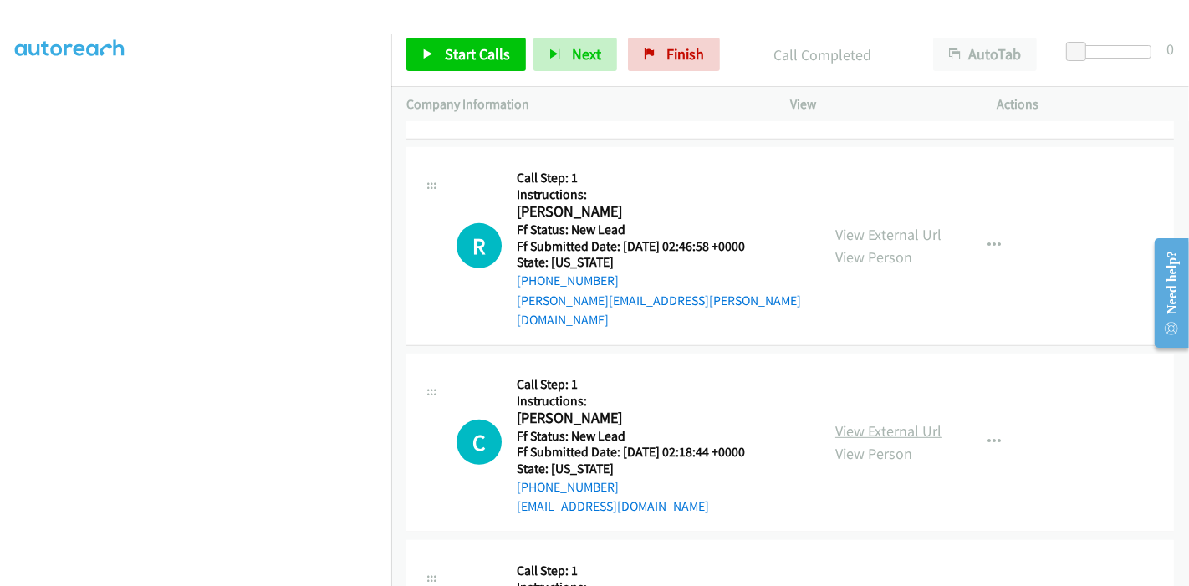
click at [868, 421] on link "View External Url" at bounding box center [888, 430] width 106 height 19
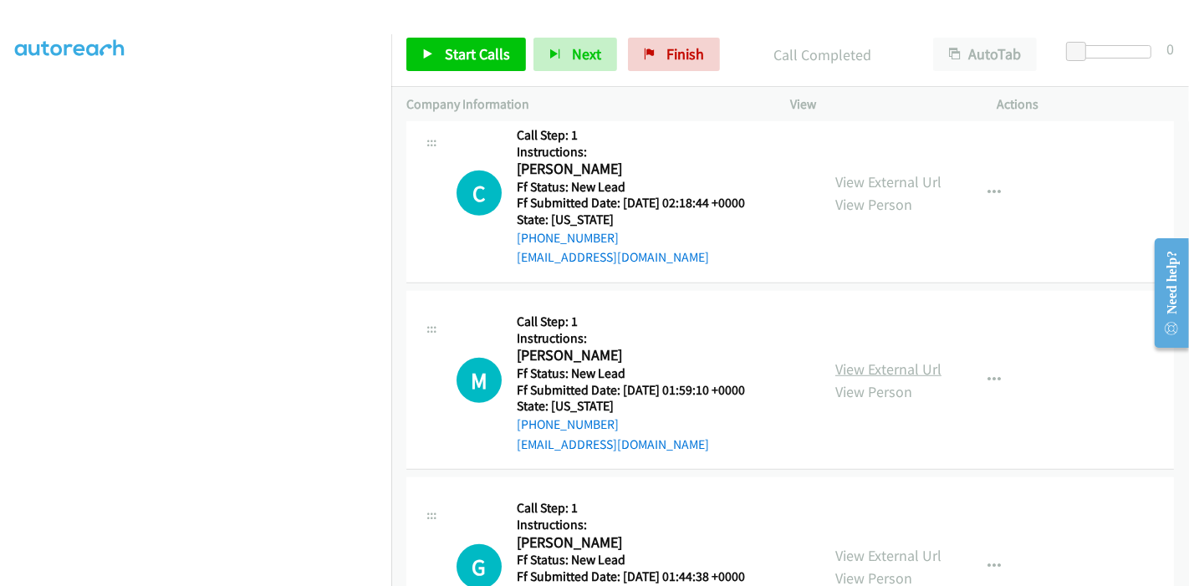
scroll to position [1003, 0]
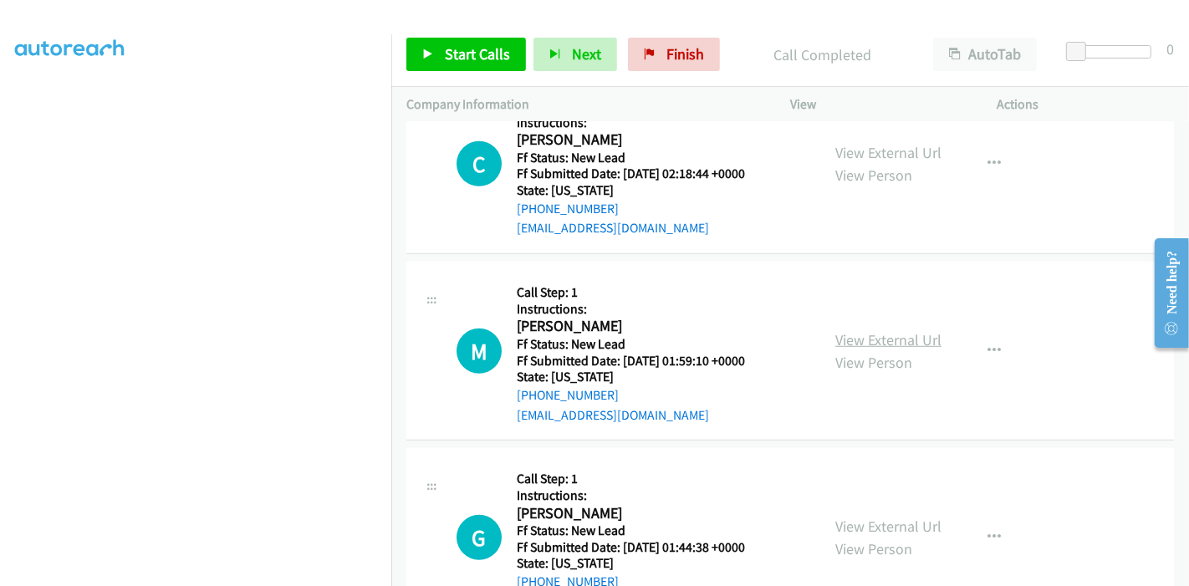
click at [859, 330] on link "View External Url" at bounding box center [888, 339] width 106 height 19
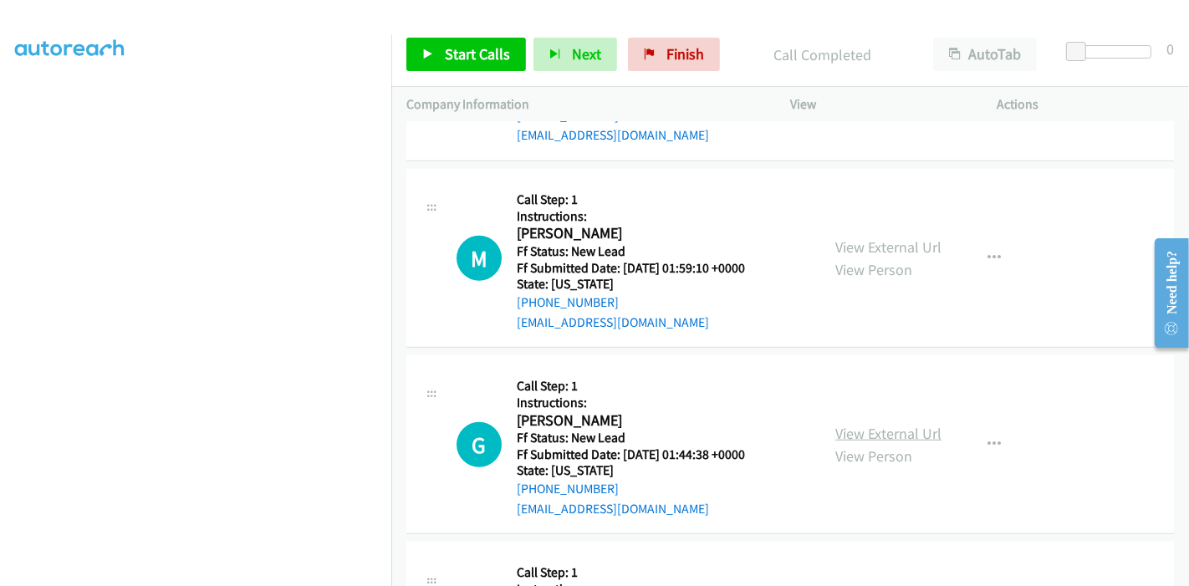
click at [859, 424] on link "View External Url" at bounding box center [888, 433] width 106 height 19
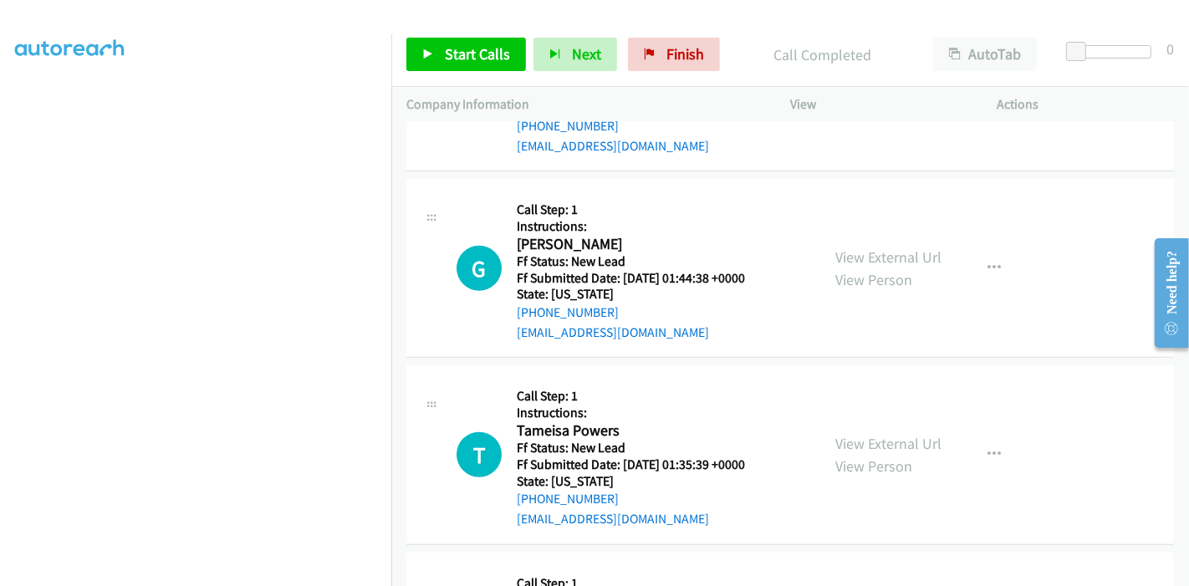
scroll to position [1282, 0]
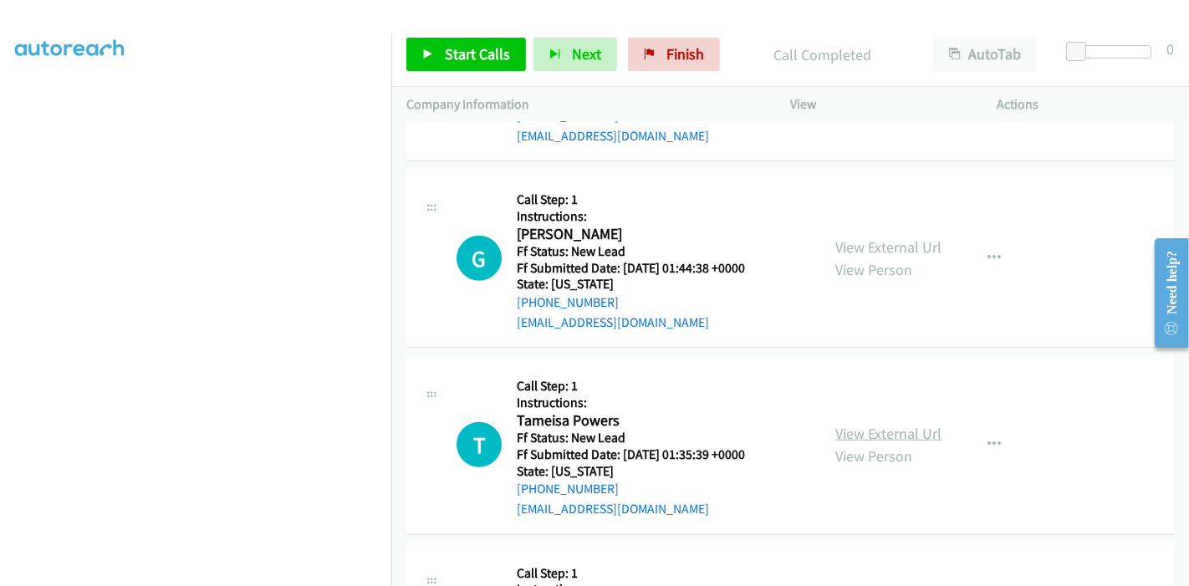
click at [852, 424] on link "View External Url" at bounding box center [888, 433] width 106 height 19
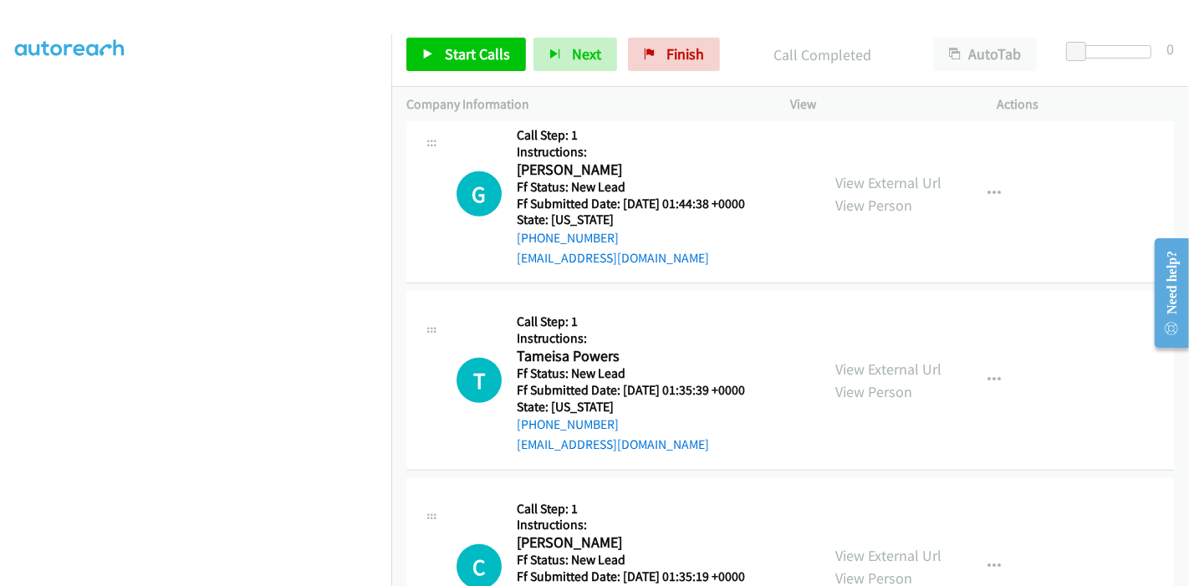
scroll to position [1375, 0]
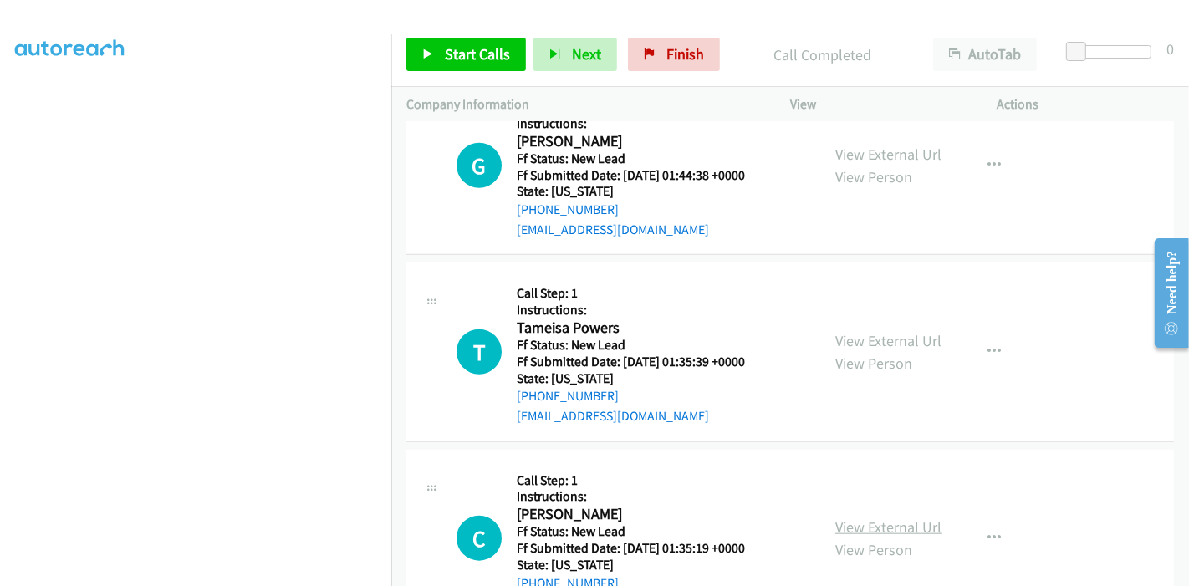
click at [867, 517] on link "View External Url" at bounding box center [888, 526] width 106 height 19
click at [428, 49] on icon at bounding box center [428, 55] width 12 height 12
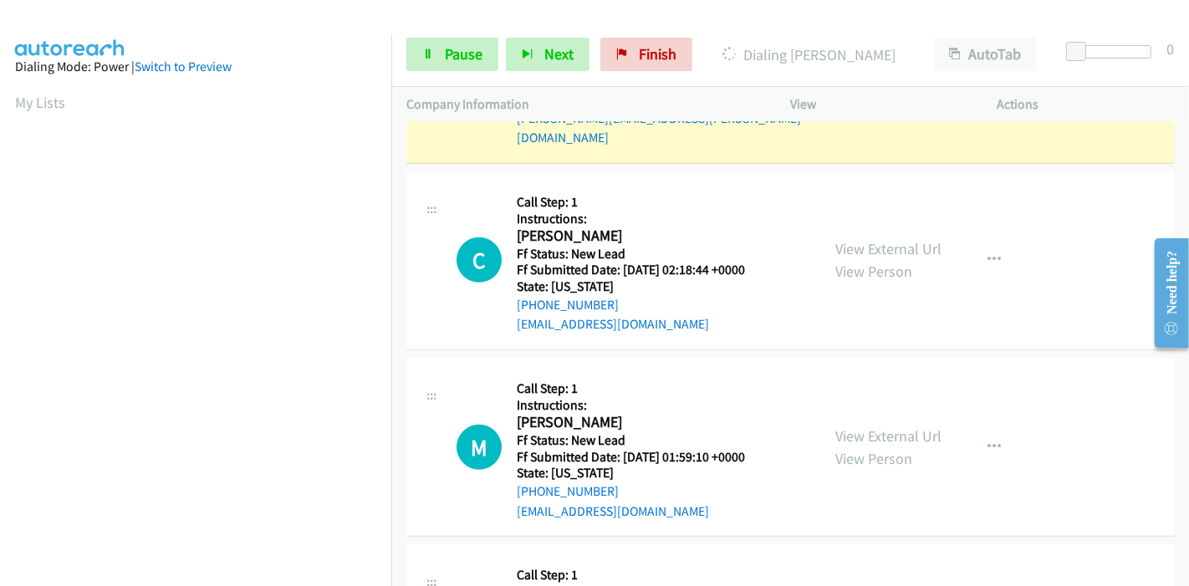
scroll to position [910, 0]
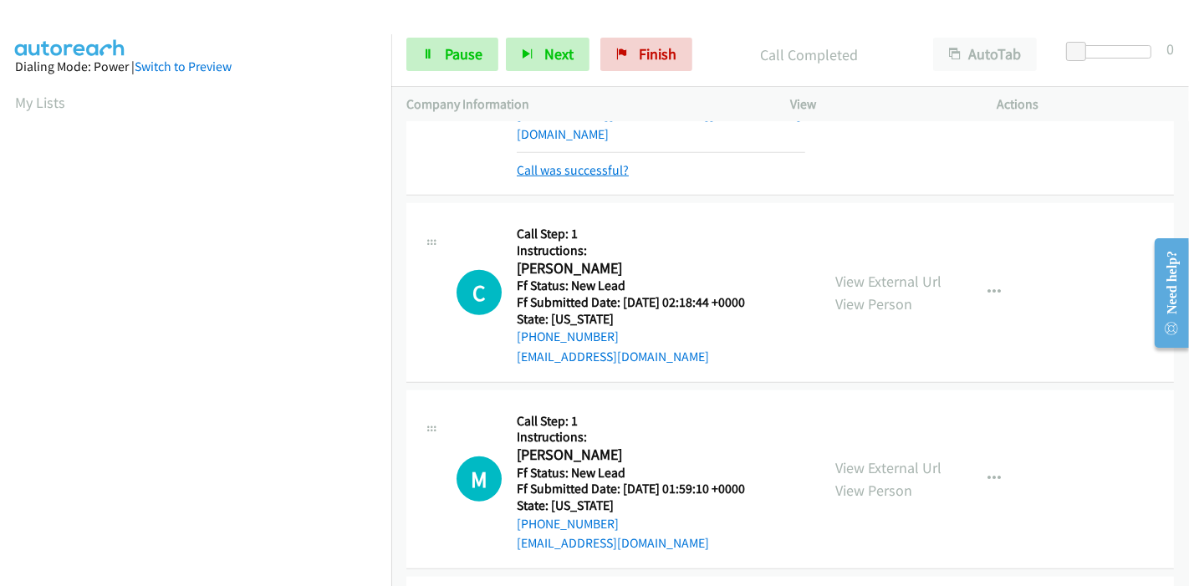
click at [609, 162] on link "Call was successful?" at bounding box center [573, 170] width 112 height 16
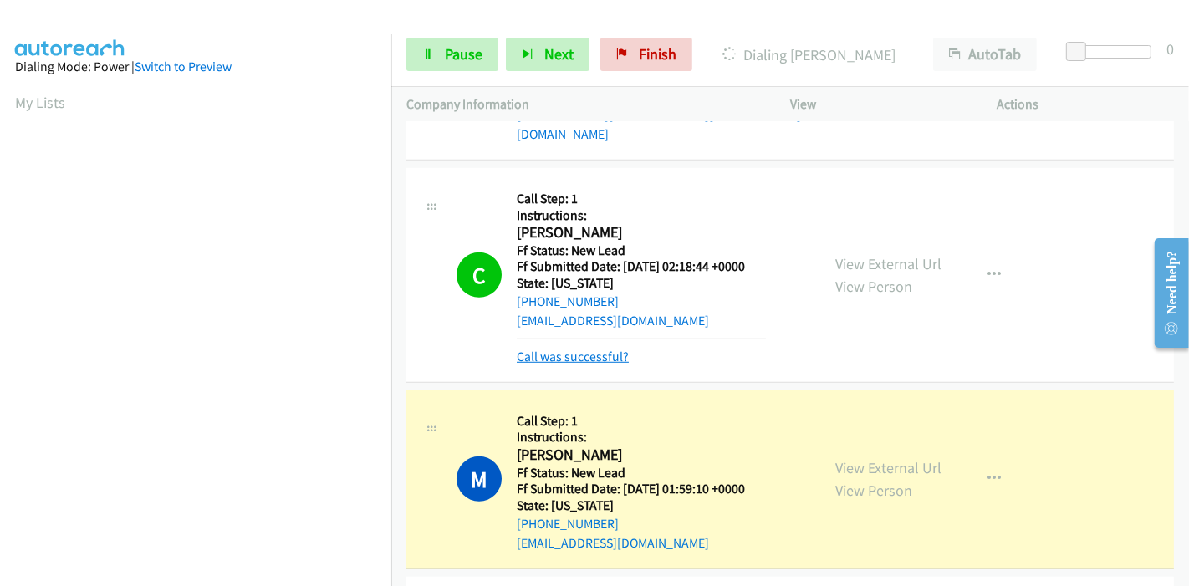
click at [551, 349] on link "Call was successful?" at bounding box center [573, 357] width 112 height 16
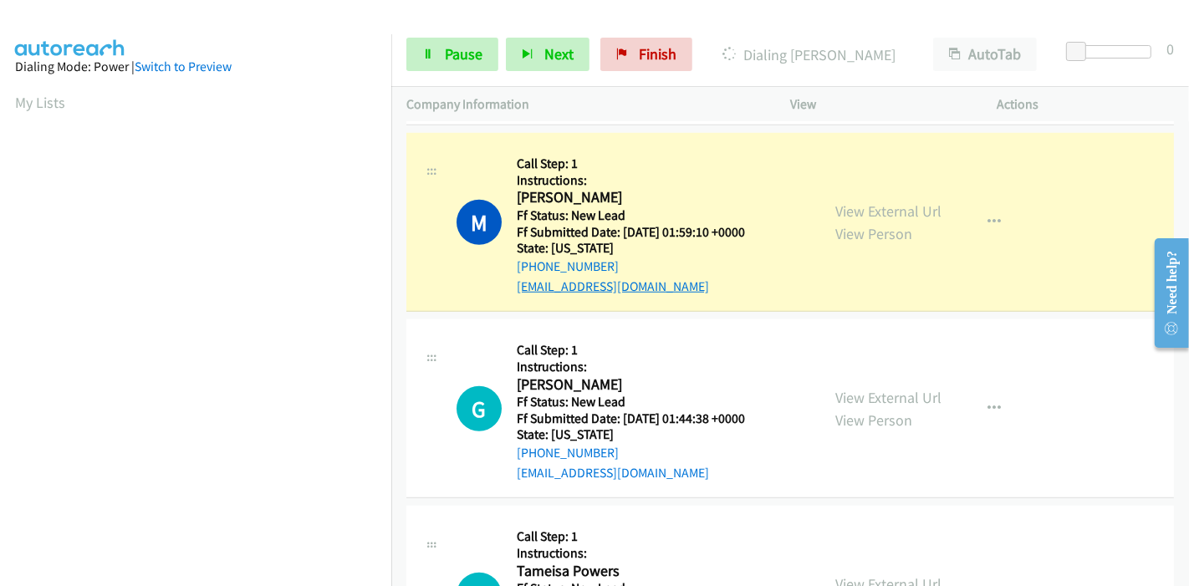
scroll to position [1096, 0]
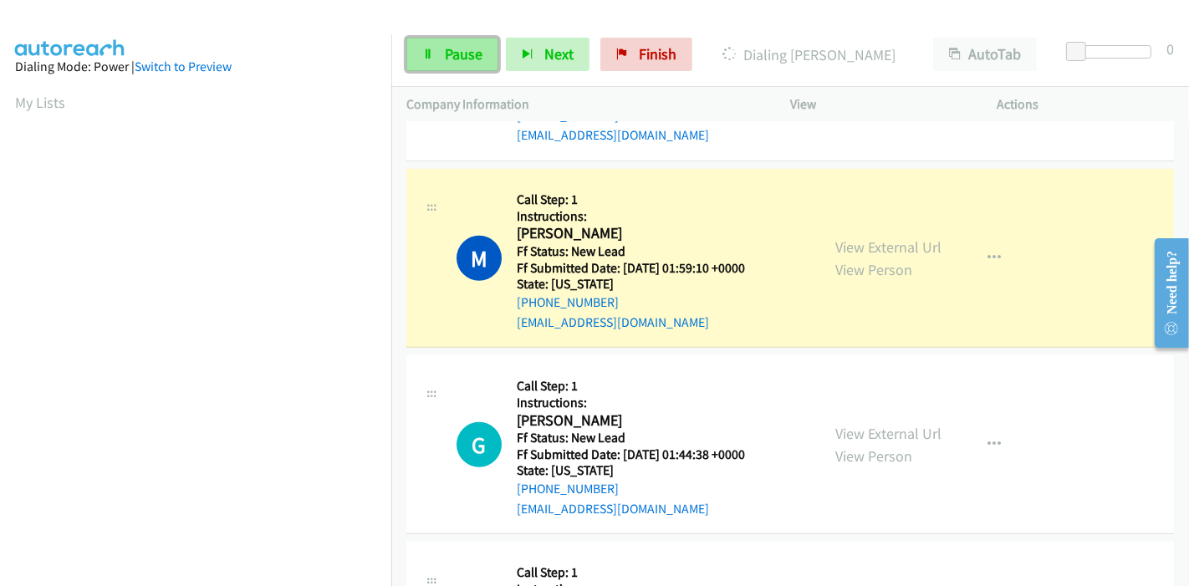
click at [472, 53] on span "Pause" at bounding box center [464, 53] width 38 height 19
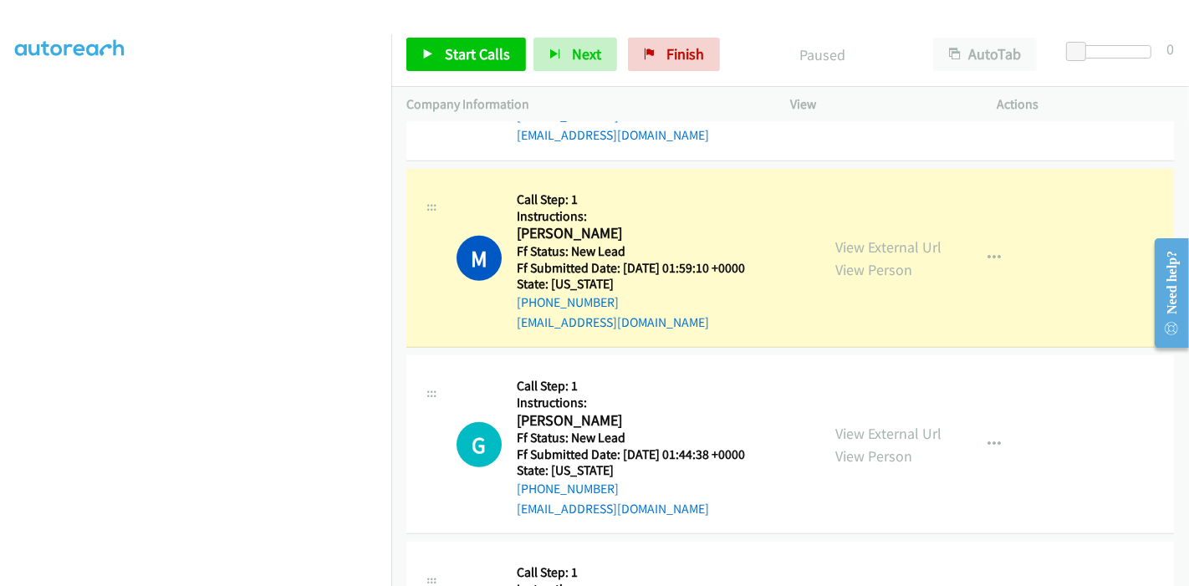
scroll to position [353, 0]
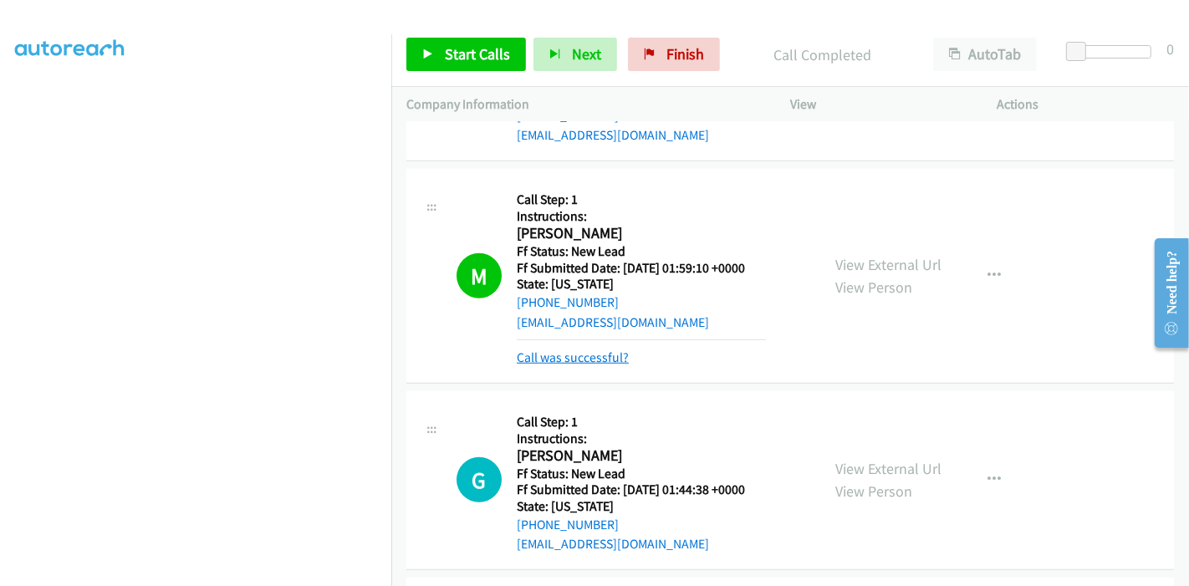
click at [560, 349] on link "Call was successful?" at bounding box center [573, 357] width 112 height 16
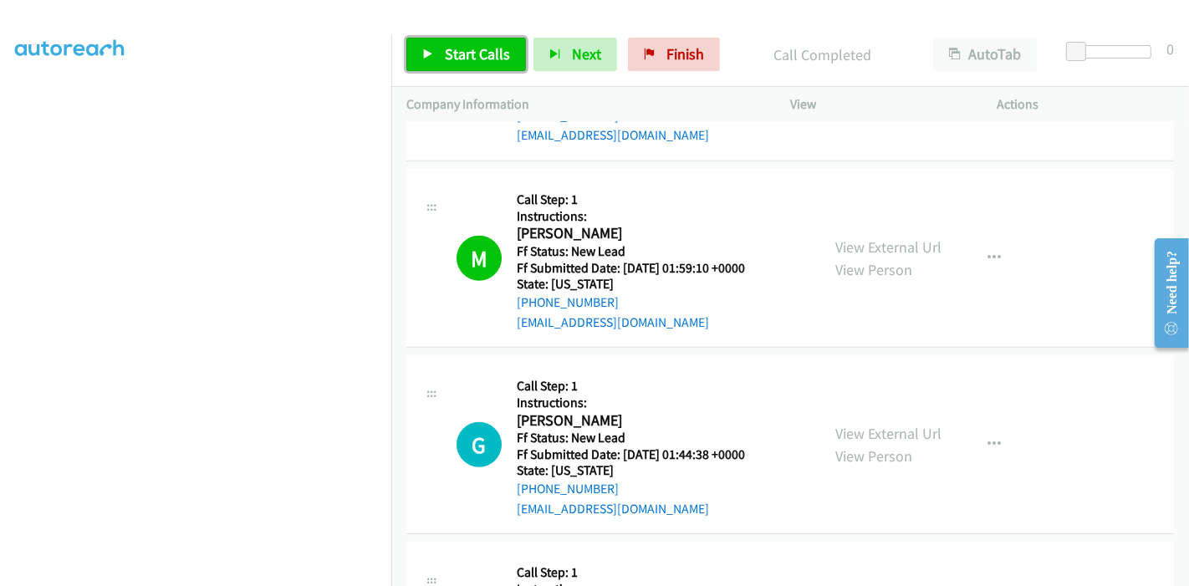
click at [461, 53] on span "Start Calls" at bounding box center [477, 53] width 65 height 19
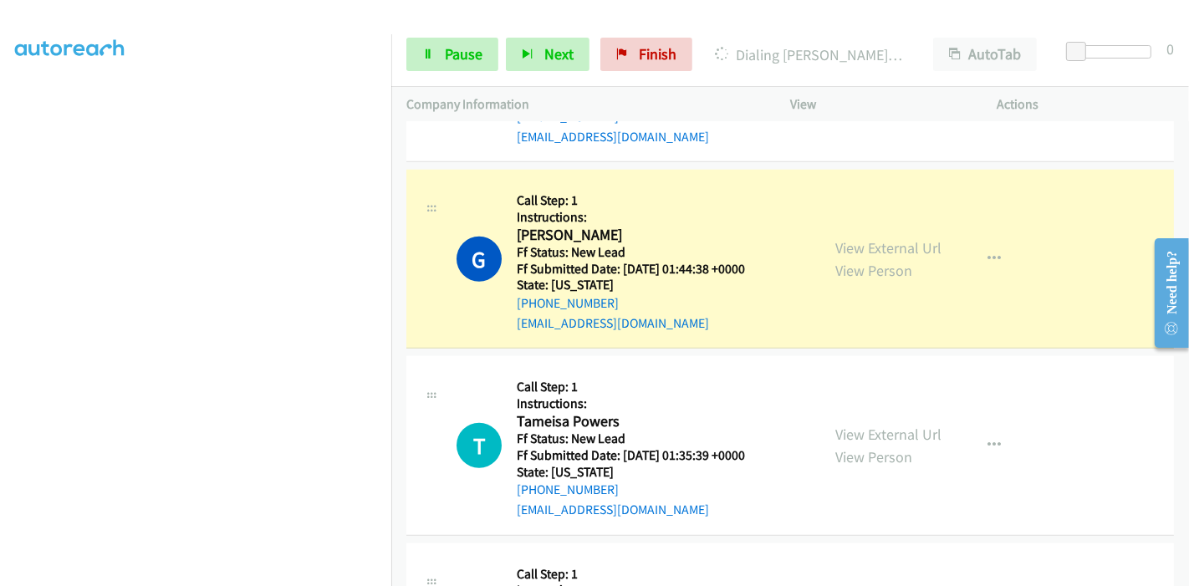
scroll to position [1282, 0]
click at [199, 570] on section at bounding box center [195, 189] width 361 height 800
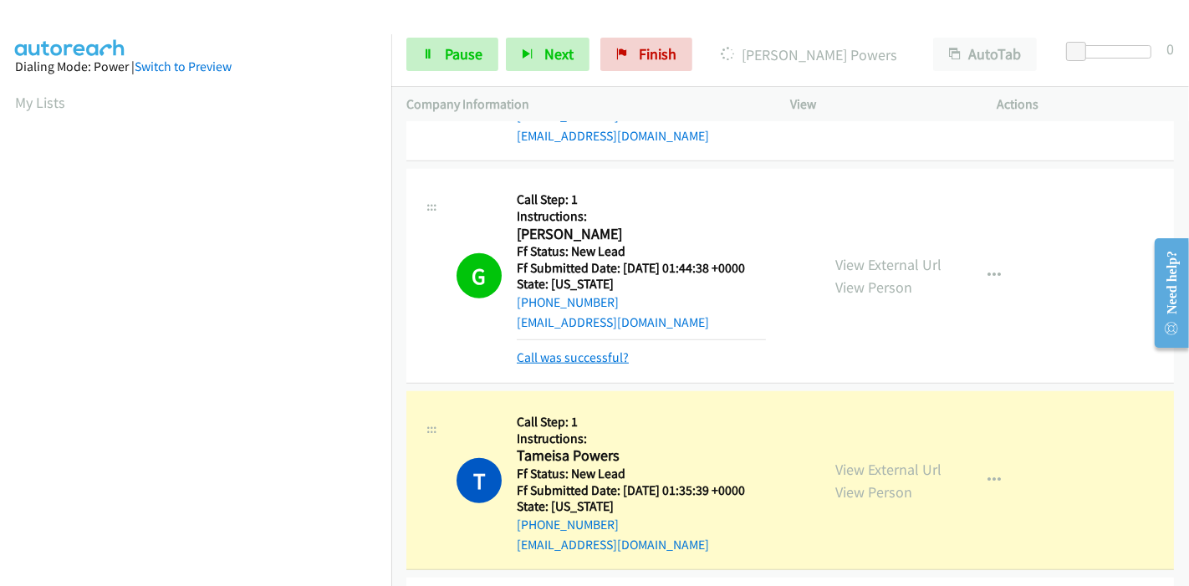
click at [582, 349] on link "Call was successful?" at bounding box center [573, 357] width 112 height 16
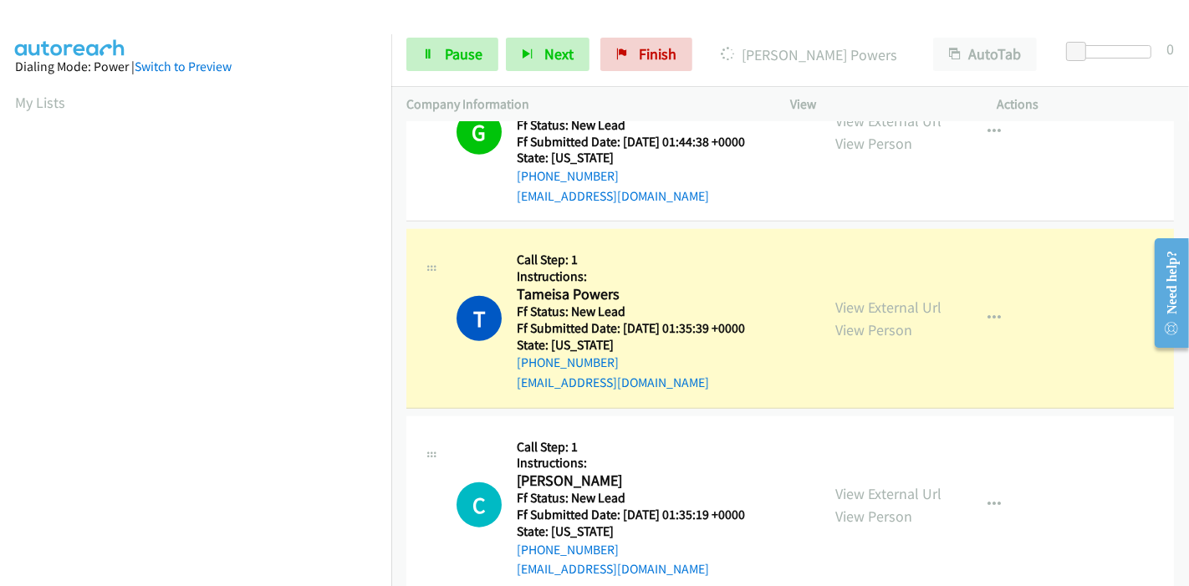
scroll to position [1468, 0]
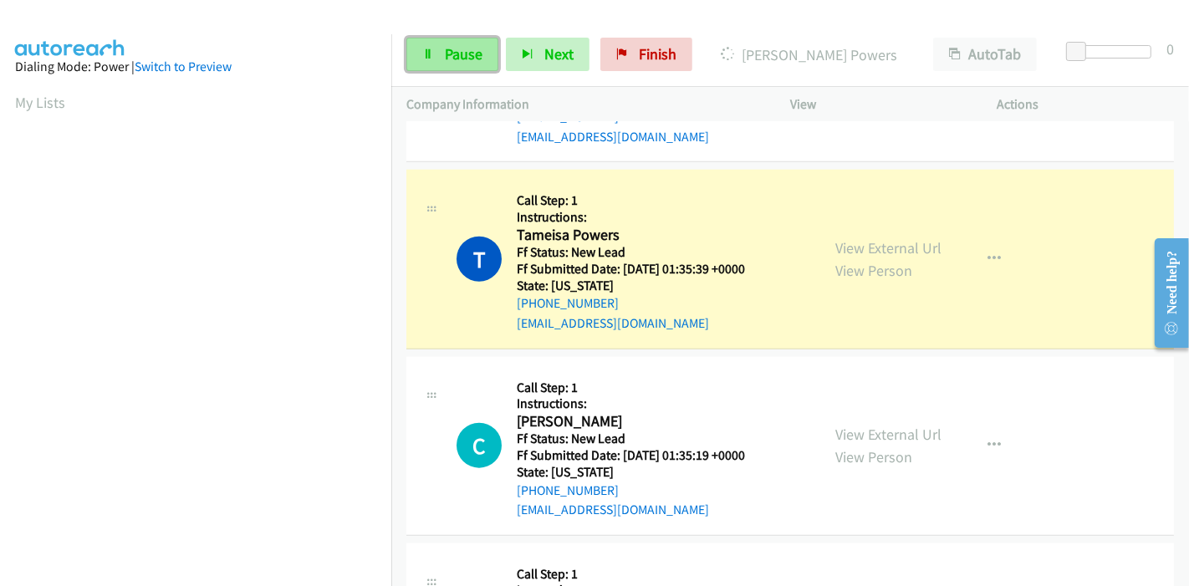
click at [451, 50] on span "Pause" at bounding box center [464, 53] width 38 height 19
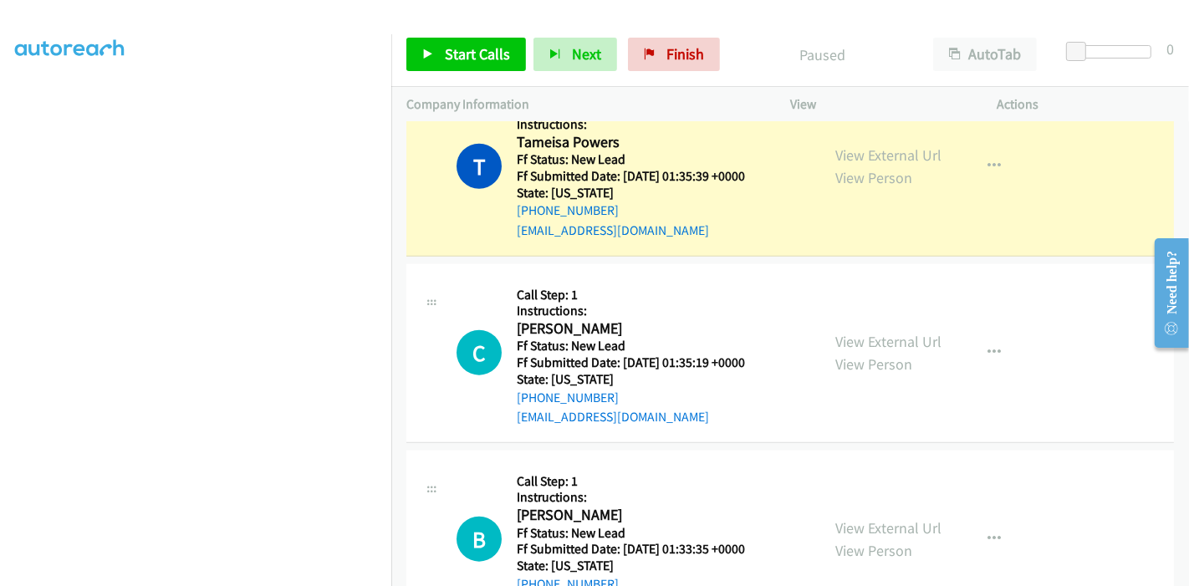
scroll to position [1375, 0]
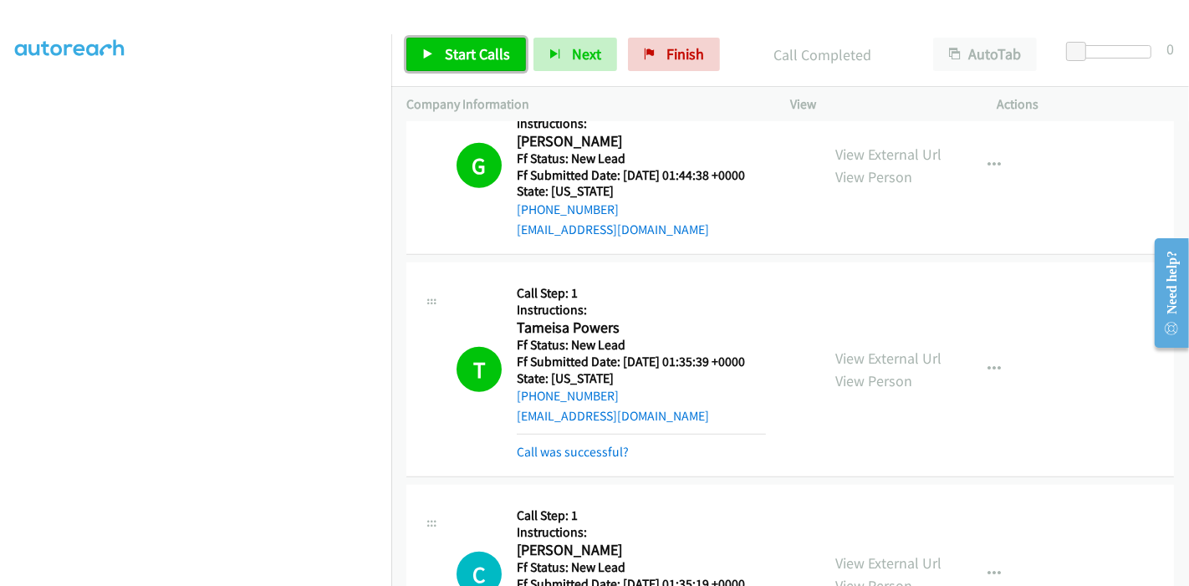
drag, startPoint x: 463, startPoint y: 60, endPoint x: 477, endPoint y: 83, distance: 26.7
click at [463, 60] on span "Start Calls" at bounding box center [477, 53] width 65 height 19
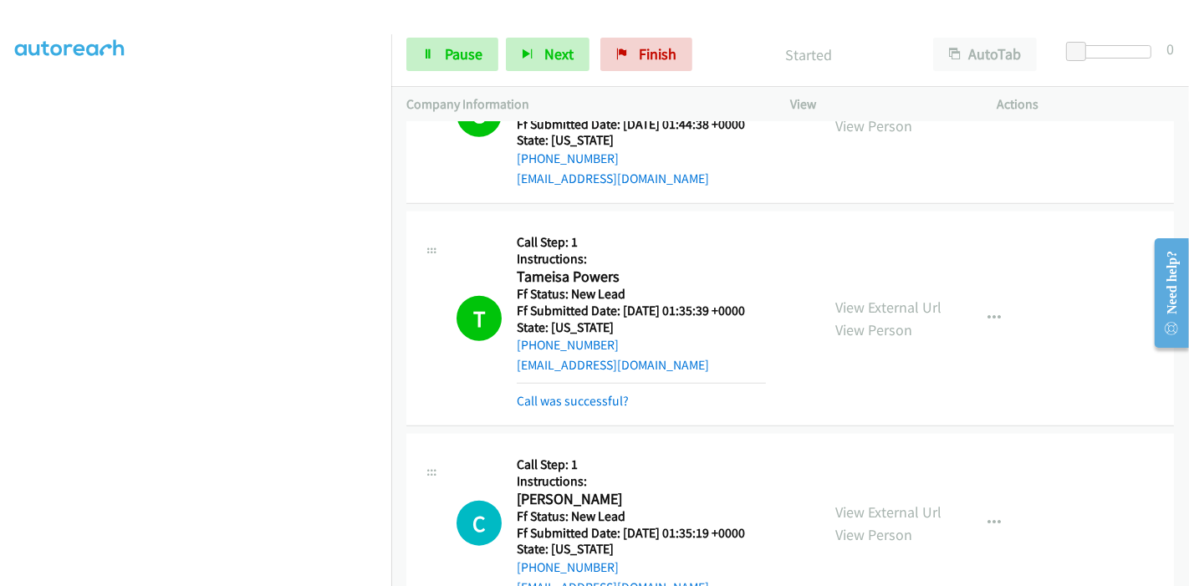
scroll to position [1468, 0]
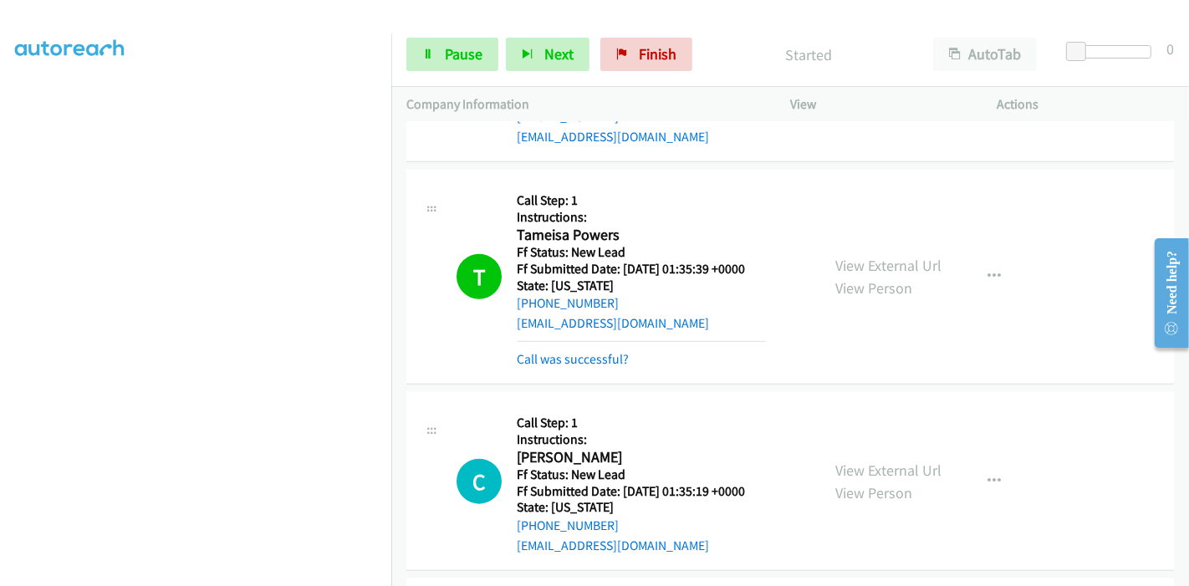
click at [596, 348] on div "T Callback Scheduled Call Step: 1 Instructions: Tameisa Powers America/Denver F…" at bounding box center [789, 277] width 767 height 215
click at [596, 351] on link "Call was successful?" at bounding box center [573, 359] width 112 height 16
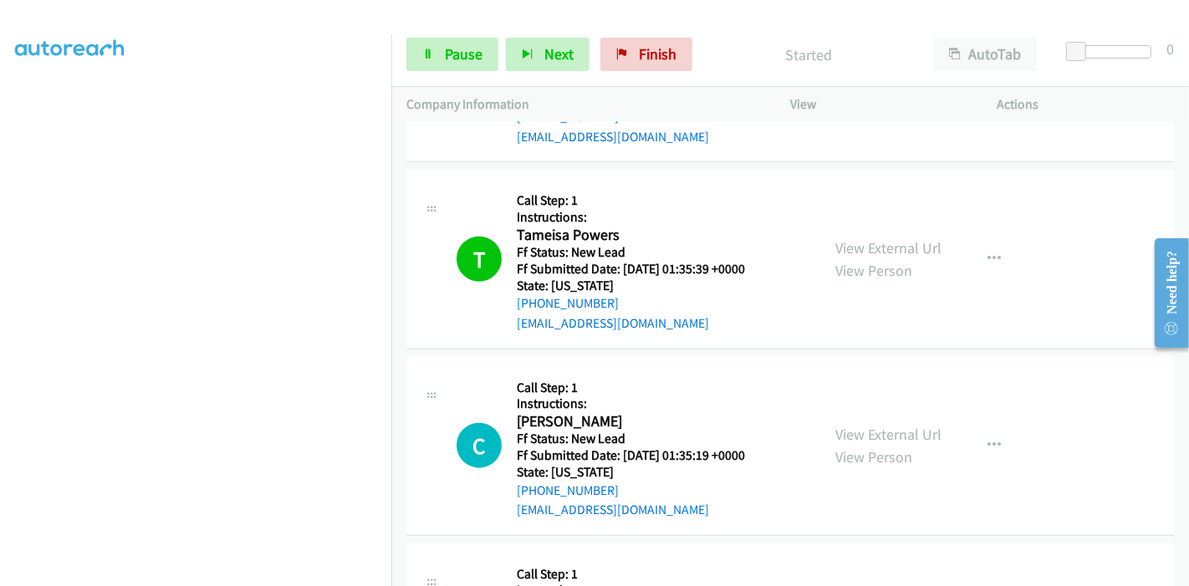
scroll to position [1653, 0]
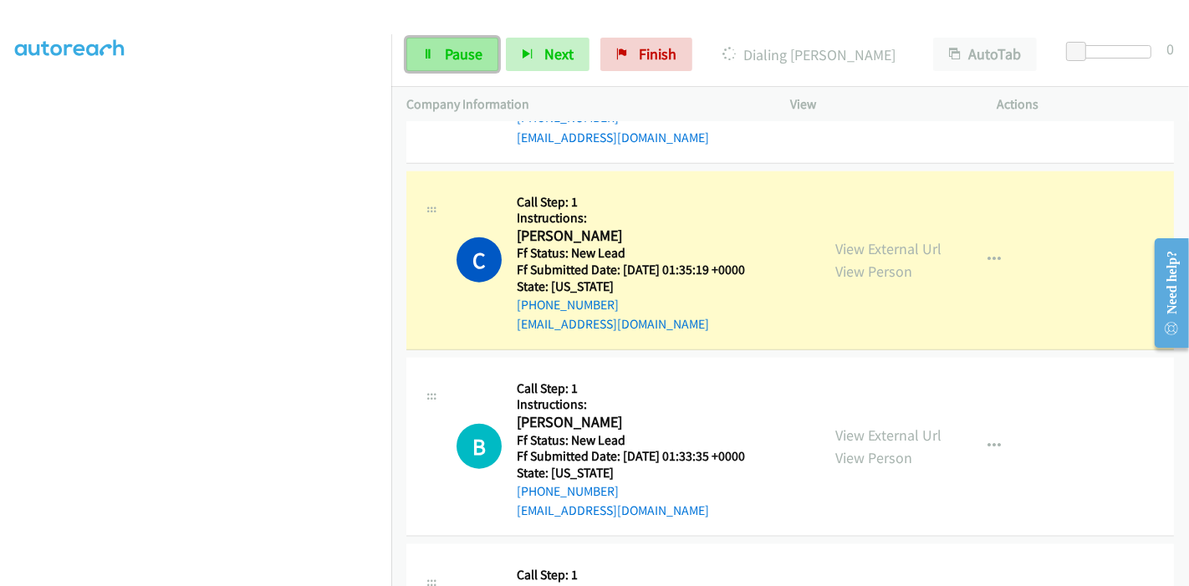
click at [441, 64] on link "Pause" at bounding box center [452, 54] width 92 height 33
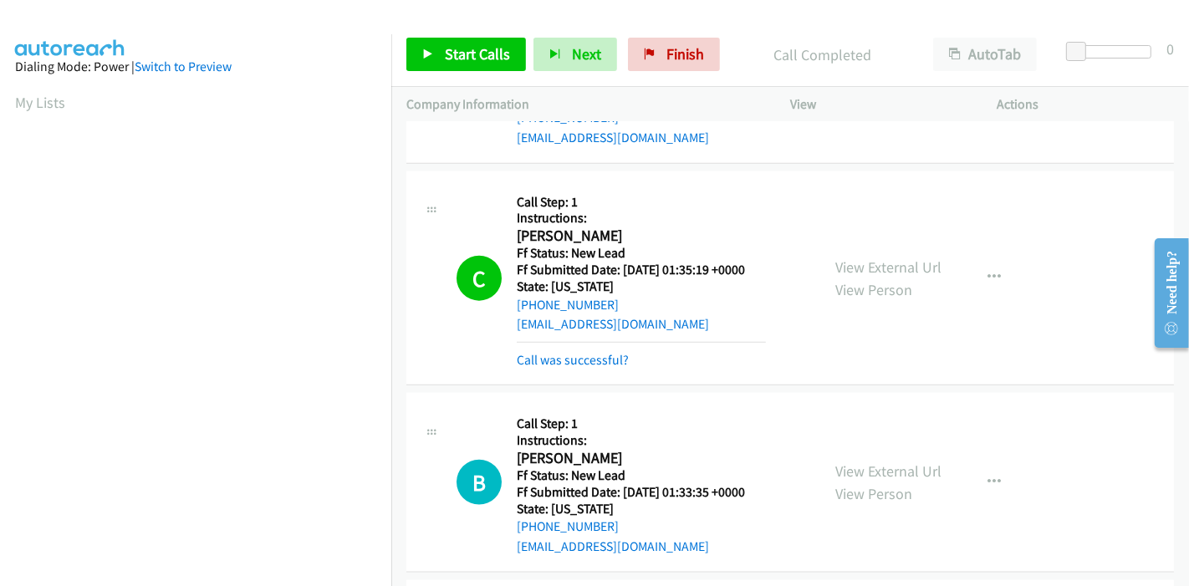
scroll to position [353, 0]
click at [592, 352] on link "Call was successful?" at bounding box center [573, 360] width 112 height 16
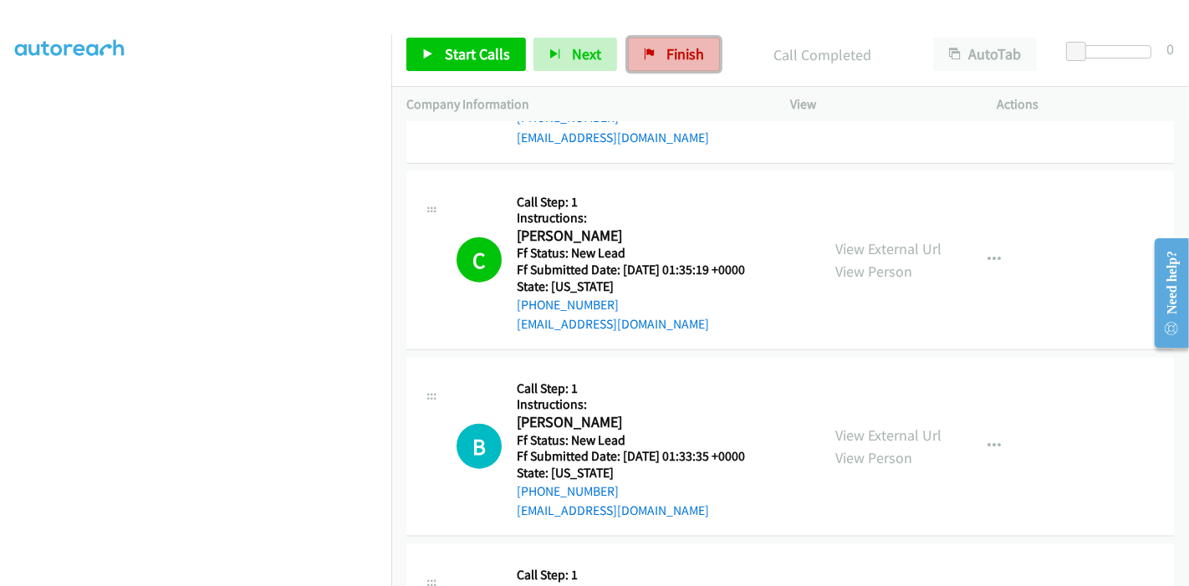
click at [667, 55] on span "Finish" at bounding box center [685, 53] width 38 height 19
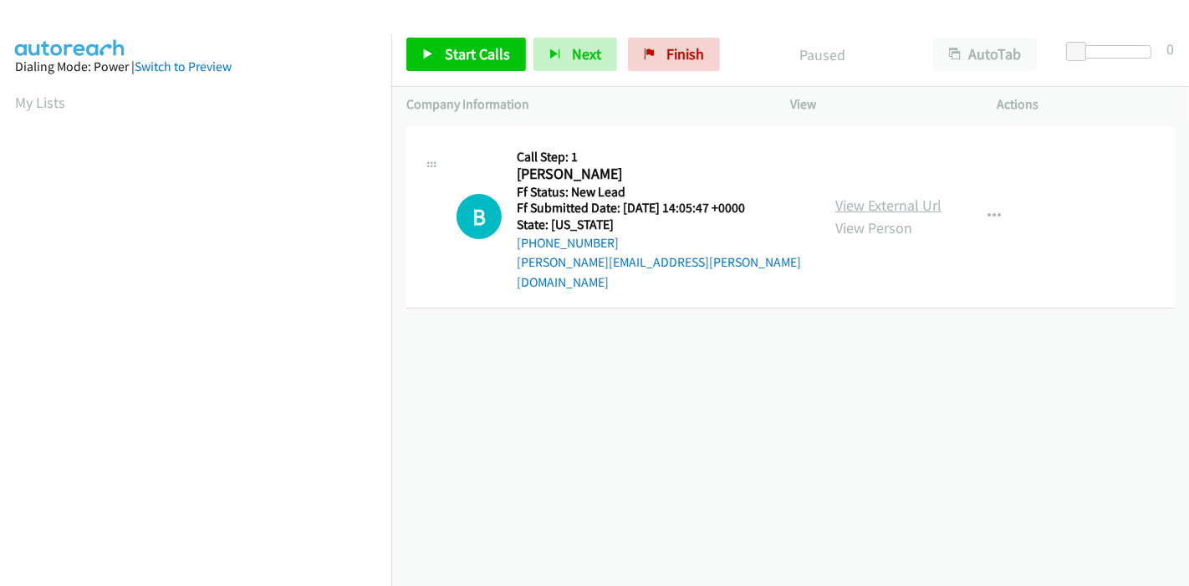
click at [853, 196] on link "View External Url" at bounding box center [888, 205] width 106 height 19
click at [463, 47] on span "Start Calls" at bounding box center [477, 53] width 65 height 19
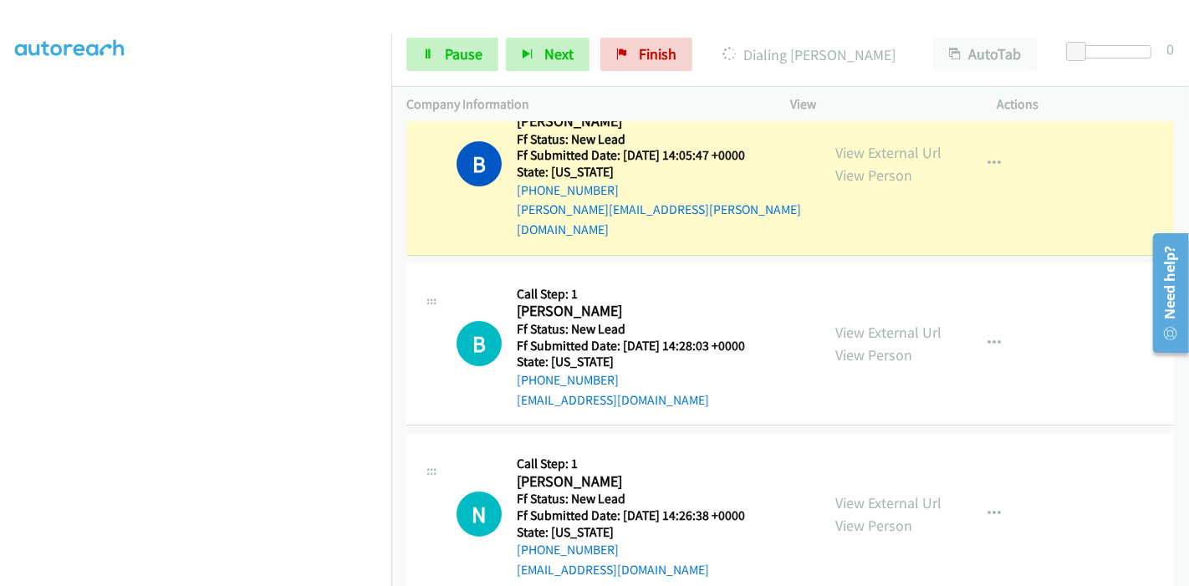
scroll to position [67, 0]
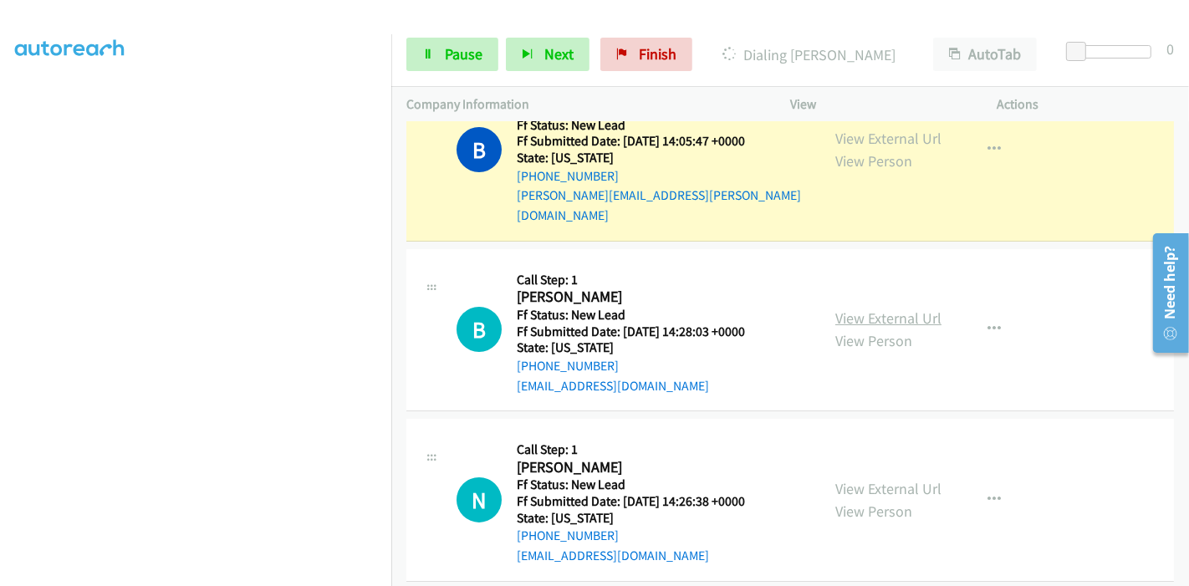
click at [905, 308] on link "View External Url" at bounding box center [888, 317] width 106 height 19
click at [889, 479] on link "View External Url" at bounding box center [888, 488] width 106 height 19
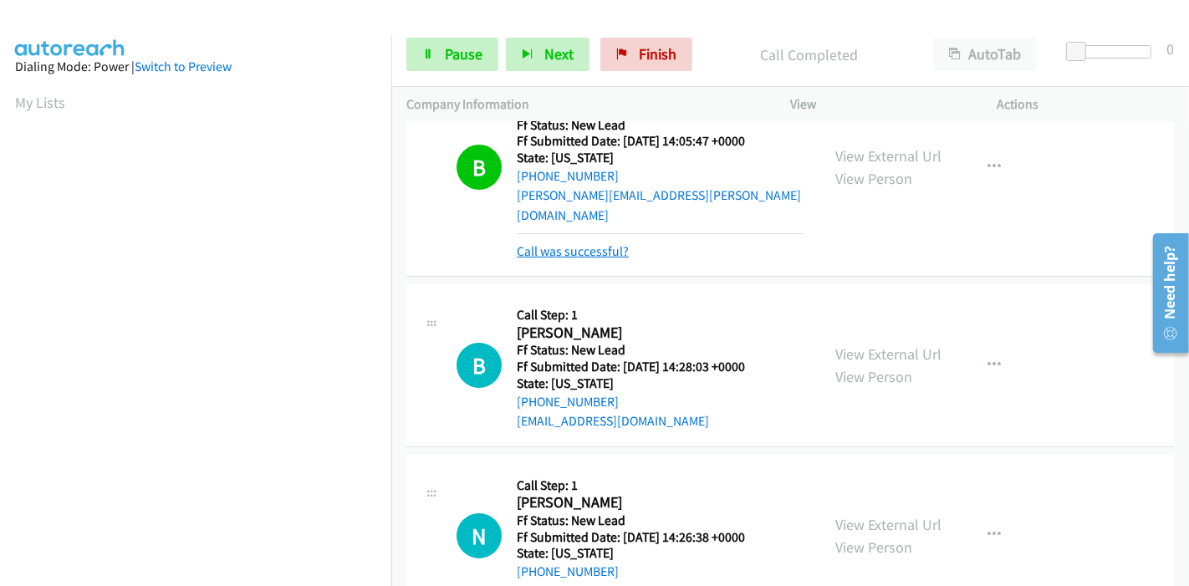
click at [554, 243] on link "Call was successful?" at bounding box center [573, 251] width 112 height 16
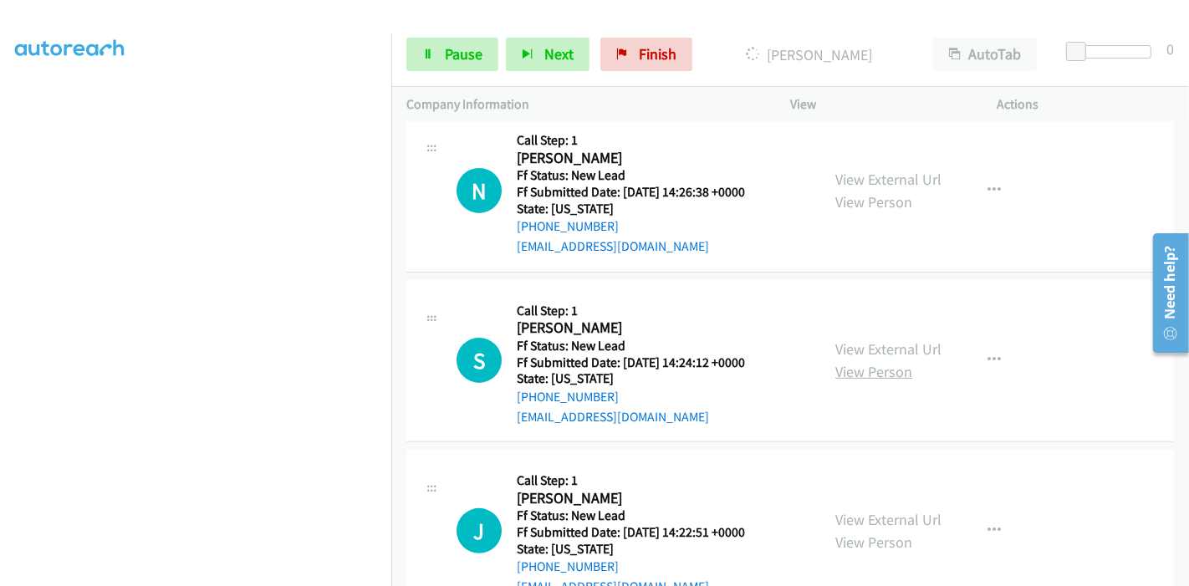
scroll to position [439, 0]
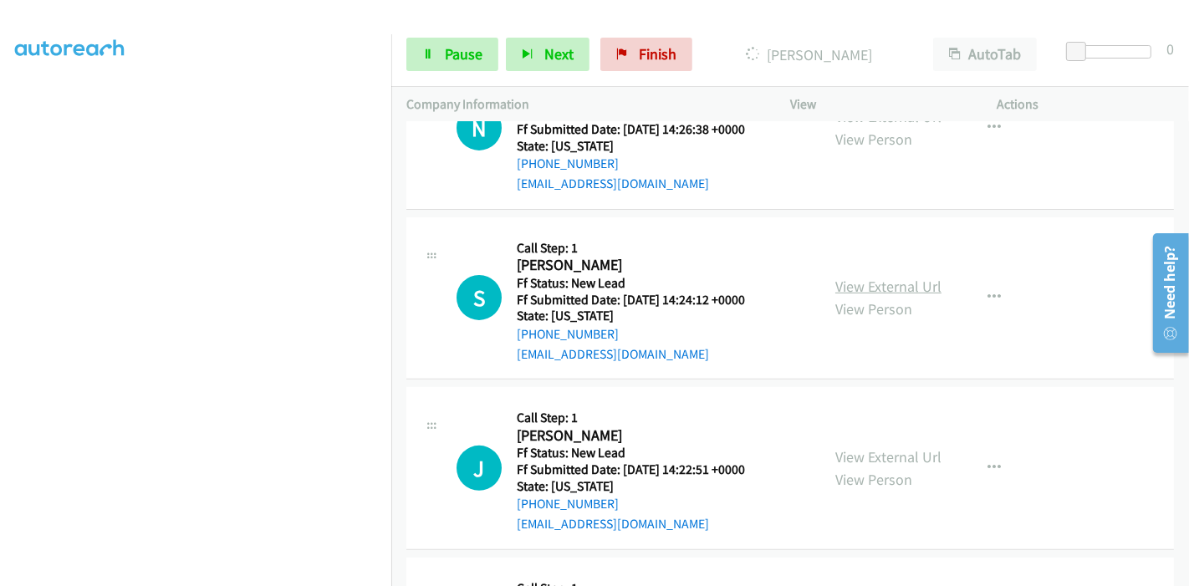
click at [863, 277] on link "View External Url" at bounding box center [888, 286] width 106 height 19
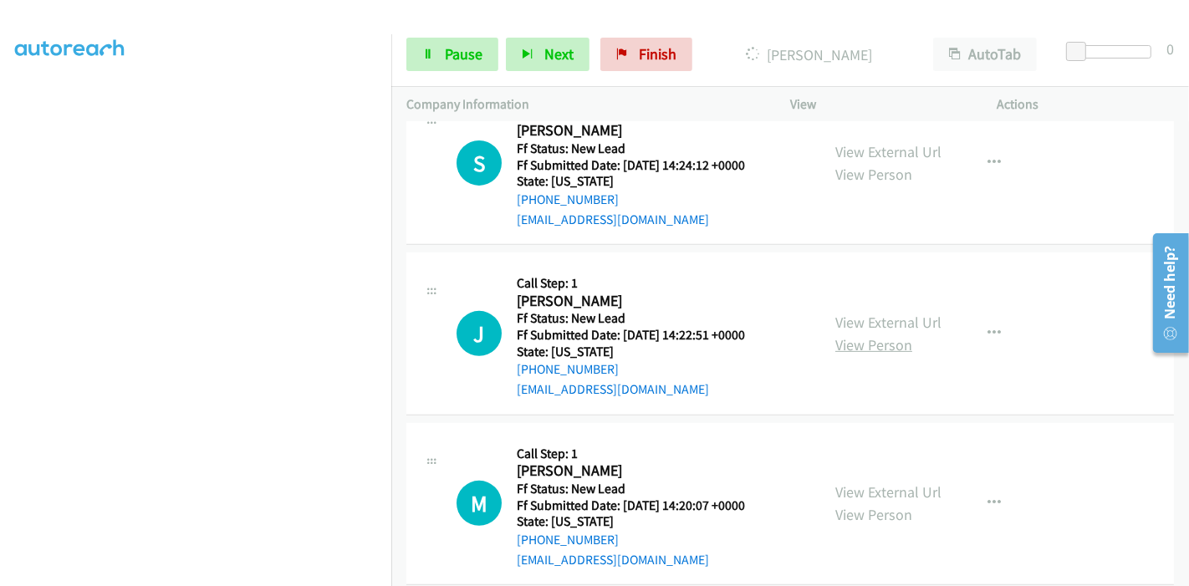
scroll to position [577, 0]
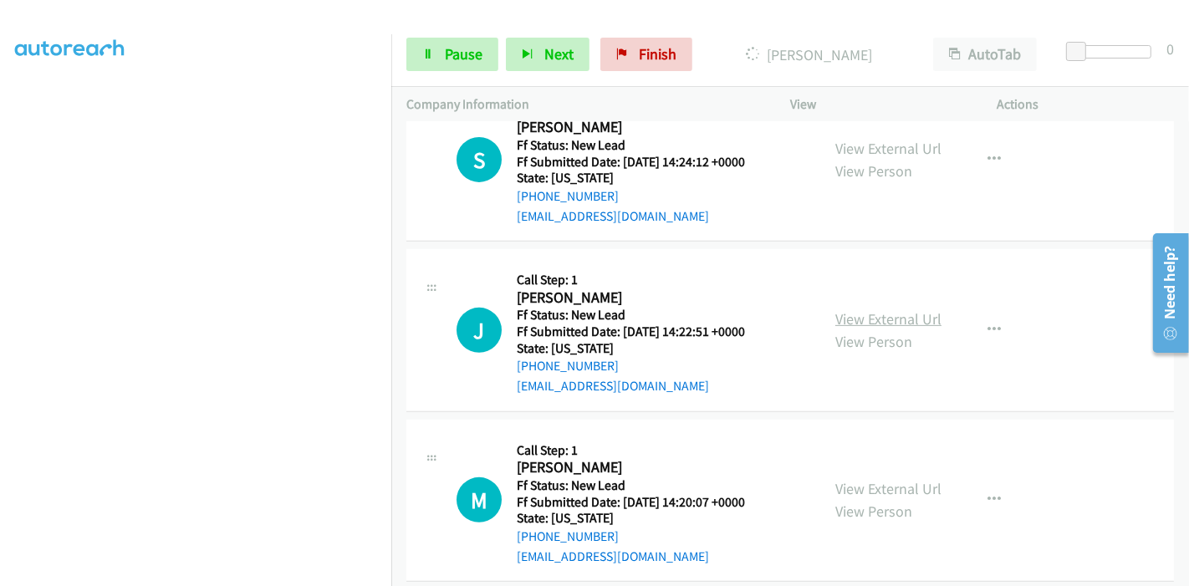
click at [891, 309] on link "View External Url" at bounding box center [888, 318] width 106 height 19
click at [863, 479] on link "View External Url" at bounding box center [888, 488] width 106 height 19
click at [461, 60] on span "Pause" at bounding box center [464, 53] width 38 height 19
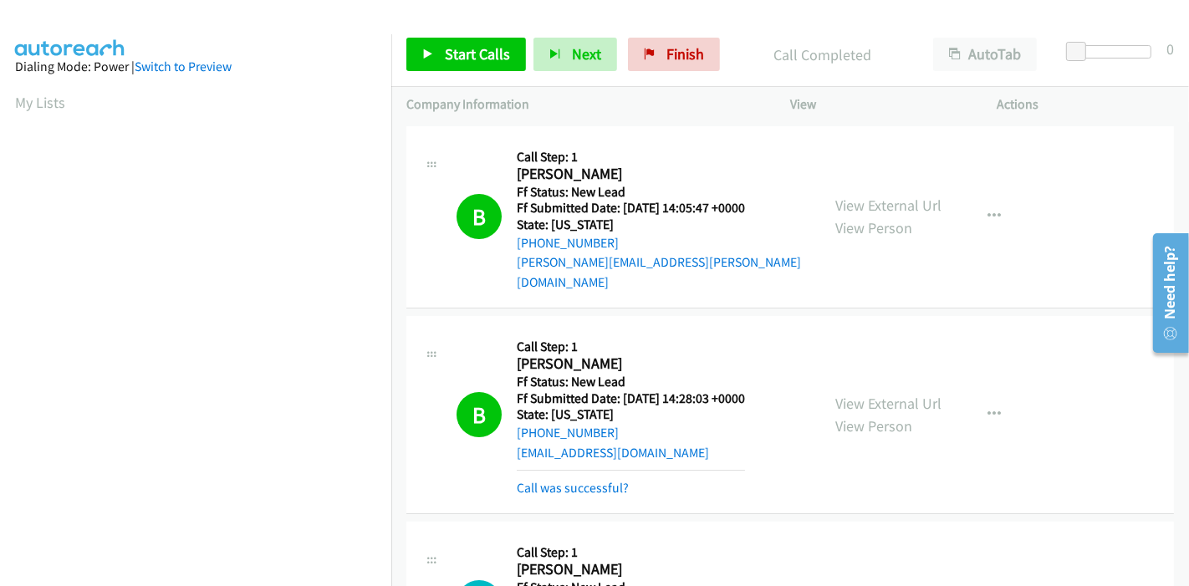
scroll to position [353, 0]
click at [433, 53] on link "Start Calls" at bounding box center [466, 54] width 120 height 33
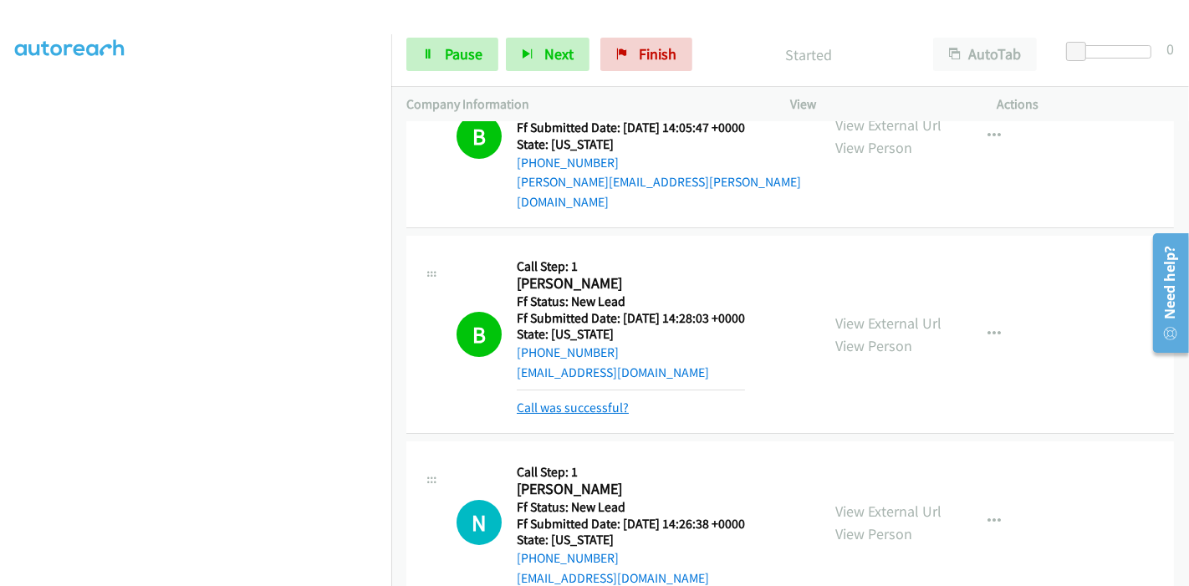
scroll to position [186, 0]
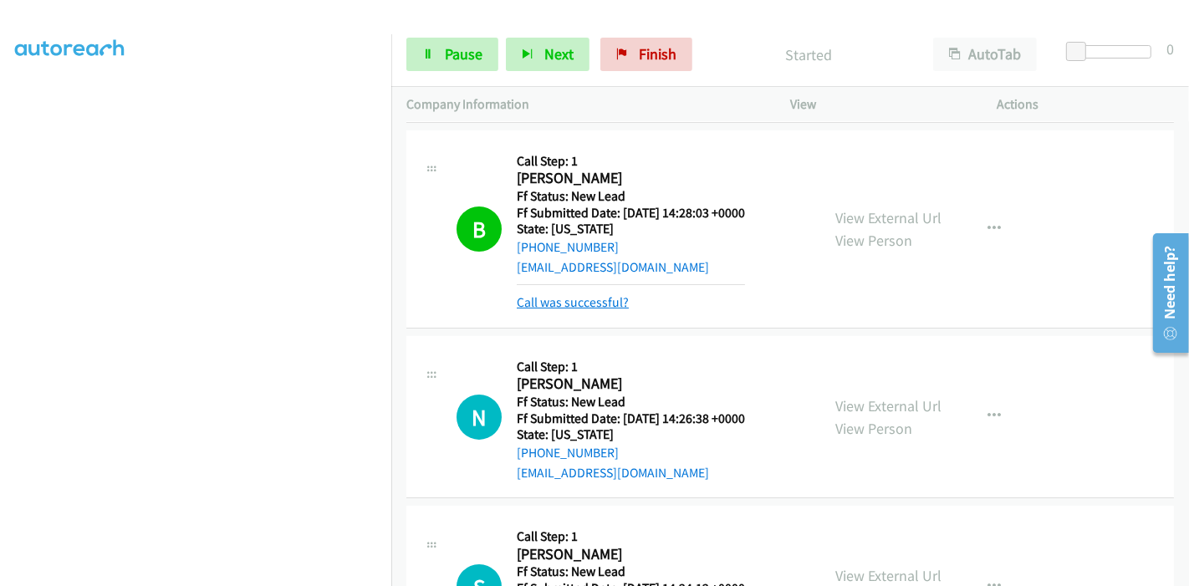
click at [602, 294] on link "Call was successful?" at bounding box center [573, 302] width 112 height 16
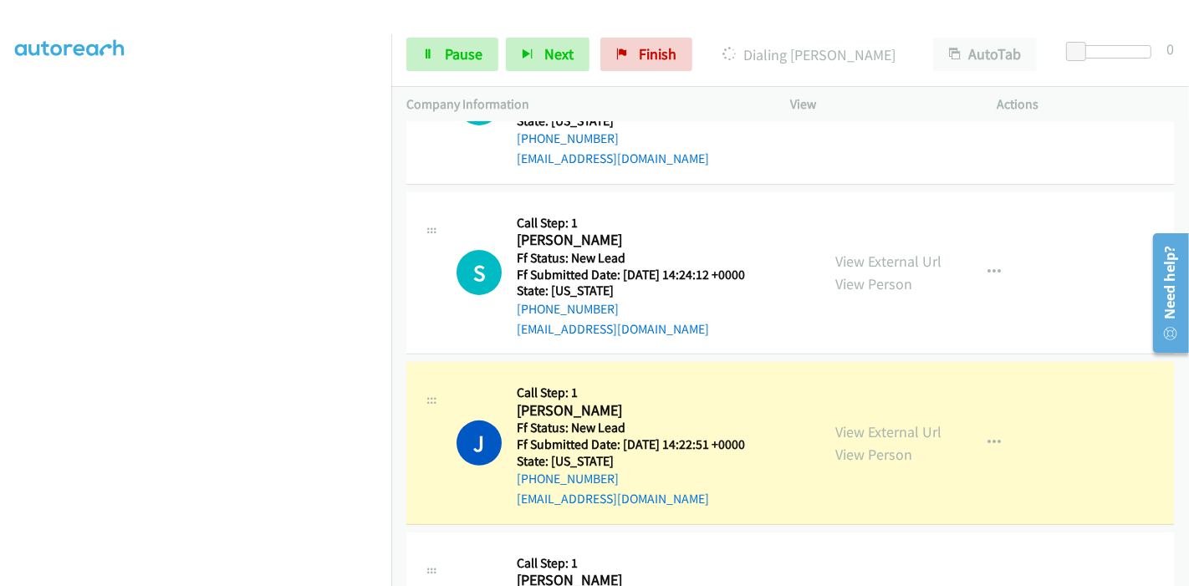
scroll to position [353, 0]
click at [450, 44] on span "Pause" at bounding box center [464, 53] width 38 height 19
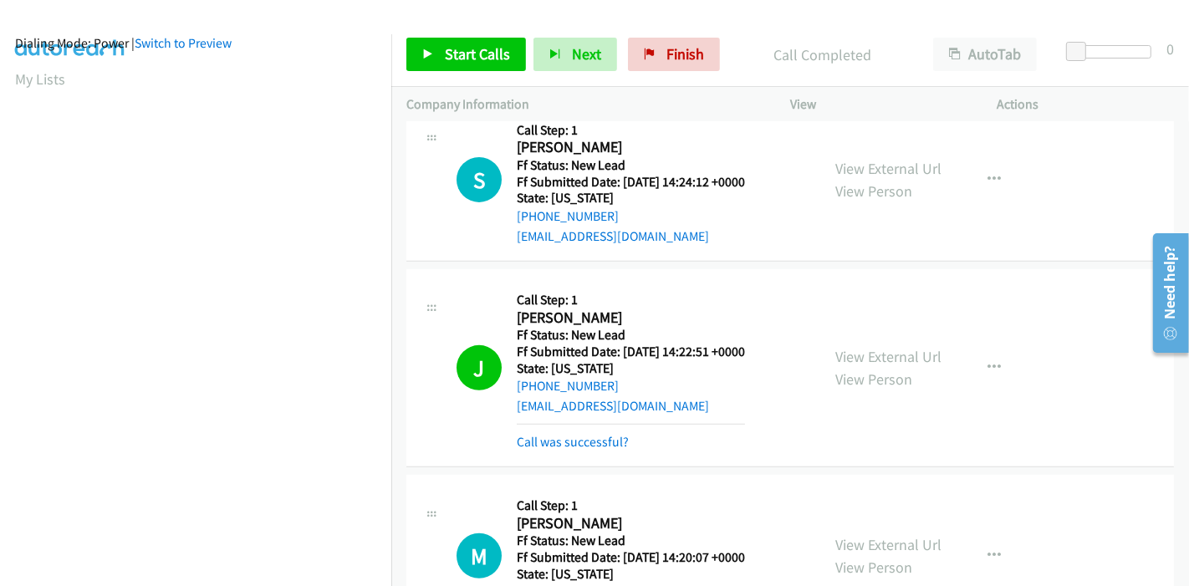
scroll to position [0, 0]
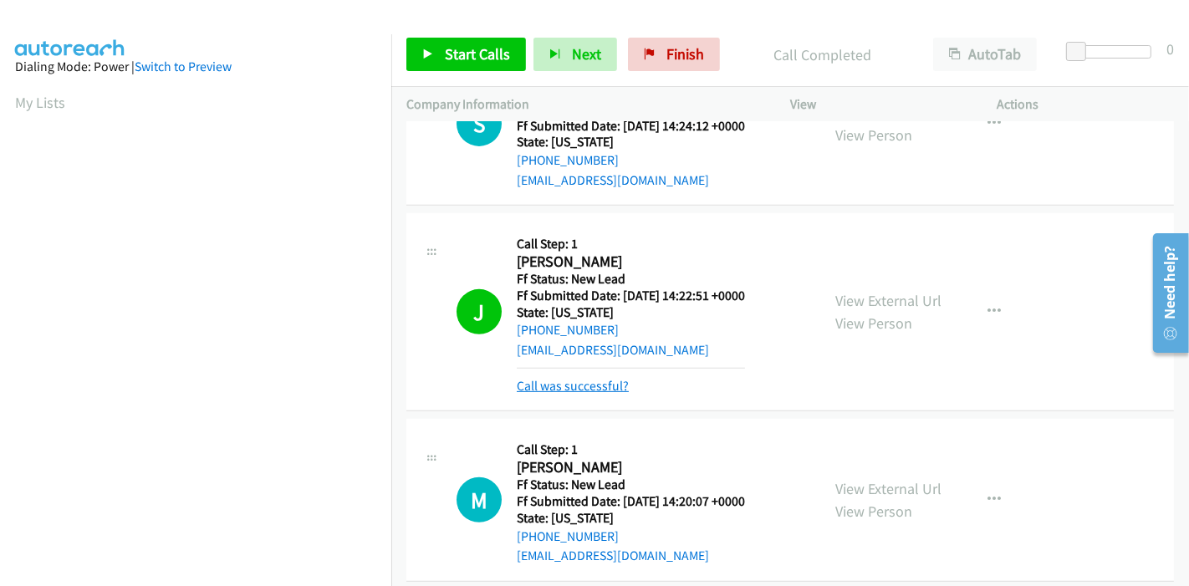
click at [573, 378] on link "Call was successful?" at bounding box center [573, 386] width 112 height 16
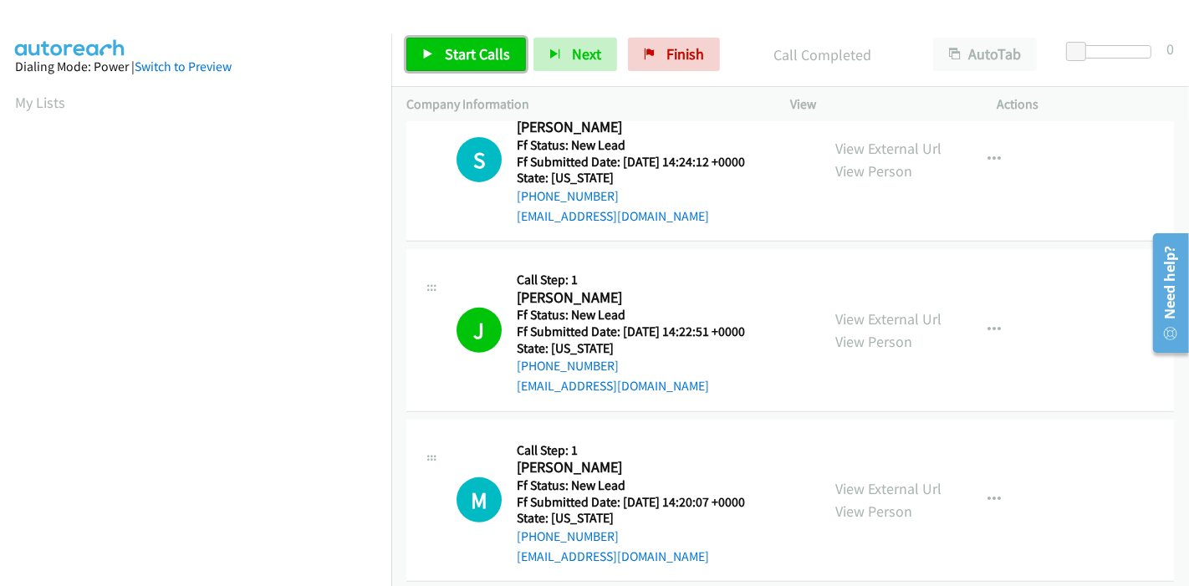
click at [456, 48] on span "Start Calls" at bounding box center [477, 53] width 65 height 19
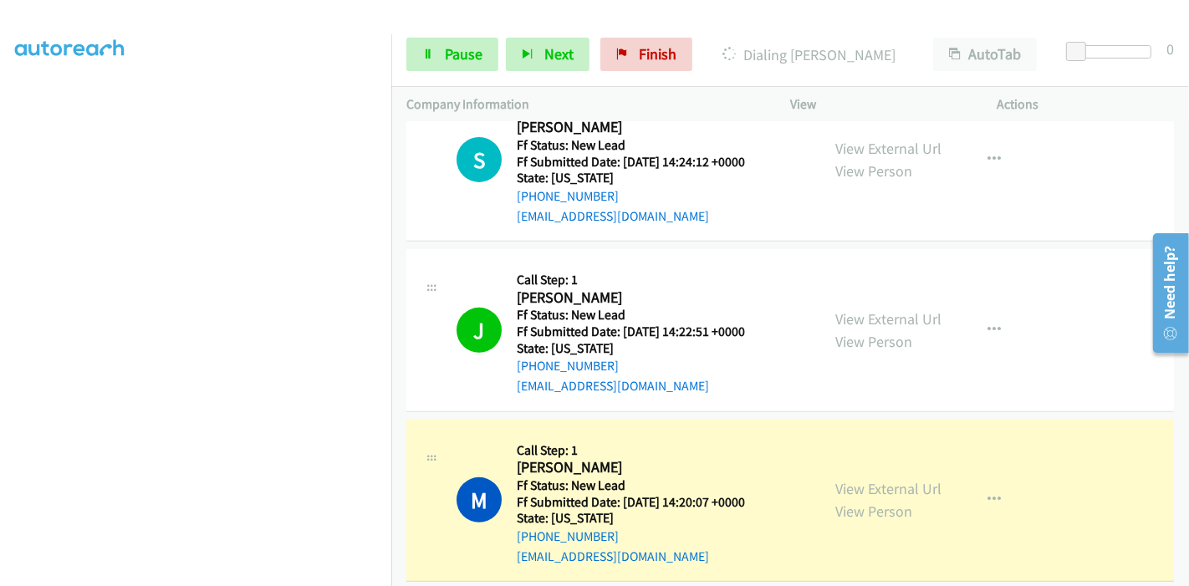
scroll to position [0, 0]
click at [428, 56] on icon at bounding box center [428, 55] width 12 height 12
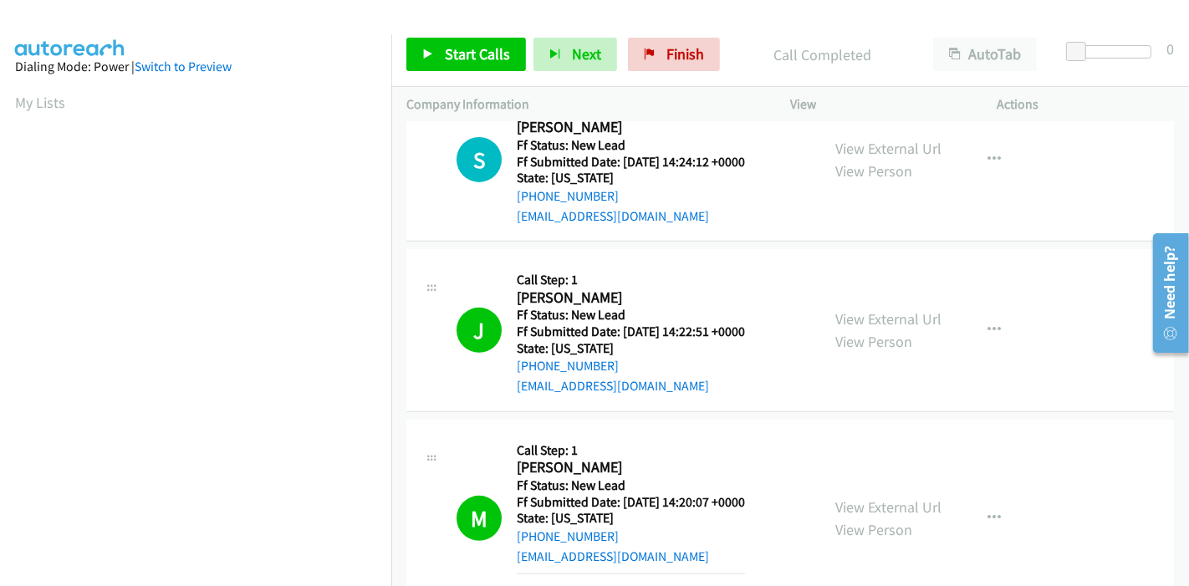
scroll to position [353, 0]
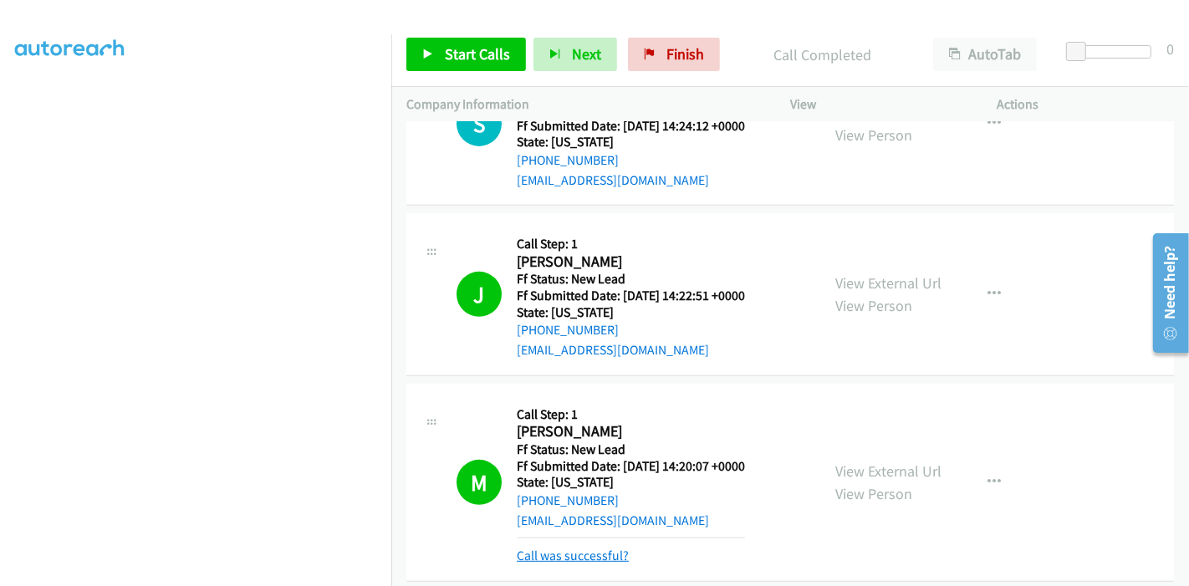
click at [573, 548] on link "Call was successful?" at bounding box center [573, 556] width 112 height 16
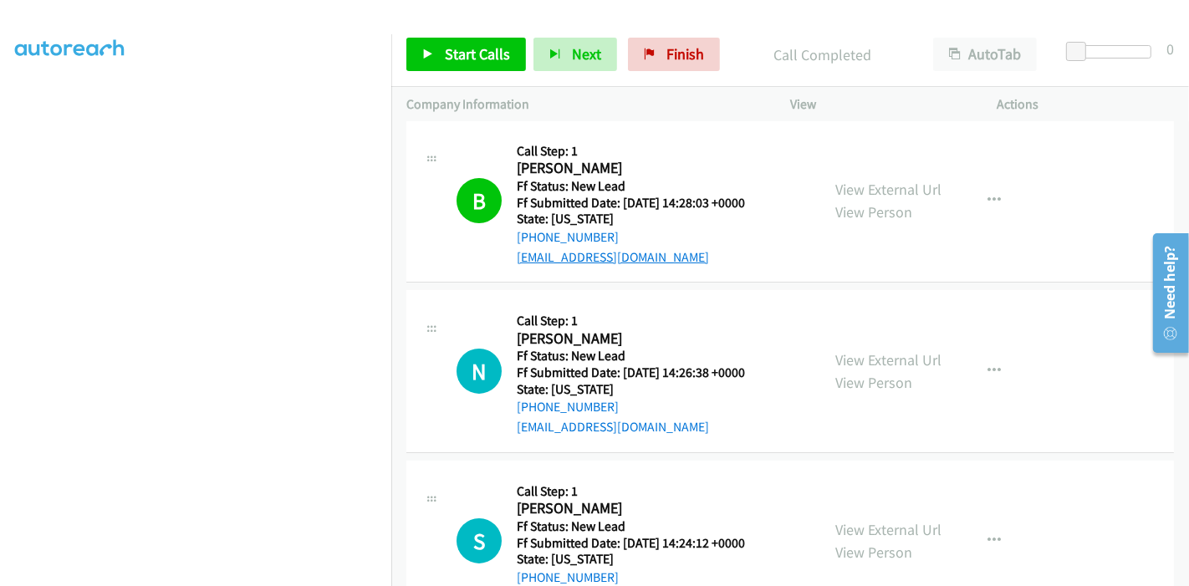
scroll to position [112, 0]
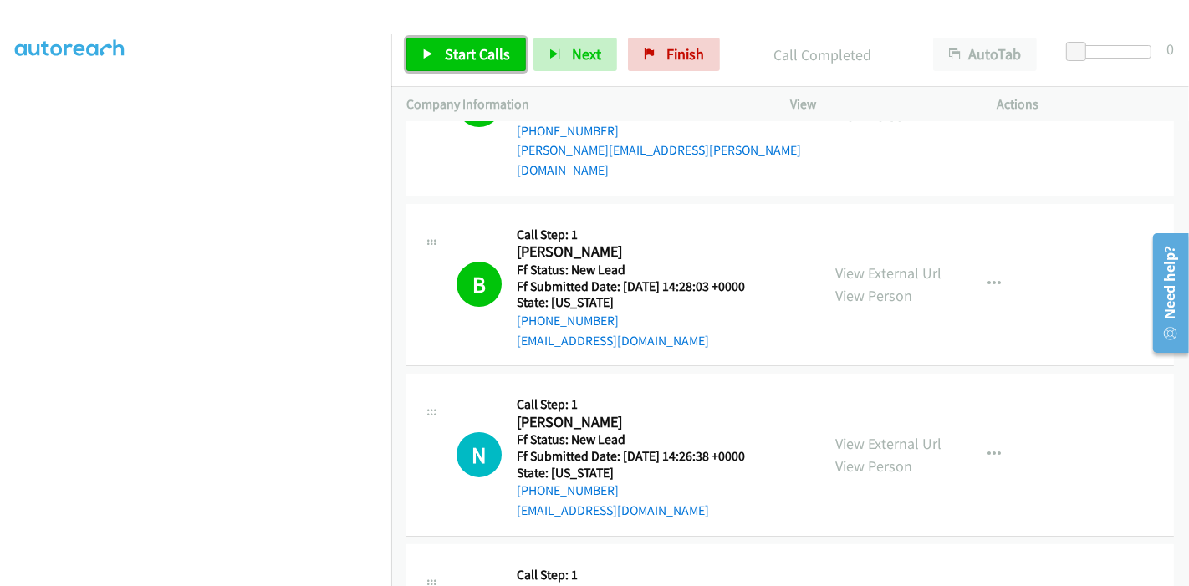
click at [451, 51] on span "Start Calls" at bounding box center [477, 53] width 65 height 19
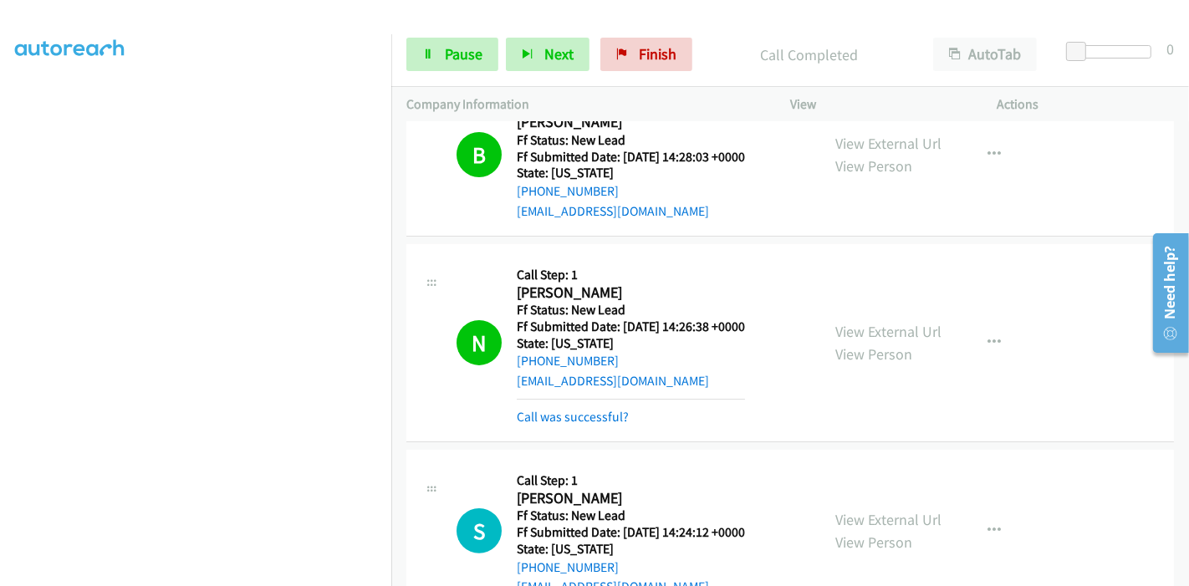
scroll to position [241, 0]
click at [579, 410] on link "Call was successful?" at bounding box center [573, 418] width 112 height 16
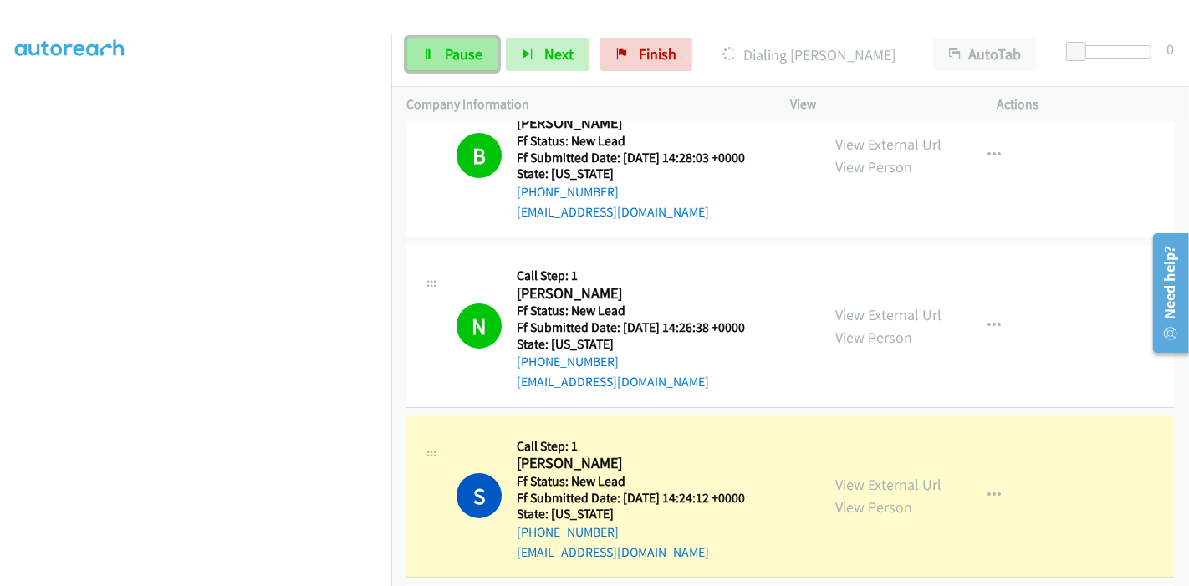
click at [445, 53] on span "Pause" at bounding box center [464, 53] width 38 height 19
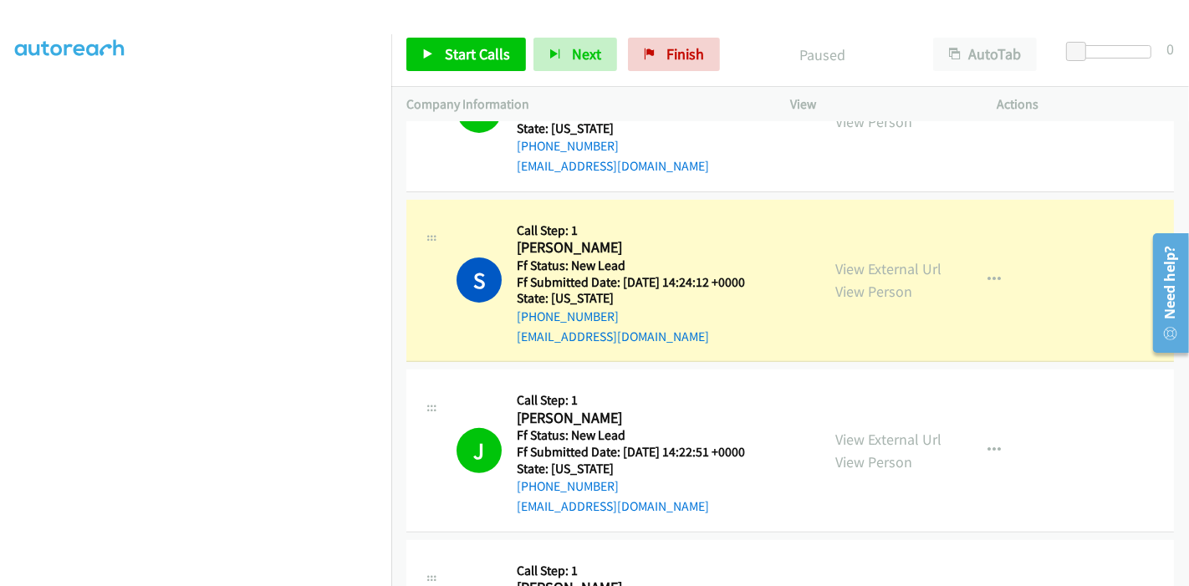
scroll to position [391, 0]
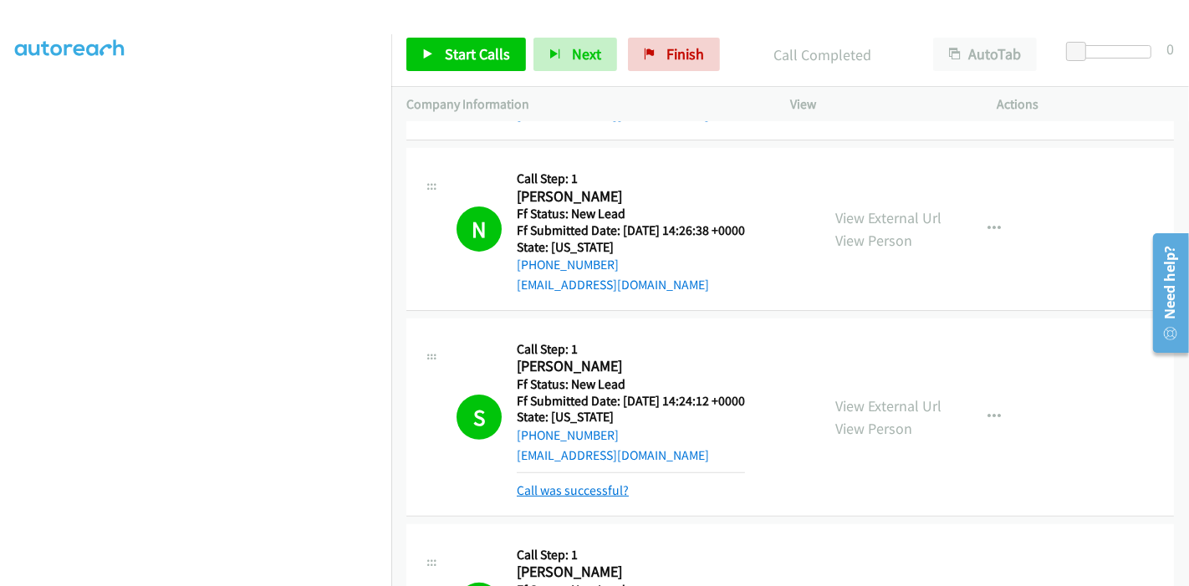
click at [592, 482] on link "Call was successful?" at bounding box center [573, 490] width 112 height 16
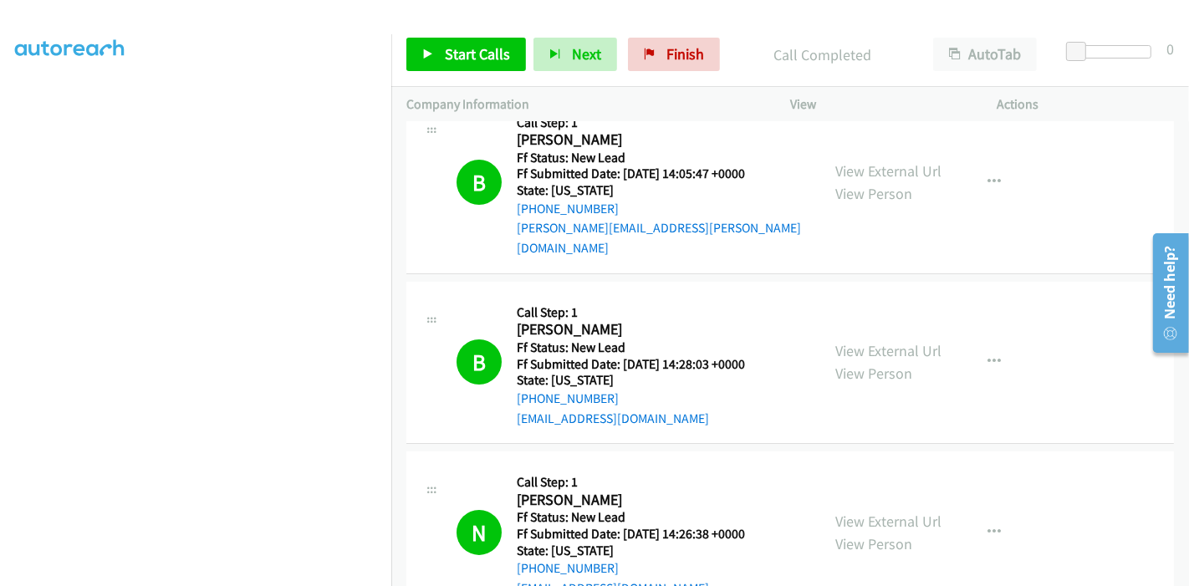
scroll to position [0, 0]
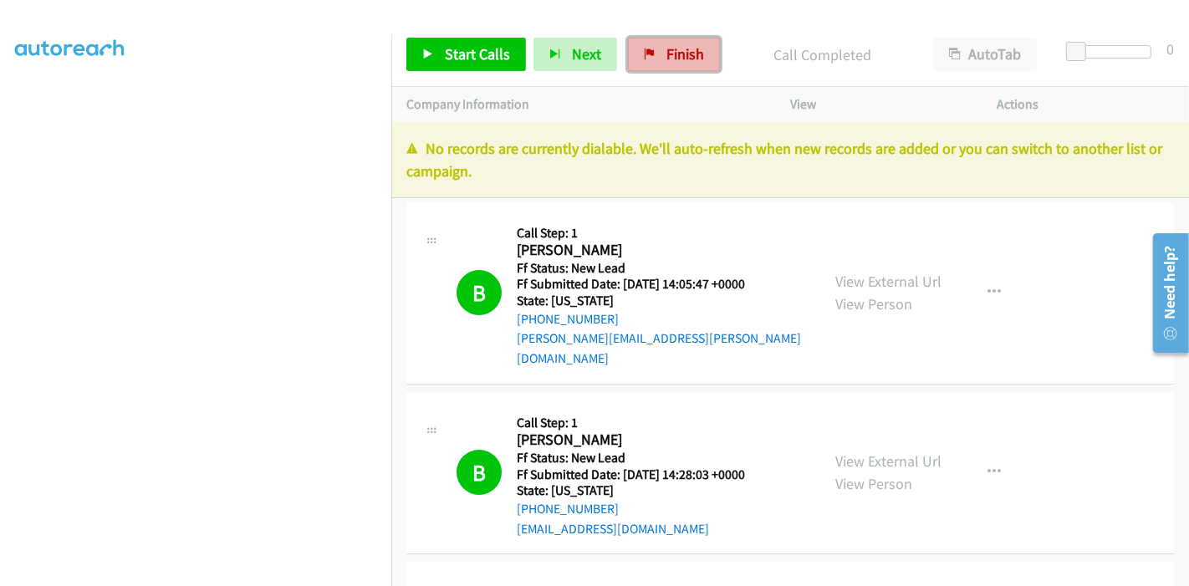
click at [674, 56] on span "Finish" at bounding box center [685, 53] width 38 height 19
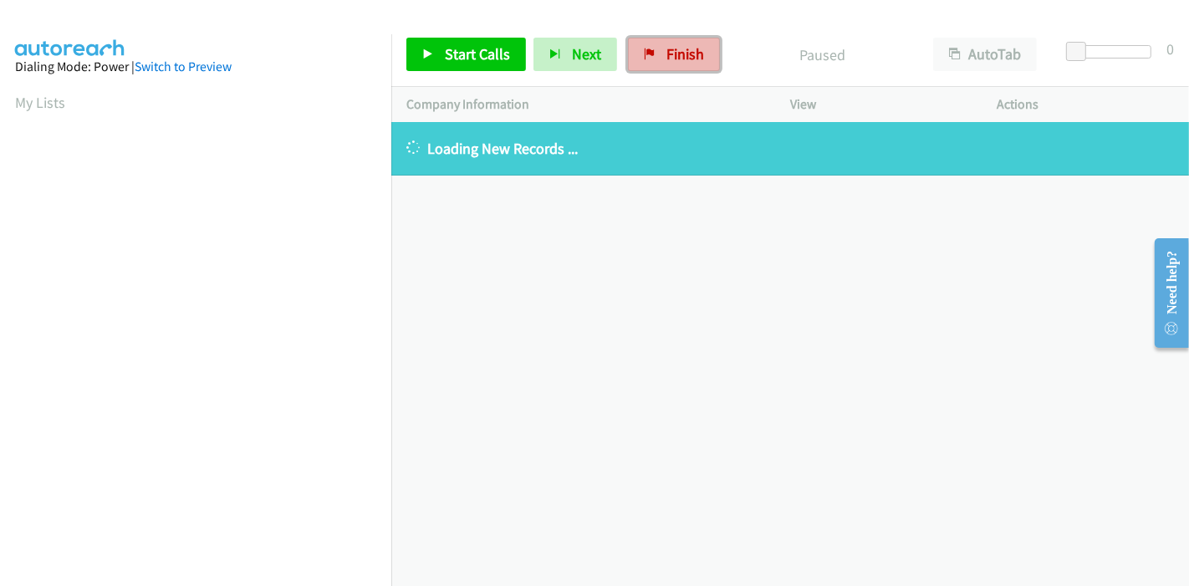
click at [644, 51] on icon at bounding box center [650, 55] width 12 height 12
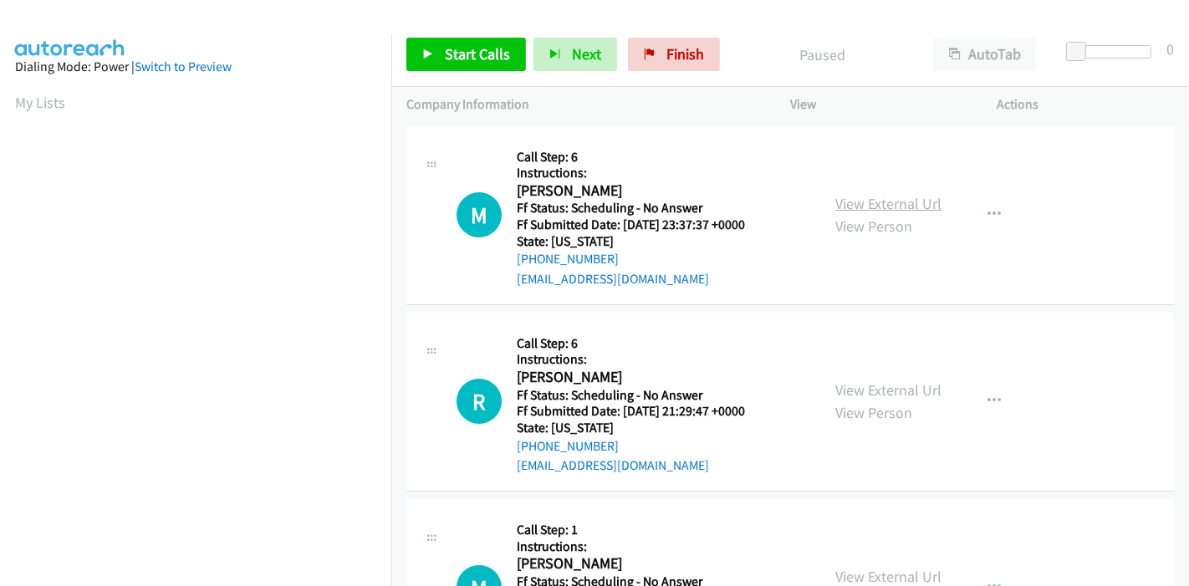
click at [861, 204] on link "View External Url" at bounding box center [888, 203] width 106 height 19
click at [876, 383] on link "View External Url" at bounding box center [888, 389] width 106 height 19
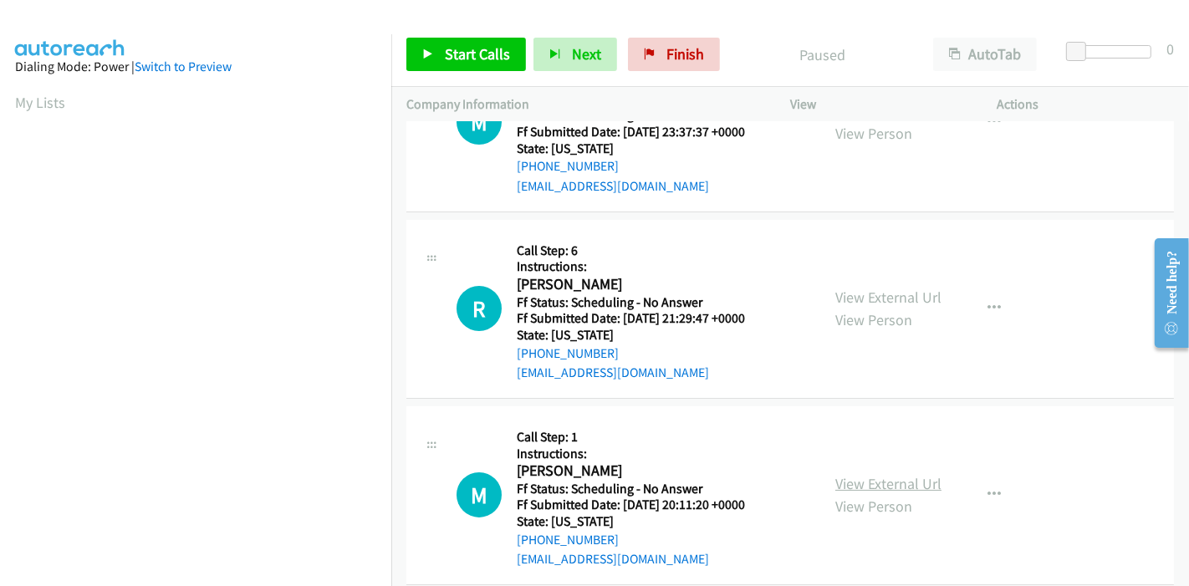
click at [868, 481] on link "View External Url" at bounding box center [888, 483] width 106 height 19
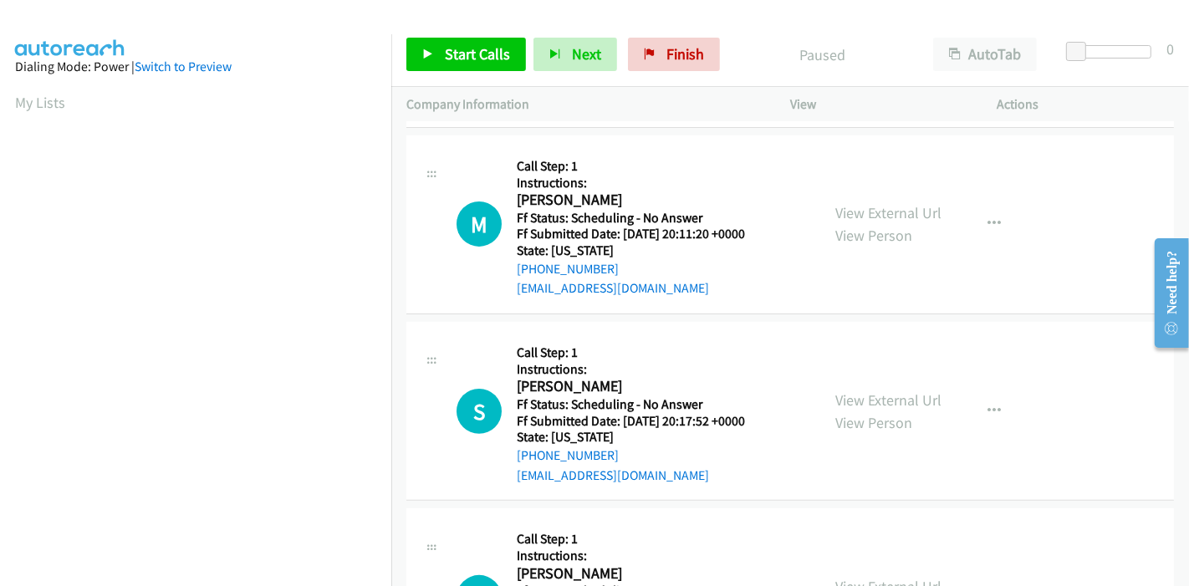
scroll to position [371, 0]
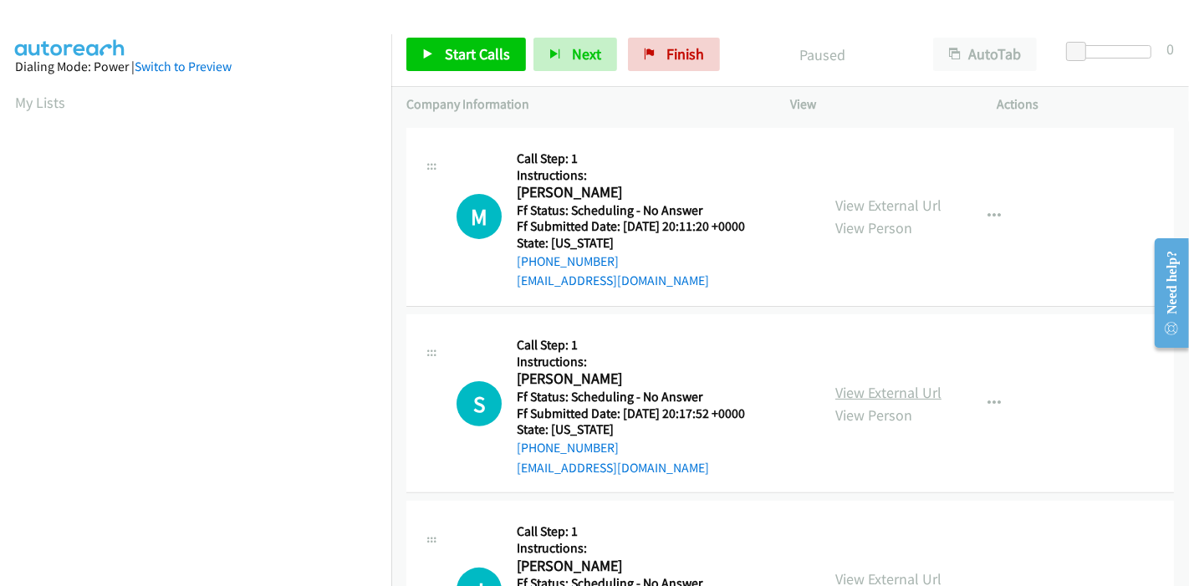
click at [835, 393] on link "View External Url" at bounding box center [888, 392] width 106 height 19
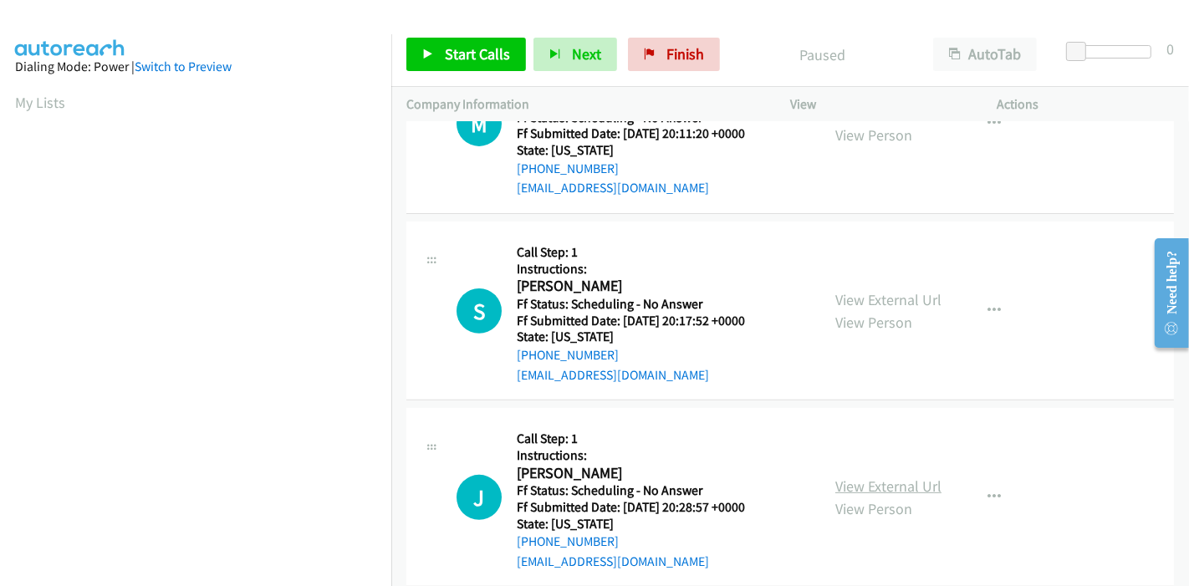
click at [881, 488] on link "View External Url" at bounding box center [888, 485] width 106 height 19
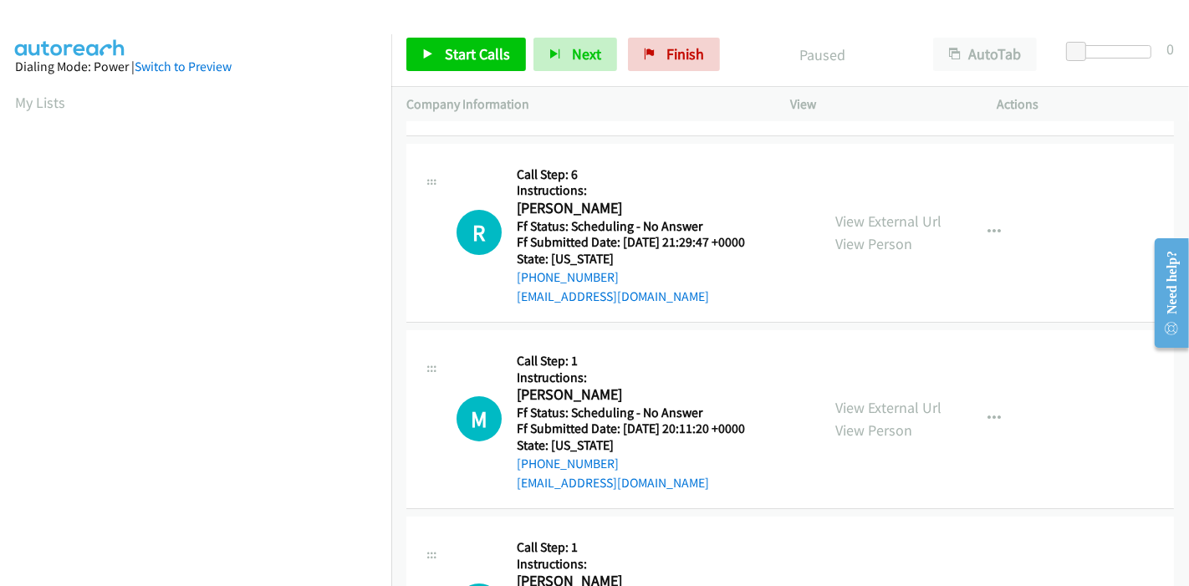
scroll to position [0, 0]
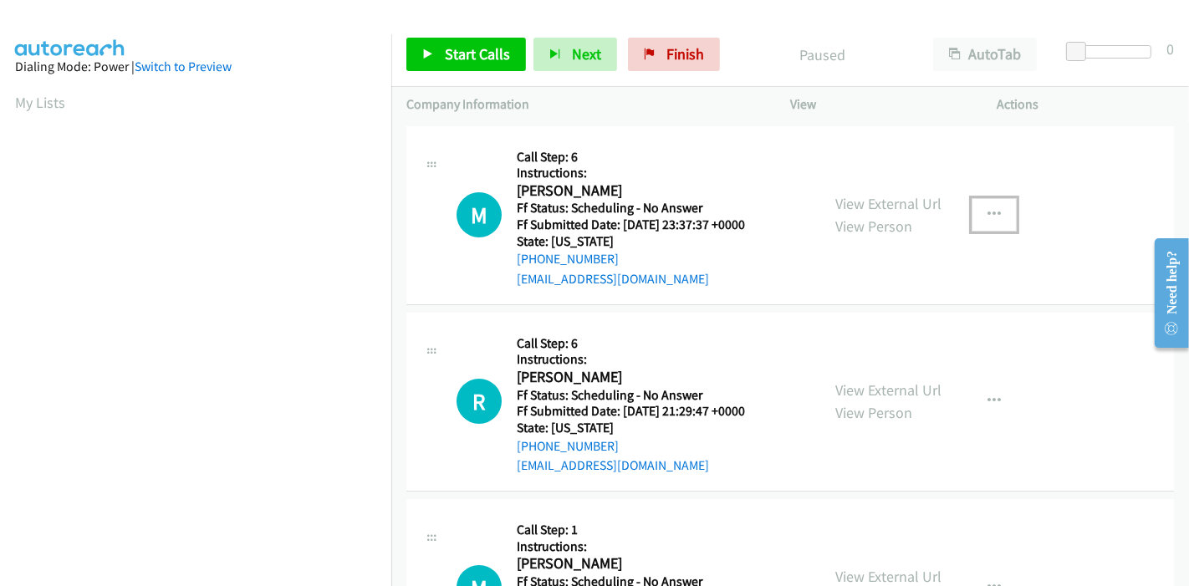
click at [991, 211] on icon "button" at bounding box center [993, 214] width 13 height 13
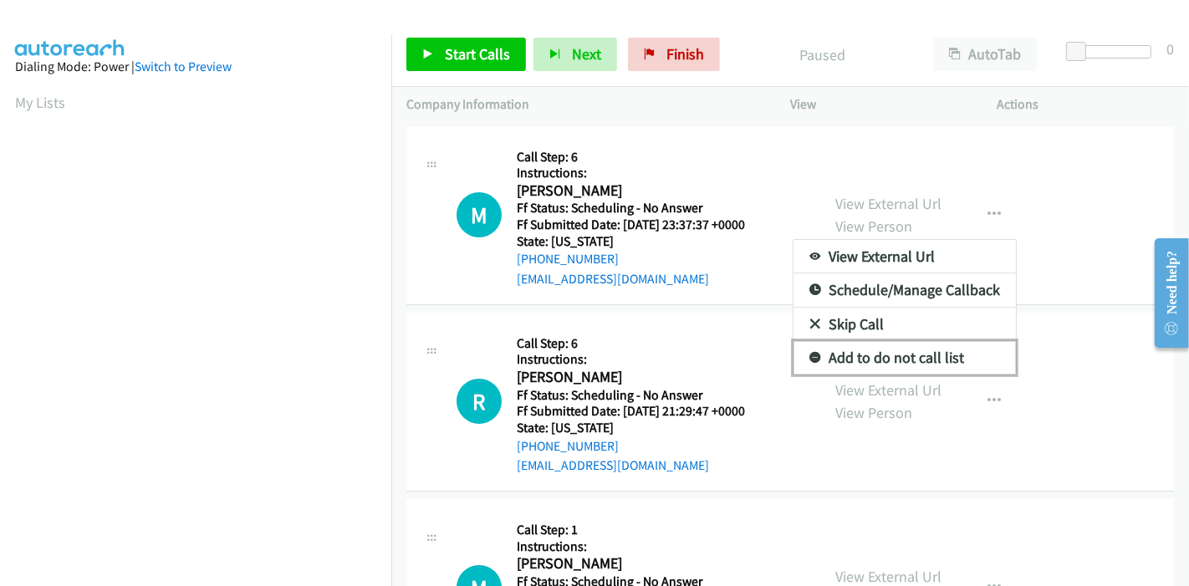
click at [924, 349] on link "Add to do not call list" at bounding box center [904, 357] width 222 height 33
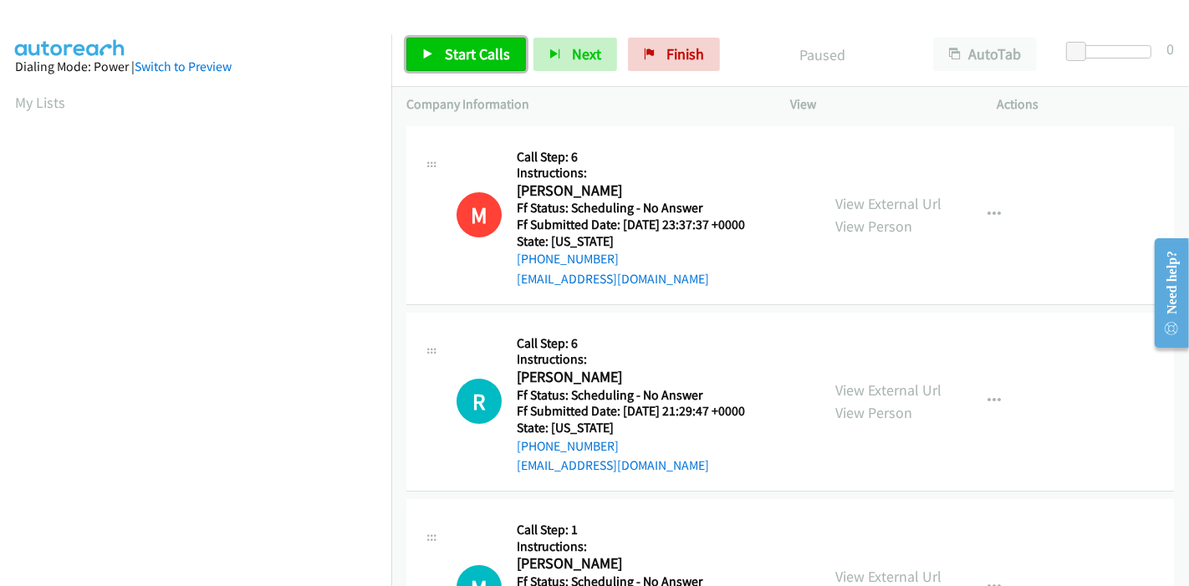
click at [467, 40] on link "Start Calls" at bounding box center [466, 54] width 120 height 33
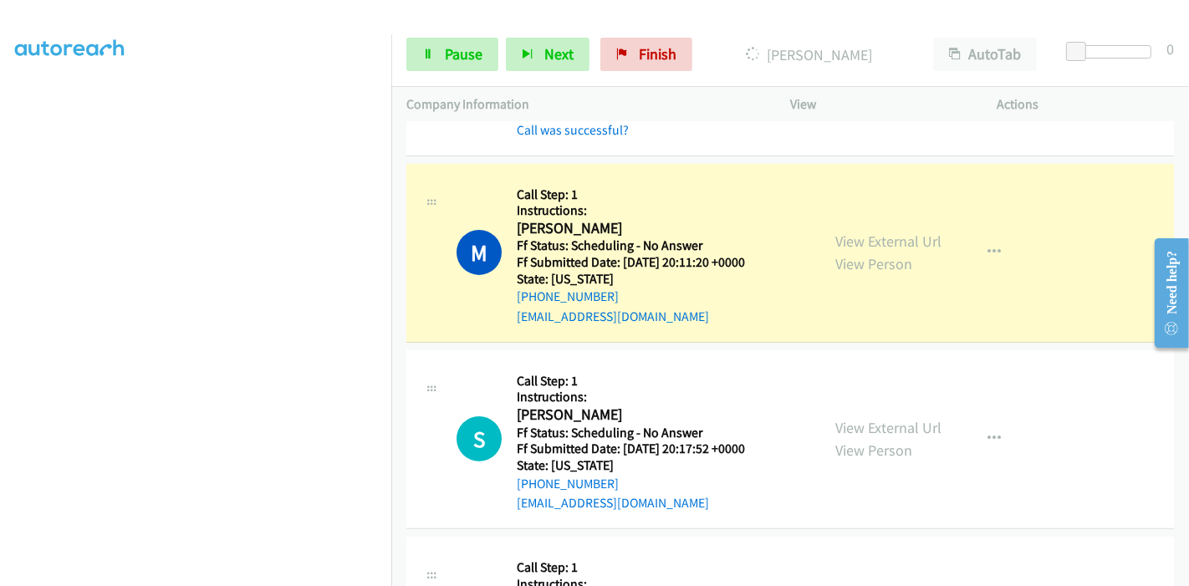
scroll to position [186, 0]
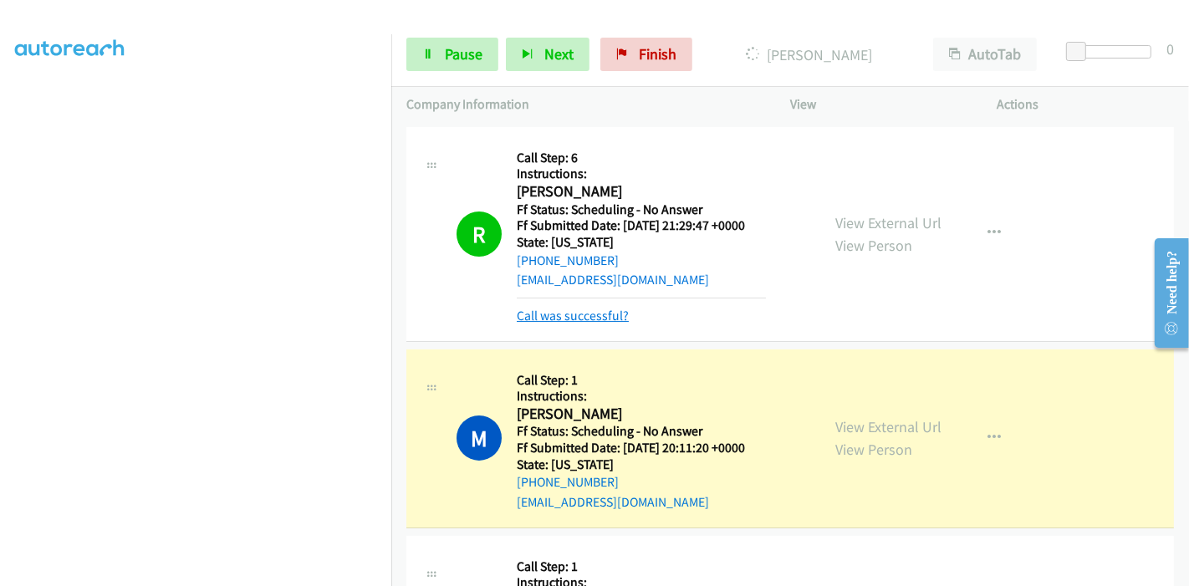
click at [604, 318] on link "Call was successful?" at bounding box center [573, 316] width 112 height 16
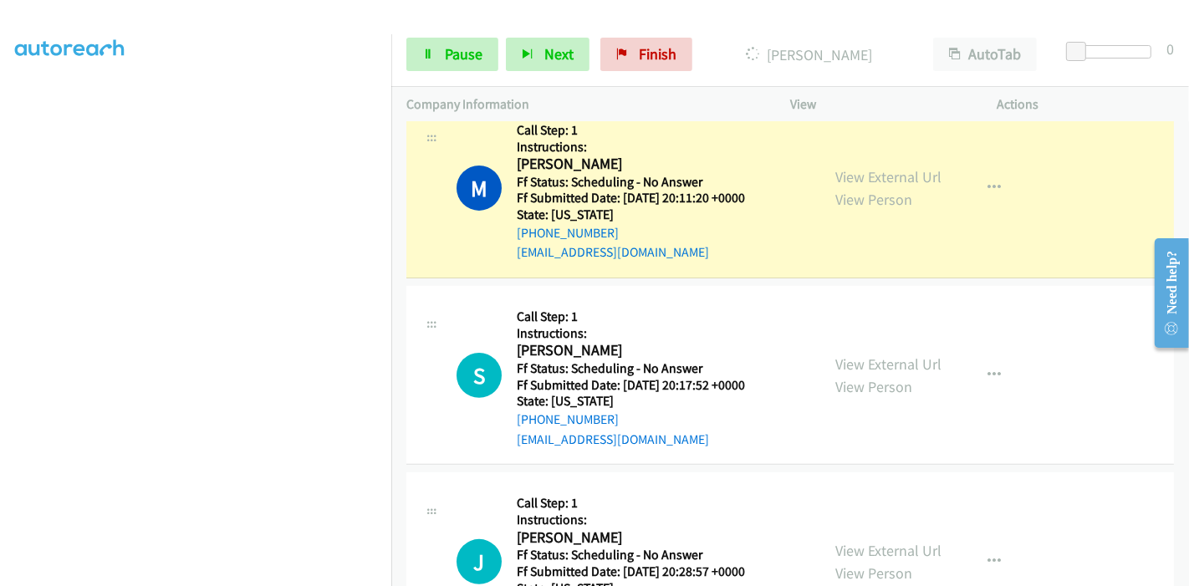
scroll to position [371, 0]
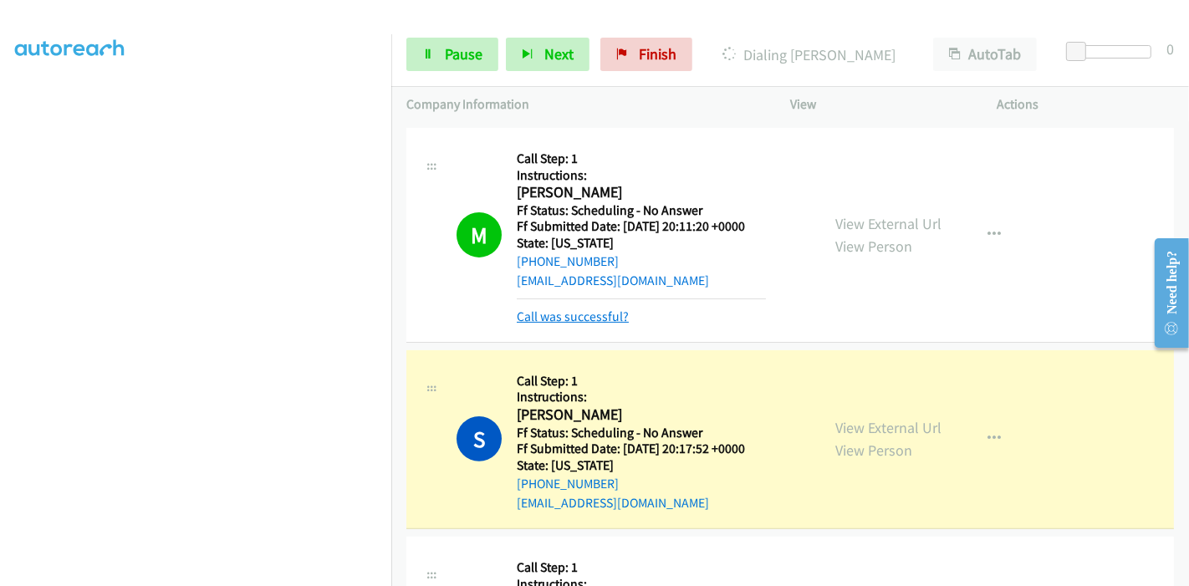
click at [574, 315] on link "Call was successful?" at bounding box center [573, 316] width 112 height 16
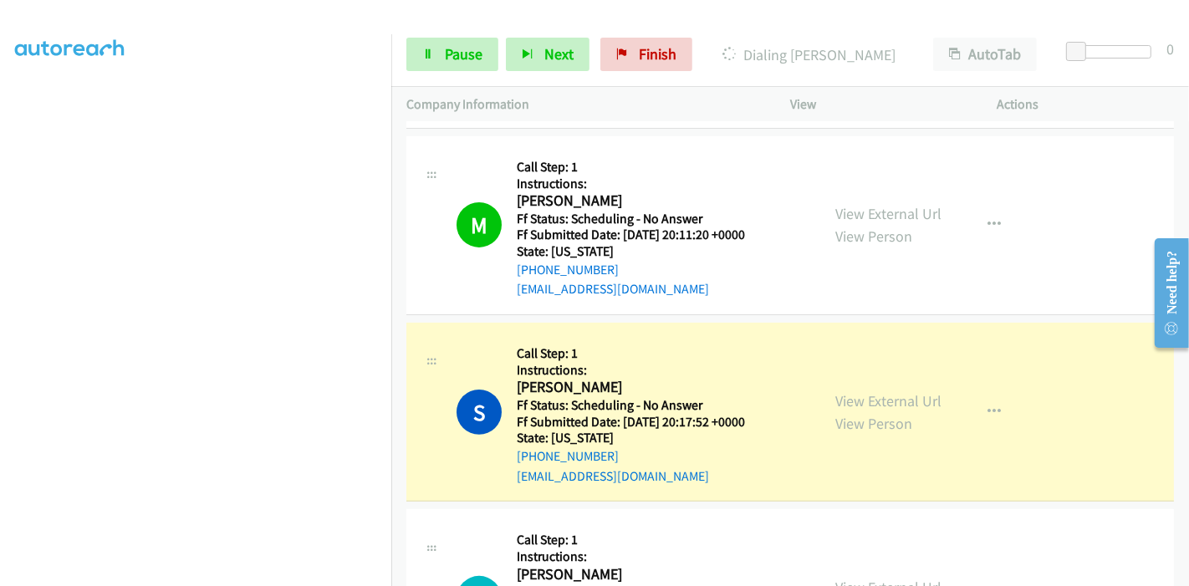
scroll to position [557, 0]
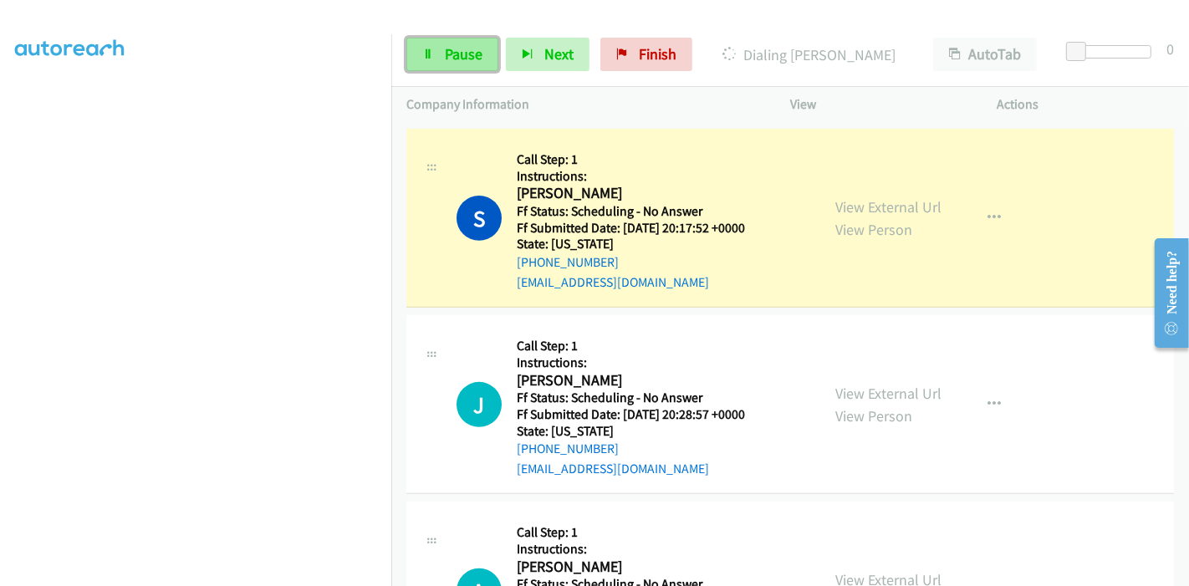
click at [463, 42] on link "Pause" at bounding box center [452, 54] width 92 height 33
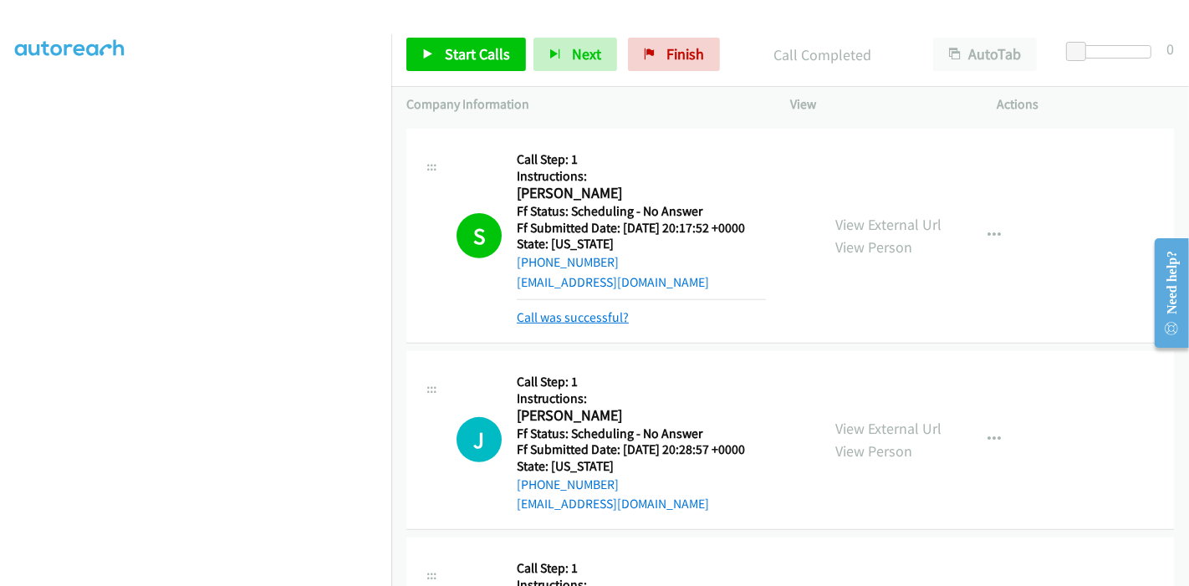
click at [580, 319] on link "Call was successful?" at bounding box center [573, 317] width 112 height 16
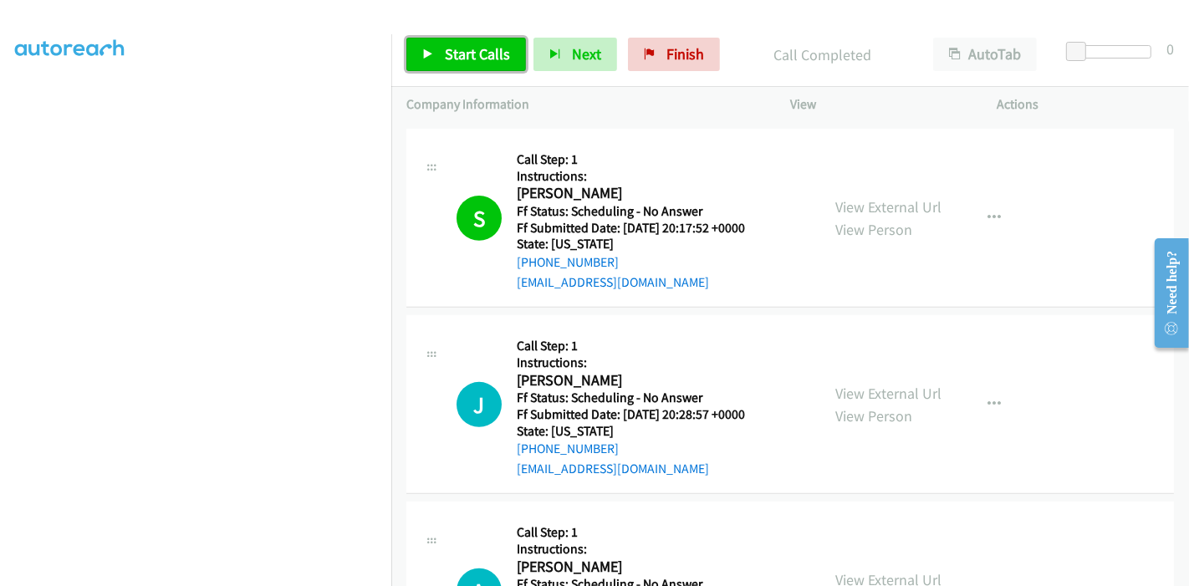
click at [423, 52] on icon at bounding box center [428, 55] width 12 height 12
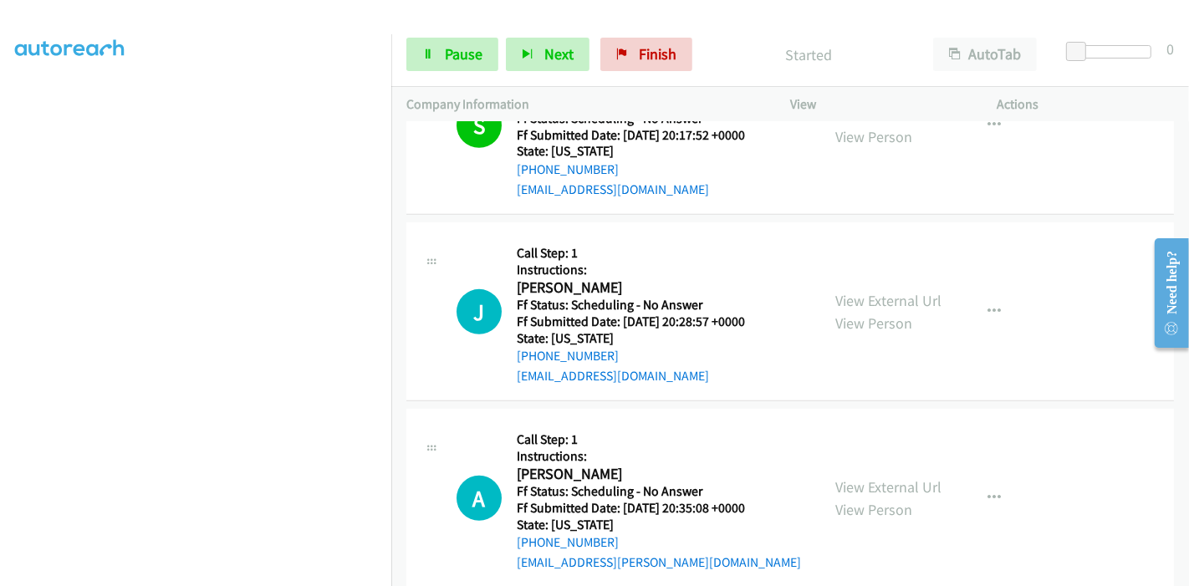
scroll to position [464, 0]
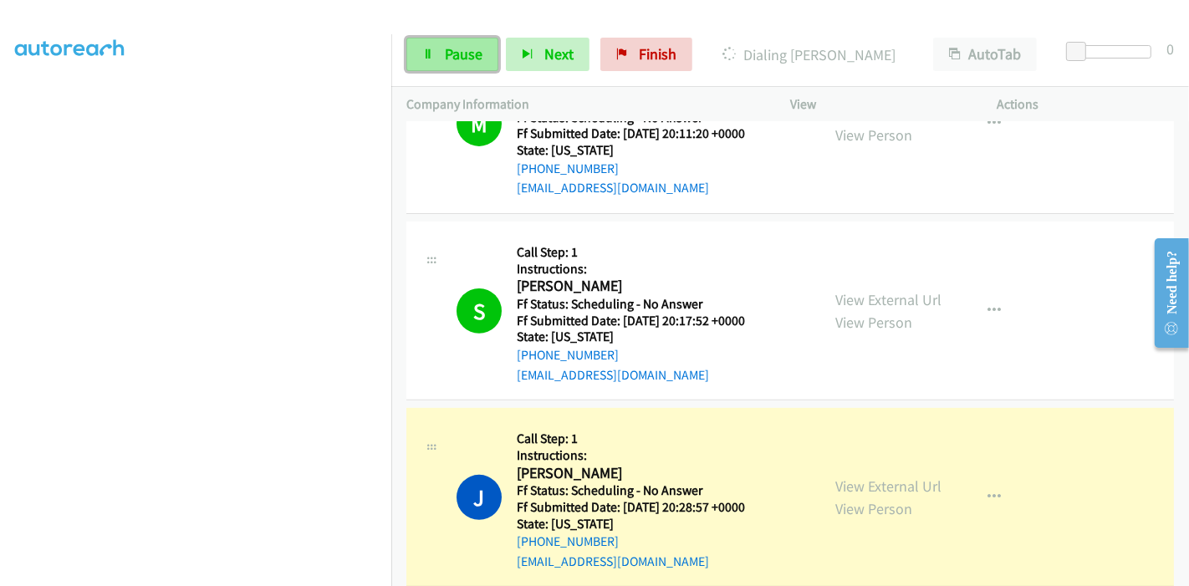
click at [408, 59] on link "Pause" at bounding box center [452, 54] width 92 height 33
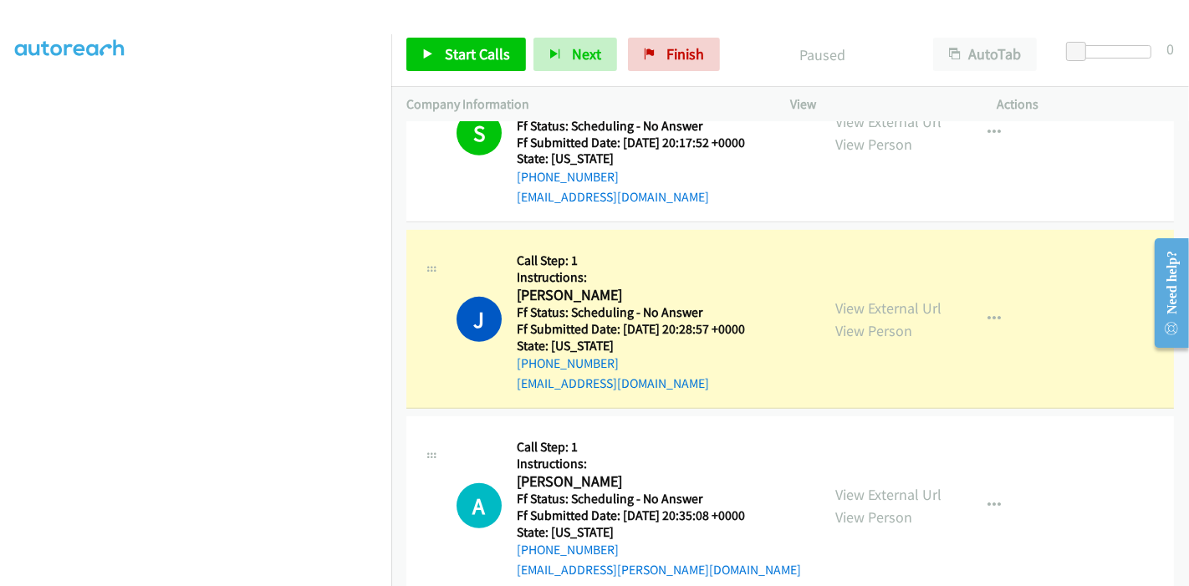
scroll to position [649, 0]
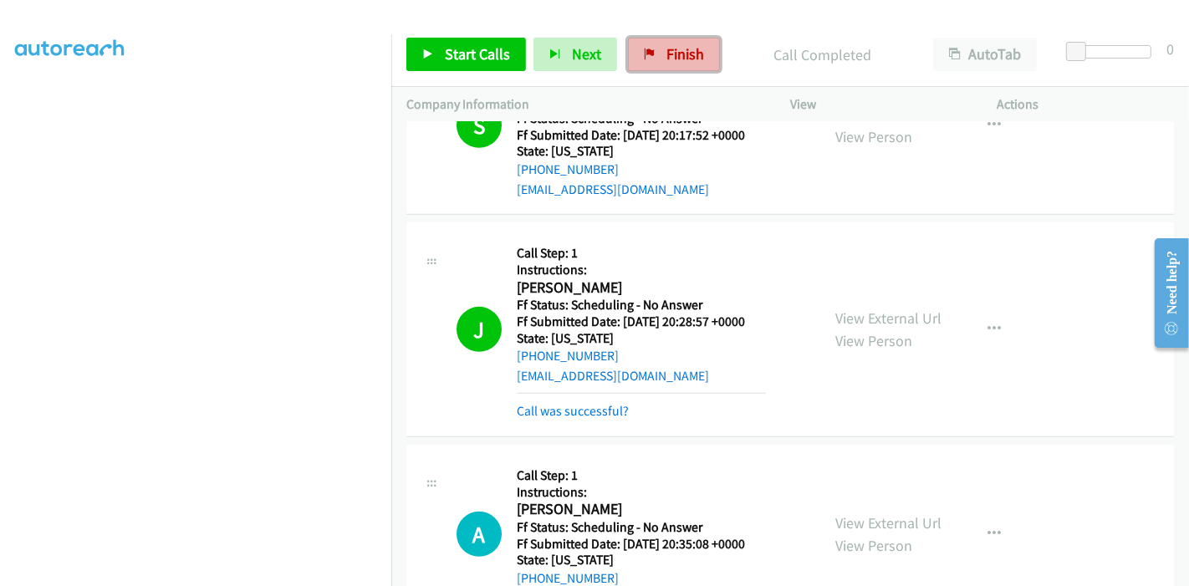
click at [666, 45] on span "Finish" at bounding box center [685, 53] width 38 height 19
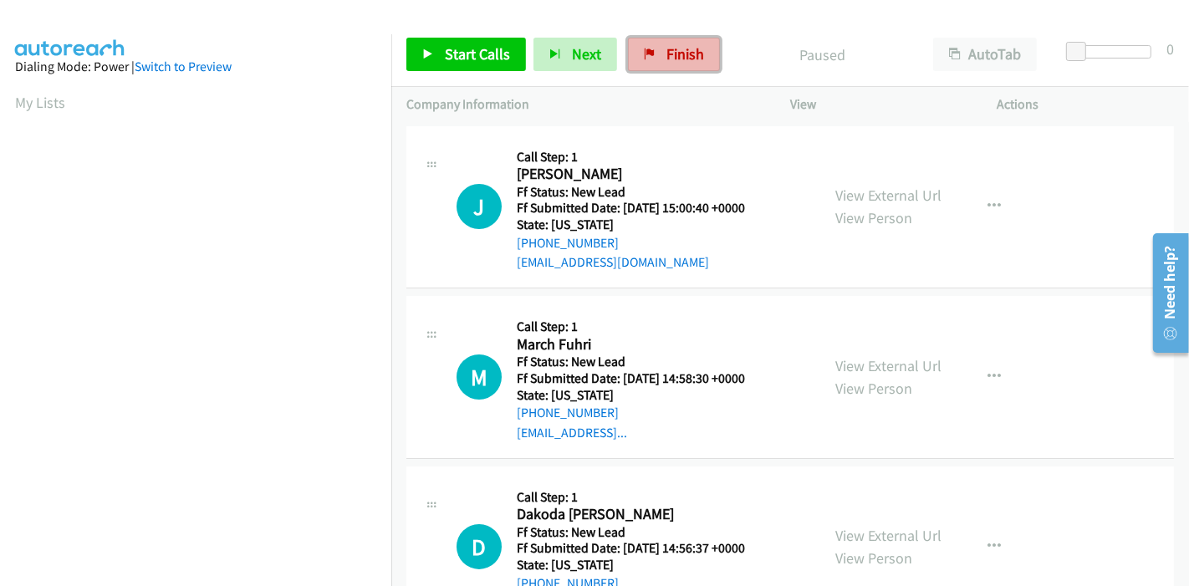
click at [689, 61] on span "Finish" at bounding box center [685, 53] width 38 height 19
click at [869, 191] on link "View External Url" at bounding box center [888, 195] width 106 height 19
click at [879, 364] on link "View External Url" at bounding box center [888, 365] width 106 height 19
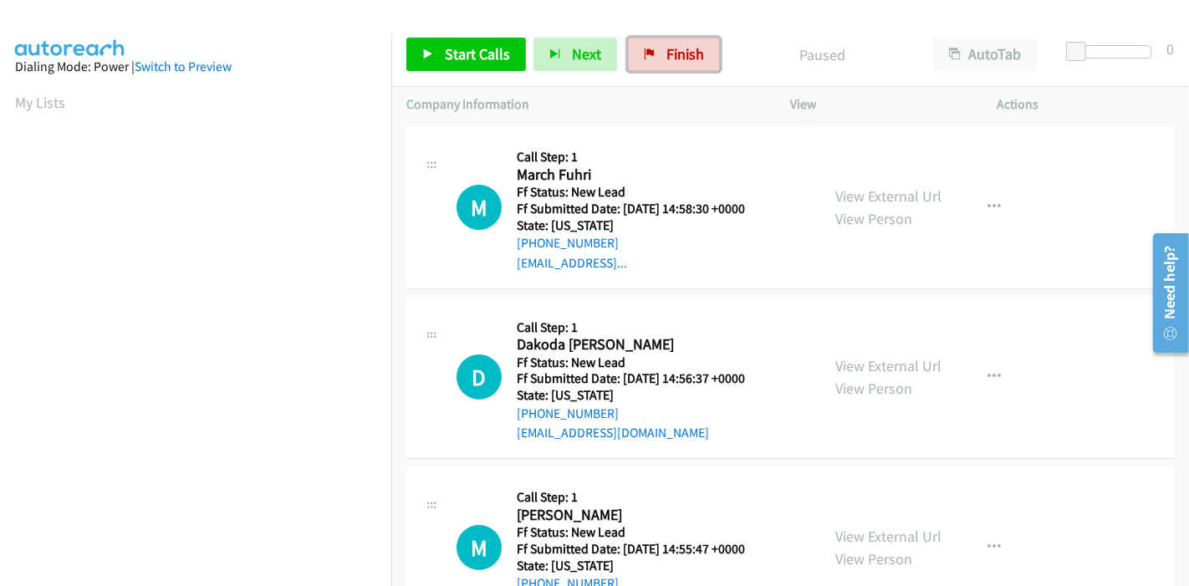
scroll to position [186, 0]
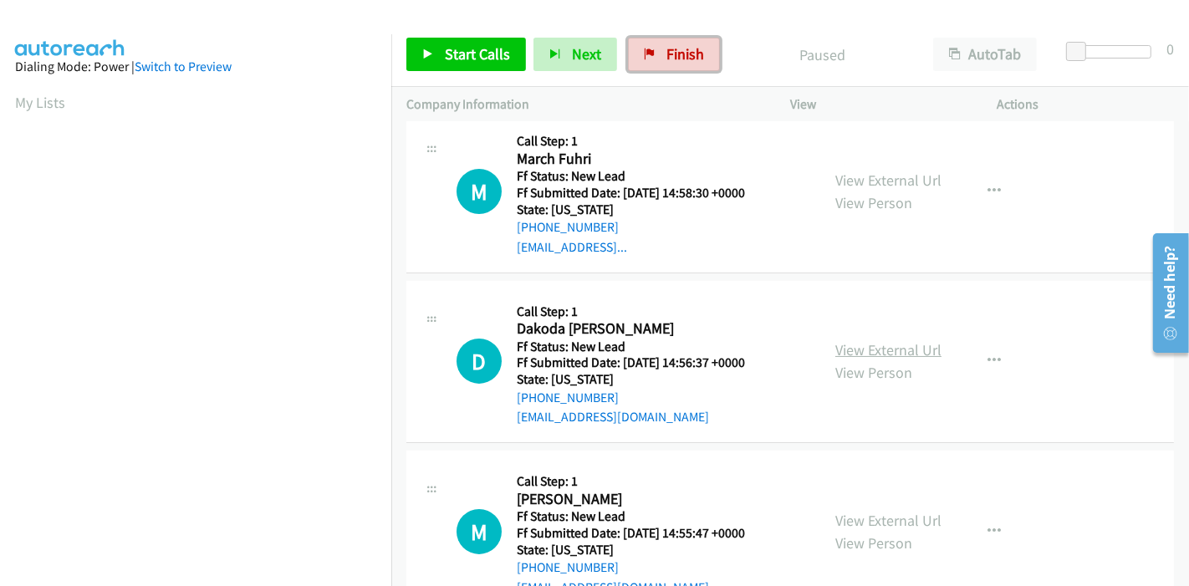
click at [898, 347] on link "View External Url" at bounding box center [888, 349] width 106 height 19
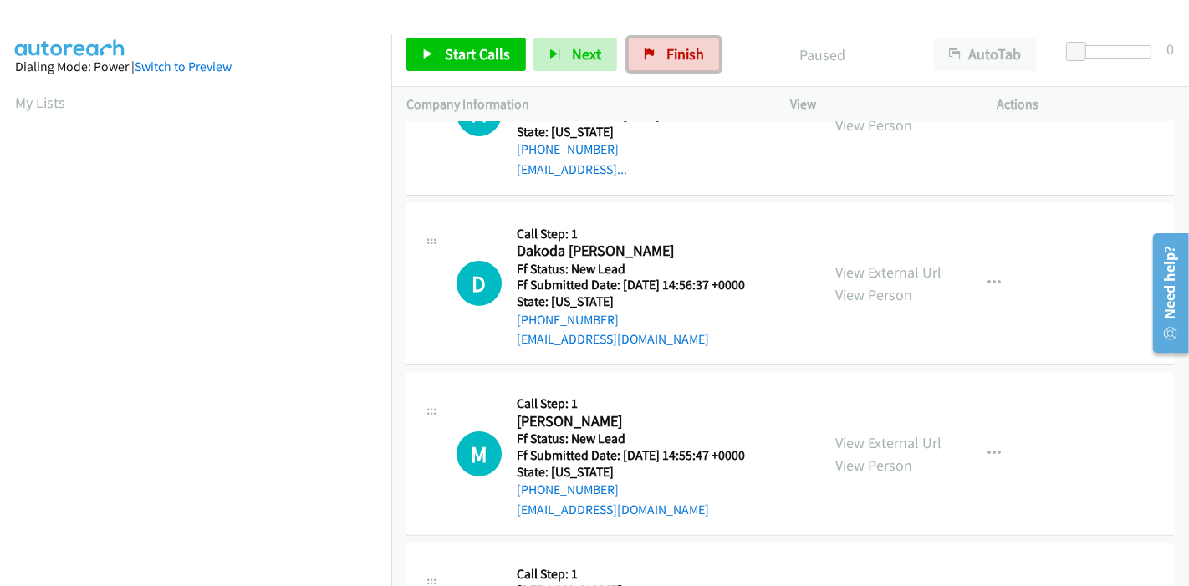
scroll to position [371, 0]
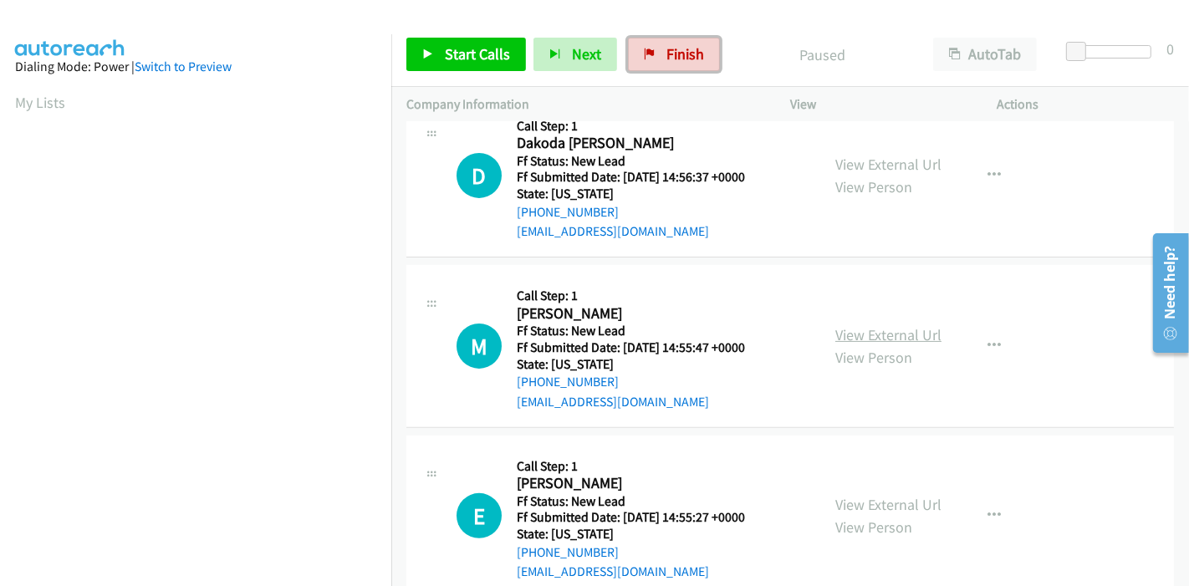
click at [873, 325] on link "View External Url" at bounding box center [888, 334] width 106 height 19
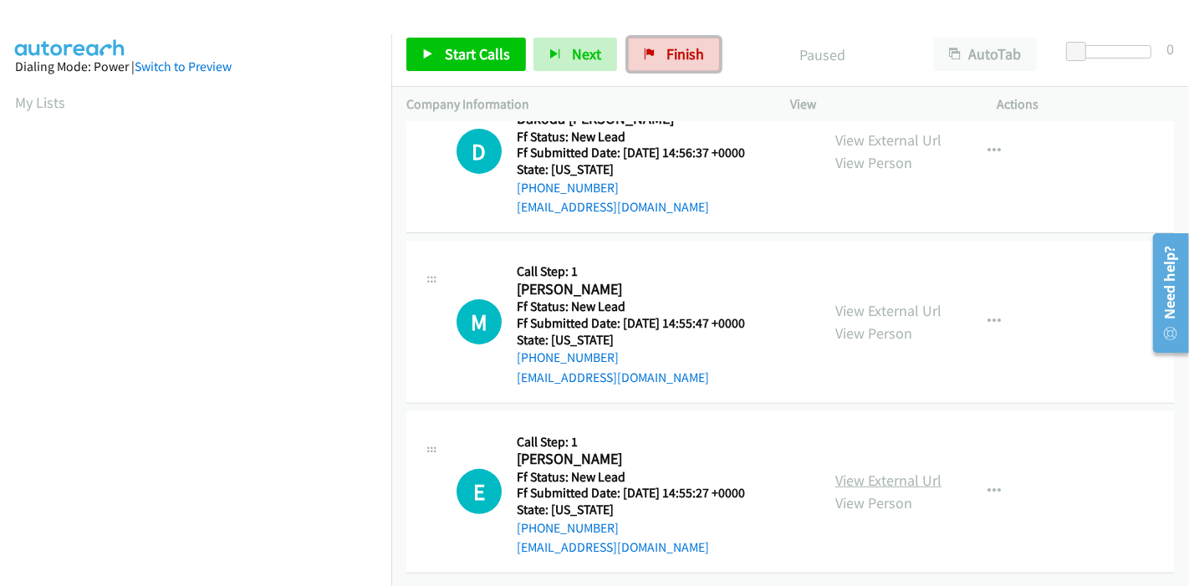
click at [851, 471] on link "View External Url" at bounding box center [888, 480] width 106 height 19
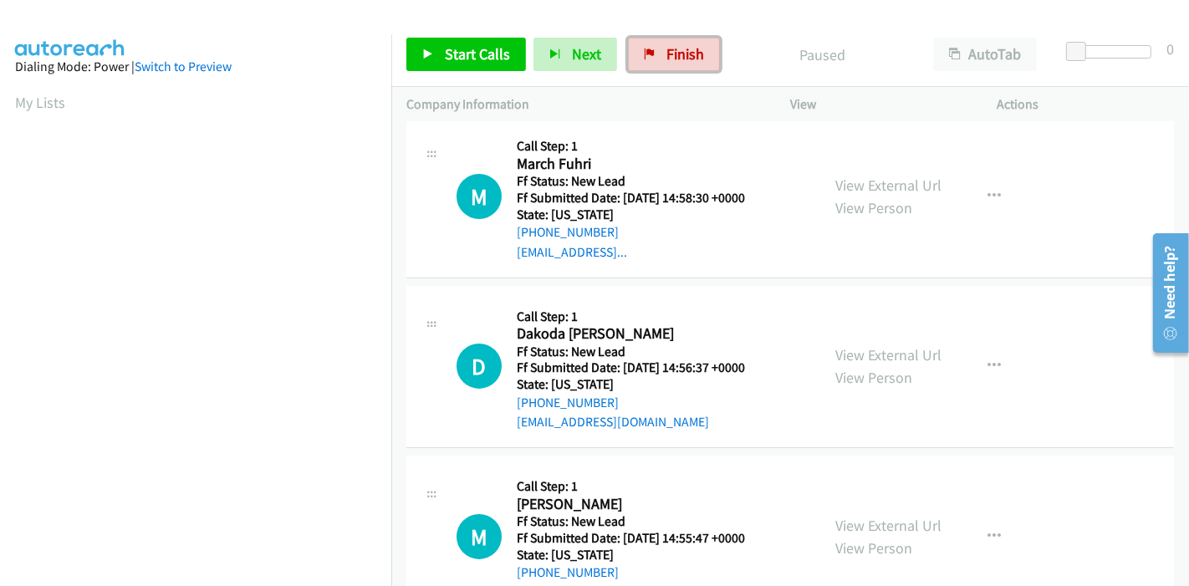
scroll to position [0, 0]
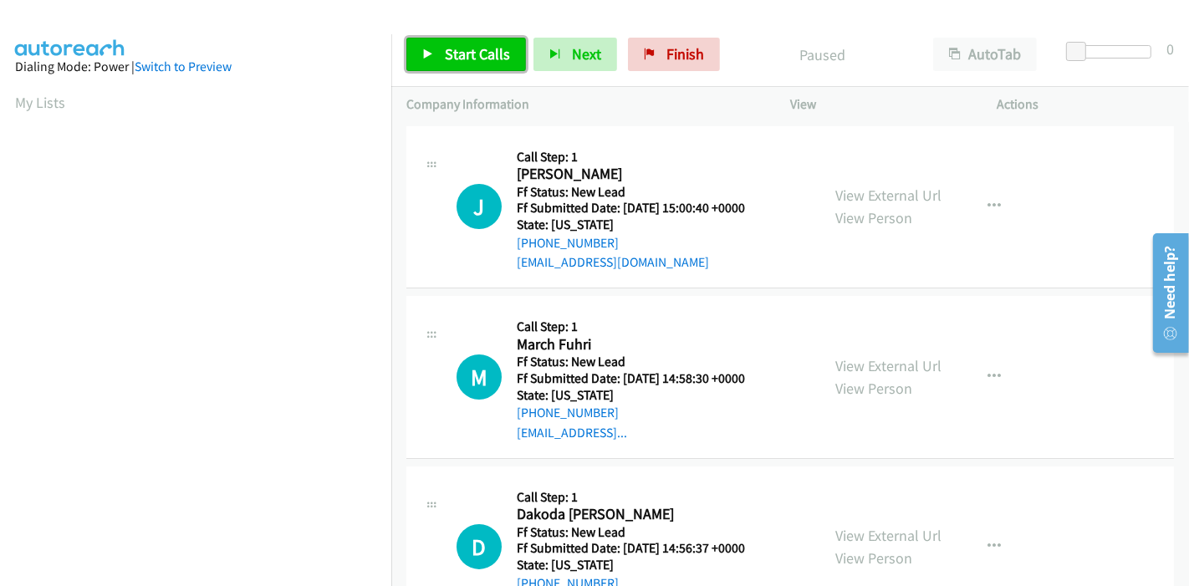
click at [471, 64] on link "Start Calls" at bounding box center [466, 54] width 120 height 33
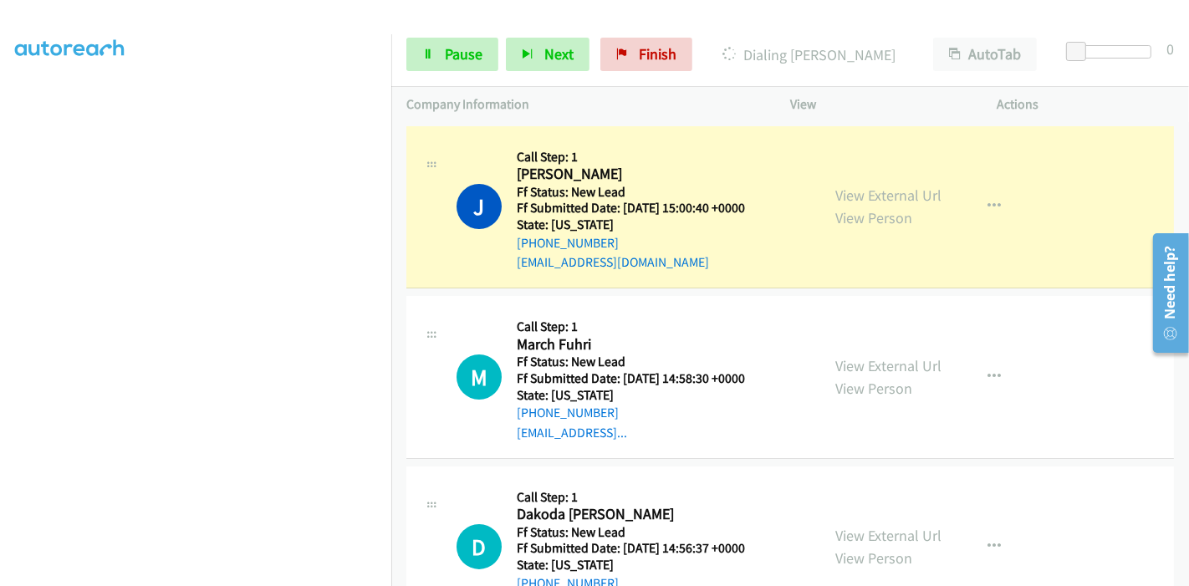
scroll to position [353, 0]
click at [460, 48] on span "Pause" at bounding box center [464, 53] width 38 height 19
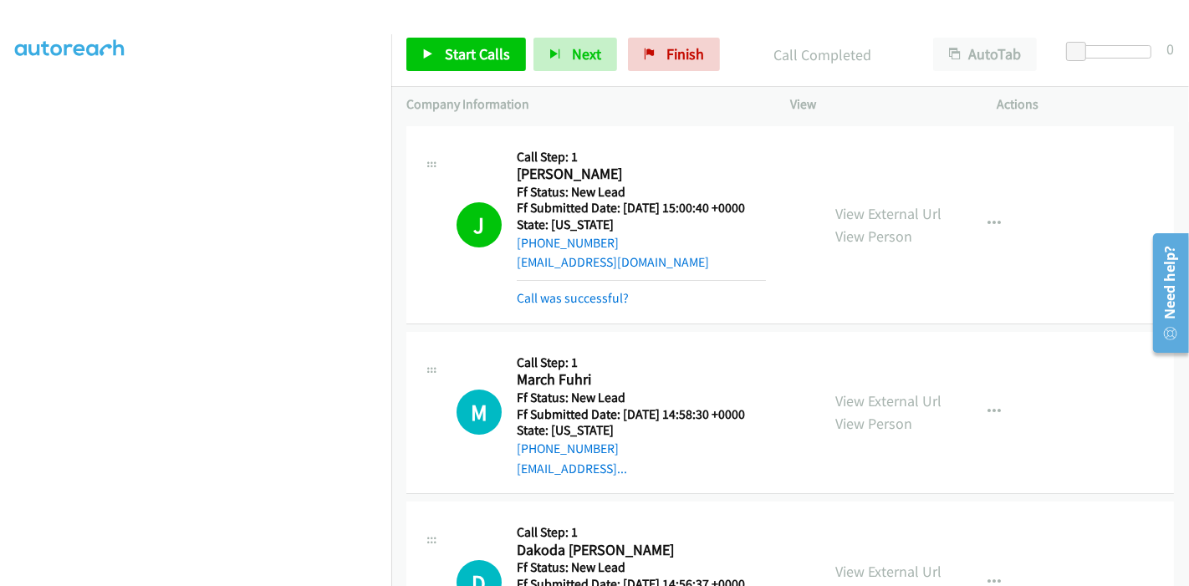
click at [570, 306] on div "Call was successful?" at bounding box center [641, 298] width 249 height 20
click at [573, 302] on link "Call was successful?" at bounding box center [573, 298] width 112 height 16
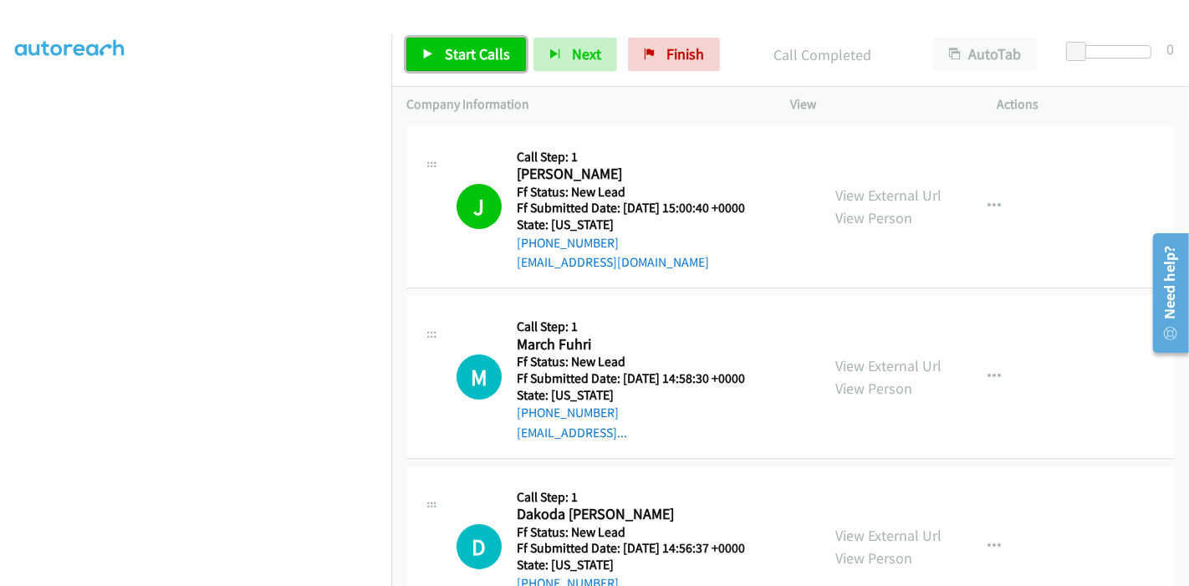
click at [478, 56] on span "Start Calls" at bounding box center [477, 53] width 65 height 19
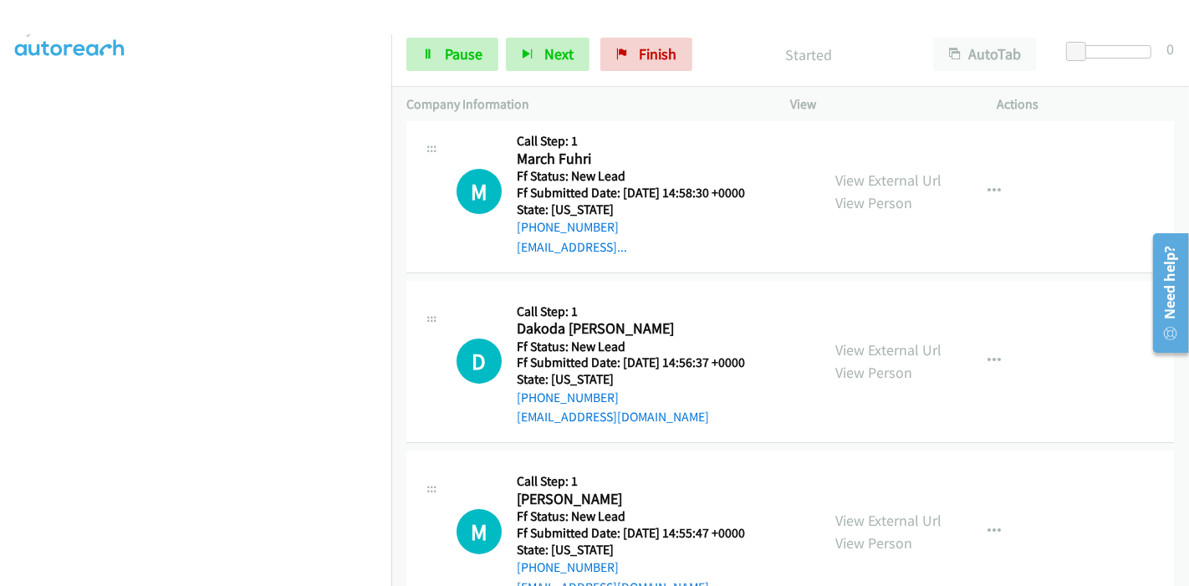
scroll to position [0, 0]
click at [459, 56] on span "Pause" at bounding box center [464, 53] width 38 height 19
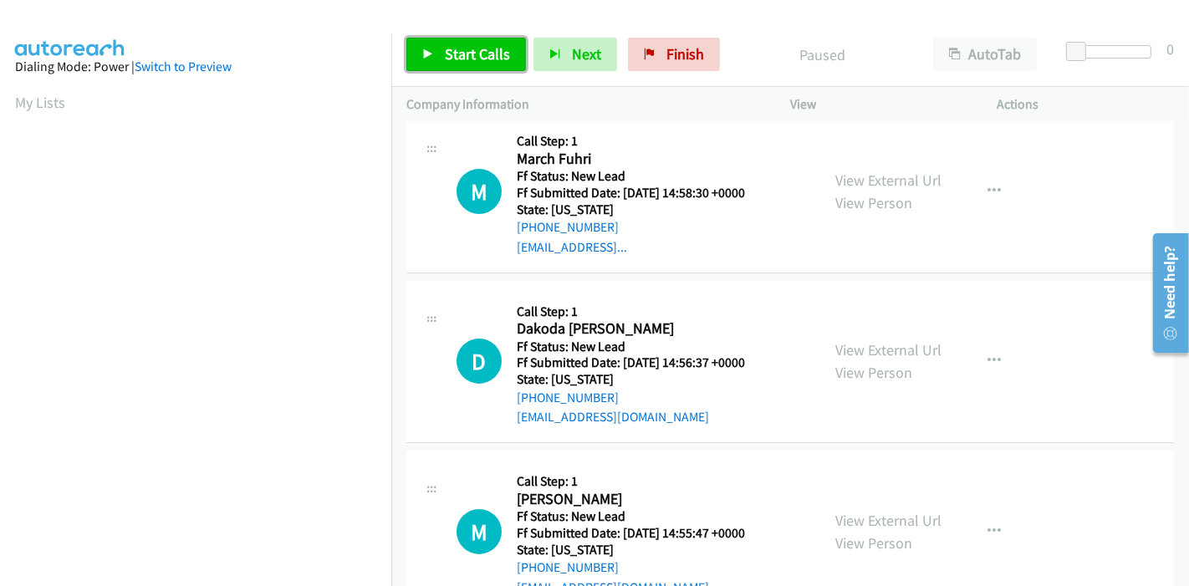
click at [453, 69] on link "Start Calls" at bounding box center [466, 54] width 120 height 33
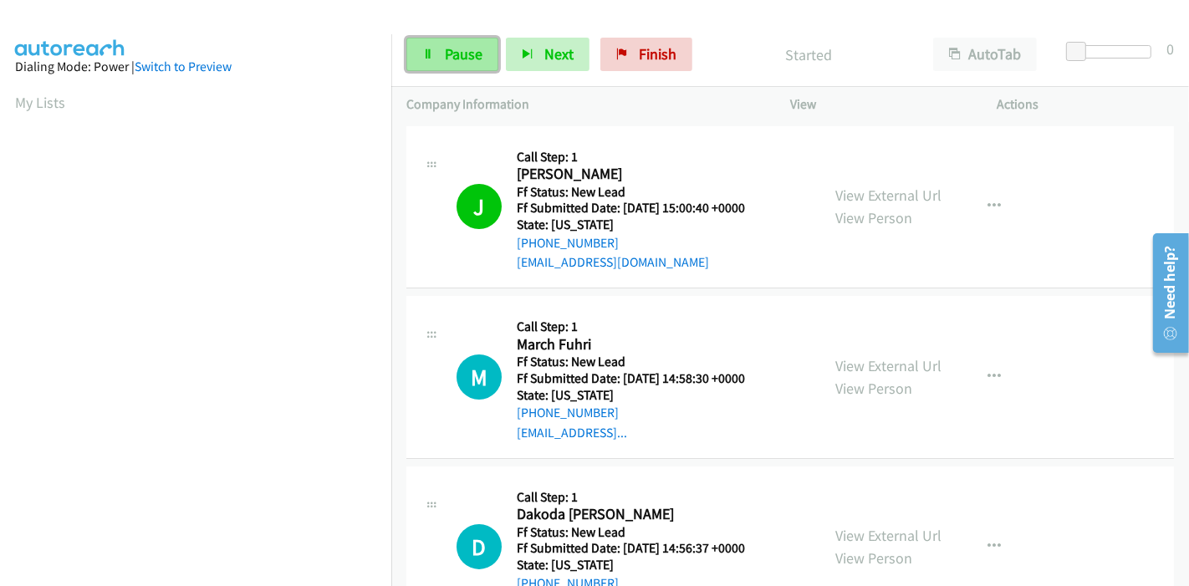
click at [441, 58] on link "Pause" at bounding box center [452, 54] width 92 height 33
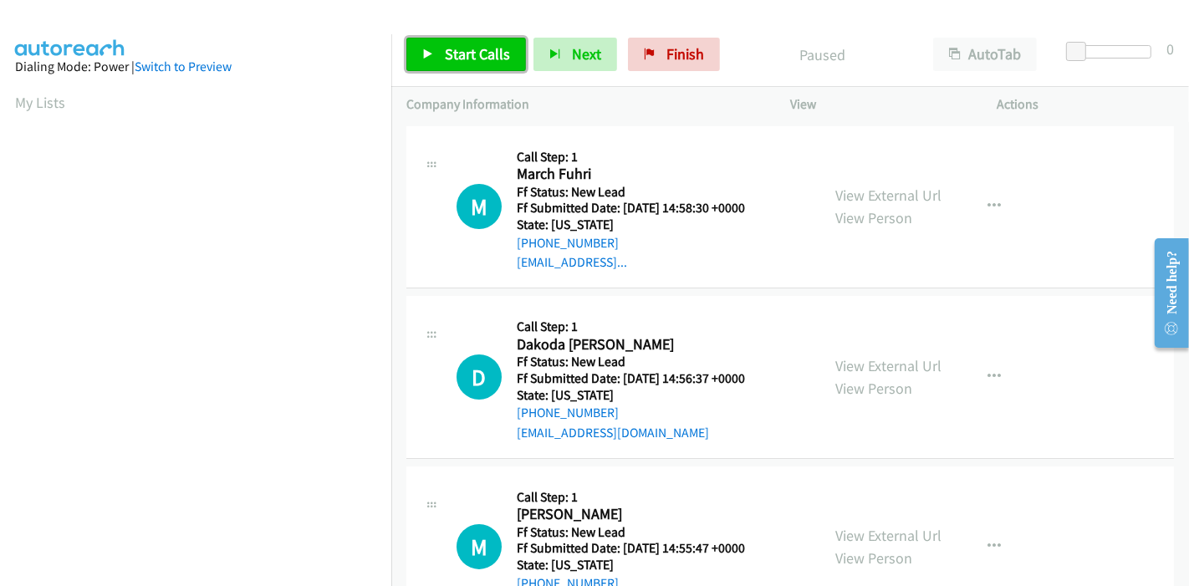
click at [438, 57] on link "Start Calls" at bounding box center [466, 54] width 120 height 33
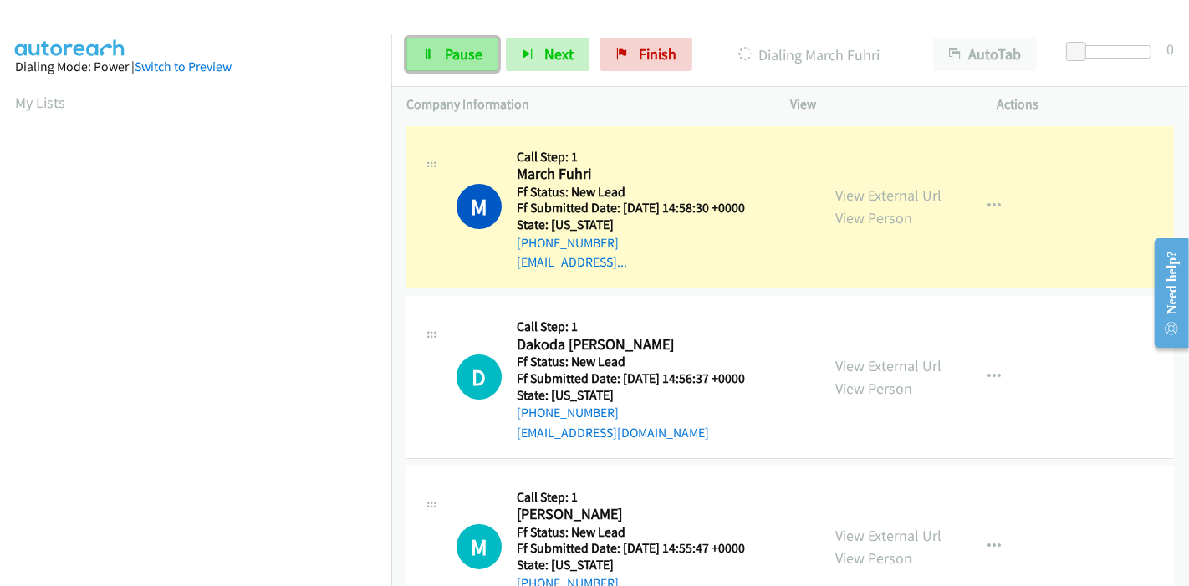
click at [433, 51] on link "Pause" at bounding box center [452, 54] width 92 height 33
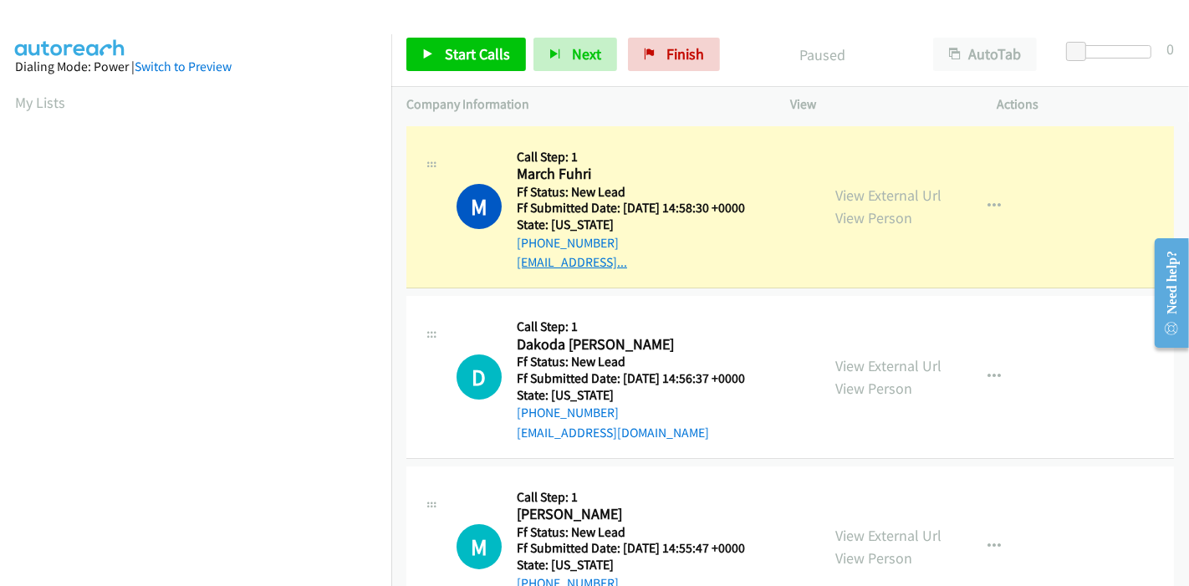
scroll to position [353, 0]
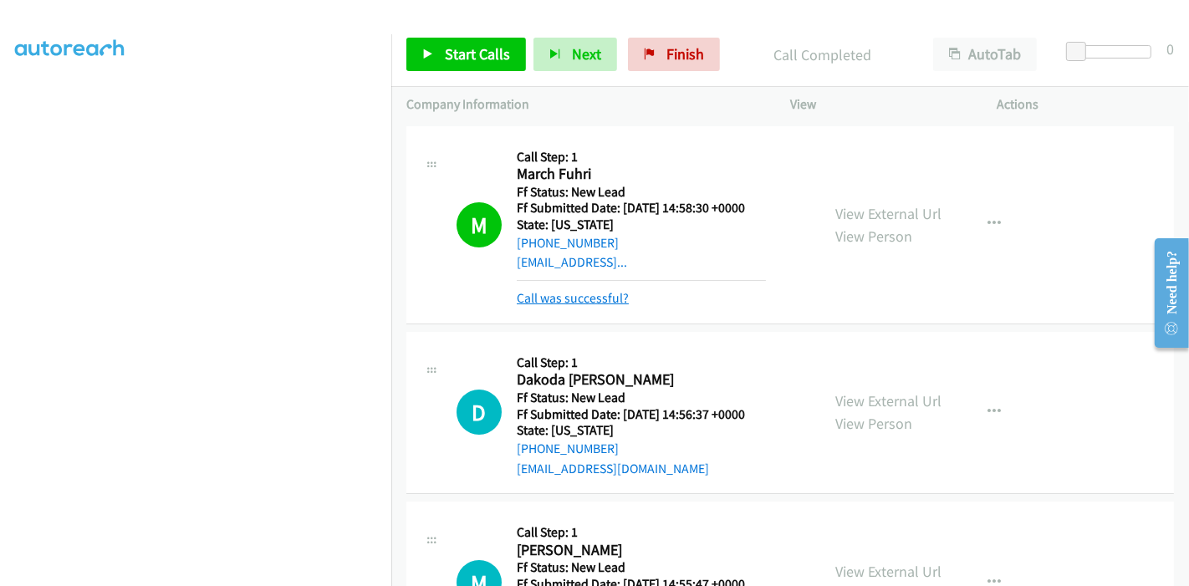
click at [575, 293] on link "Call was successful?" at bounding box center [573, 298] width 112 height 16
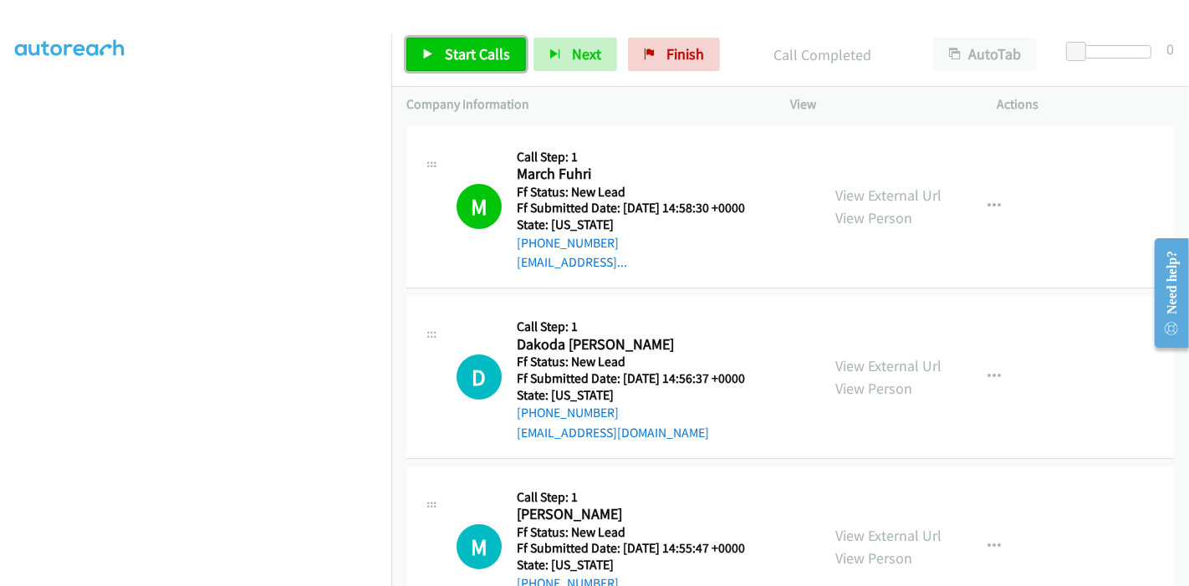
click at [454, 56] on span "Start Calls" at bounding box center [477, 53] width 65 height 19
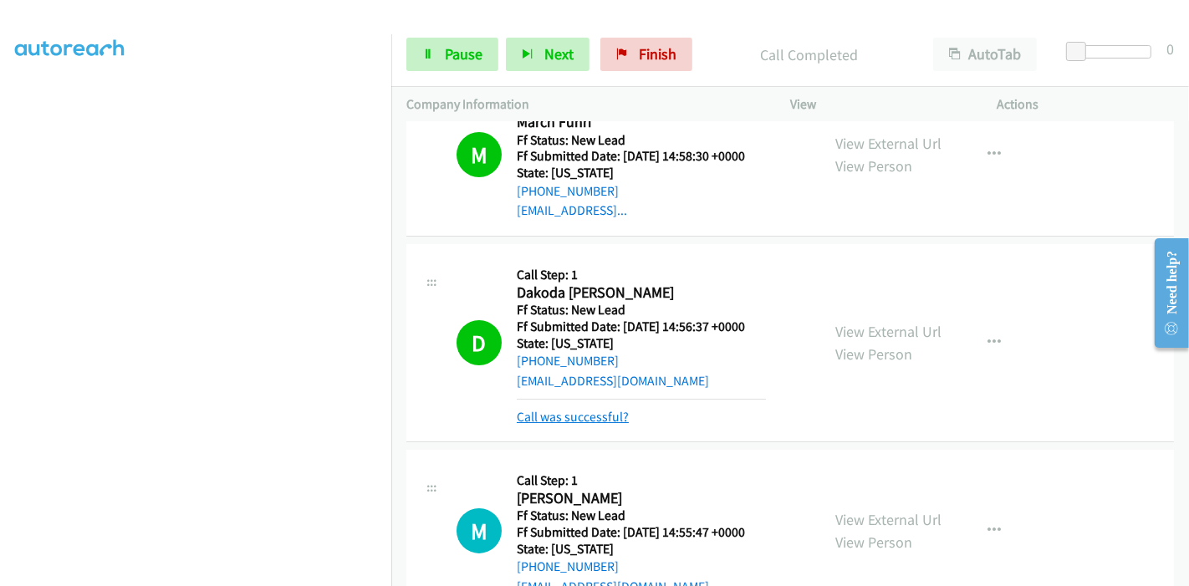
click at [573, 414] on link "Call was successful?" at bounding box center [573, 417] width 112 height 16
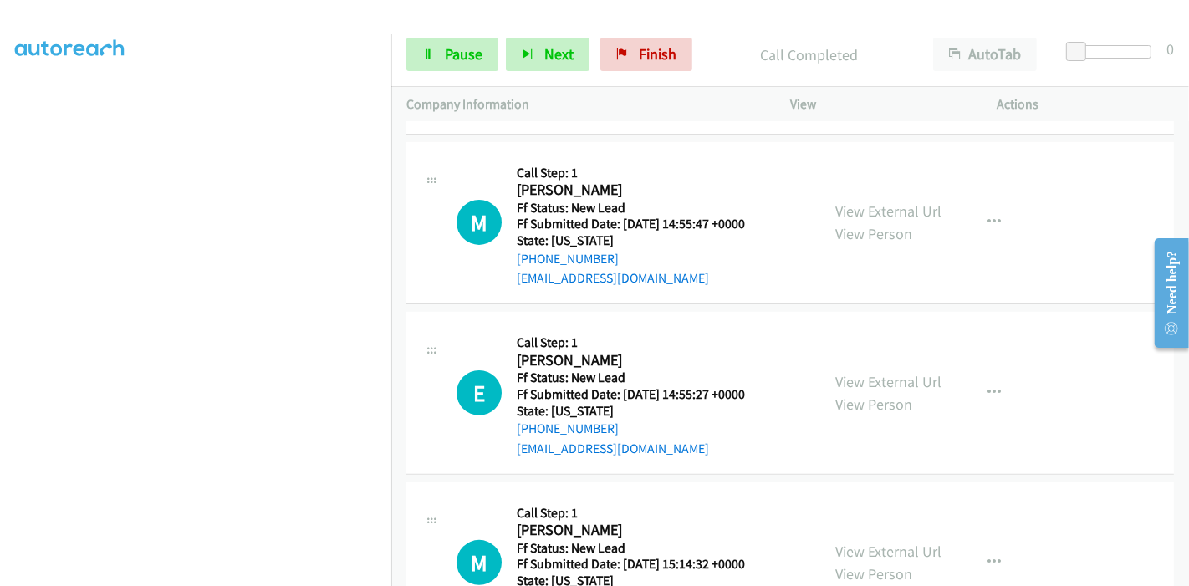
scroll to position [330, 0]
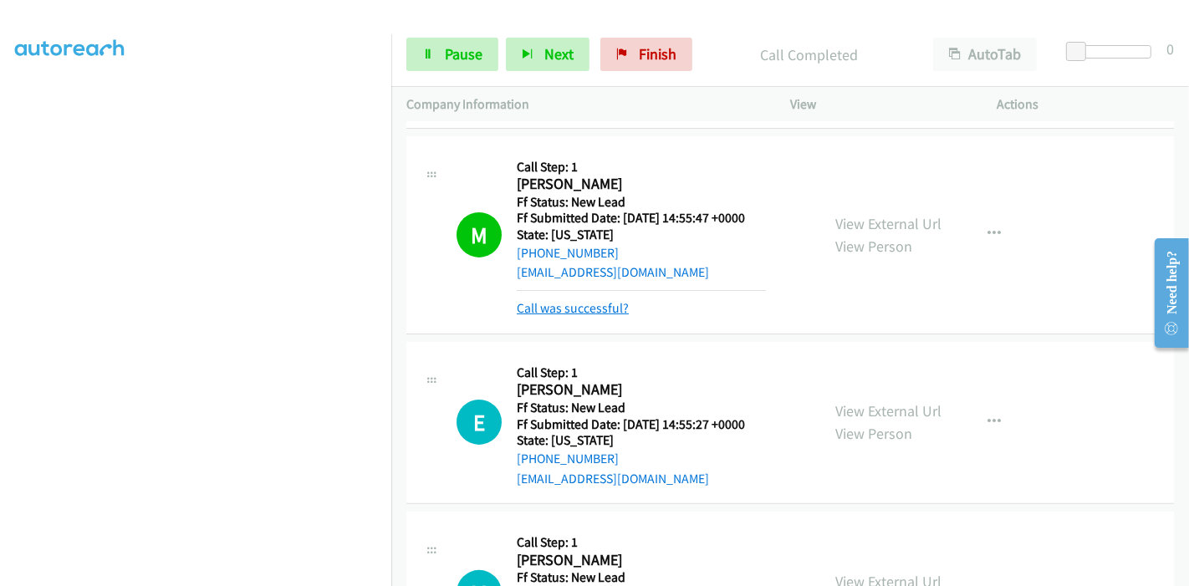
click at [551, 304] on link "Call was successful?" at bounding box center [573, 308] width 112 height 16
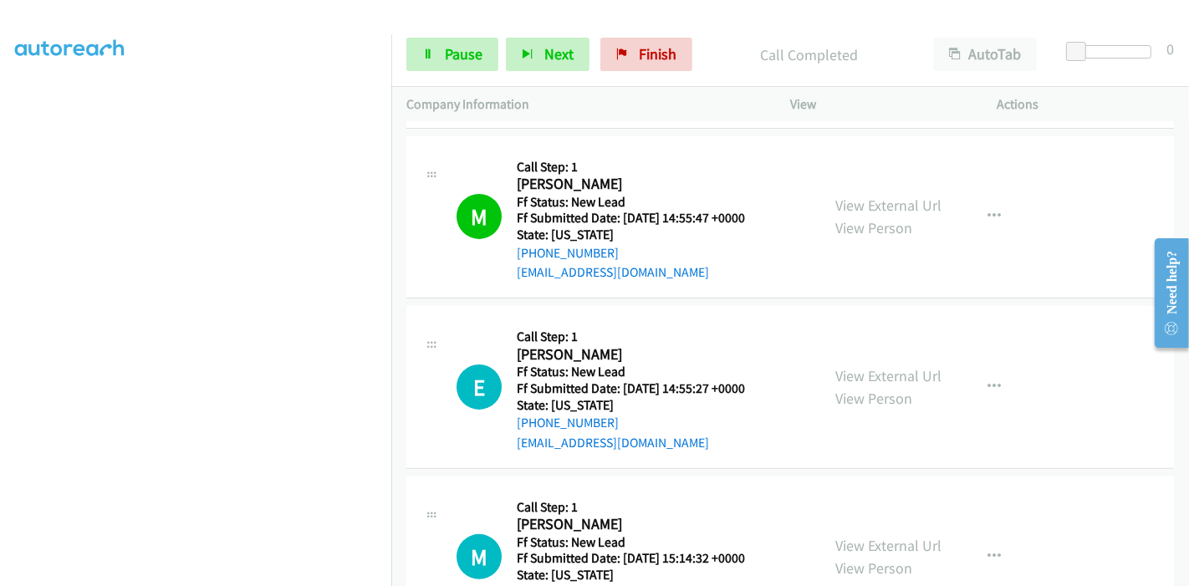
scroll to position [516, 0]
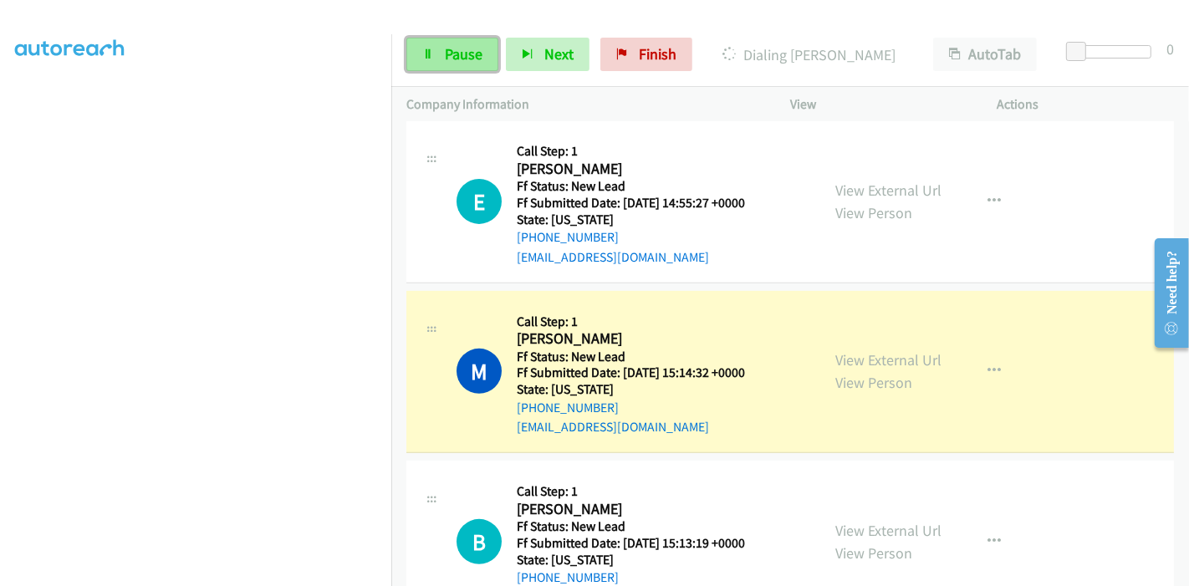
click at [466, 59] on span "Pause" at bounding box center [464, 53] width 38 height 19
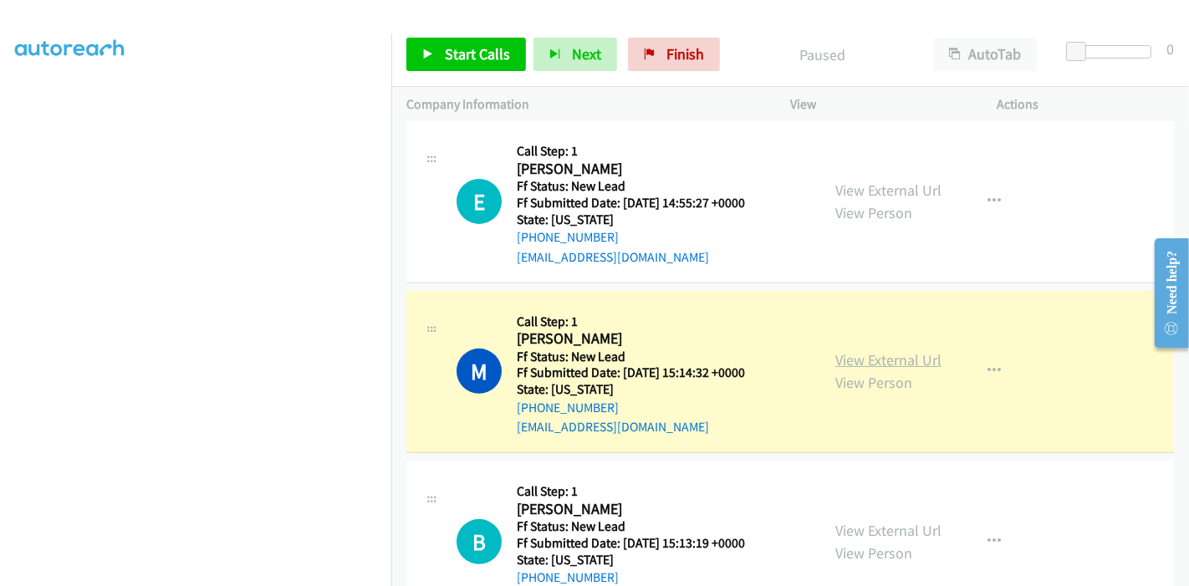
click at [875, 364] on link "View External Url" at bounding box center [888, 359] width 106 height 19
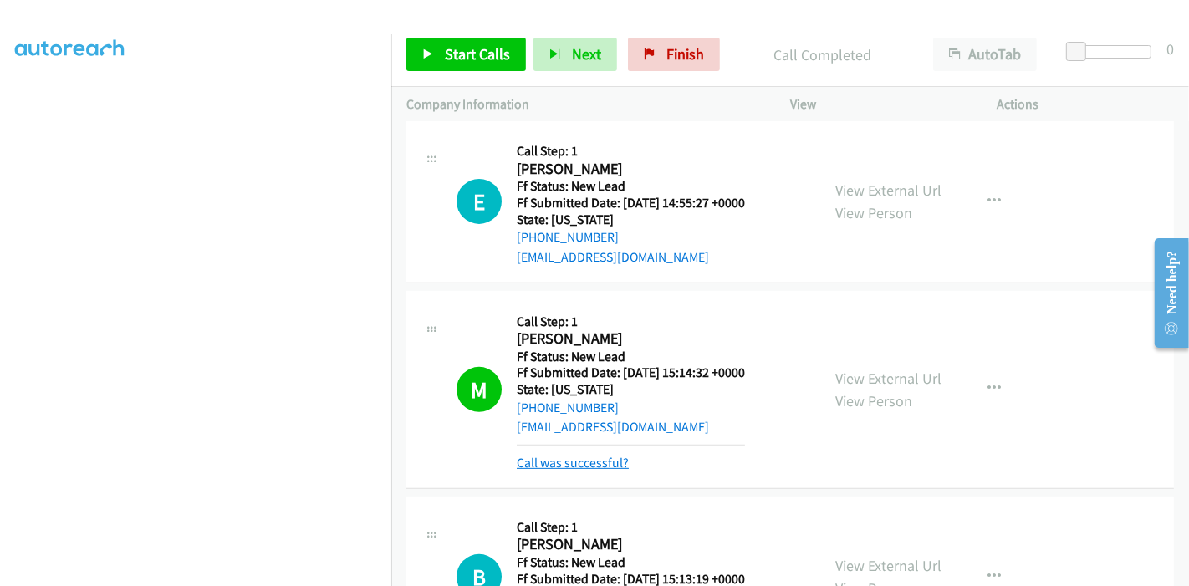
click at [585, 461] on link "Call was successful?" at bounding box center [573, 463] width 112 height 16
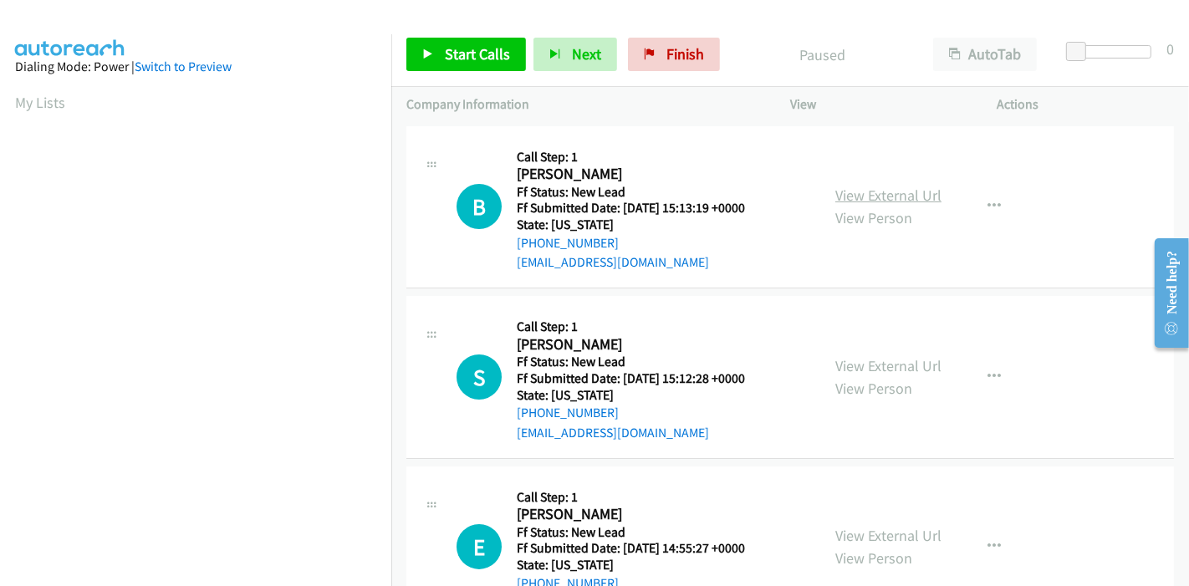
click at [890, 193] on link "View External Url" at bounding box center [888, 195] width 106 height 19
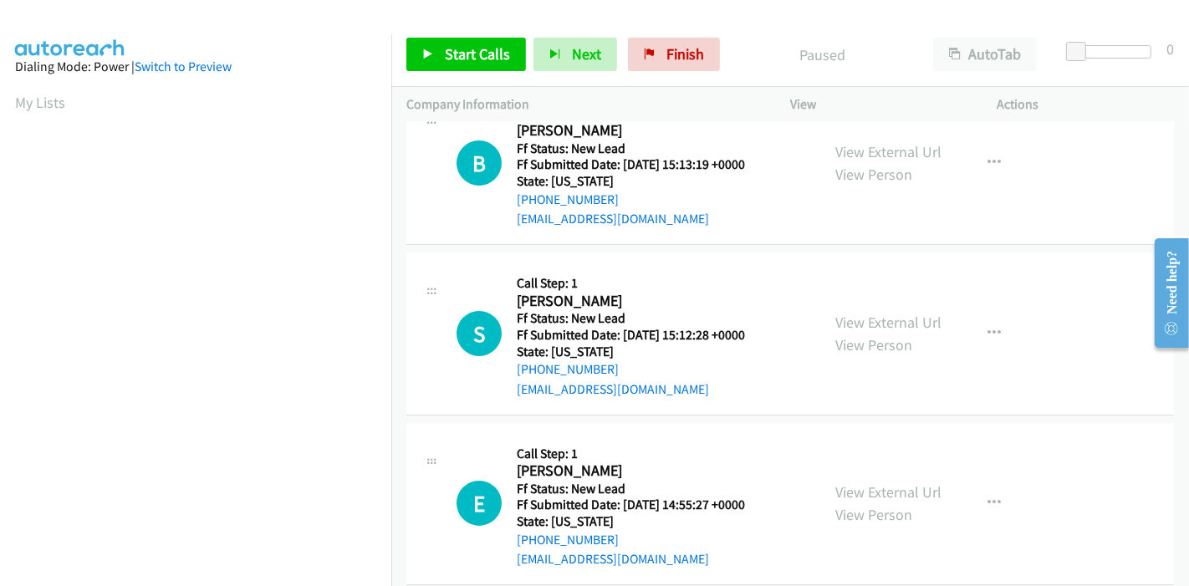
scroll to position [67, 0]
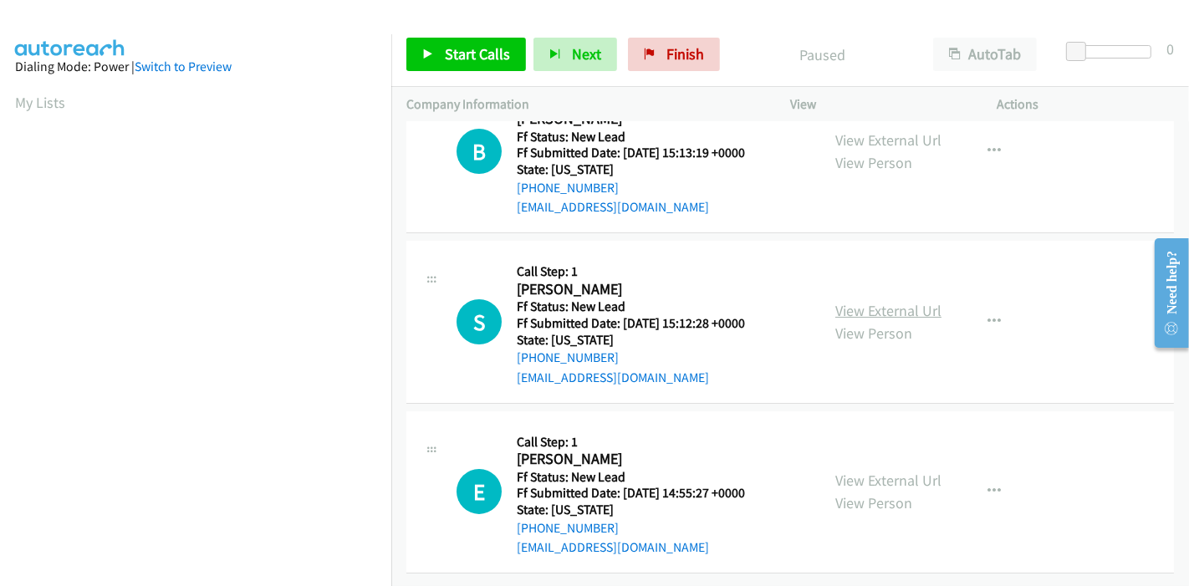
click at [885, 301] on link "View External Url" at bounding box center [888, 310] width 106 height 19
click at [848, 471] on link "View External Url" at bounding box center [888, 480] width 106 height 19
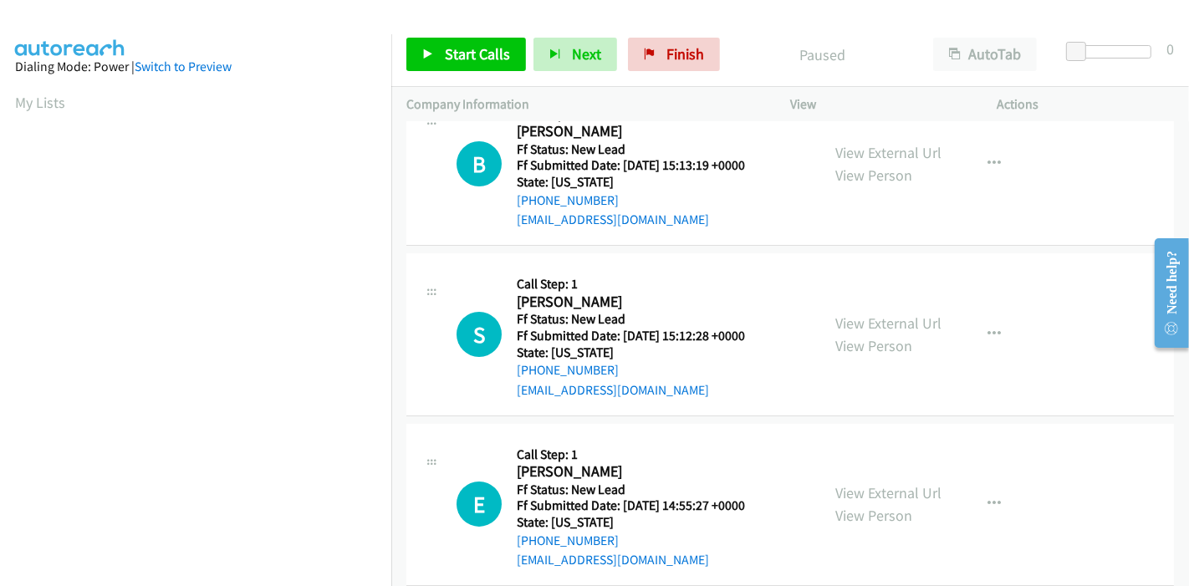
scroll to position [0, 0]
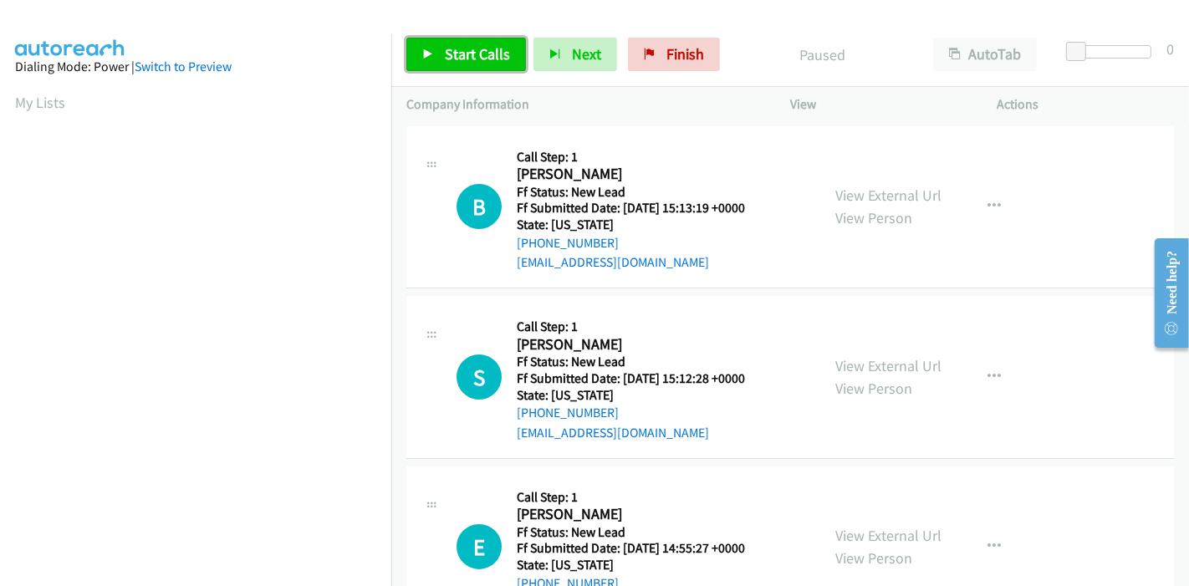
click at [435, 48] on link "Start Calls" at bounding box center [466, 54] width 120 height 33
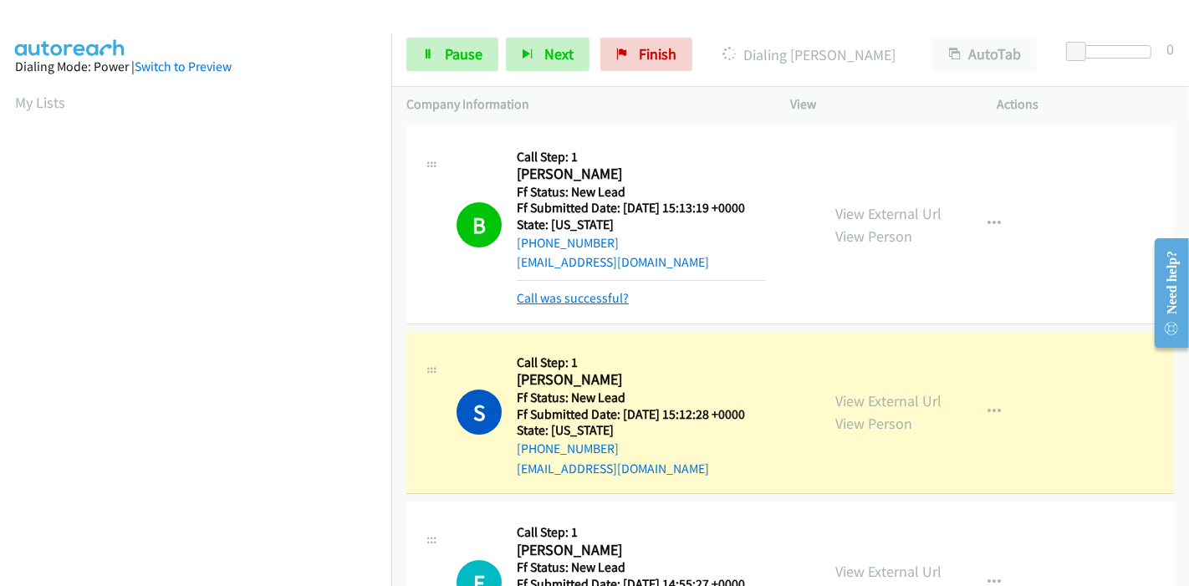
click at [576, 300] on link "Call was successful?" at bounding box center [573, 298] width 112 height 16
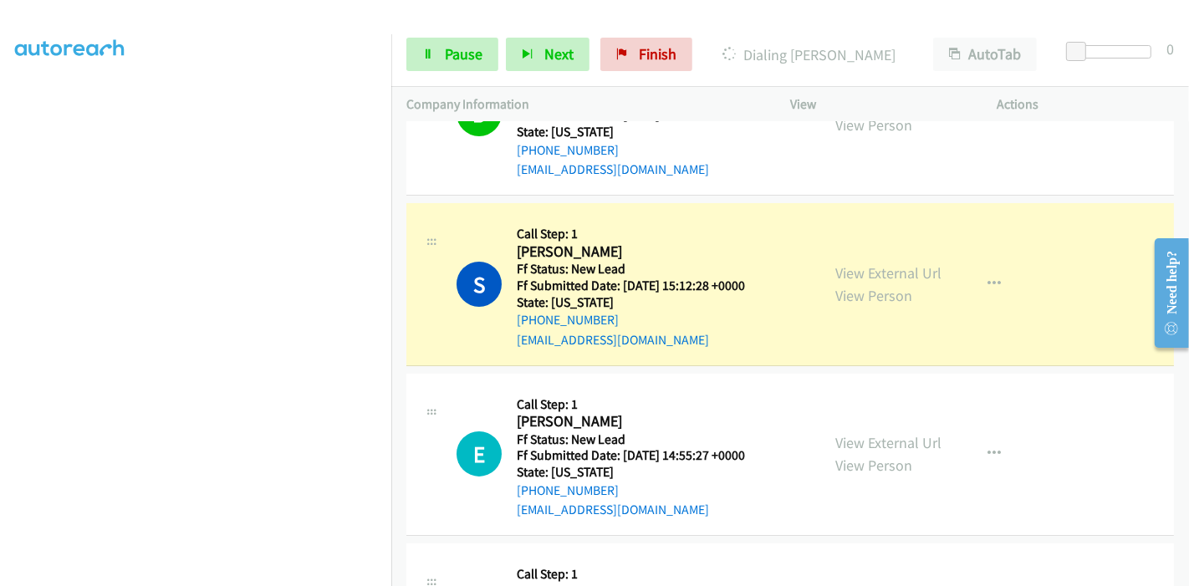
scroll to position [353, 0]
click at [451, 43] on link "Pause" at bounding box center [452, 54] width 92 height 33
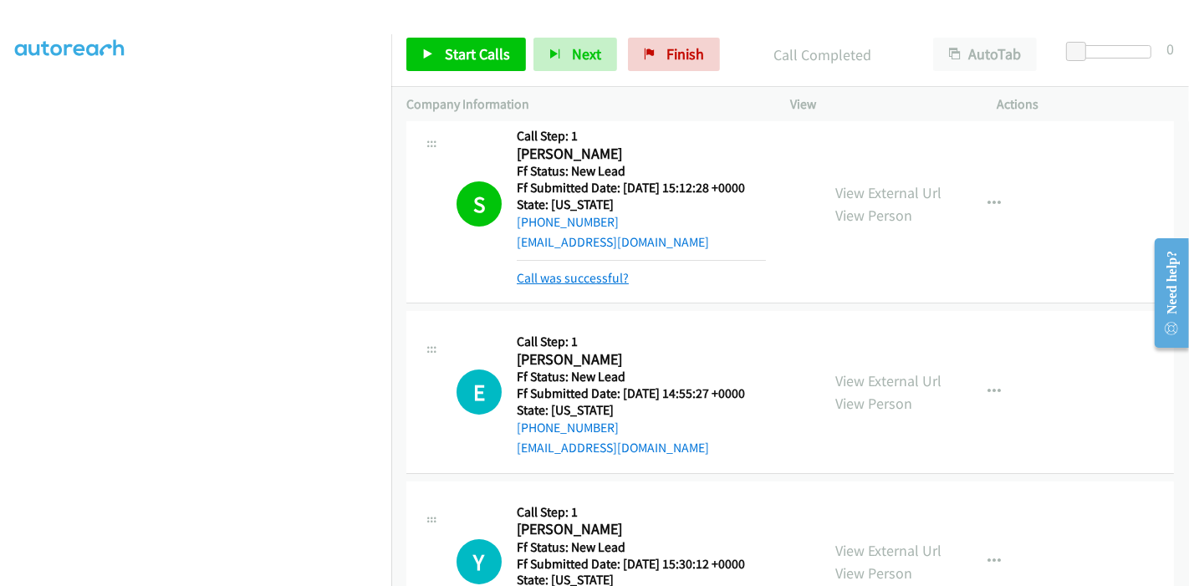
scroll to position [186, 0]
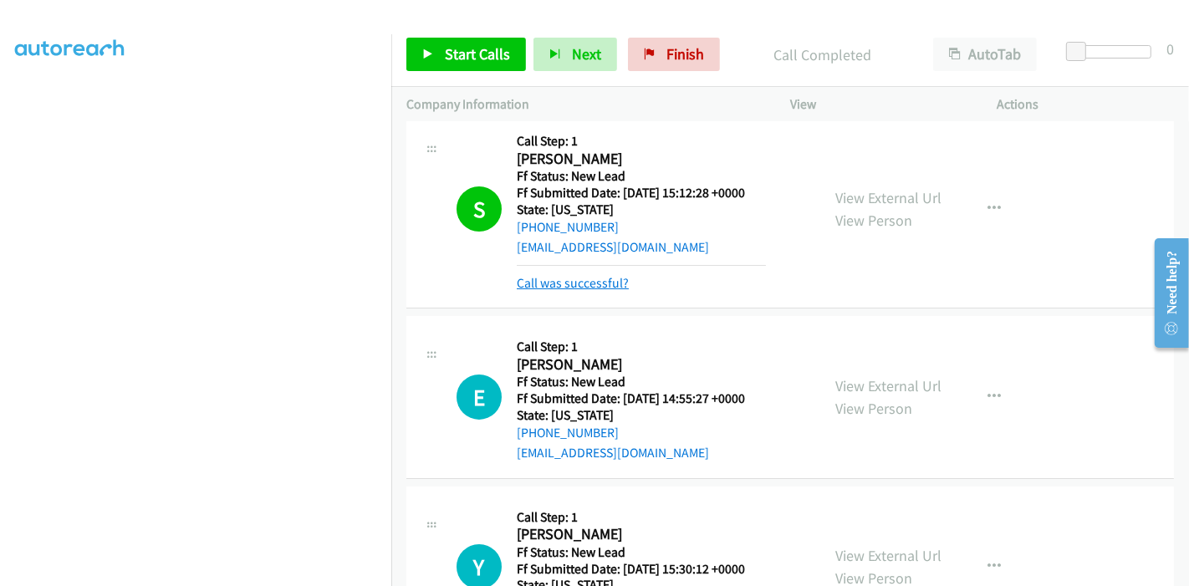
click at [589, 288] on link "Call was successful?" at bounding box center [573, 283] width 112 height 16
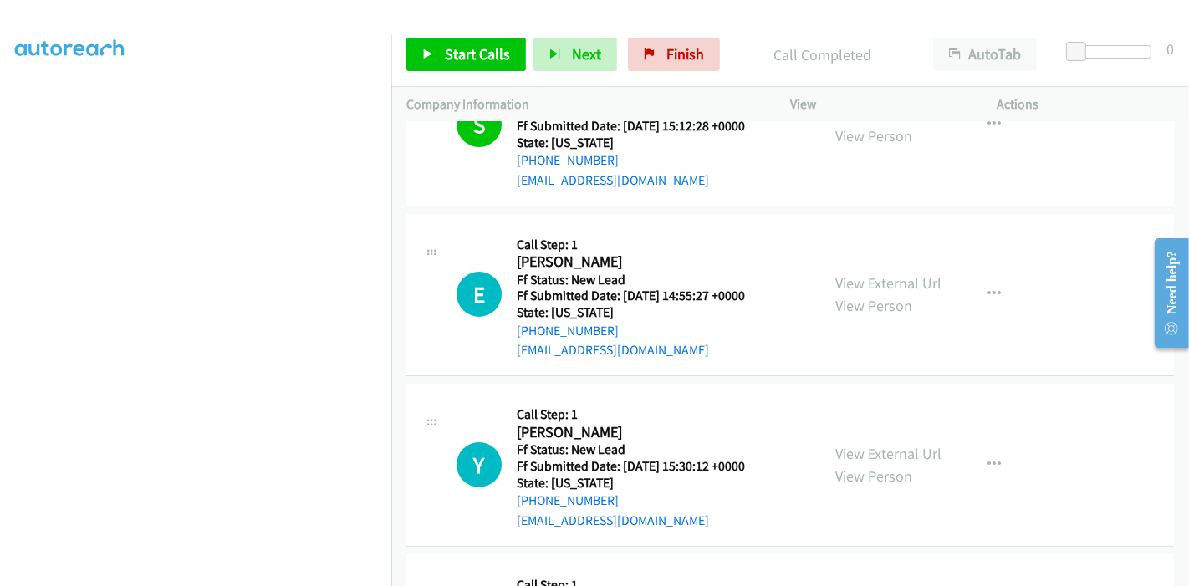
scroll to position [278, 0]
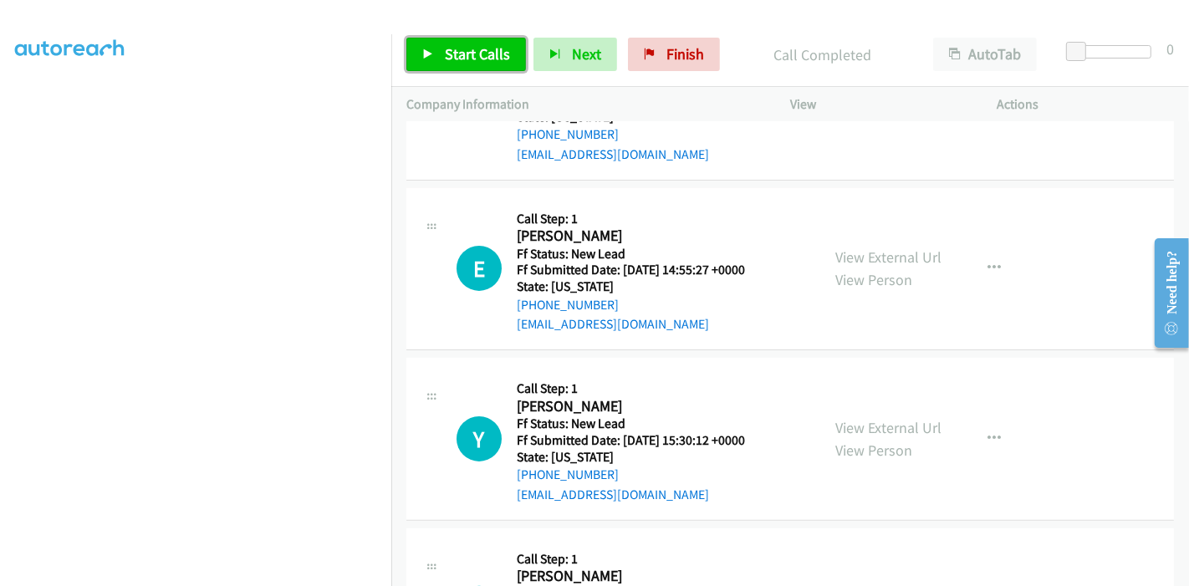
click at [457, 53] on span "Start Calls" at bounding box center [477, 53] width 65 height 19
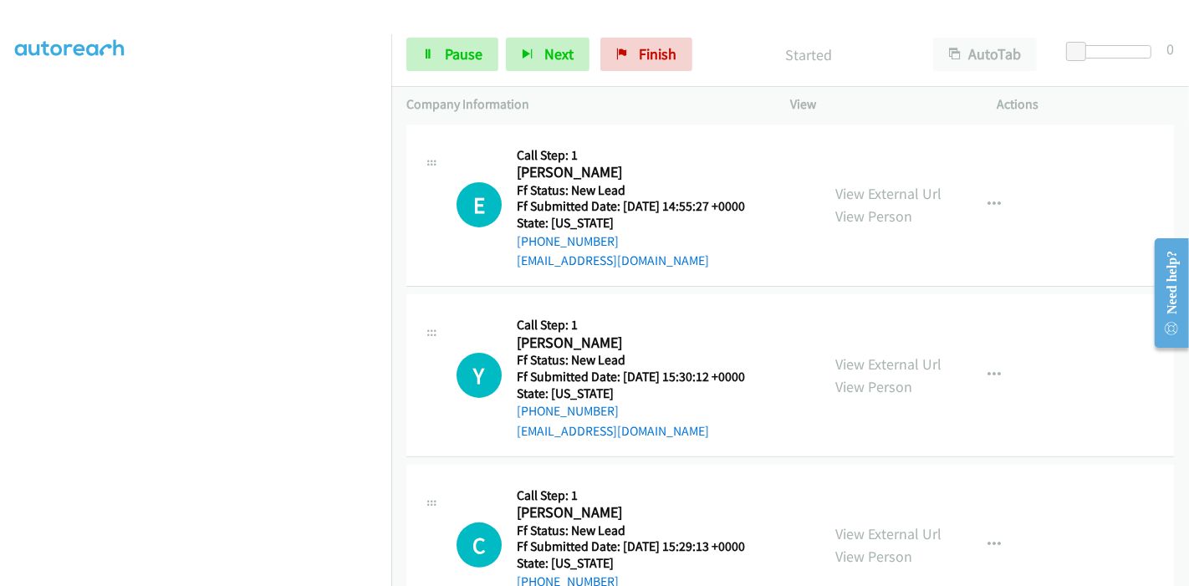
scroll to position [371, 0]
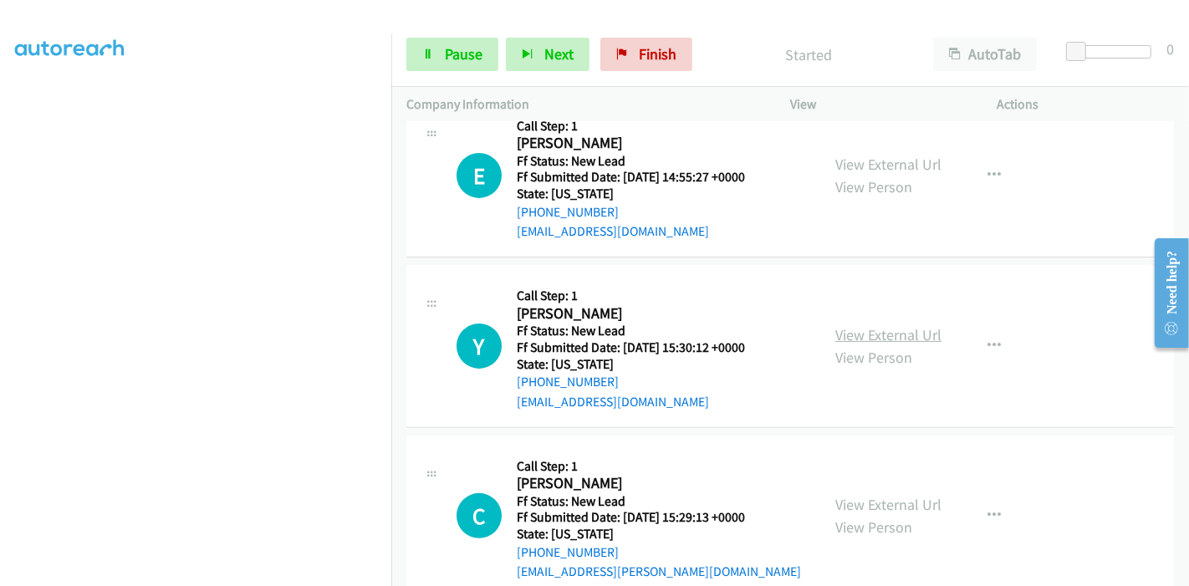
click at [871, 330] on link "View External Url" at bounding box center [888, 334] width 106 height 19
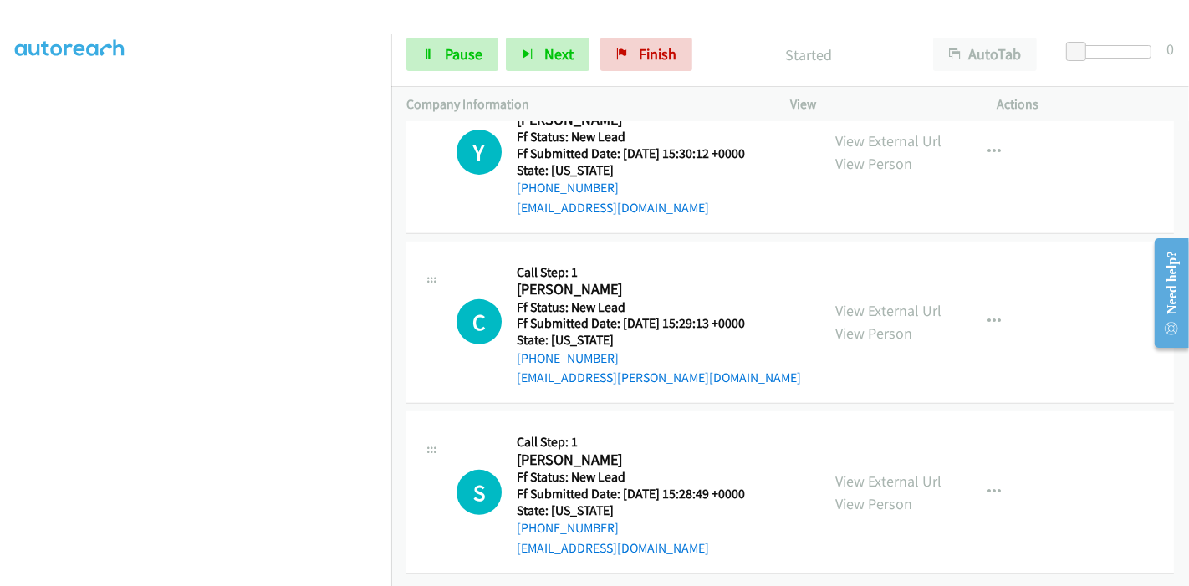
scroll to position [577, 0]
click at [878, 301] on link "View External Url" at bounding box center [888, 310] width 106 height 19
click at [877, 471] on link "View External Url" at bounding box center [888, 480] width 106 height 19
click at [437, 61] on link "Pause" at bounding box center [452, 54] width 92 height 33
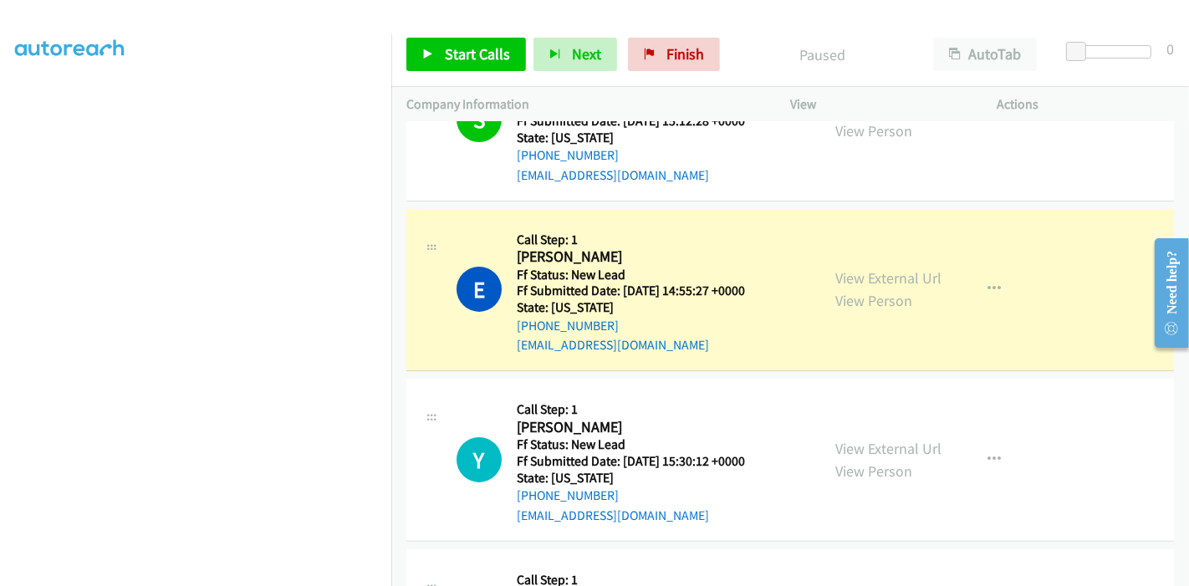
scroll to position [298, 0]
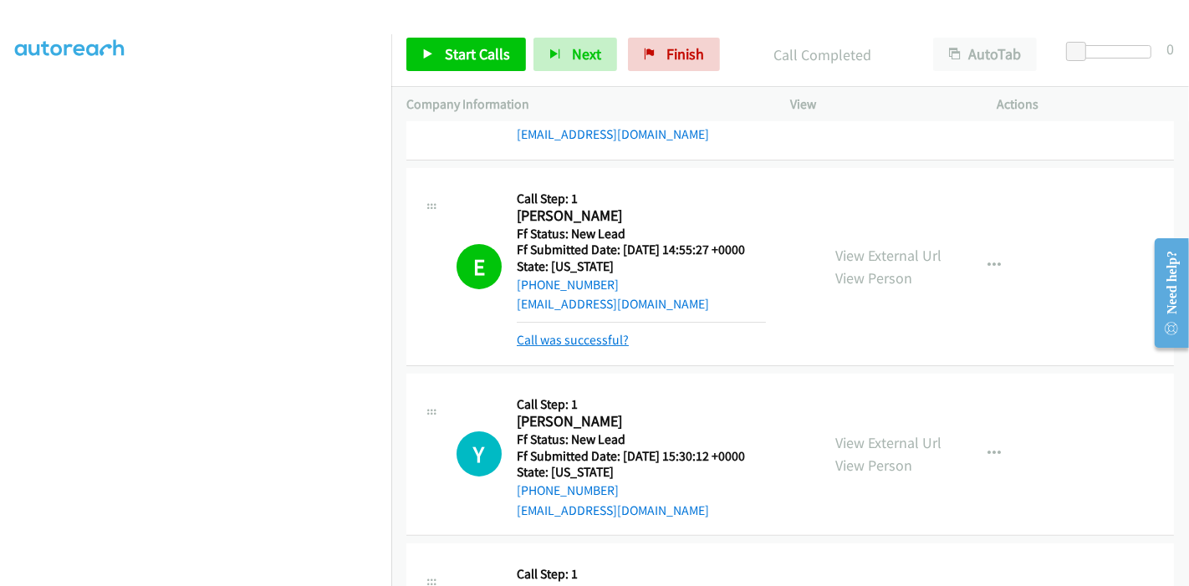
click at [587, 344] on link "Call was successful?" at bounding box center [573, 340] width 112 height 16
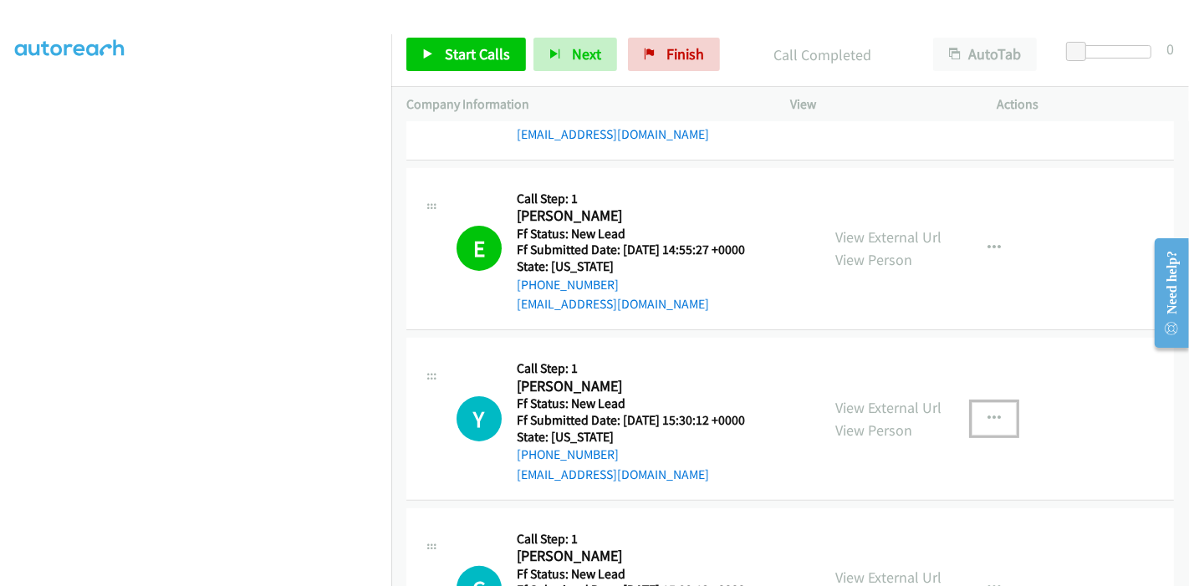
click at [991, 415] on icon "button" at bounding box center [993, 418] width 13 height 13
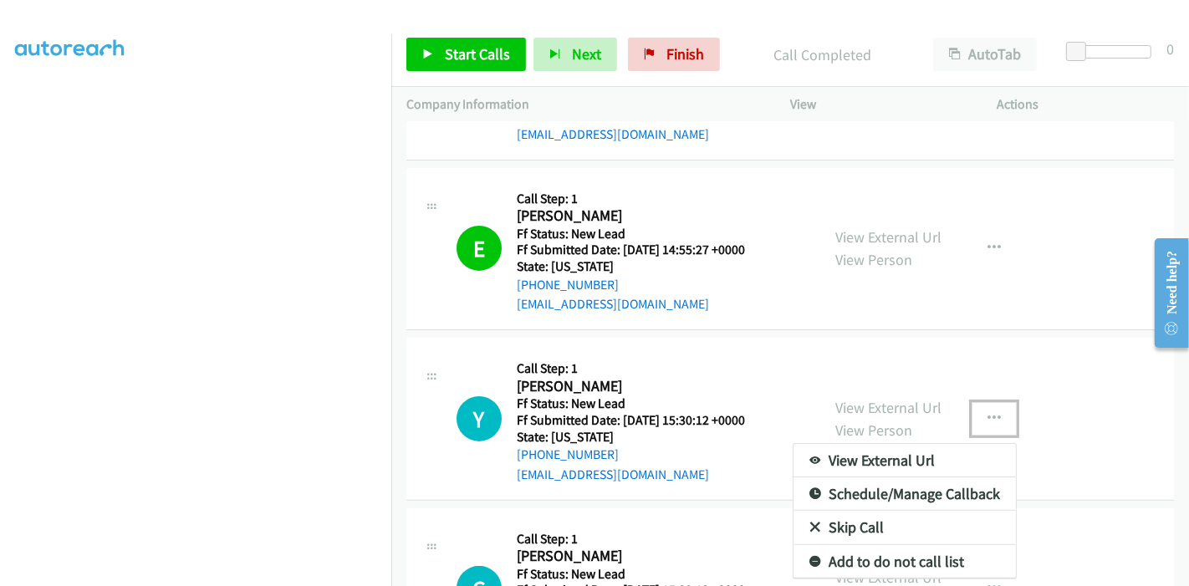
click at [871, 511] on link "Skip Call" at bounding box center [904, 527] width 222 height 33
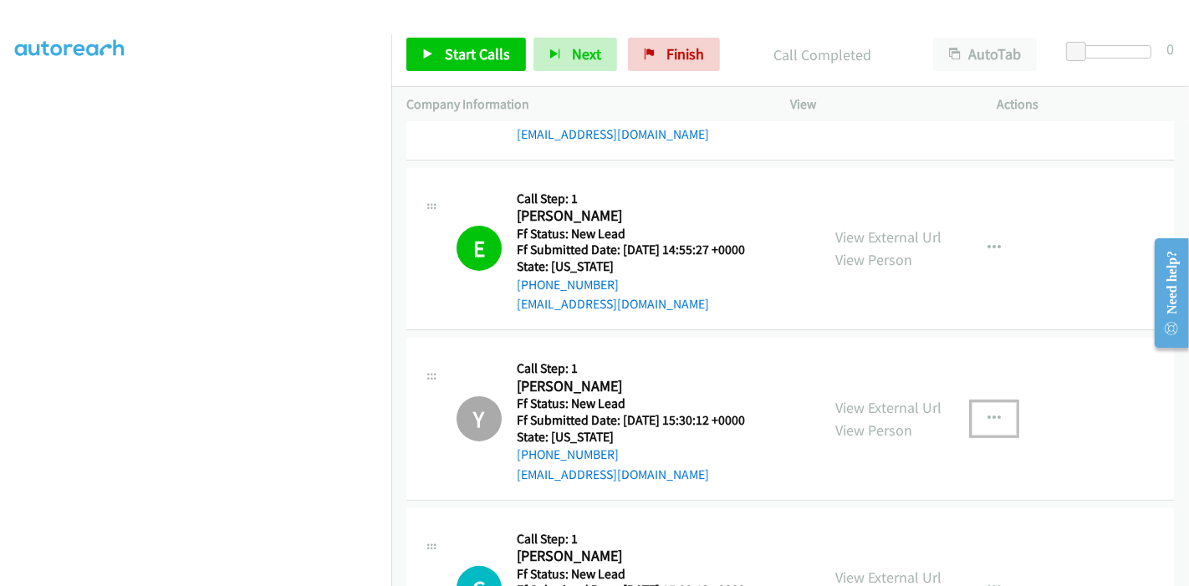
scroll to position [577, 0]
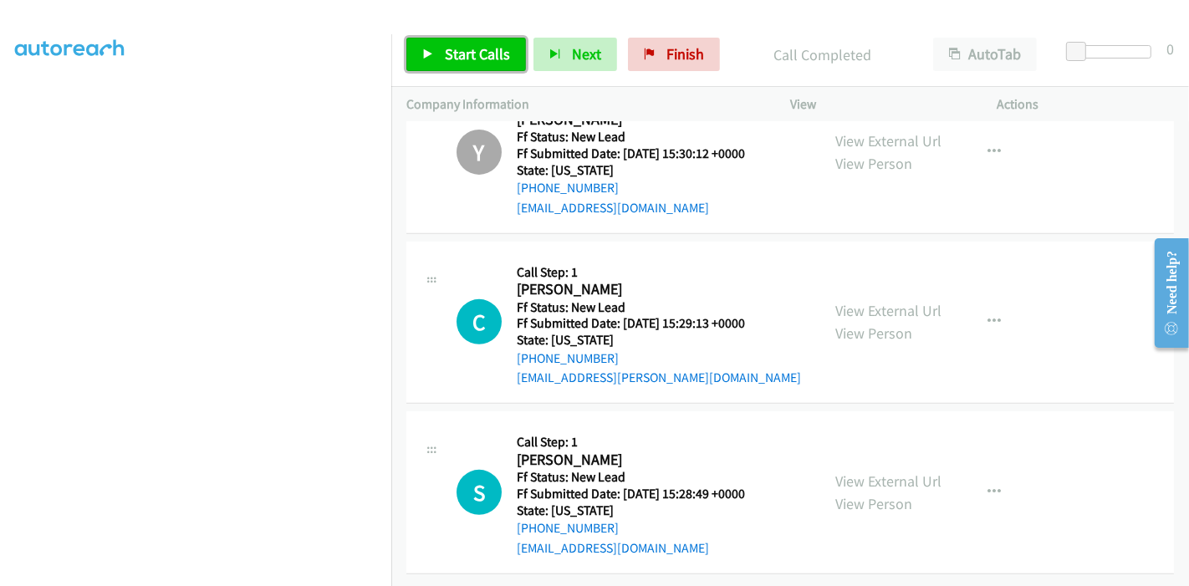
click at [447, 46] on span "Start Calls" at bounding box center [477, 53] width 65 height 19
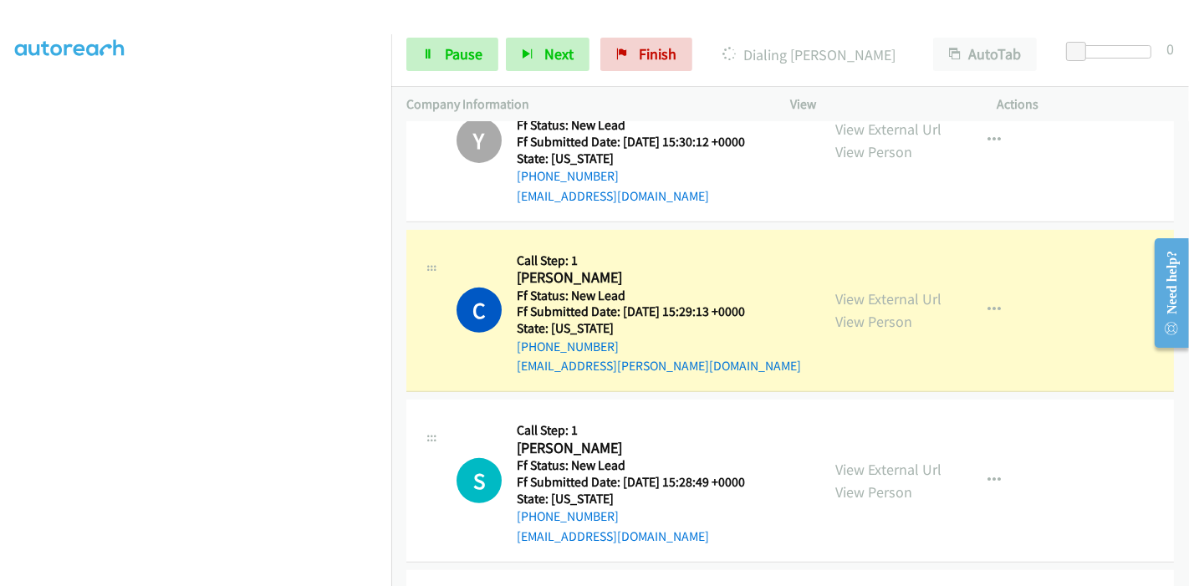
scroll to position [0, 0]
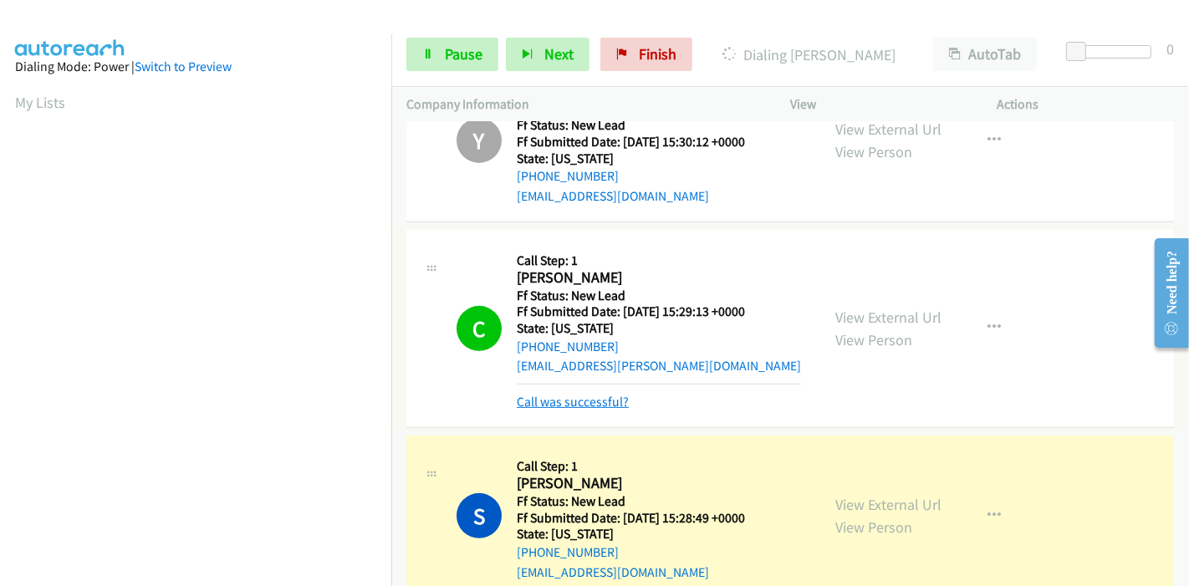
click at [549, 405] on link "Call was successful?" at bounding box center [573, 402] width 112 height 16
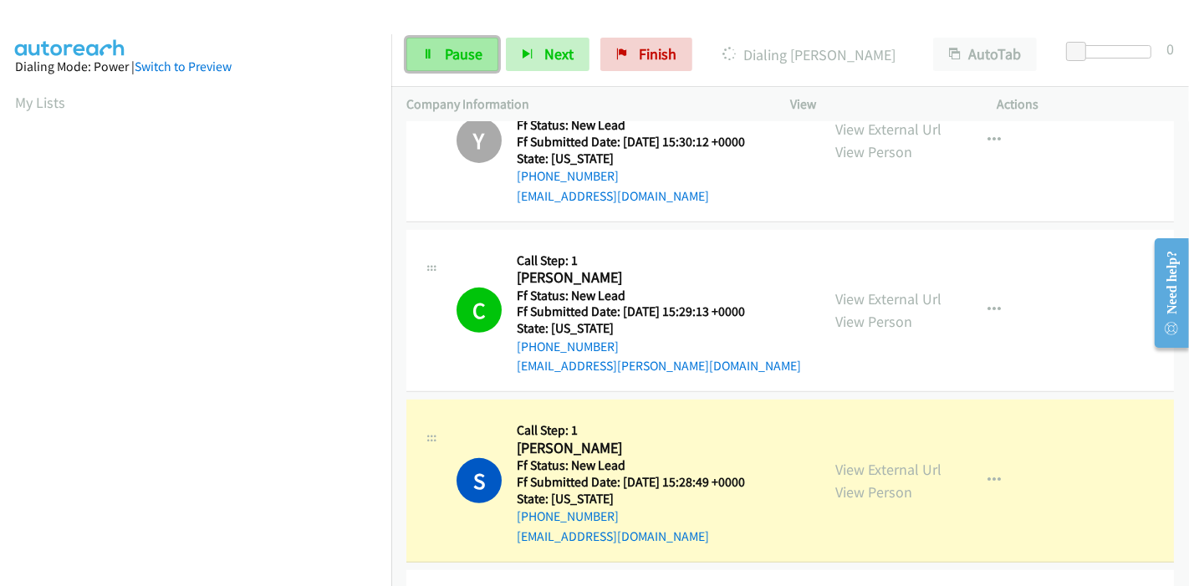
click at [457, 57] on span "Pause" at bounding box center [464, 53] width 38 height 19
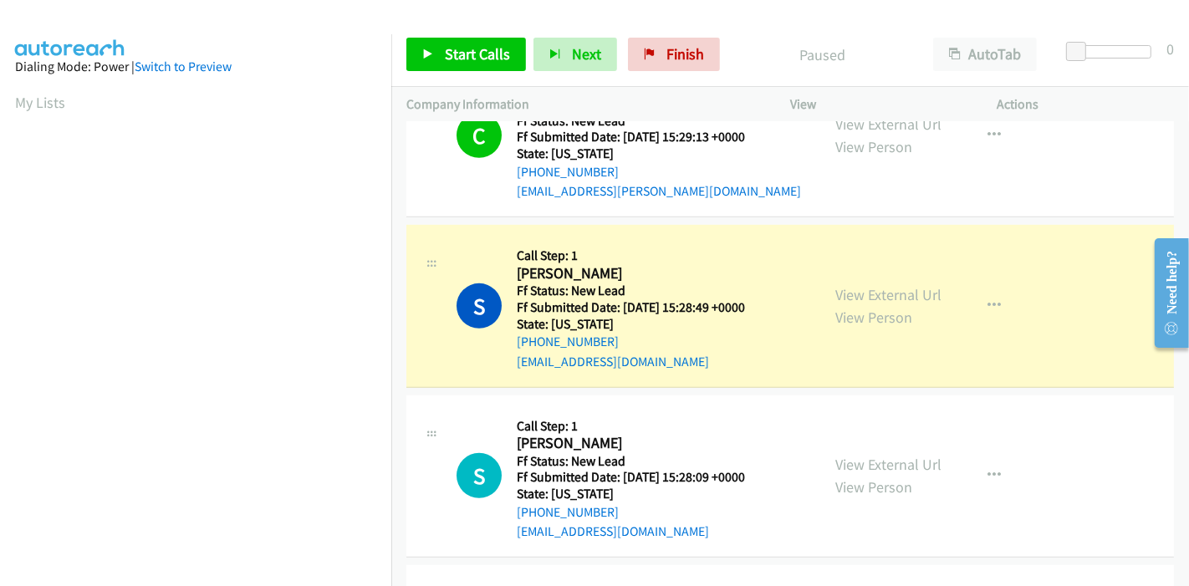
scroll to position [762, 0]
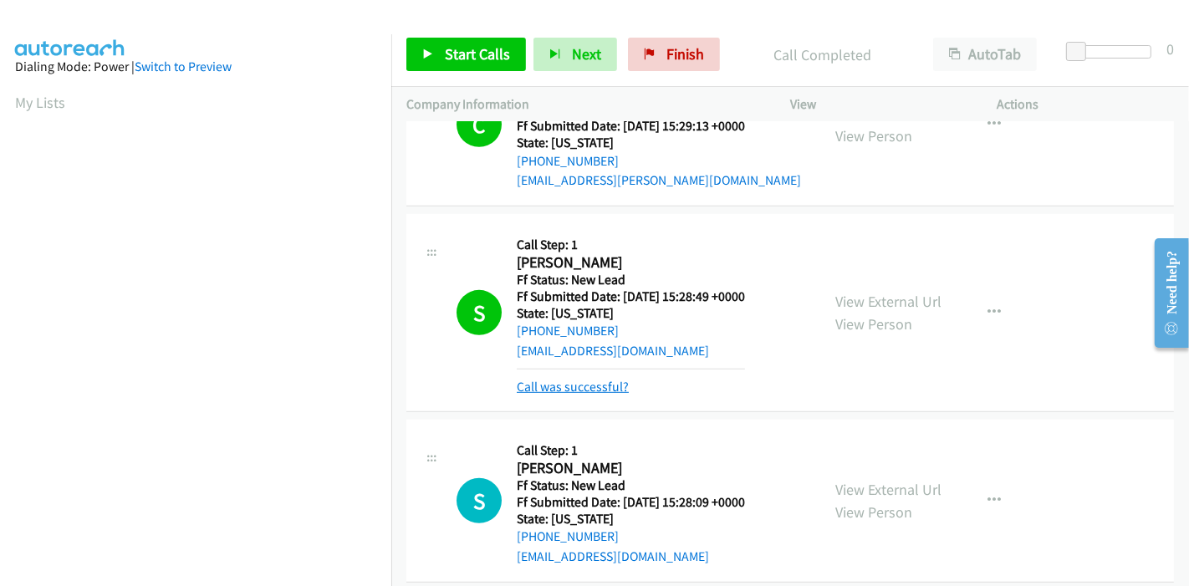
click at [575, 382] on link "Call was successful?" at bounding box center [573, 387] width 112 height 16
